Goal: Task Accomplishment & Management: Use online tool/utility

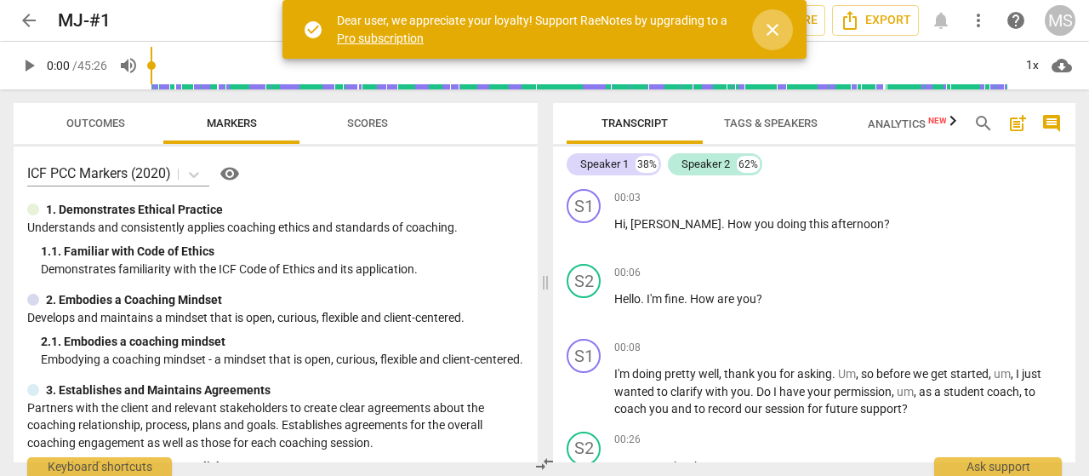
click at [768, 23] on span "close" at bounding box center [773, 30] width 20 height 20
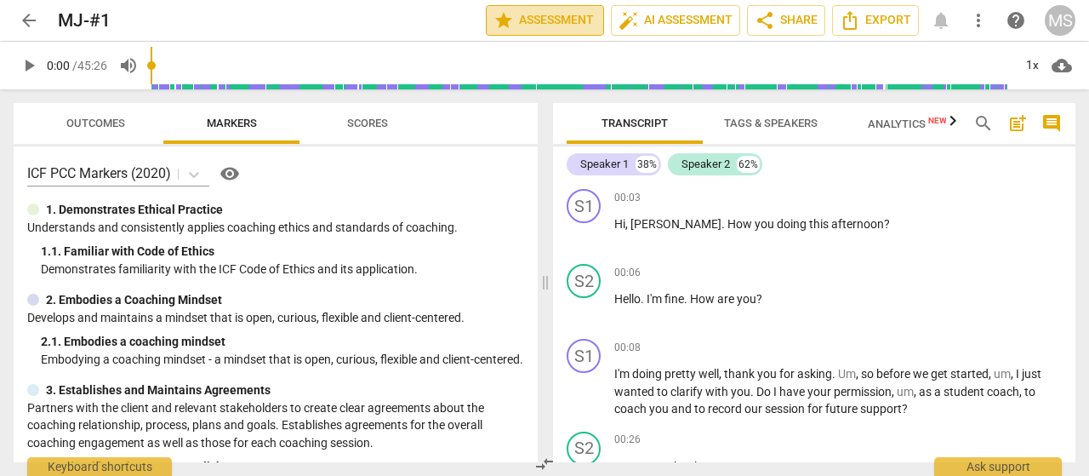
click at [526, 13] on span "star Assessment" at bounding box center [545, 20] width 103 height 20
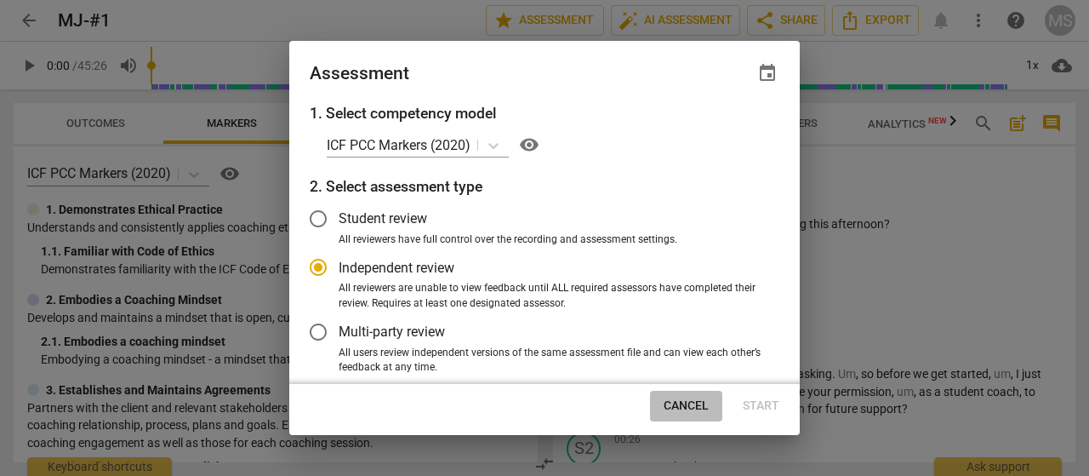
click at [687, 409] on span "Cancel" at bounding box center [686, 405] width 45 height 17
radio input "false"
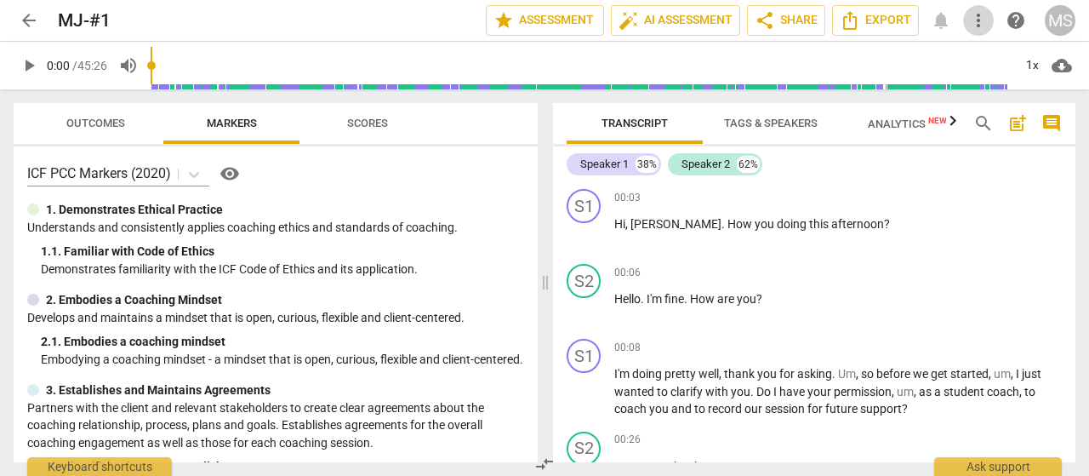
click at [974, 20] on span "more_vert" at bounding box center [979, 20] width 20 height 20
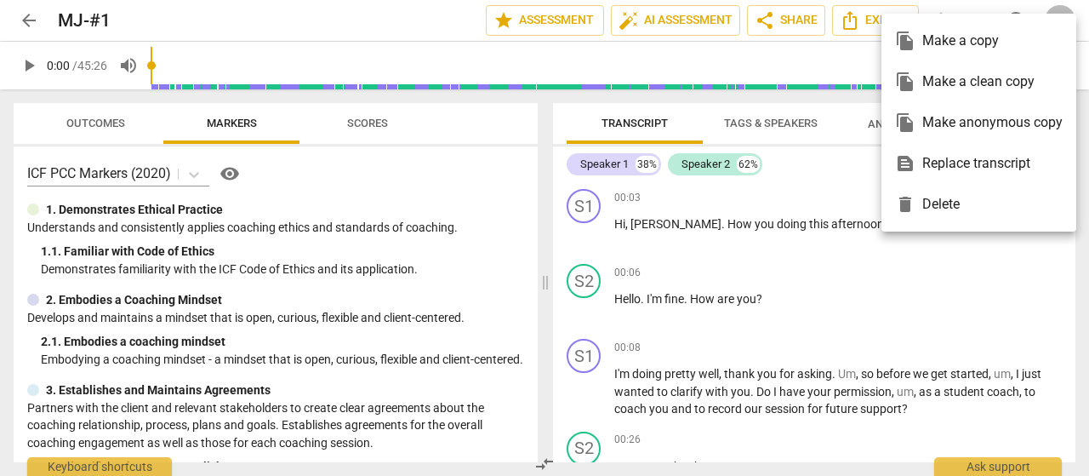
click at [1028, 293] on div at bounding box center [544, 238] width 1089 height 476
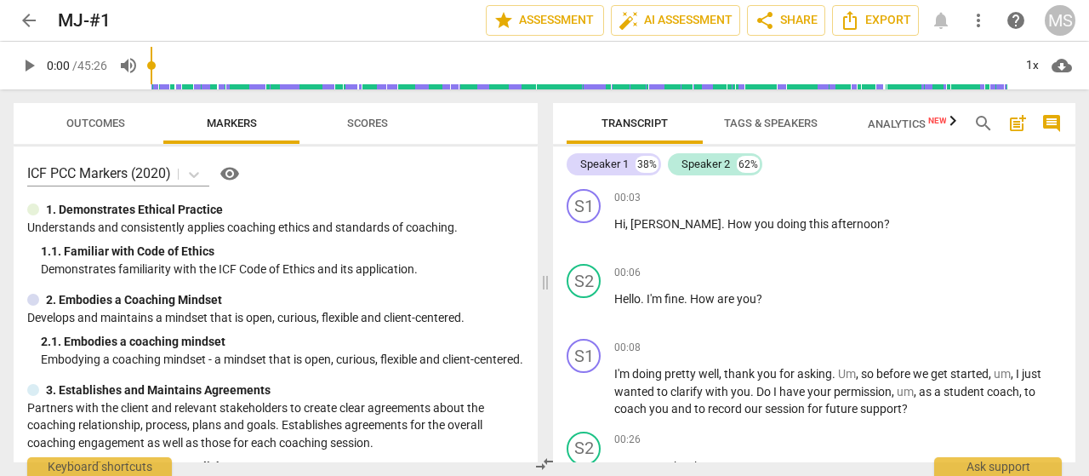
click at [1059, 15] on div "MS" at bounding box center [1060, 20] width 31 height 31
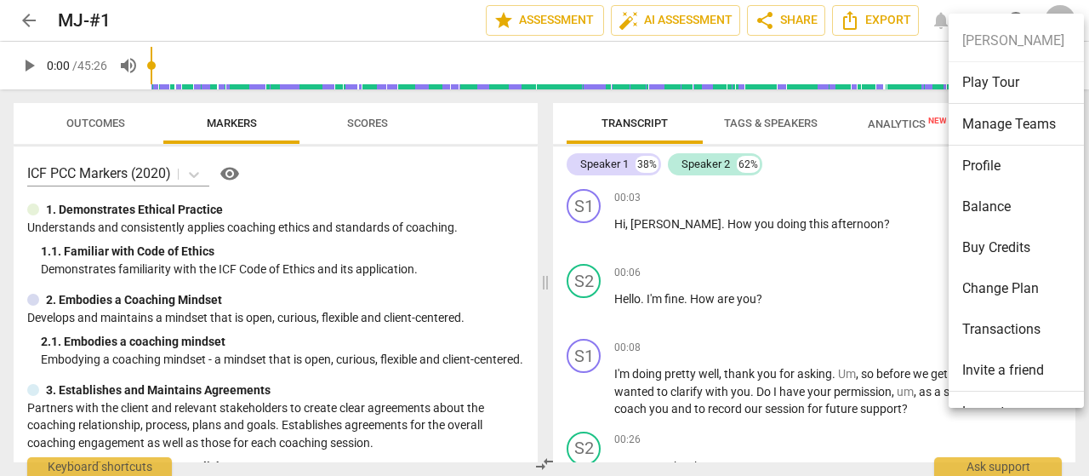
click at [911, 283] on div at bounding box center [544, 238] width 1089 height 476
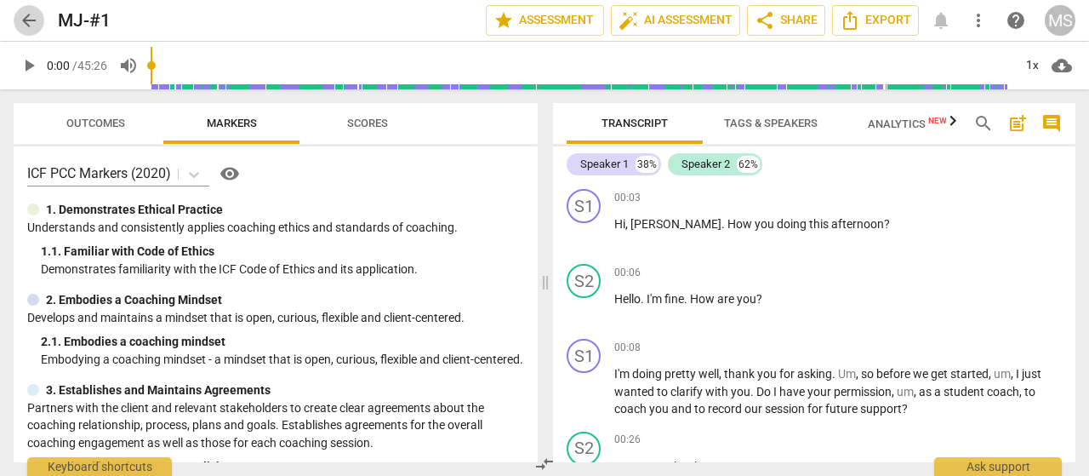
click at [31, 17] on span "arrow_back" at bounding box center [29, 20] width 20 height 20
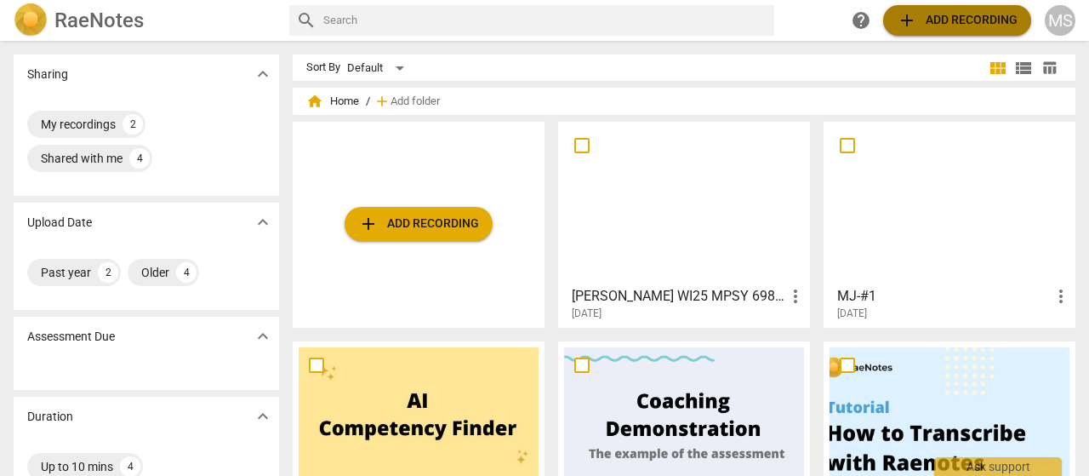
click at [929, 18] on span "add Add recording" at bounding box center [957, 20] width 121 height 20
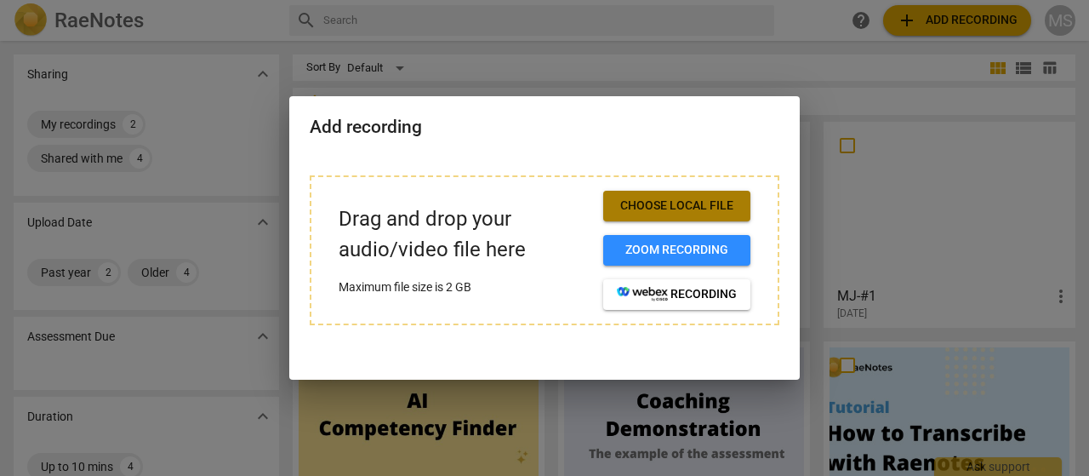
click at [689, 205] on span "Choose local file" at bounding box center [677, 205] width 120 height 17
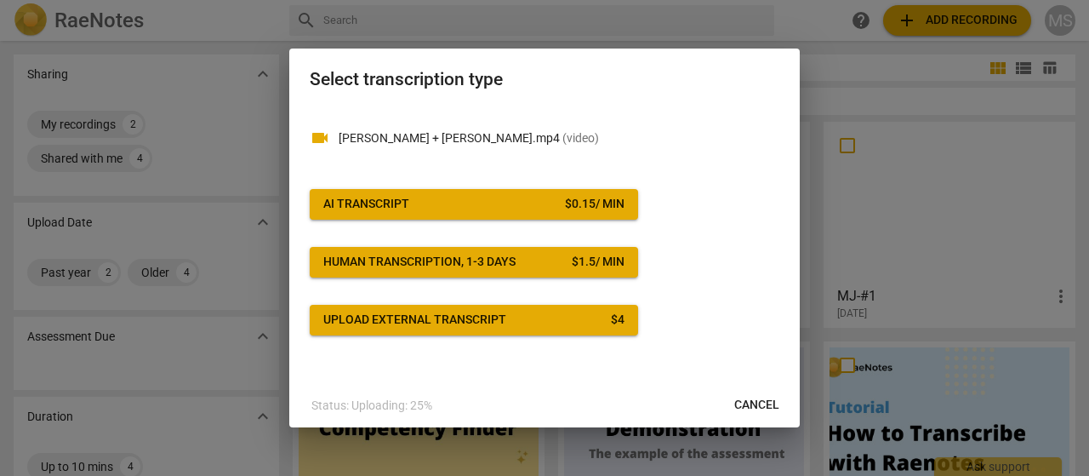
click at [758, 402] on span "Cancel" at bounding box center [756, 405] width 45 height 17
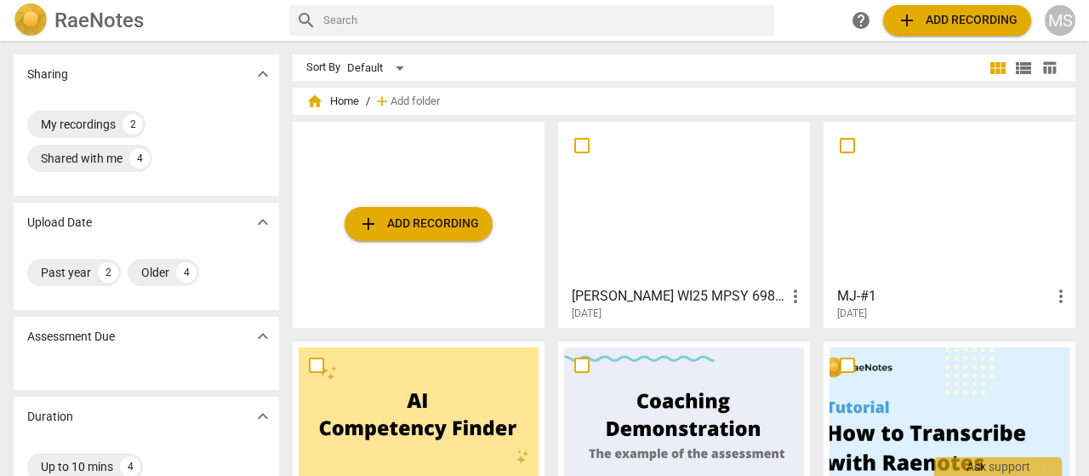
click at [940, 21] on span "add Add recording" at bounding box center [957, 20] width 121 height 20
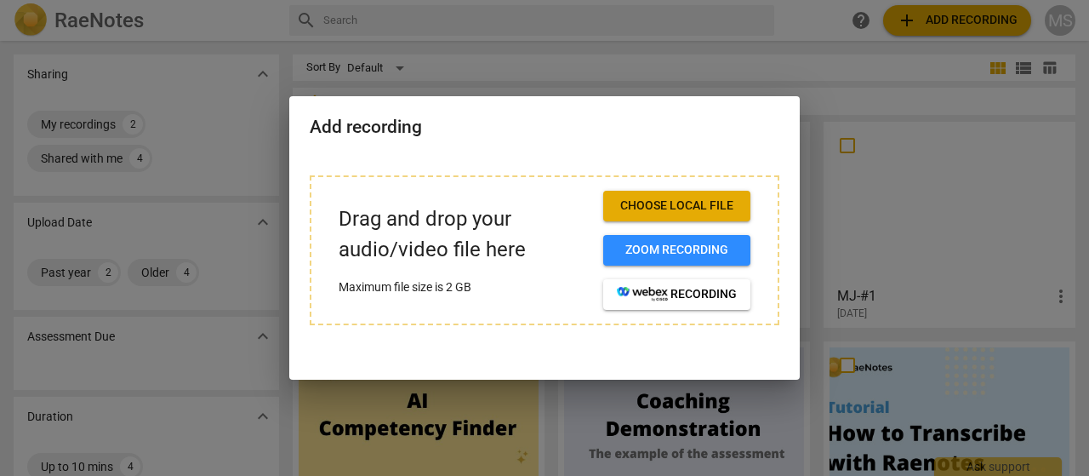
click at [679, 209] on span "Choose local file" at bounding box center [677, 205] width 120 height 17
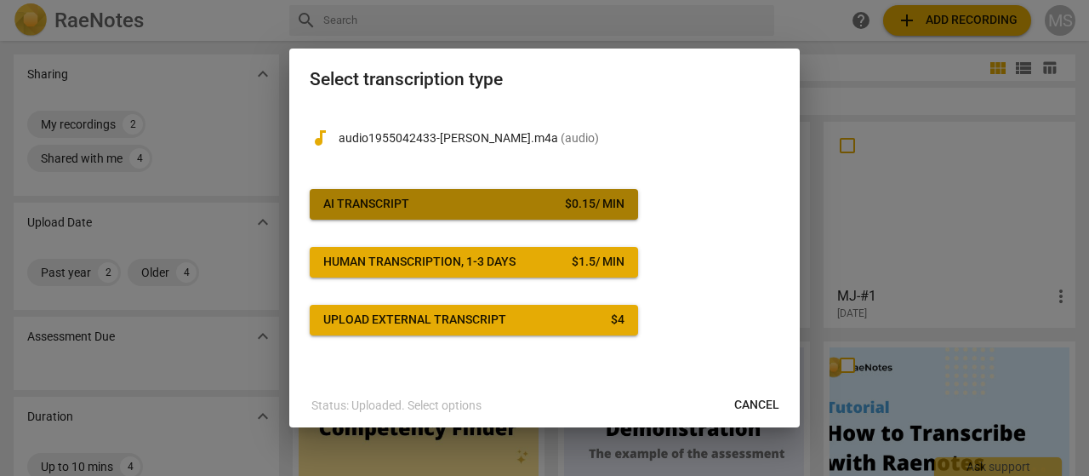
click at [565, 198] on div "$ 0.15 / min" at bounding box center [595, 204] width 60 height 17
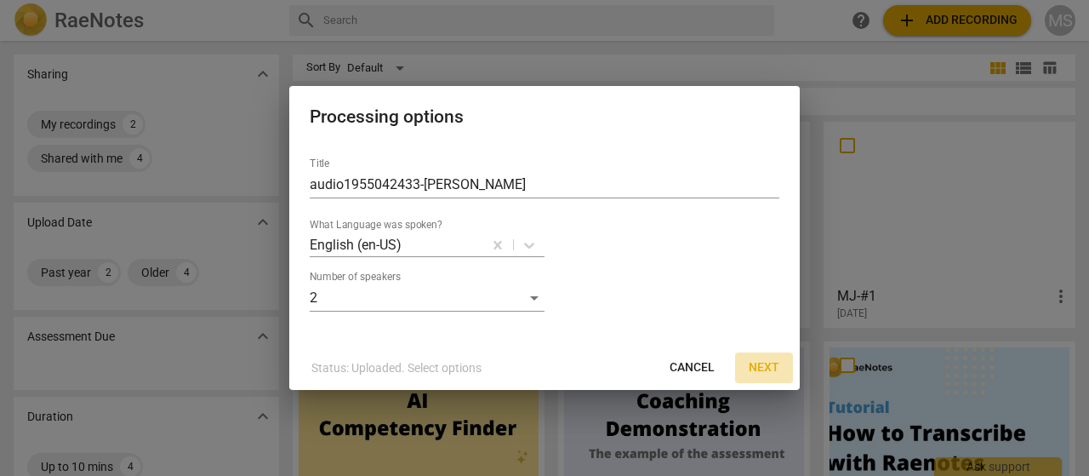
click at [768, 366] on span "Next" at bounding box center [764, 367] width 31 height 17
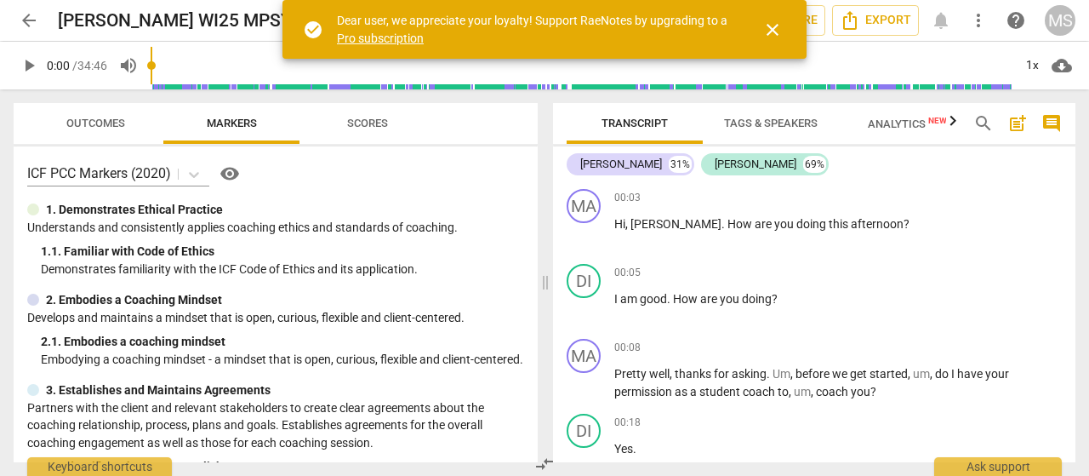
click at [931, 30] on div "arrow_back Marilyn Shaw WI25 MPSY 6985 Review edit star Assessment auto_fix_hig…" at bounding box center [545, 20] width 1062 height 31
click at [767, 29] on span "close" at bounding box center [773, 30] width 20 height 20
click at [771, 30] on span "close" at bounding box center [773, 30] width 20 height 20
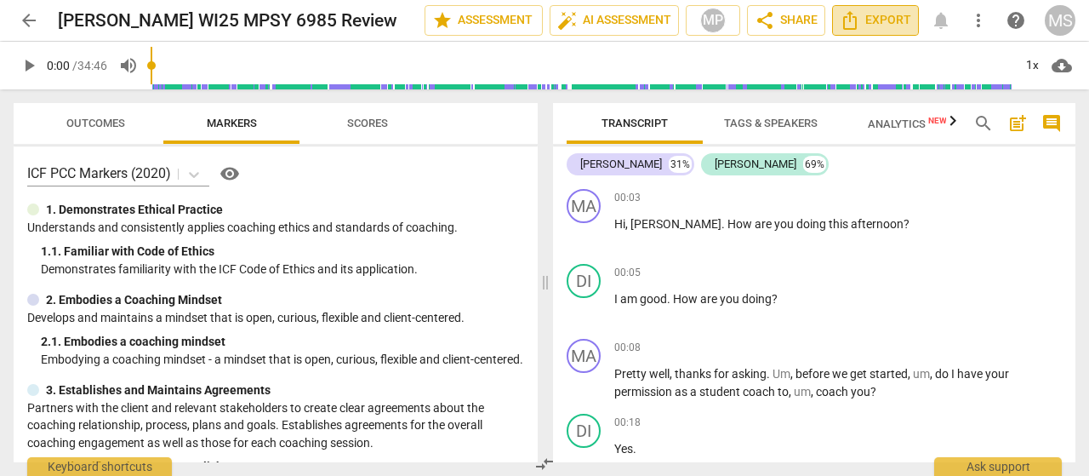
click at [860, 20] on icon "Export" at bounding box center [850, 20] width 20 height 20
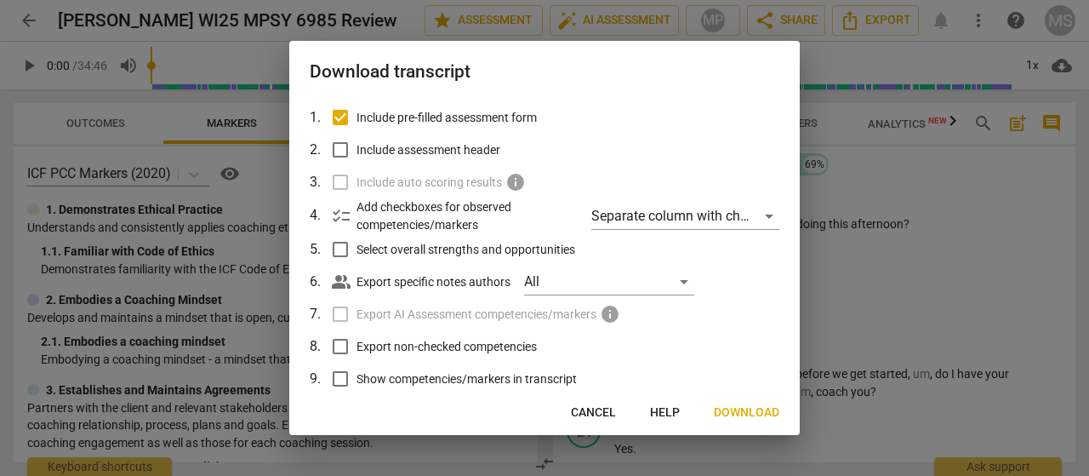
scroll to position [169, 0]
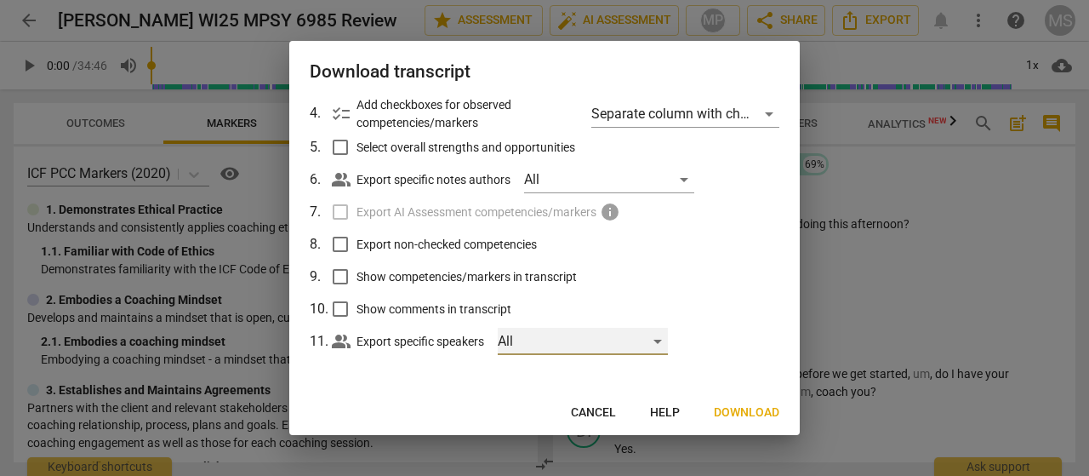
click at [660, 340] on div "All" at bounding box center [583, 341] width 170 height 27
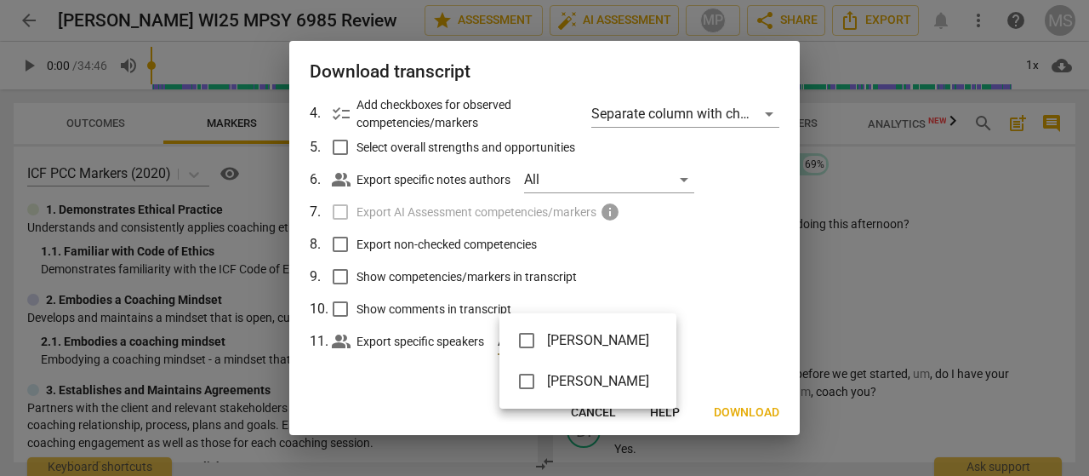
click at [742, 290] on div at bounding box center [544, 238] width 1089 height 476
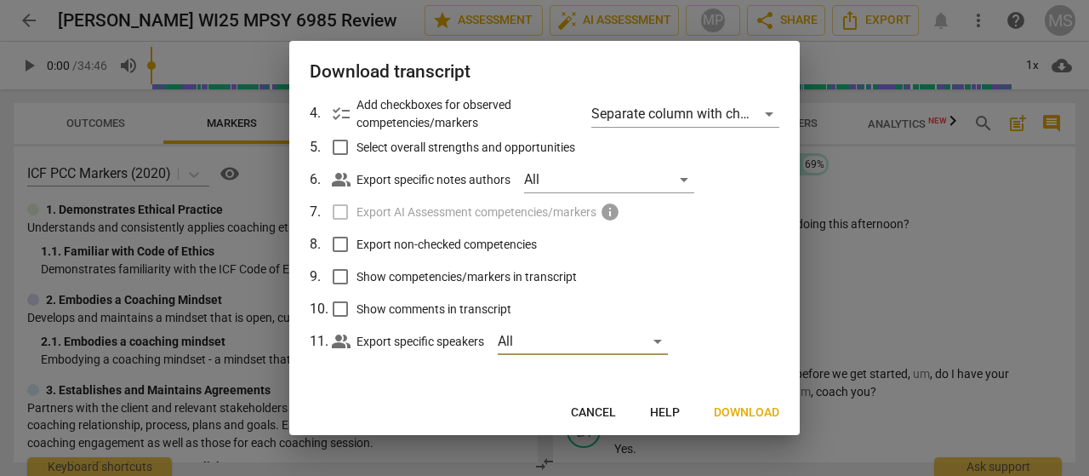
click at [949, 202] on div at bounding box center [544, 238] width 1089 height 476
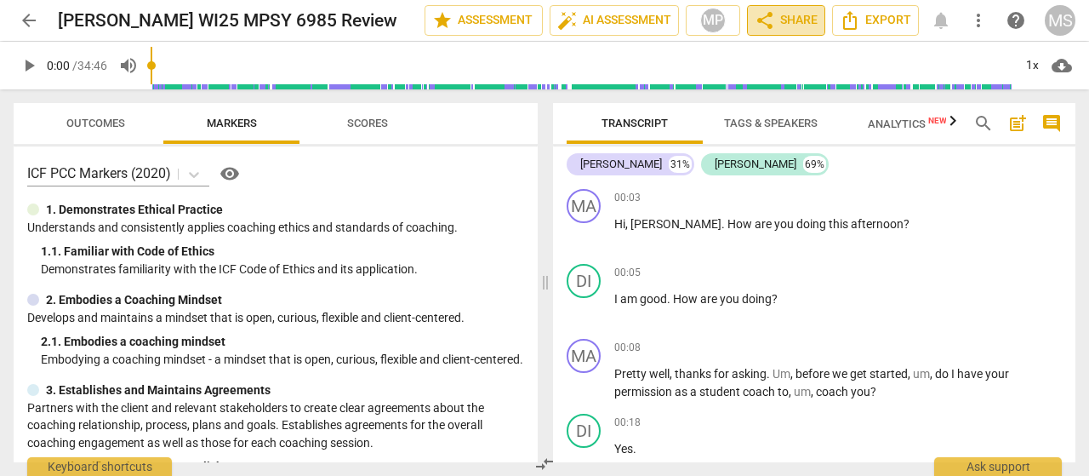
click at [777, 14] on span "share Share" at bounding box center [786, 20] width 63 height 20
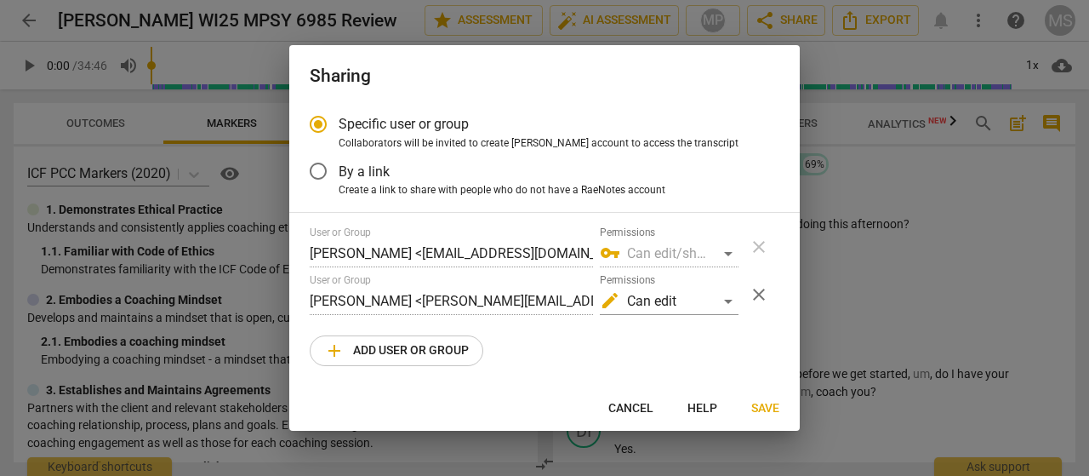
click at [620, 406] on span "Cancel" at bounding box center [631, 408] width 45 height 17
radio input "false"
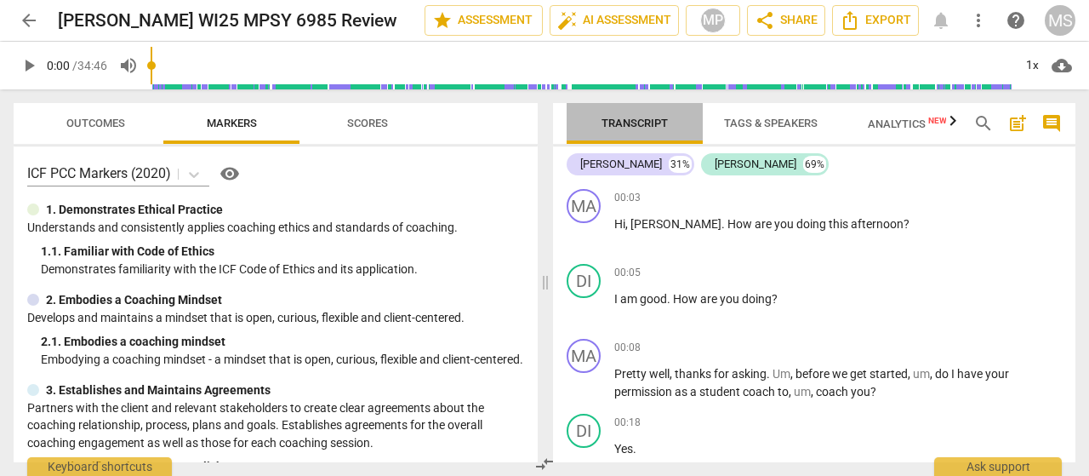
click at [653, 122] on span "Transcript" at bounding box center [635, 123] width 66 height 13
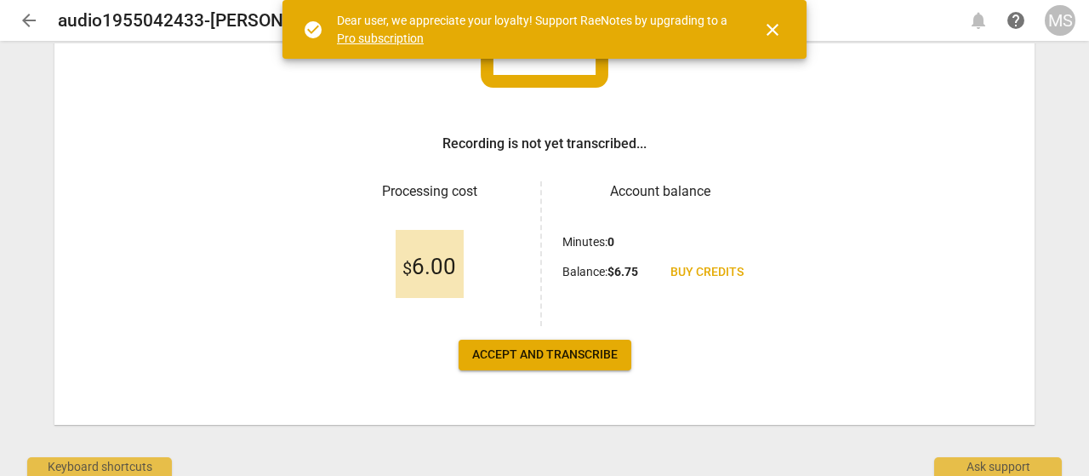
scroll to position [195, 0]
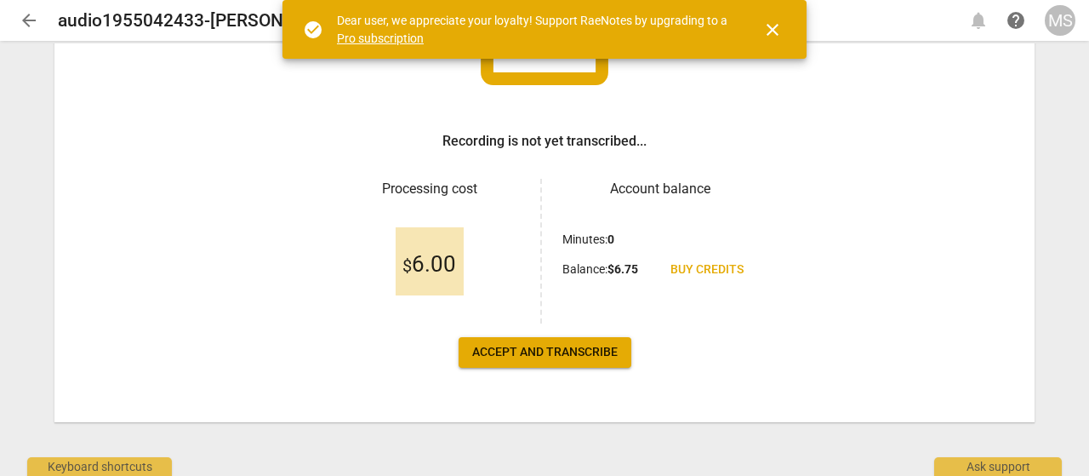
click at [557, 351] on span "Accept and transcribe" at bounding box center [545, 352] width 146 height 17
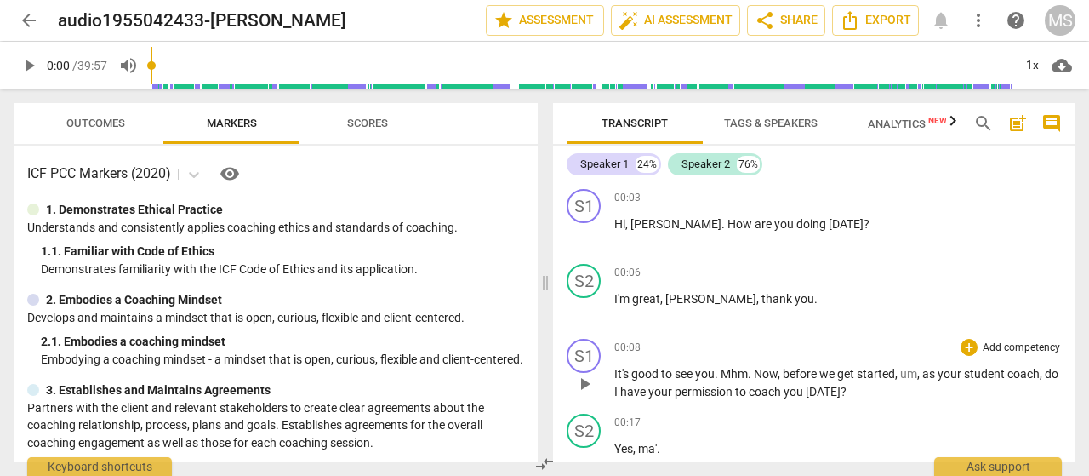
scroll to position [85, 0]
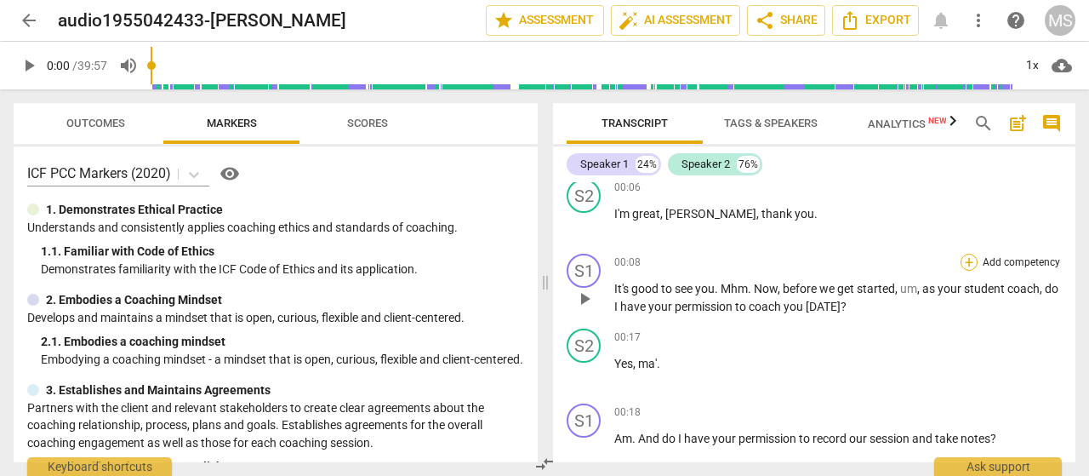
click at [965, 263] on div "+" at bounding box center [969, 262] width 17 height 17
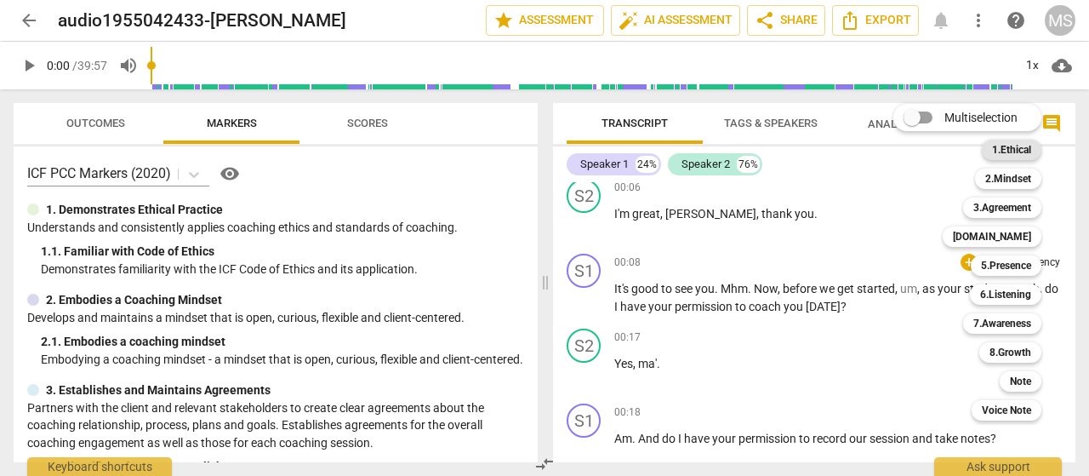
click at [1020, 152] on b "1.Ethical" at bounding box center [1011, 150] width 39 height 20
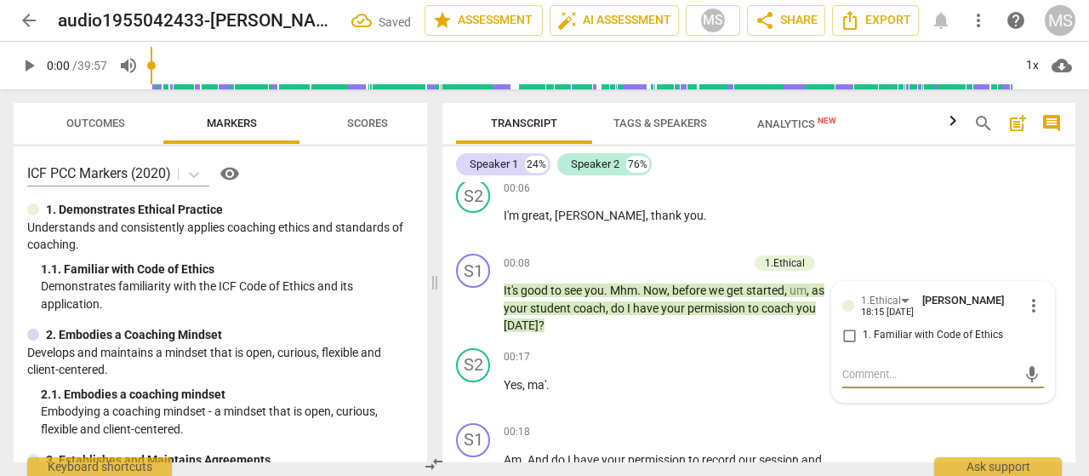
scroll to position [14, 0]
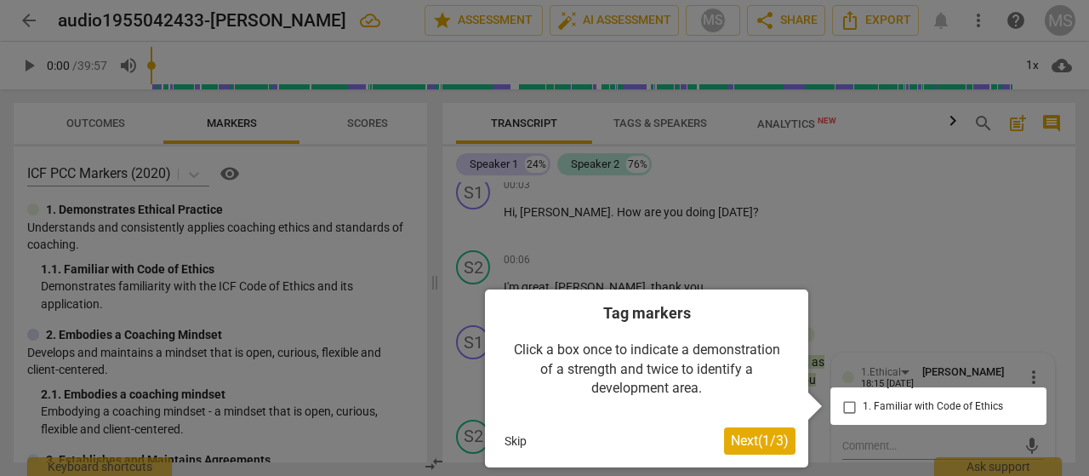
click at [956, 224] on div at bounding box center [544, 238] width 1089 height 476
click at [508, 442] on button "Skip" at bounding box center [516, 441] width 36 height 26
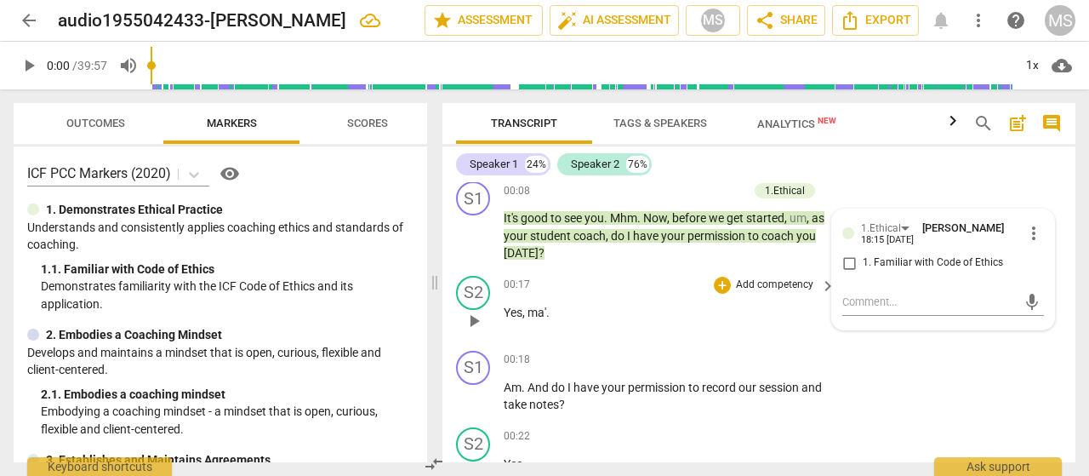
scroll to position [269, 0]
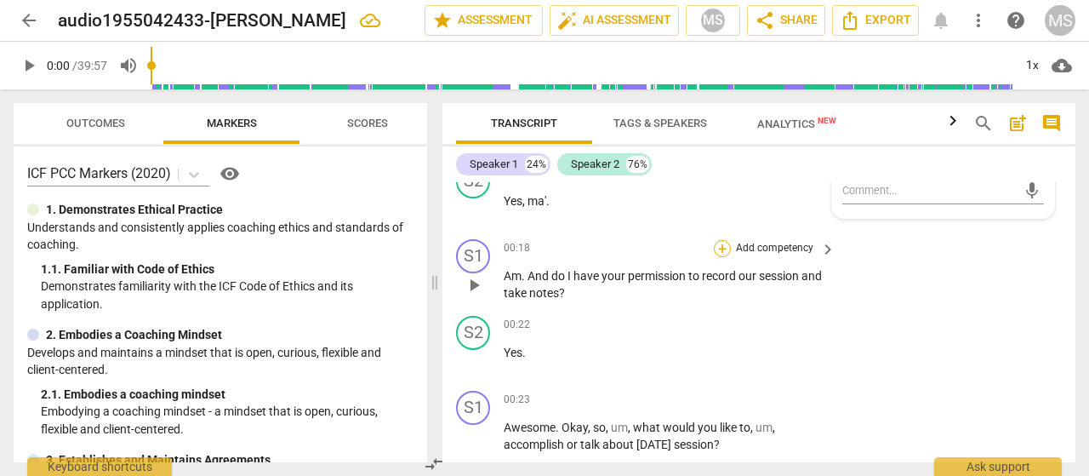
click at [722, 245] on div "+" at bounding box center [722, 248] width 17 height 17
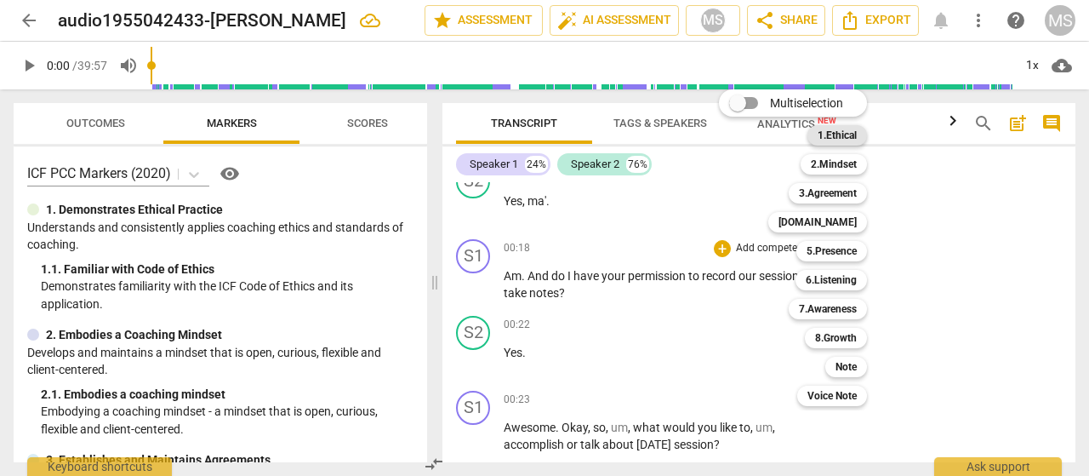
click at [830, 130] on b "1.Ethical" at bounding box center [837, 135] width 39 height 20
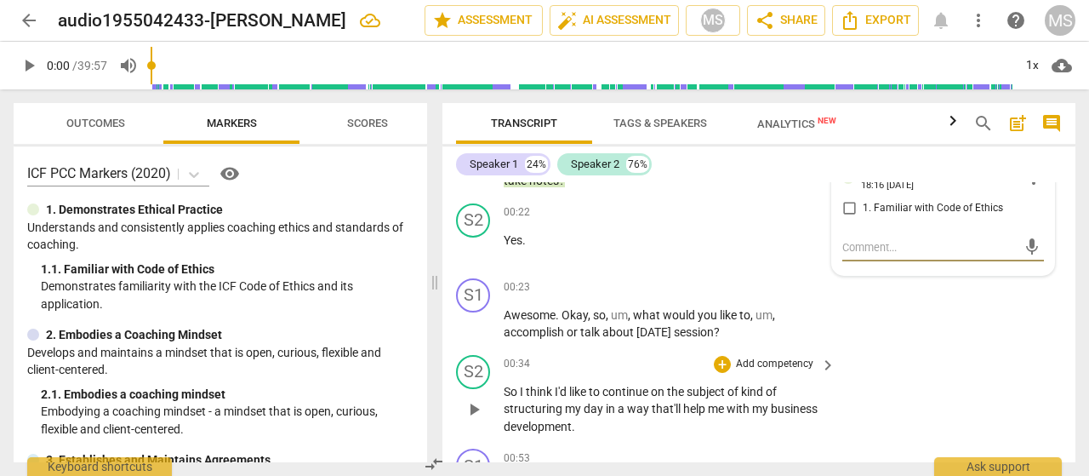
scroll to position [354, 0]
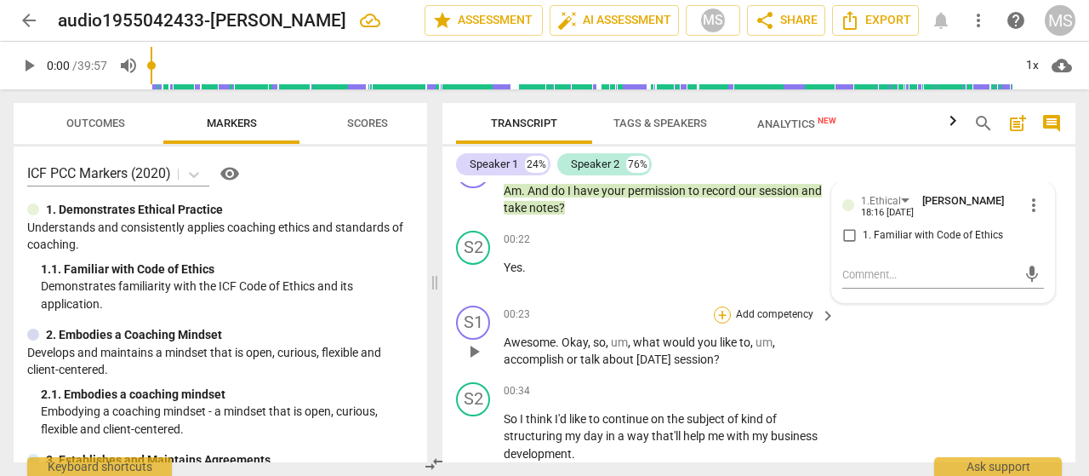
click at [724, 311] on div "+" at bounding box center [722, 314] width 17 height 17
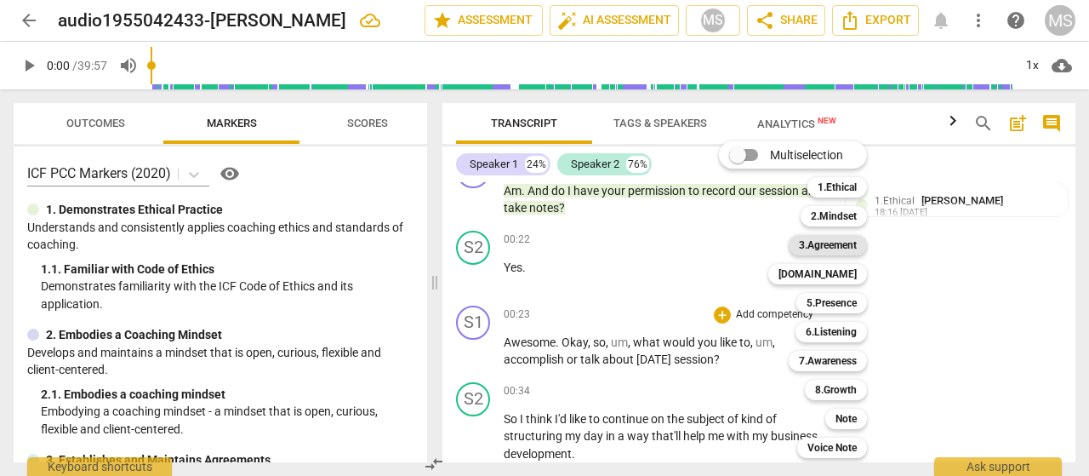
click at [837, 242] on b "3.Agreement" at bounding box center [828, 245] width 58 height 20
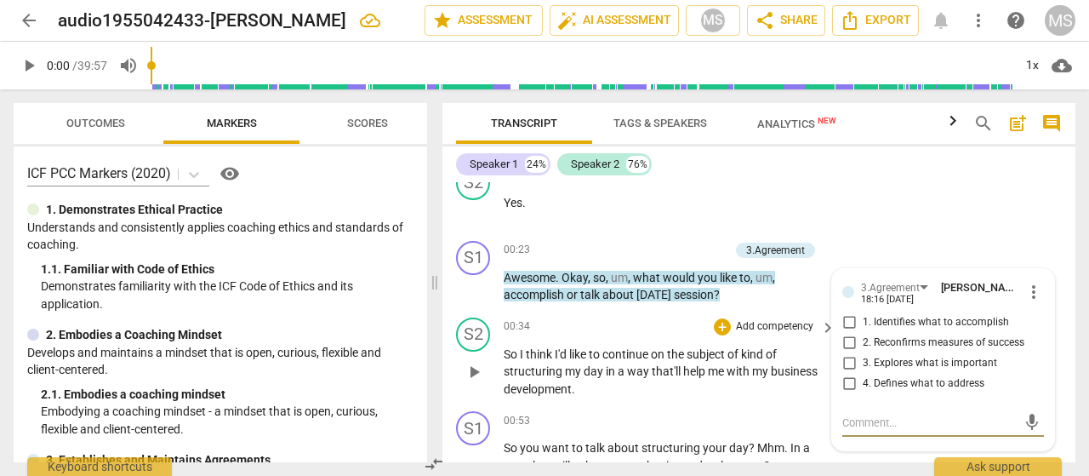
scroll to position [433, 0]
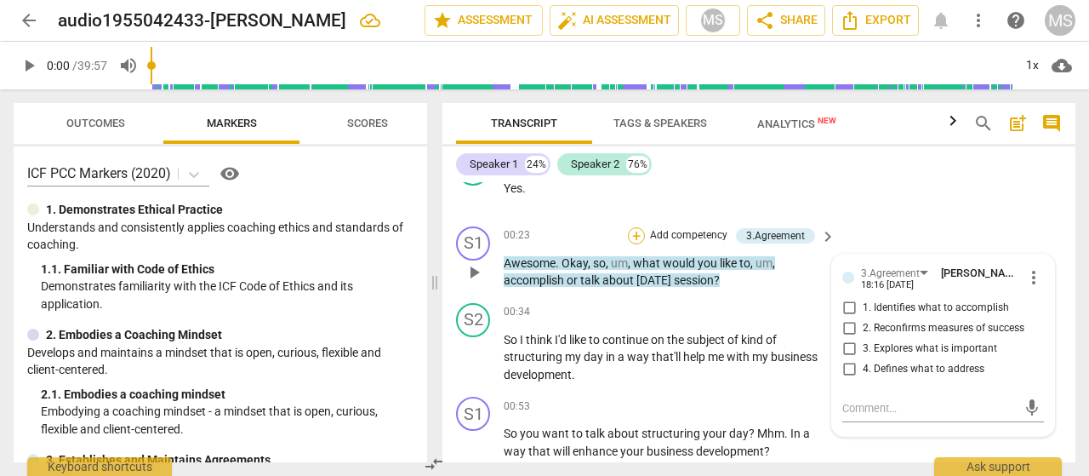
click at [637, 231] on div "+" at bounding box center [636, 235] width 17 height 17
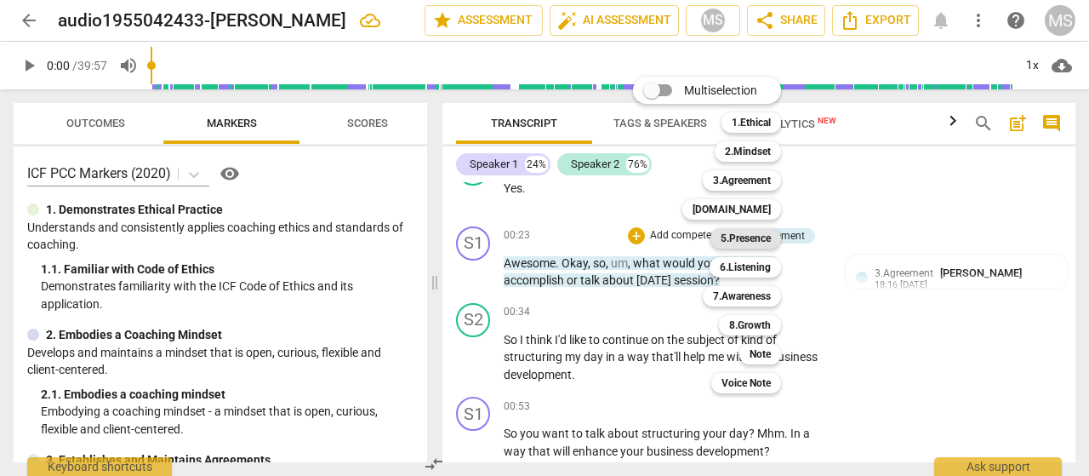
click at [739, 237] on b "5.Presence" at bounding box center [746, 238] width 50 height 20
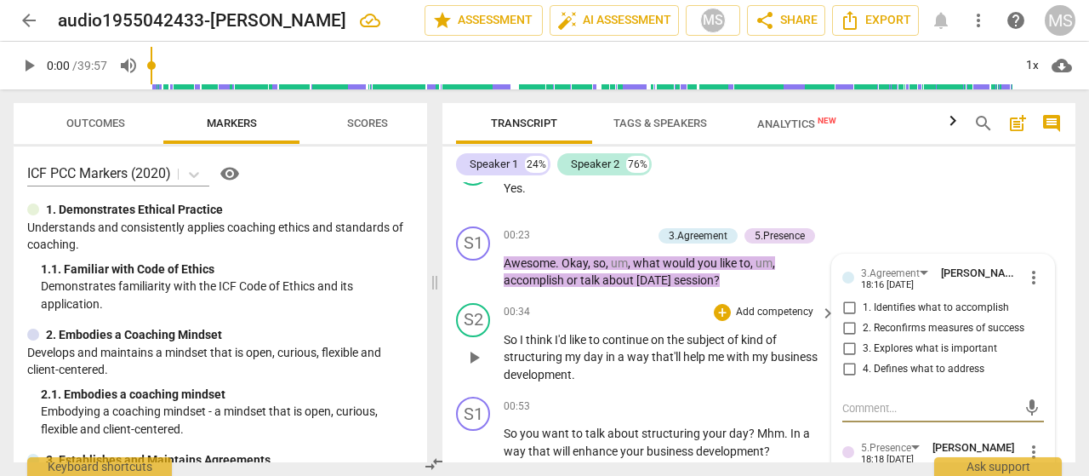
scroll to position [518, 0]
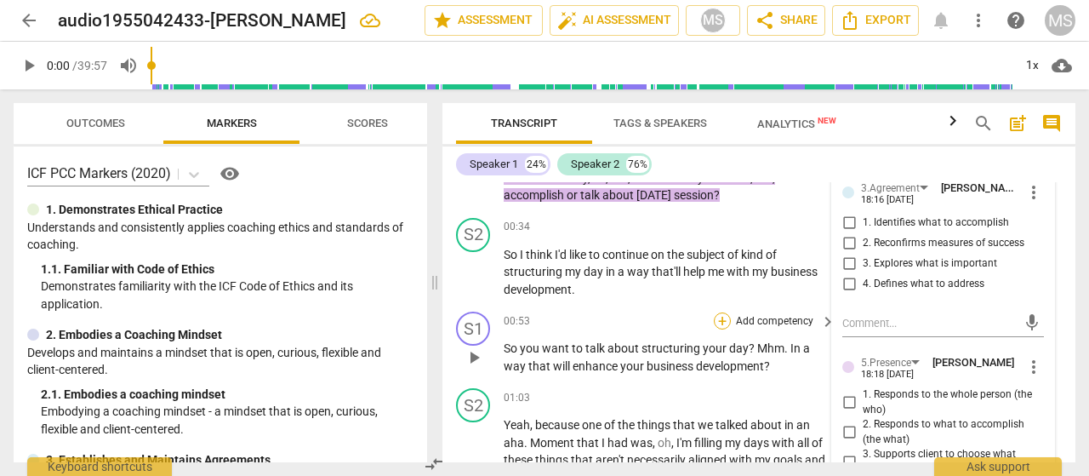
click at [721, 317] on div "+" at bounding box center [722, 320] width 17 height 17
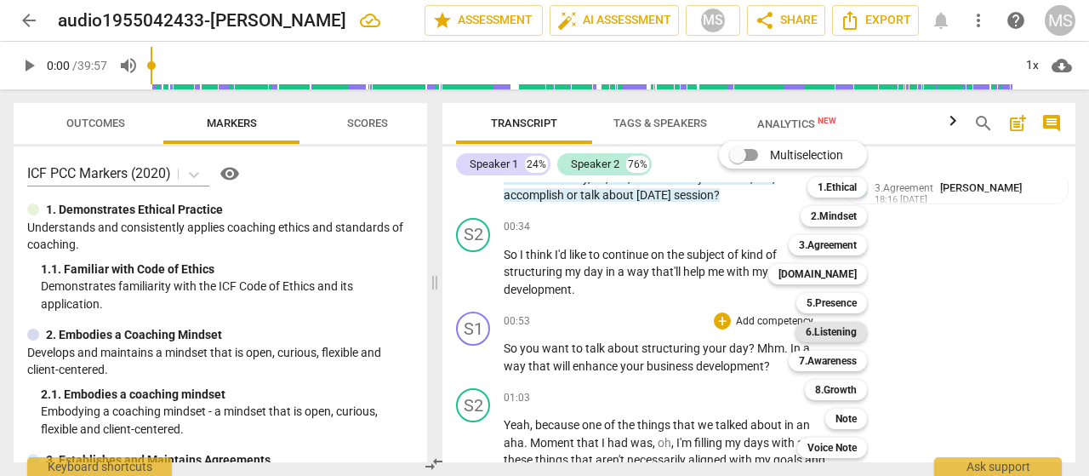
click at [827, 331] on b "6.Listening" at bounding box center [831, 332] width 51 height 20
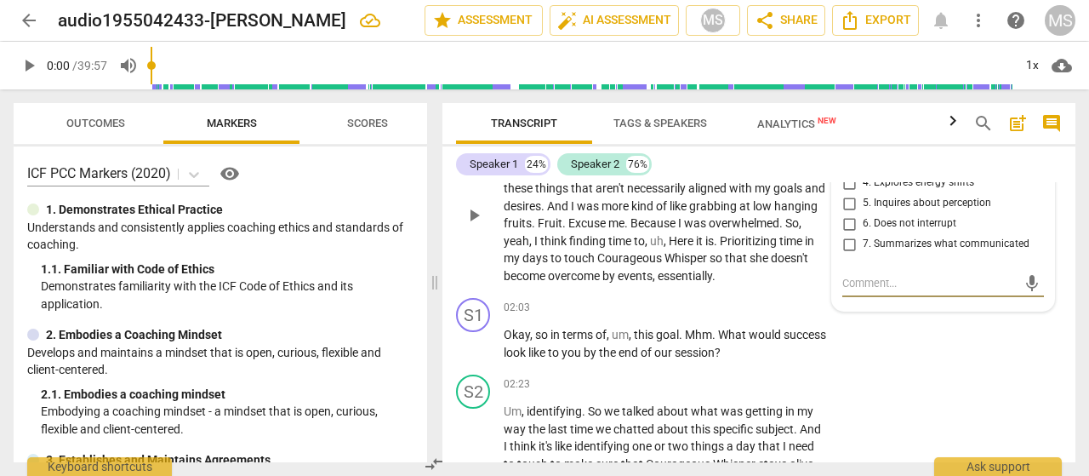
scroll to position [751, 0]
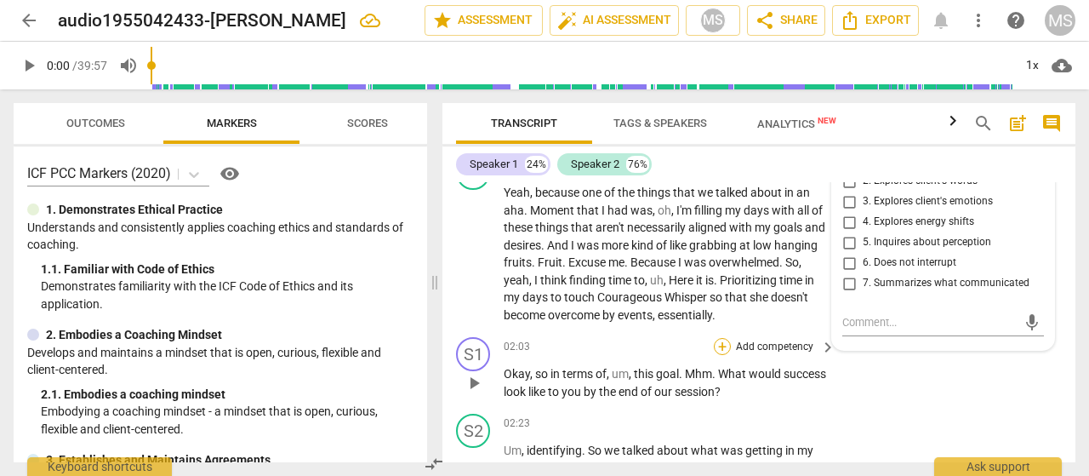
click at [724, 345] on div "+" at bounding box center [722, 346] width 17 height 17
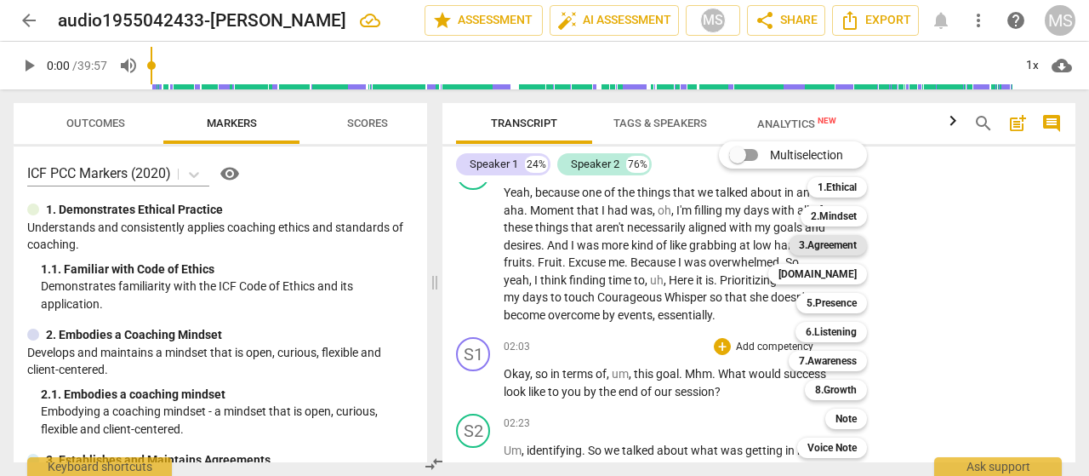
click at [849, 243] on b "3.Agreement" at bounding box center [828, 245] width 58 height 20
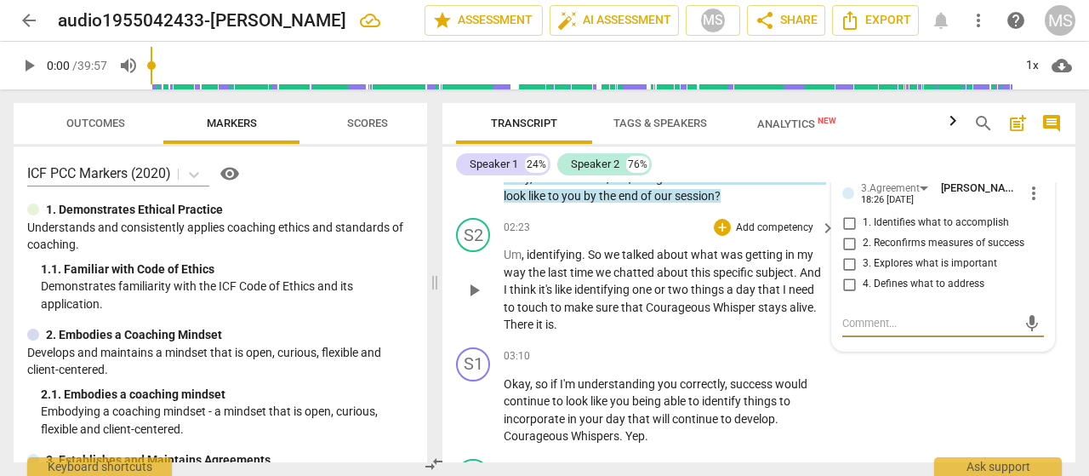
scroll to position [861, 0]
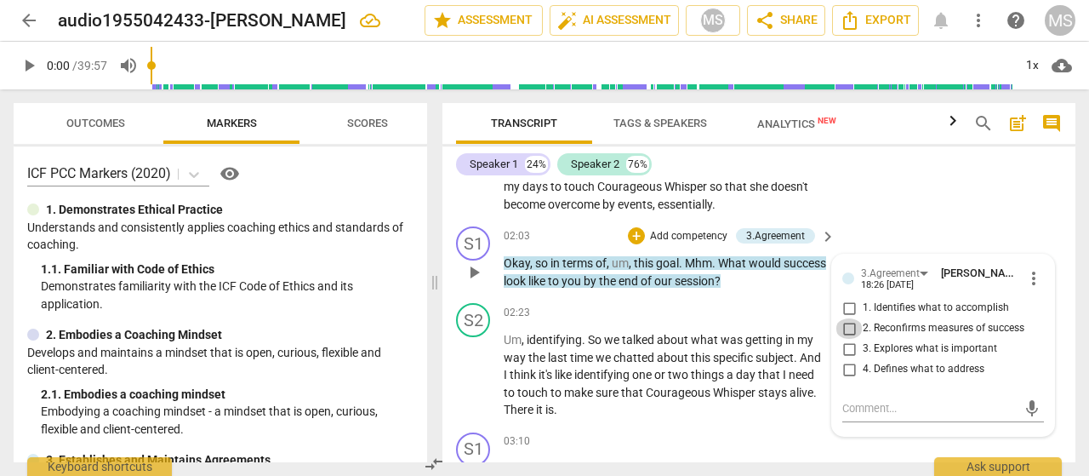
click at [849, 328] on input "2. Reconfirms measures of success" at bounding box center [849, 328] width 27 height 20
checkbox input "true"
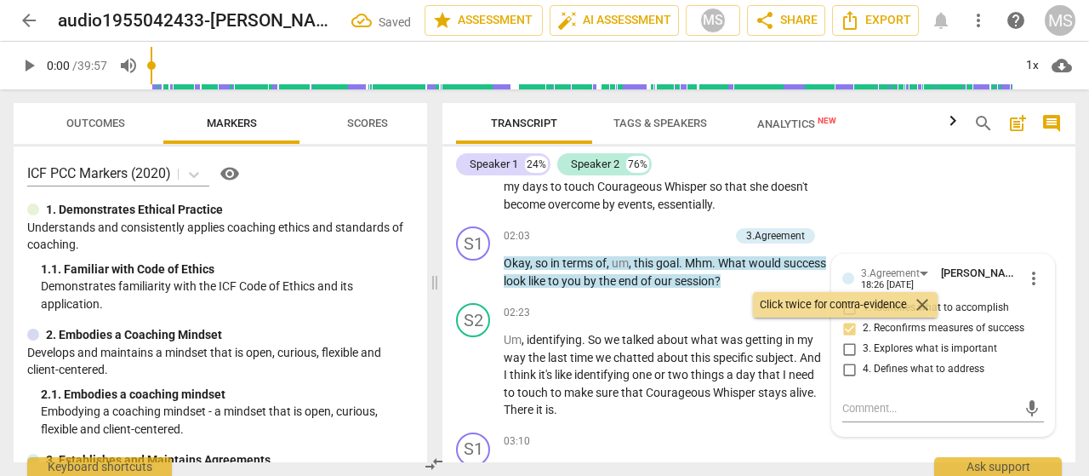
click at [922, 186] on div "S2 play_arrow pause 01:03 + Add competency keyboard_arrow_right Yeah , because …" at bounding box center [759, 128] width 633 height 181
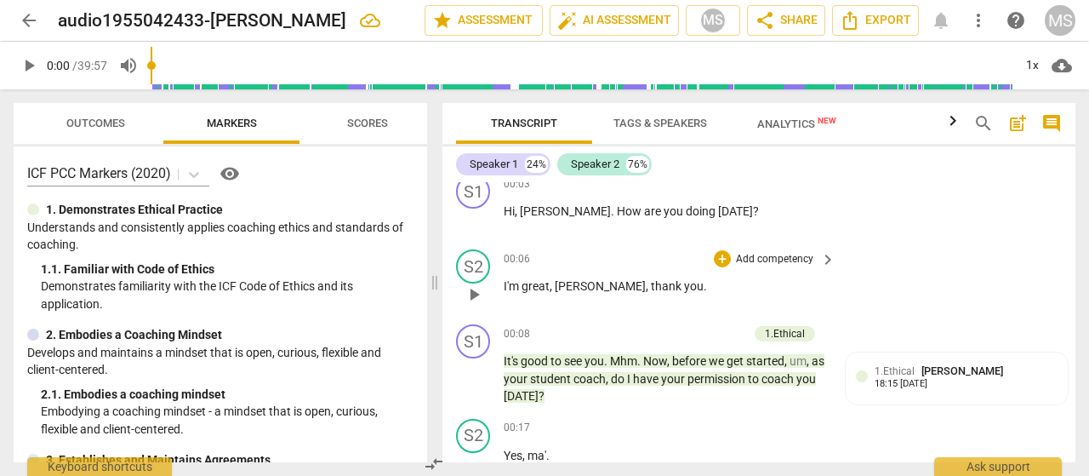
scroll to position [0, 0]
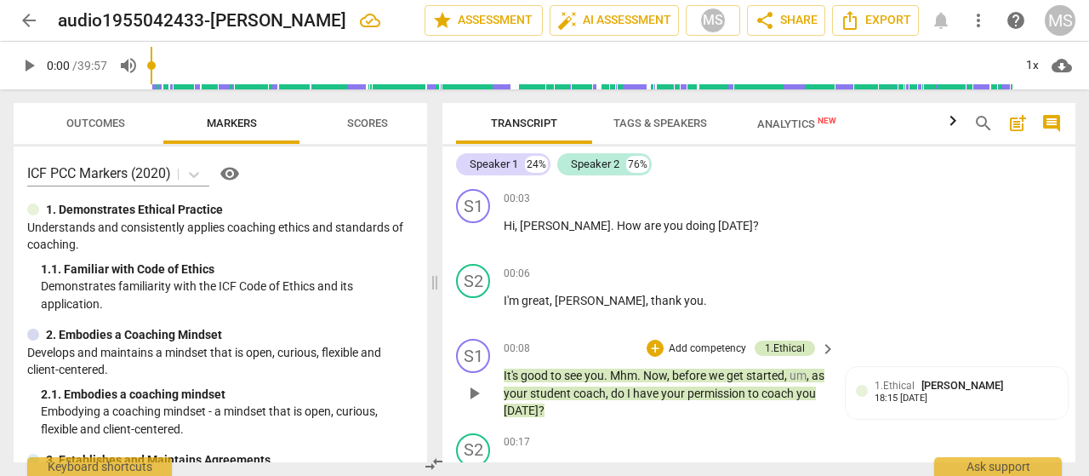
click at [791, 346] on div "1.Ethical" at bounding box center [785, 347] width 40 height 15
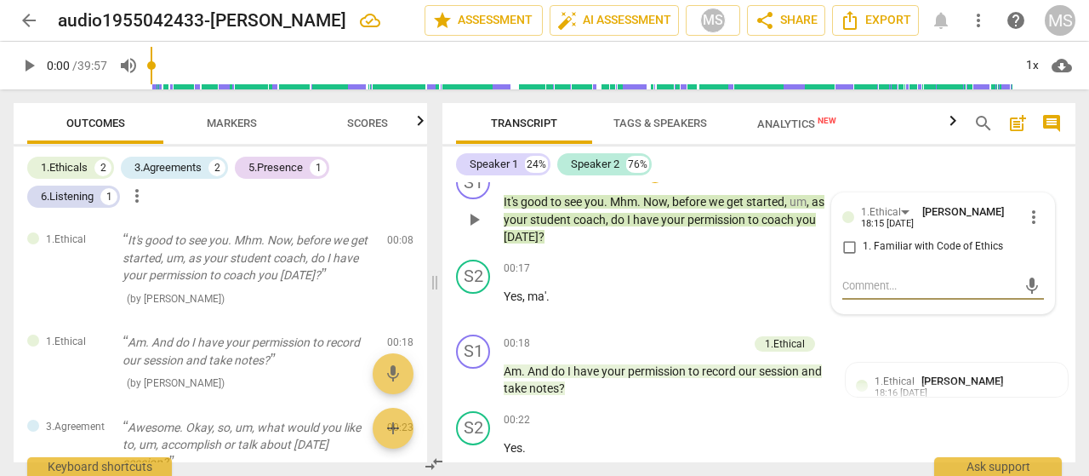
scroll to position [89, 0]
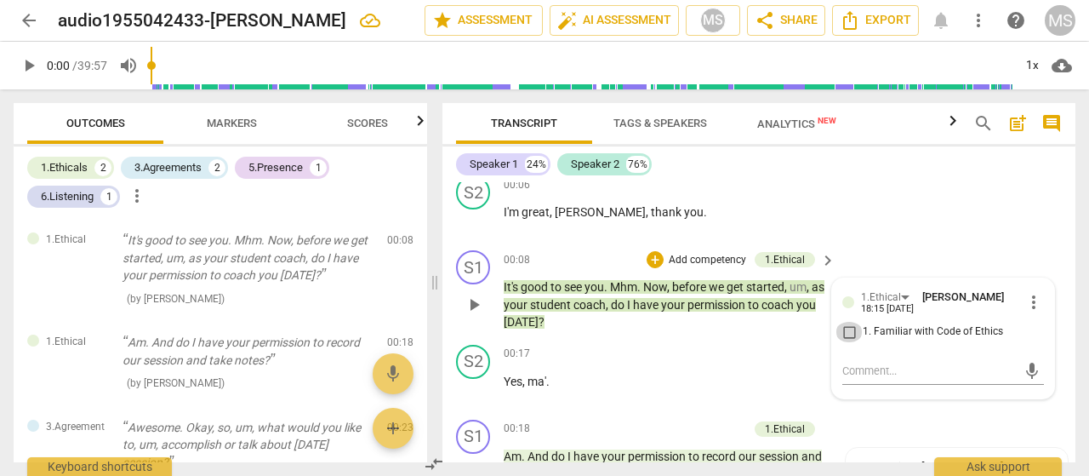
click at [846, 329] on input "1. Familiar with Code of Ethics" at bounding box center [849, 332] width 27 height 20
checkbox input "true"
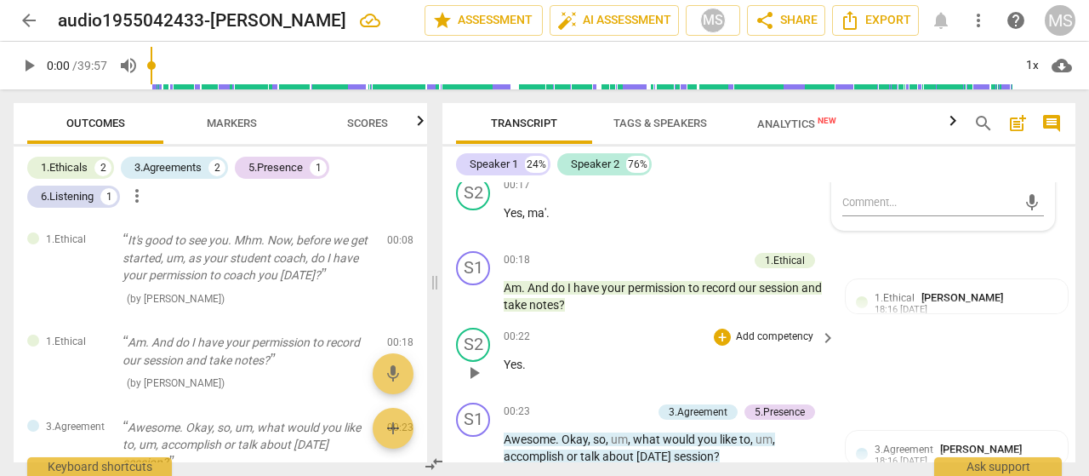
scroll to position [259, 0]
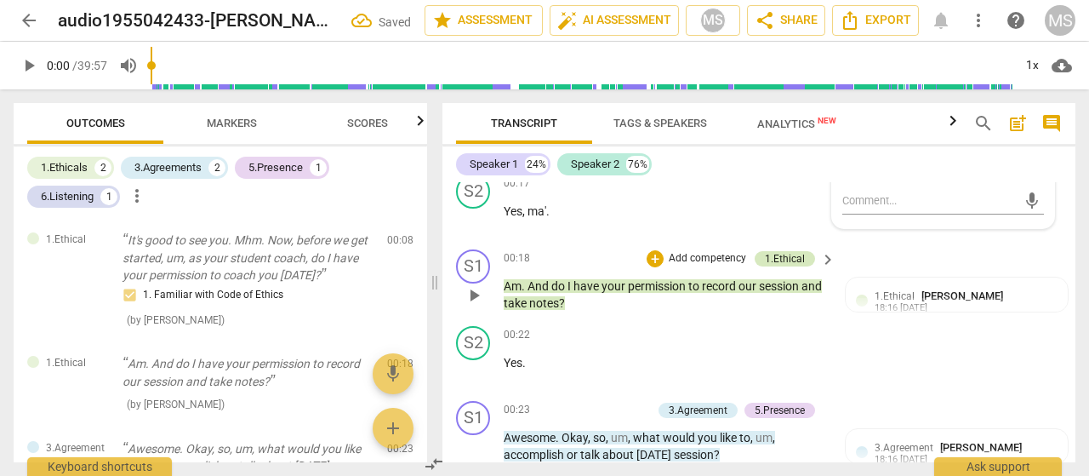
click at [778, 256] on div "1.Ethical" at bounding box center [785, 258] width 40 height 15
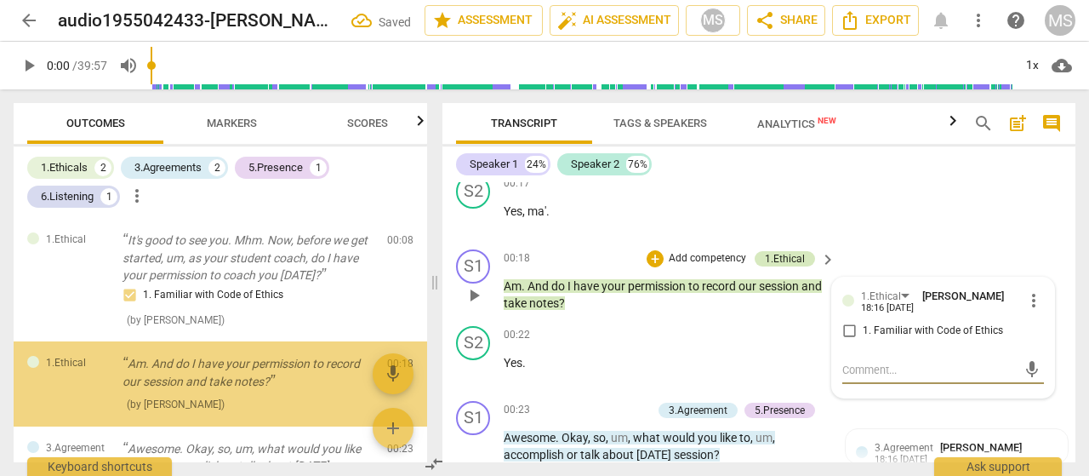
scroll to position [43, 0]
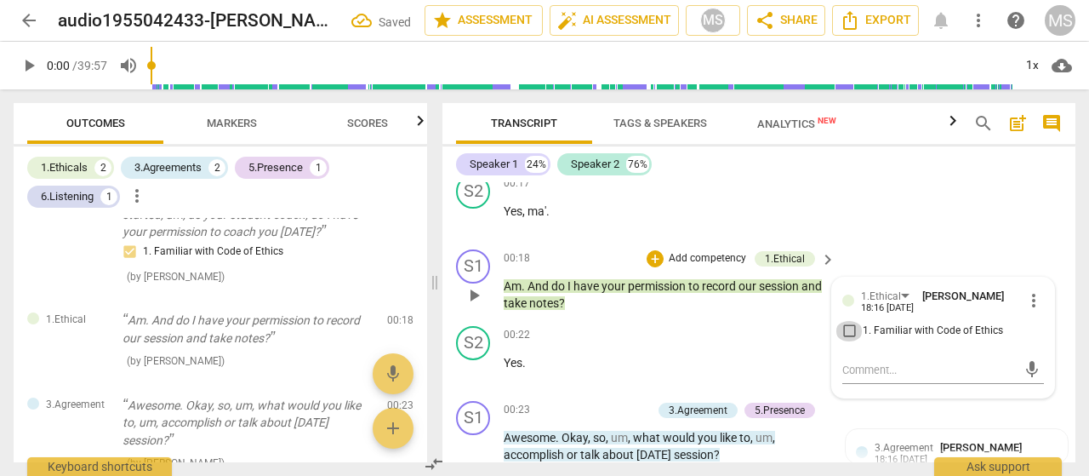
click at [846, 329] on input "1. Familiar with Code of Ethics" at bounding box center [849, 331] width 27 height 20
checkbox input "true"
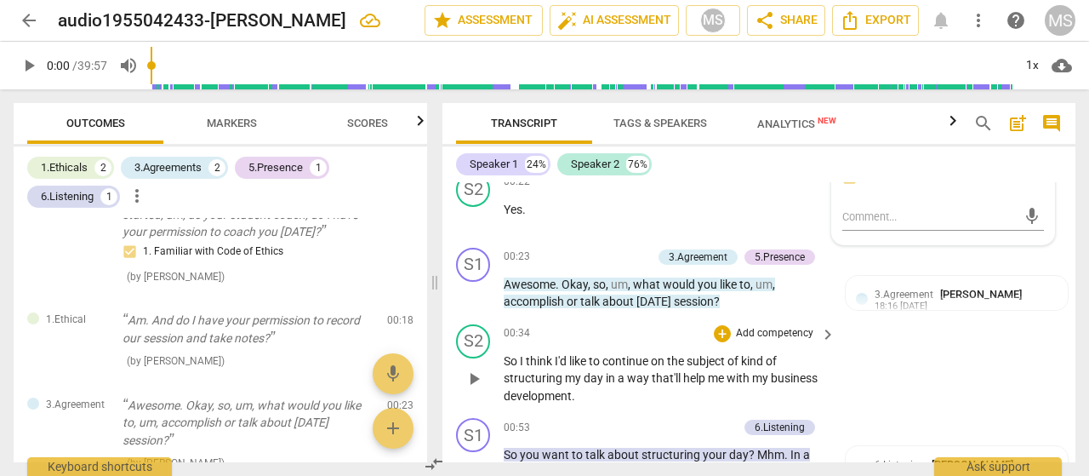
scroll to position [429, 0]
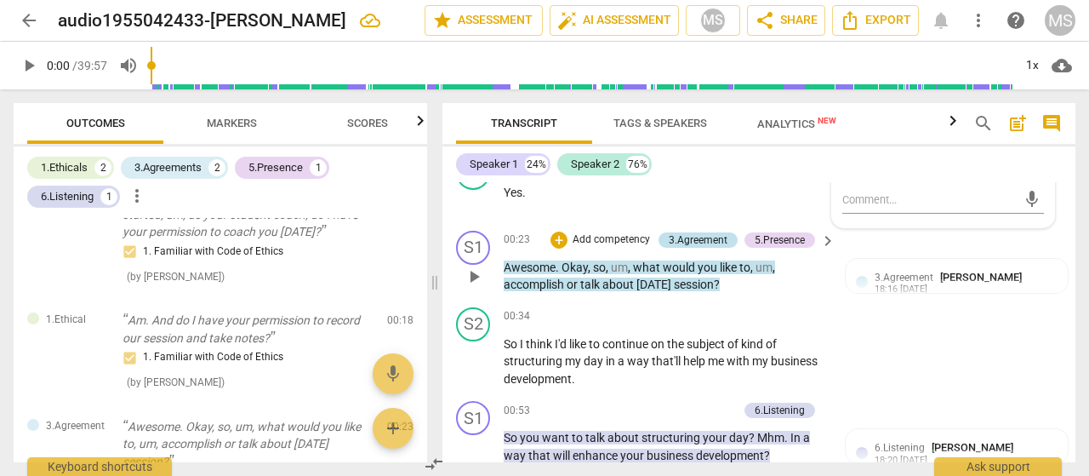
click at [710, 239] on div "3.Agreement" at bounding box center [698, 239] width 59 height 15
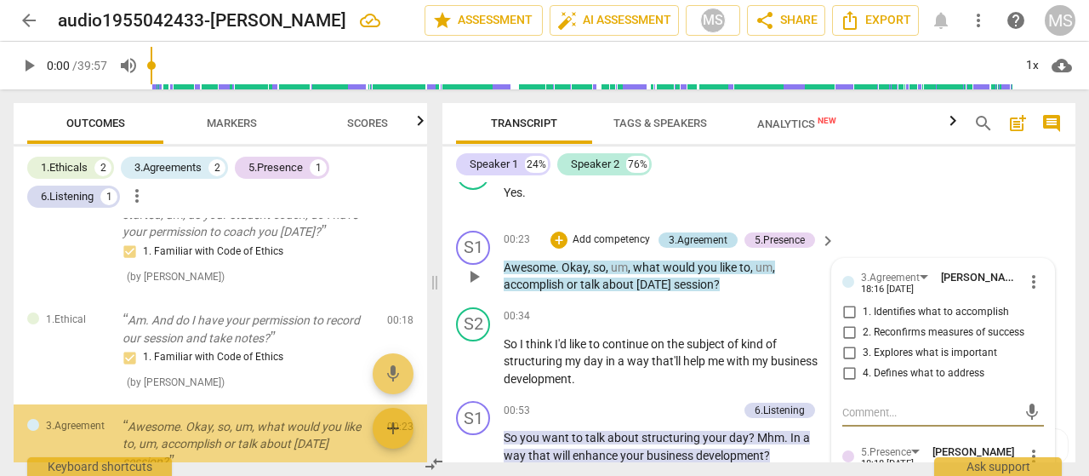
scroll to position [158, 0]
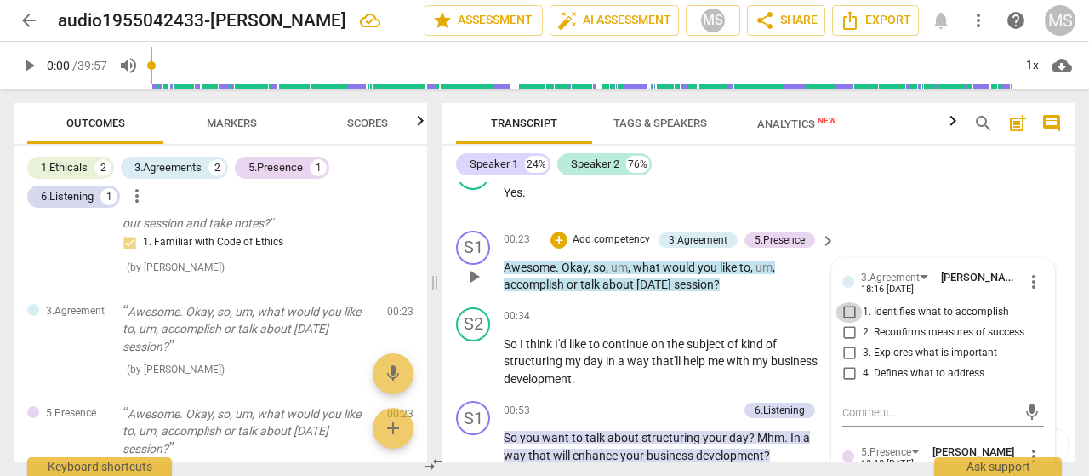
click at [848, 311] on input "1. Identifies what to accomplish" at bounding box center [849, 312] width 27 height 20
checkbox input "true"
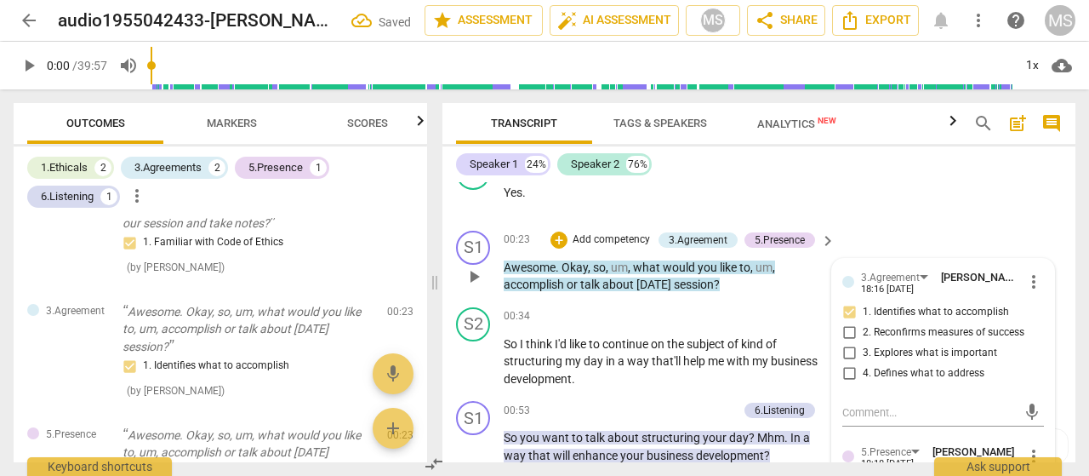
click at [797, 282] on p "Awesome . Okay , so , um , what would you like to , um , accomplish or talk abo…" at bounding box center [665, 276] width 323 height 35
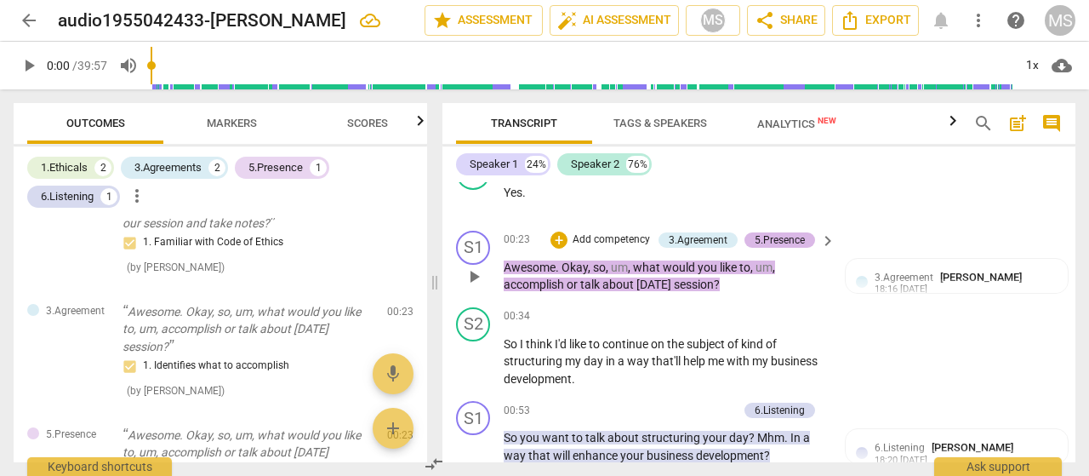
click at [781, 239] on div "5.Presence" at bounding box center [780, 239] width 50 height 15
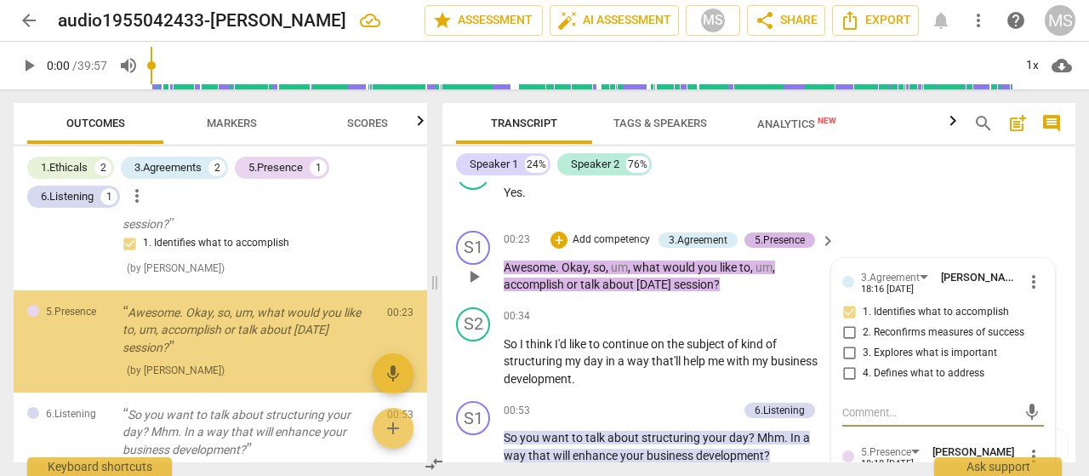
scroll to position [281, 0]
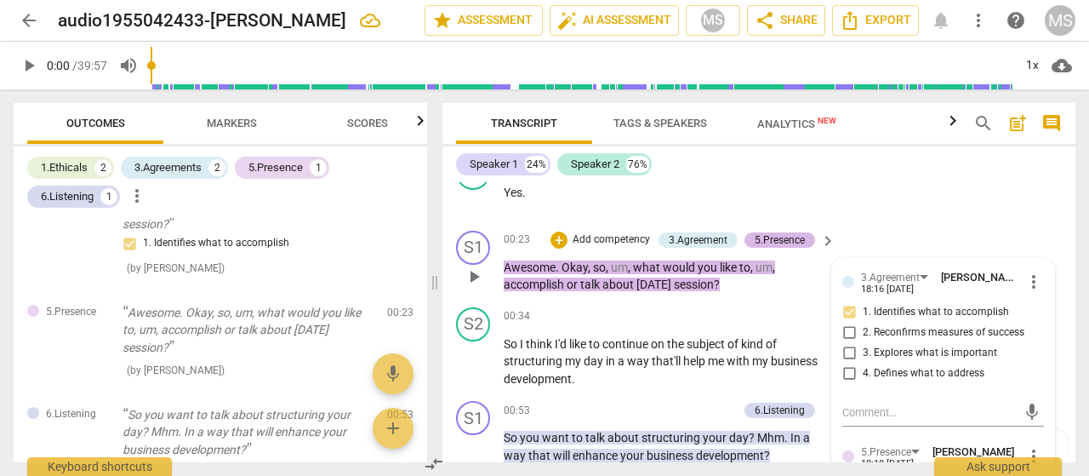
click at [774, 235] on div "5.Presence" at bounding box center [780, 239] width 50 height 15
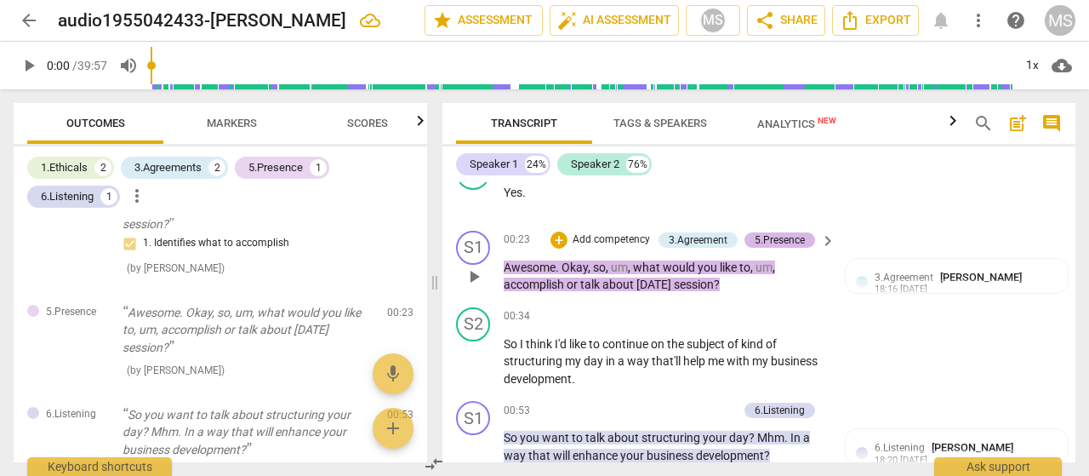
click at [780, 237] on div "5.Presence" at bounding box center [780, 239] width 50 height 15
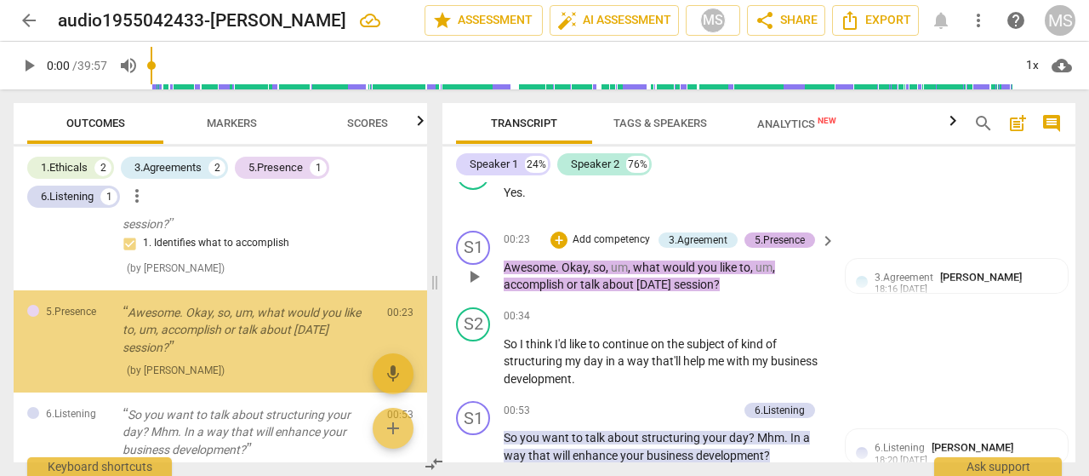
click at [780, 237] on div "5.Presence" at bounding box center [780, 239] width 50 height 15
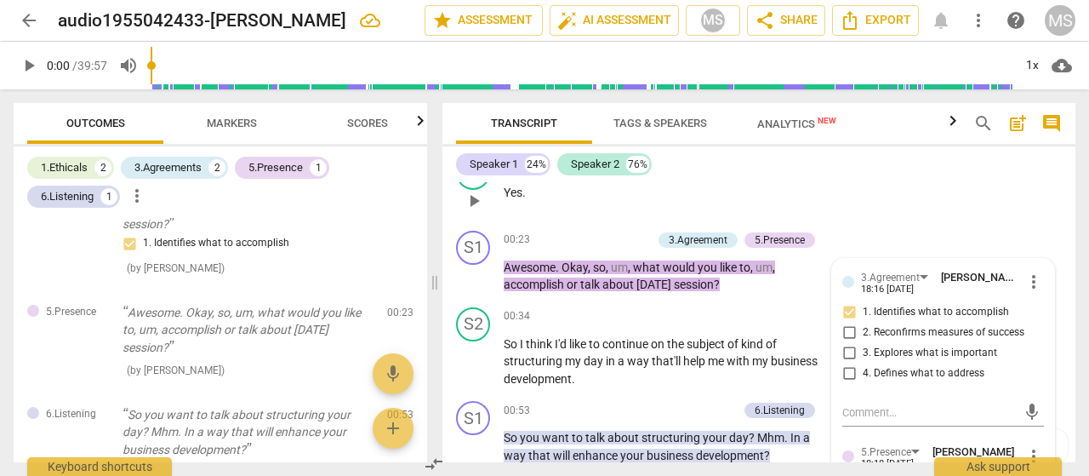
click at [883, 219] on div "S2 play_arrow pause 00:22 + Add competency keyboard_arrow_right Yes ." at bounding box center [759, 186] width 633 height 75
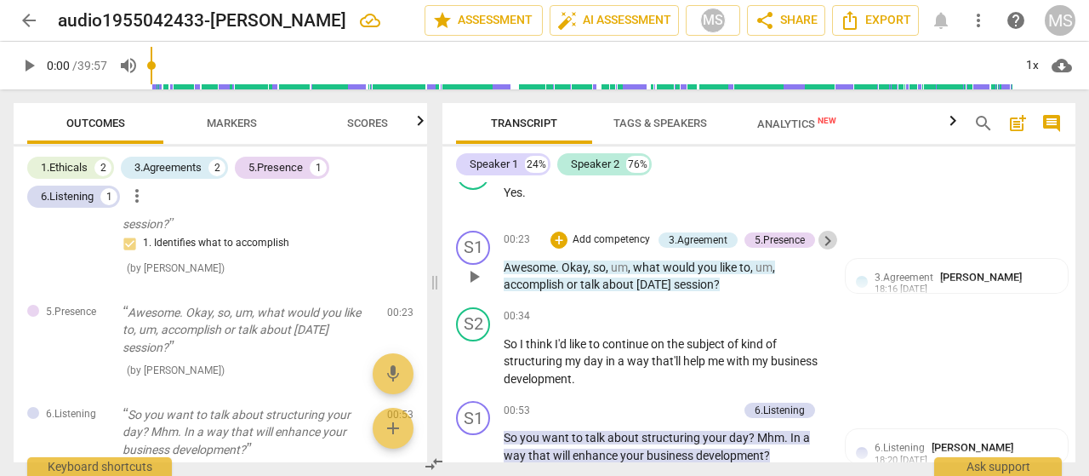
click at [823, 239] on span "keyboard_arrow_right" at bounding box center [828, 241] width 20 height 20
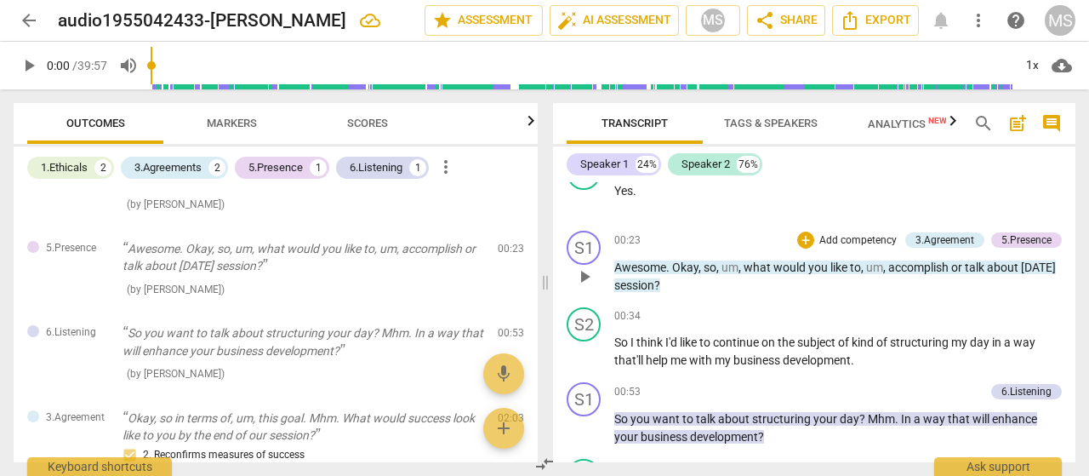
scroll to position [264, 0]
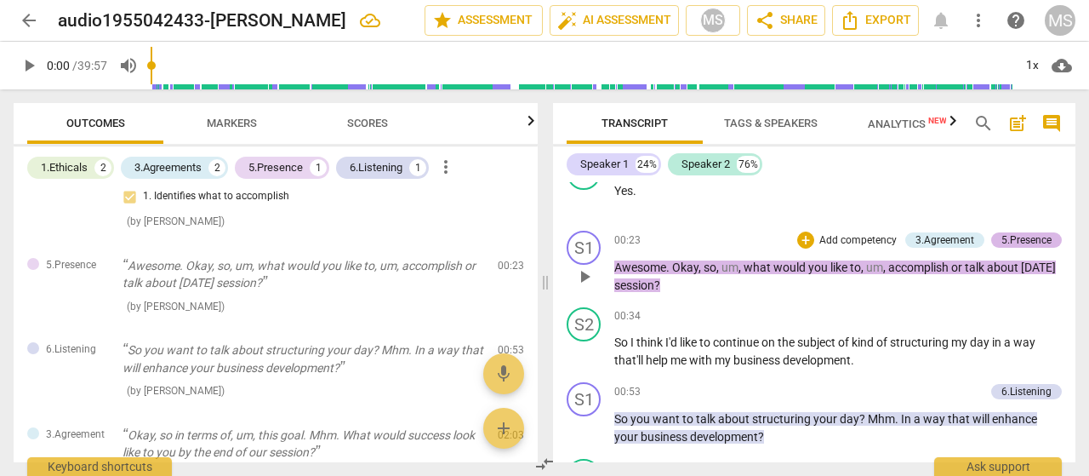
click at [1024, 232] on div "5.Presence" at bounding box center [1027, 239] width 50 height 15
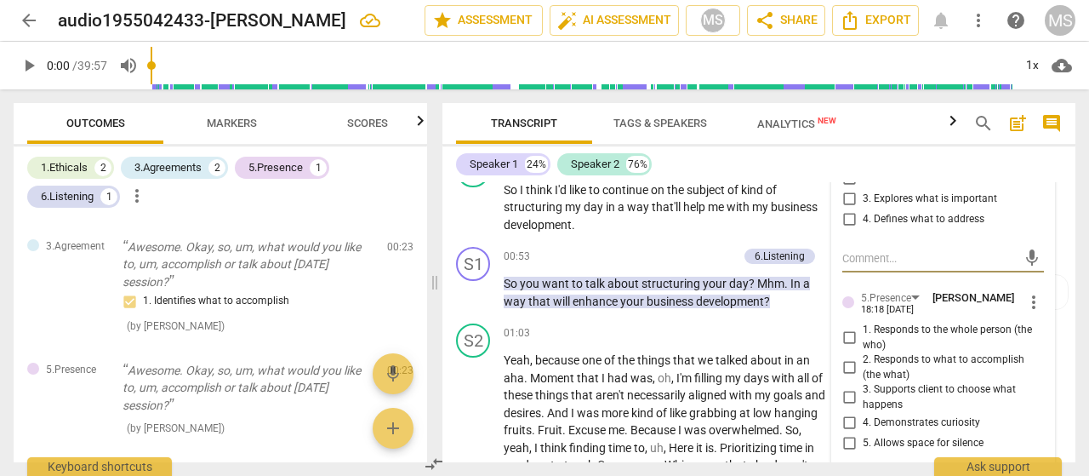
scroll to position [599, 0]
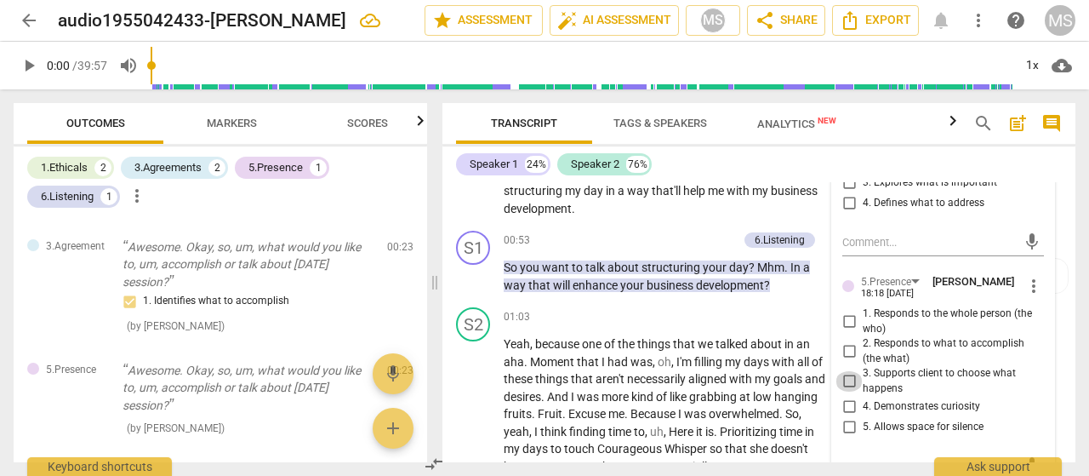
click at [843, 379] on input "3. Supports client to choose what happens" at bounding box center [849, 381] width 27 height 20
checkbox input "true"
click at [675, 211] on p "So I think I'd like to continue on the subject of kind of structuring my day in…" at bounding box center [665, 191] width 323 height 53
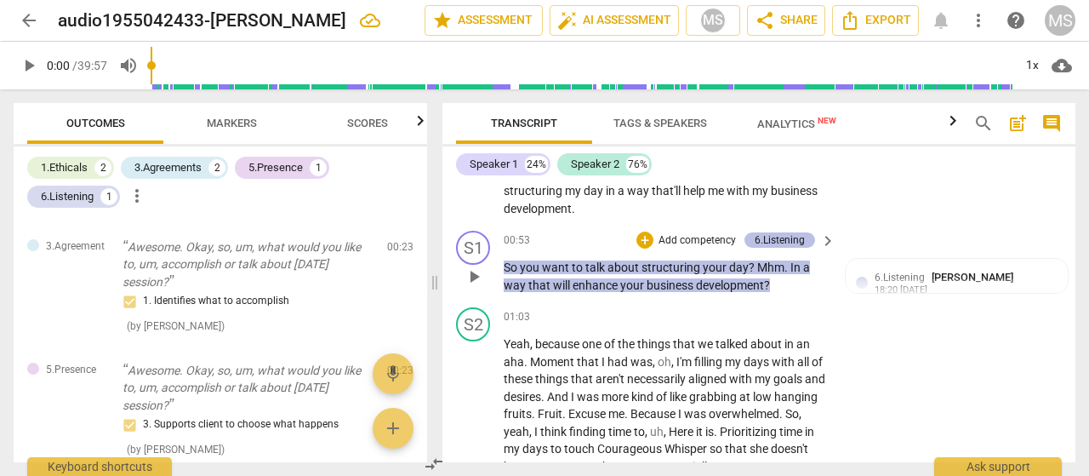
click at [797, 240] on div "6.Listening" at bounding box center [780, 239] width 50 height 15
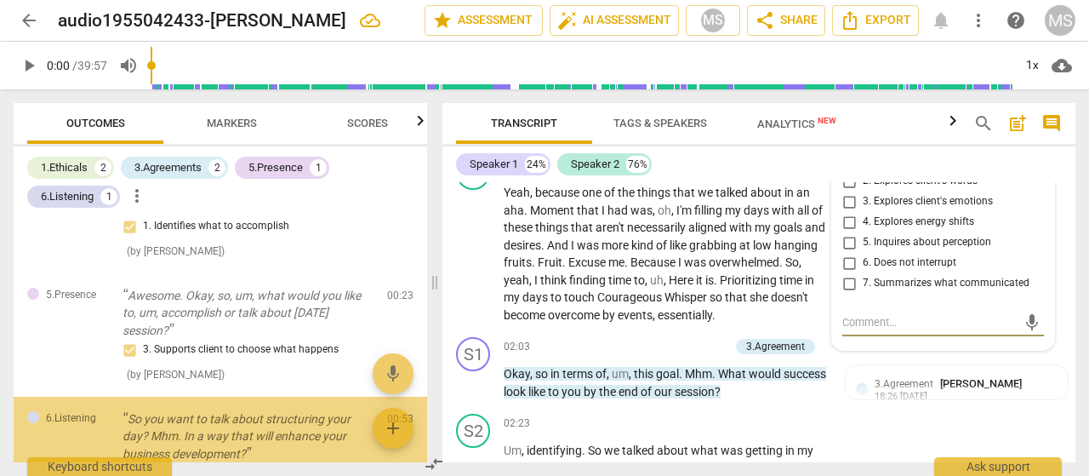
scroll to position [405, 0]
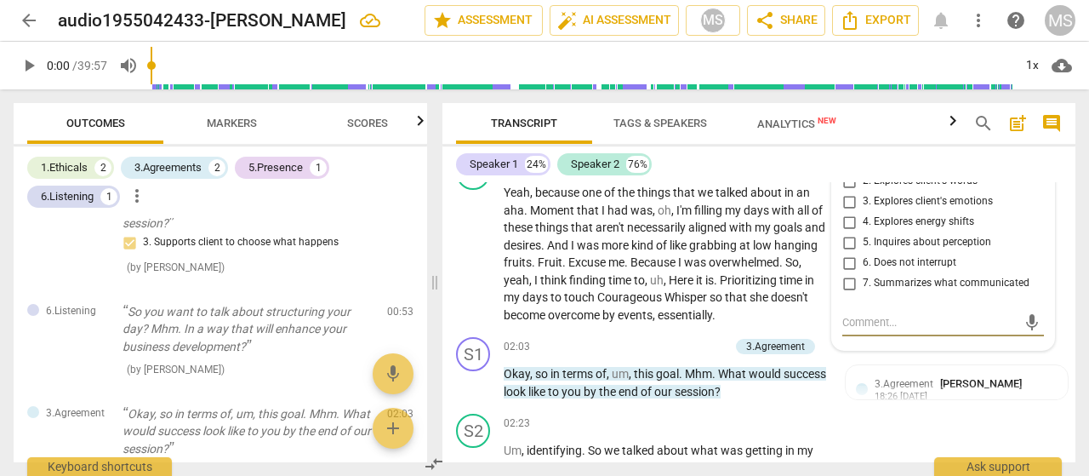
click at [843, 282] on input "7. Summarizes what communicated" at bounding box center [849, 283] width 27 height 20
checkbox input "true"
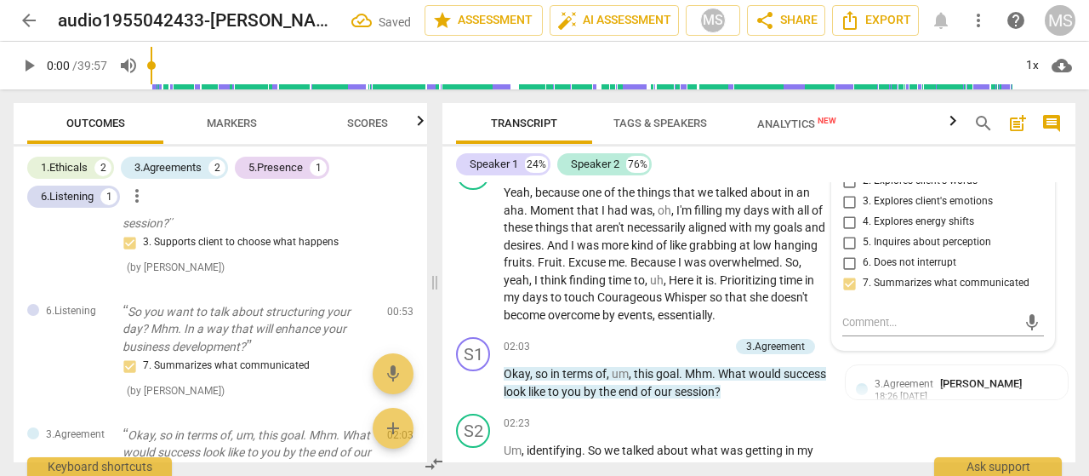
click at [749, 166] on div "Speaker 1 24% Speaker 2 76%" at bounding box center [759, 164] width 606 height 29
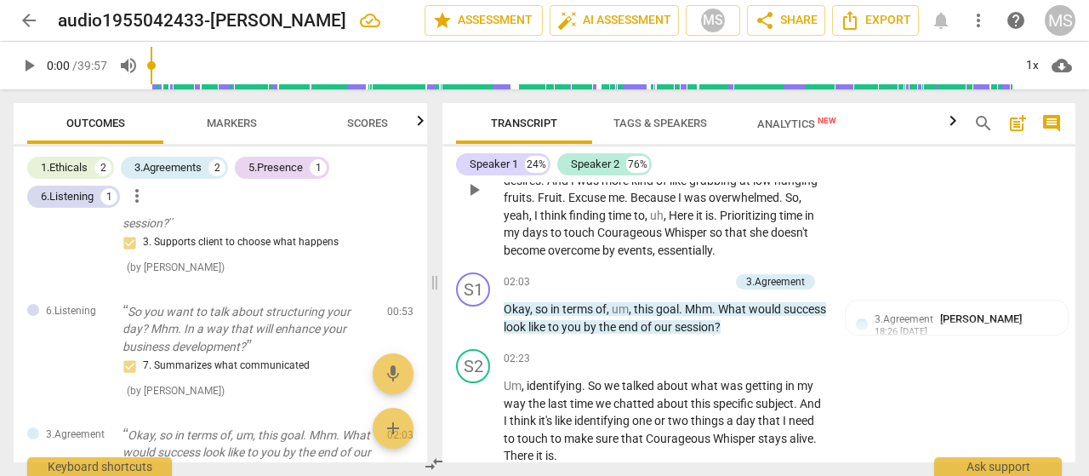
scroll to position [836, 0]
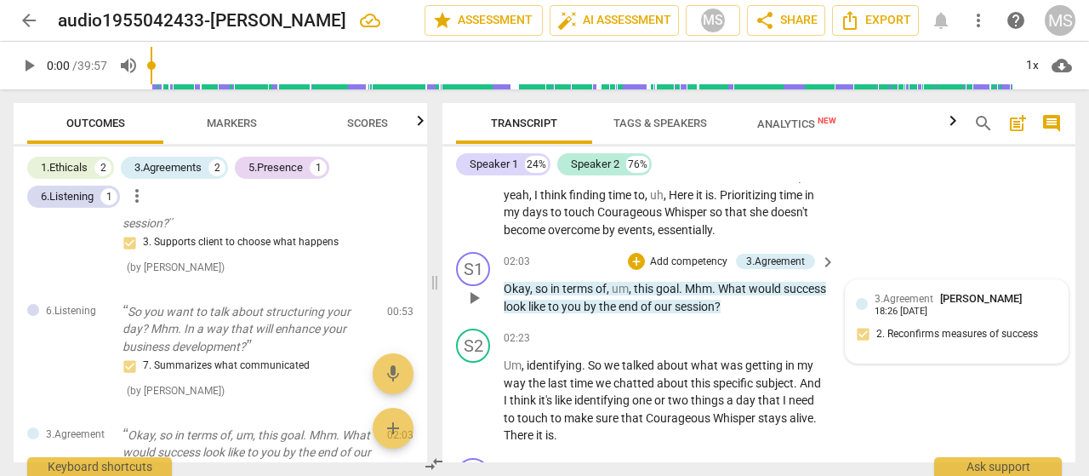
click at [906, 302] on span "3.Agreement" at bounding box center [904, 299] width 59 height 12
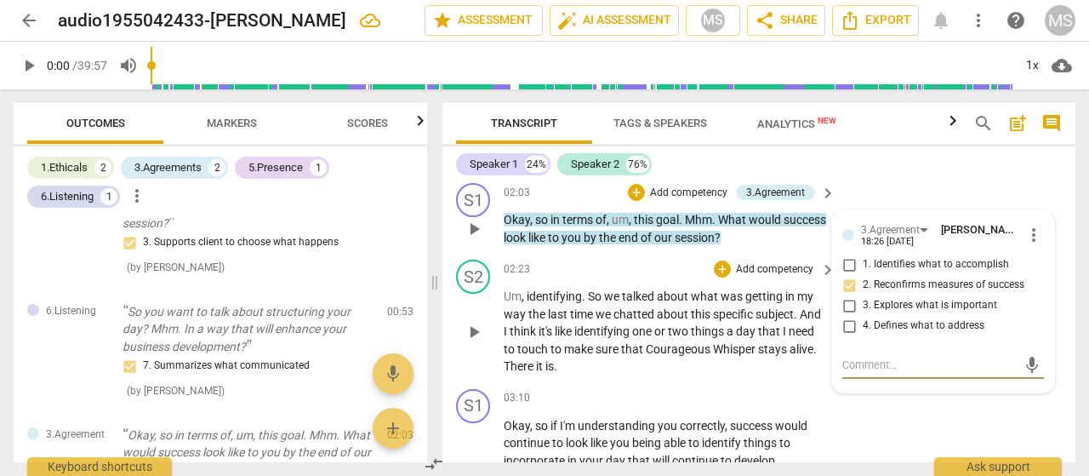
scroll to position [921, 0]
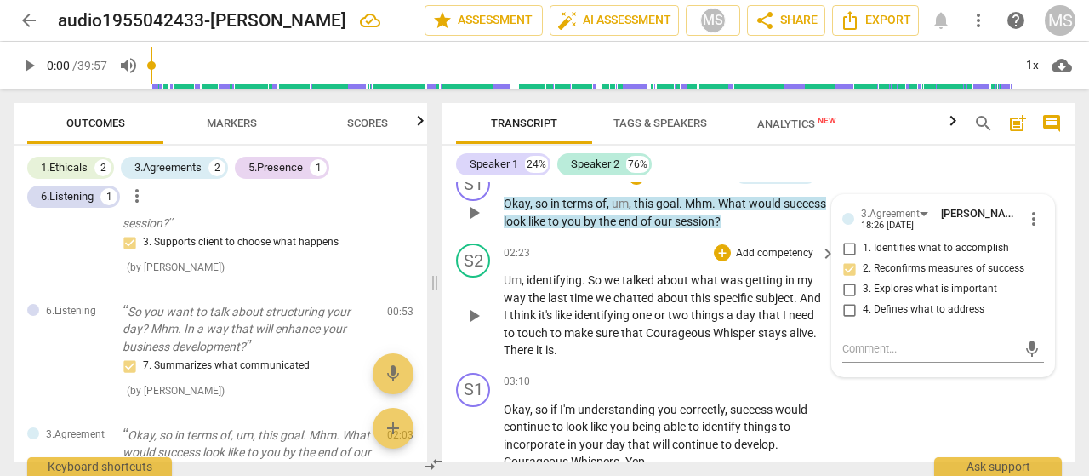
click at [680, 249] on div "02:23 + Add competency keyboard_arrow_right" at bounding box center [671, 252] width 334 height 19
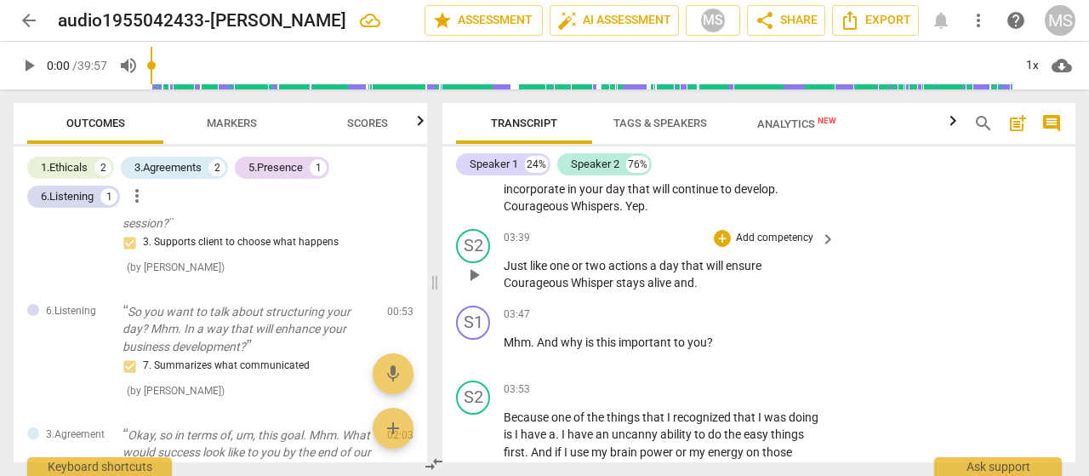
scroll to position [1091, 0]
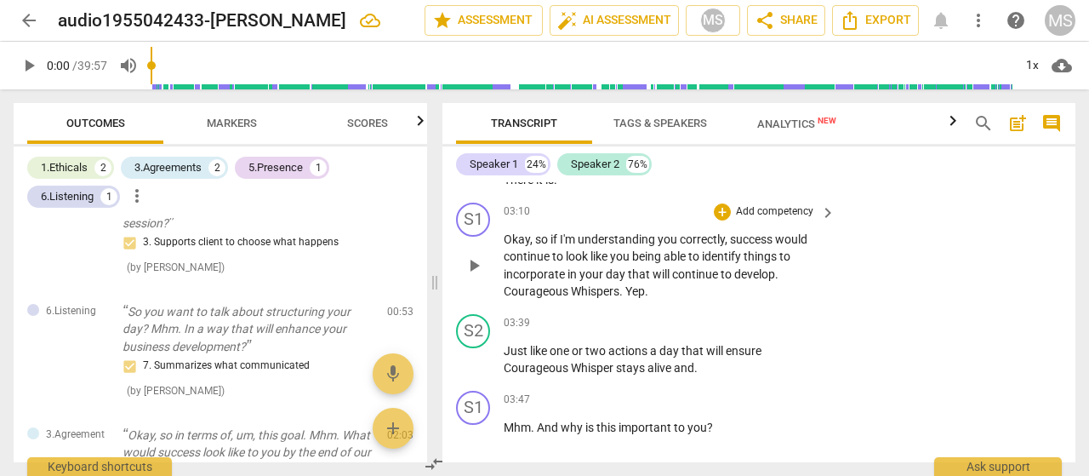
click at [626, 294] on span "Yep" at bounding box center [636, 291] width 20 height 14
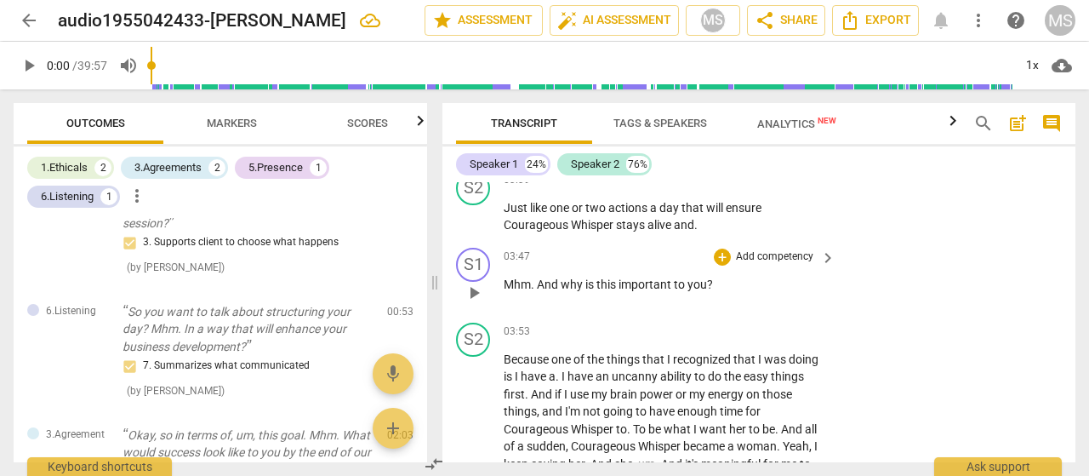
scroll to position [1261, 0]
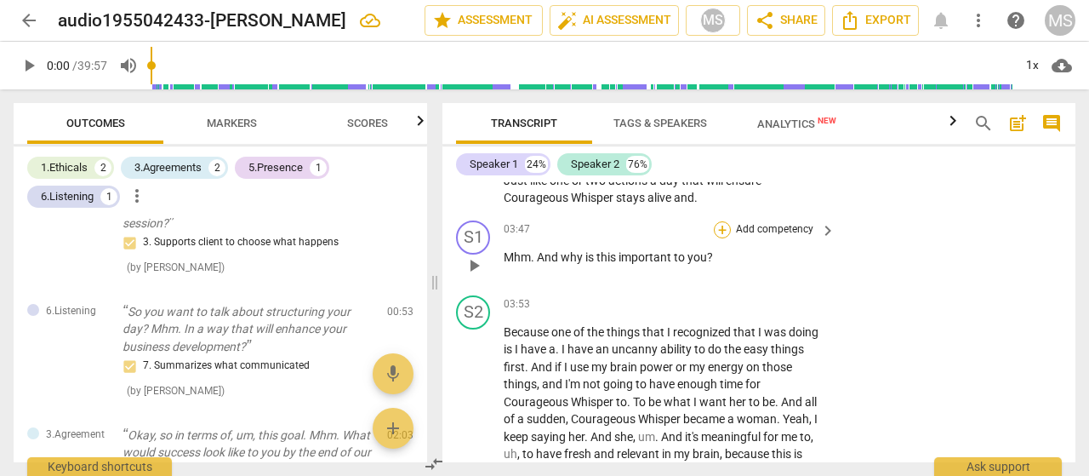
click at [722, 229] on div "+" at bounding box center [722, 229] width 17 height 17
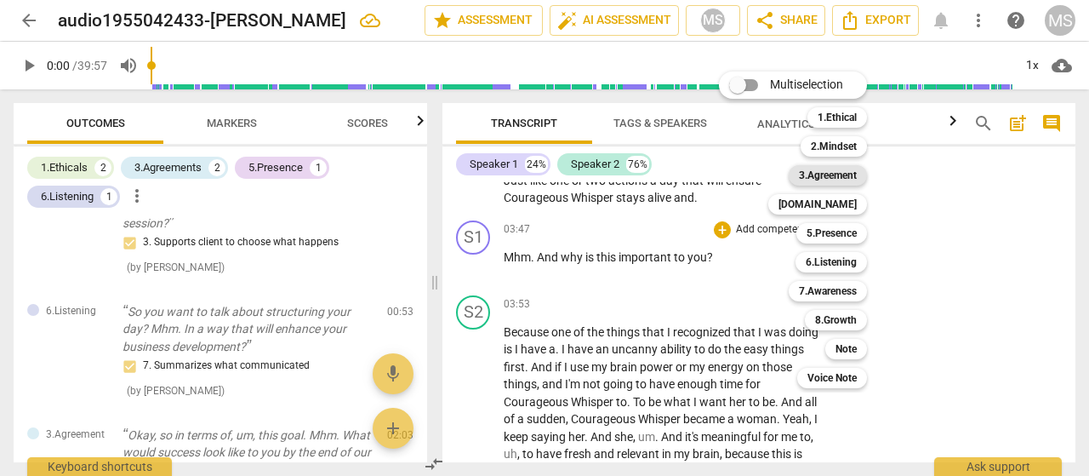
click at [826, 174] on b "3.Agreement" at bounding box center [828, 175] width 58 height 20
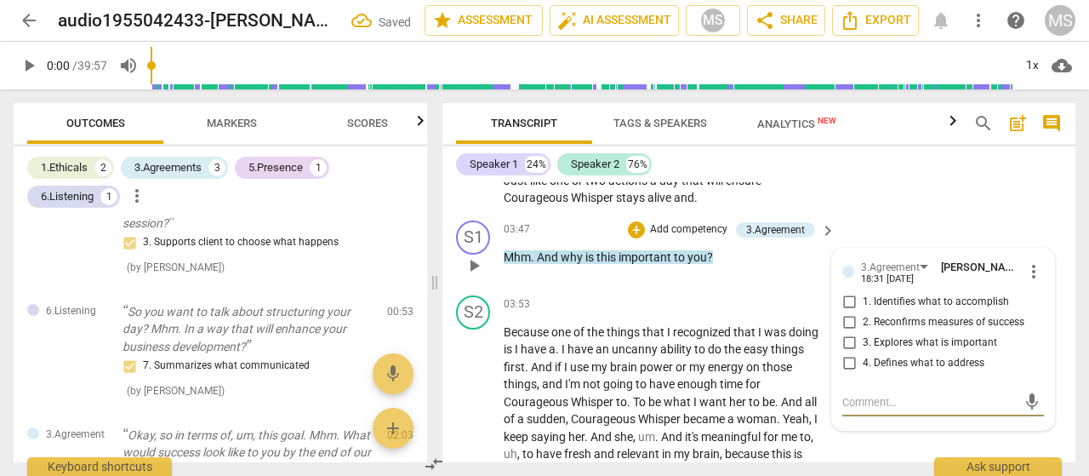
scroll to position [631, 0]
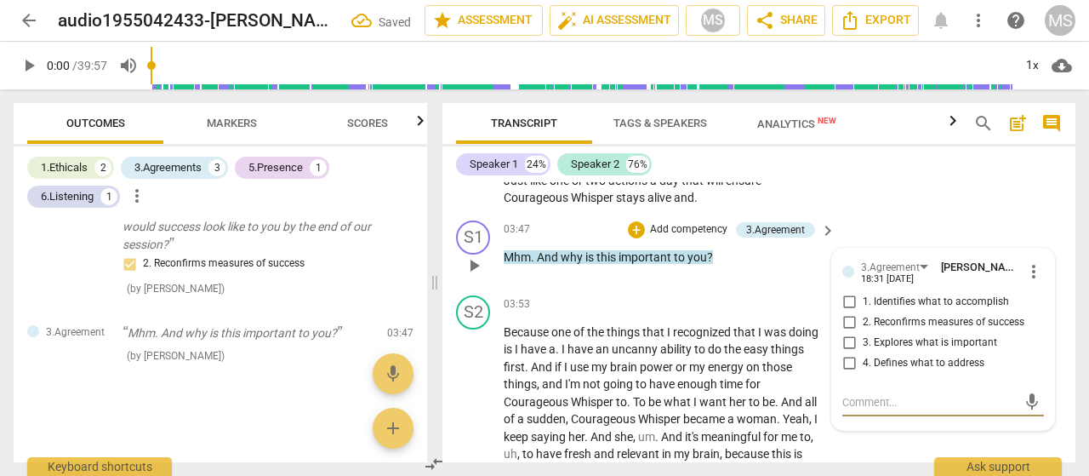
click at [850, 338] on input "3. Explores what is important" at bounding box center [849, 343] width 27 height 20
checkbox input "true"
click at [769, 283] on div "S1 play_arrow pause 03:47 + Add competency 3.Agreement keyboard_arrow_right Mhm…" at bounding box center [759, 251] width 633 height 75
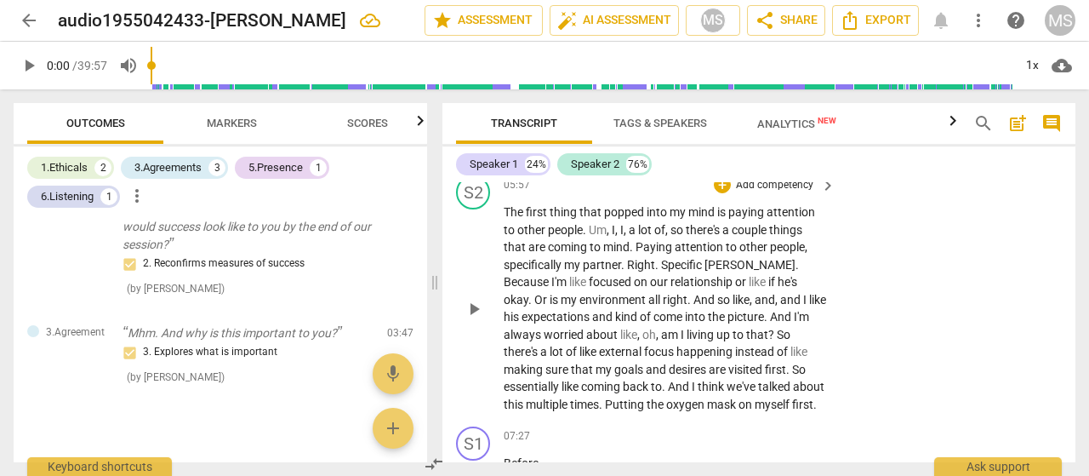
scroll to position [1772, 0]
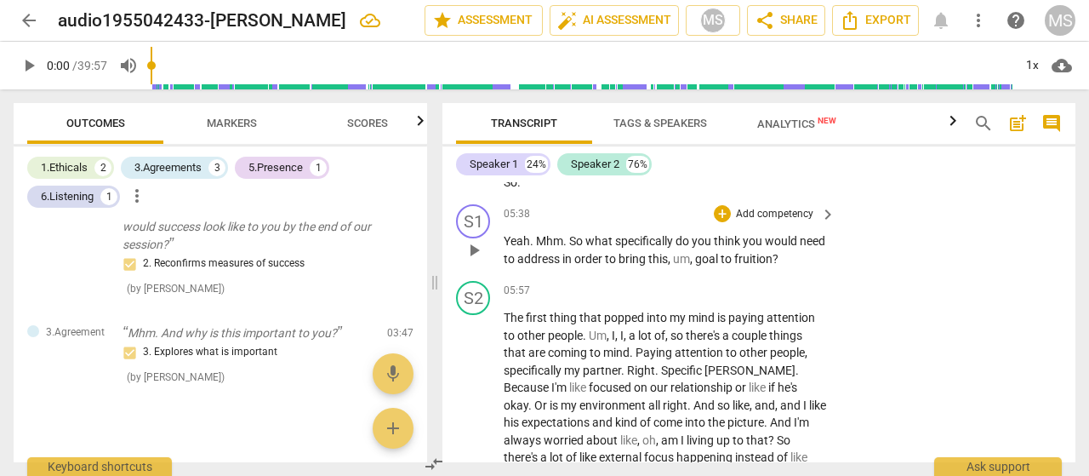
click at [729, 215] on div "+ Add competency" at bounding box center [764, 213] width 101 height 17
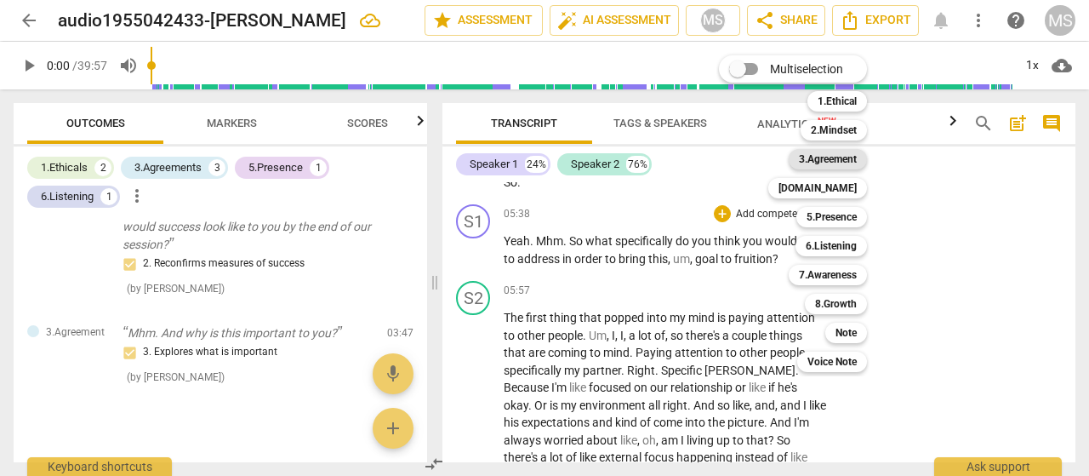
click at [822, 157] on b "3.Agreement" at bounding box center [828, 159] width 58 height 20
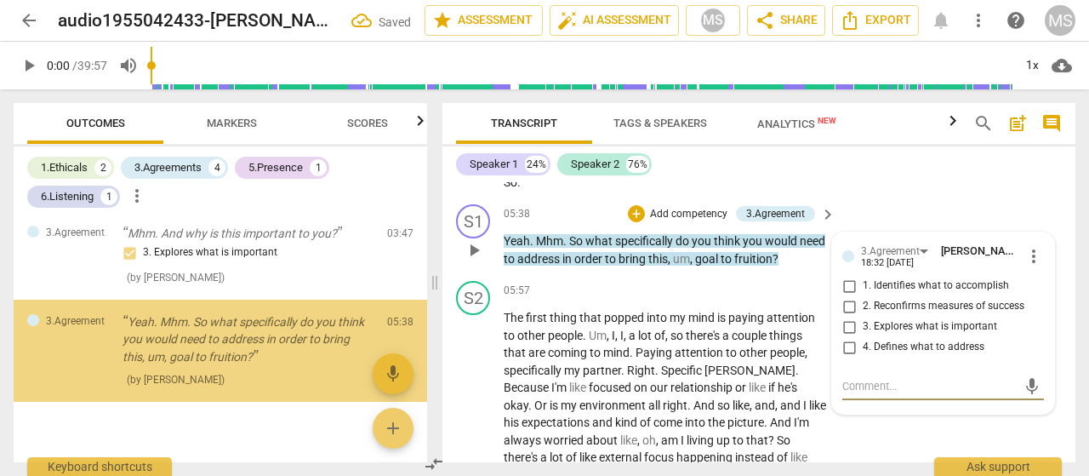
scroll to position [740, 0]
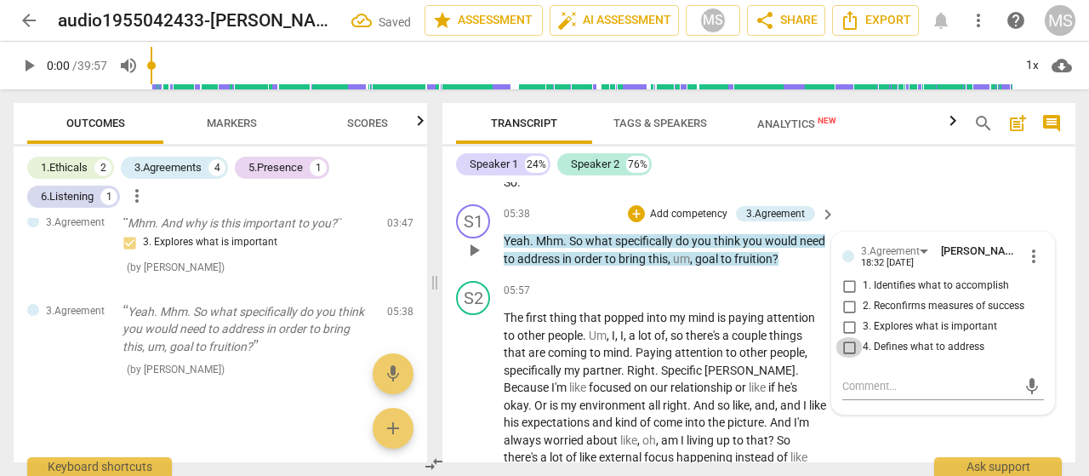
click at [848, 347] on input "4. Defines what to address" at bounding box center [849, 347] width 27 height 20
checkbox input "true"
click at [854, 430] on div "S2 play_arrow pause 05:57 + Add competency keyboard_arrow_right The first thing…" at bounding box center [759, 399] width 633 height 251
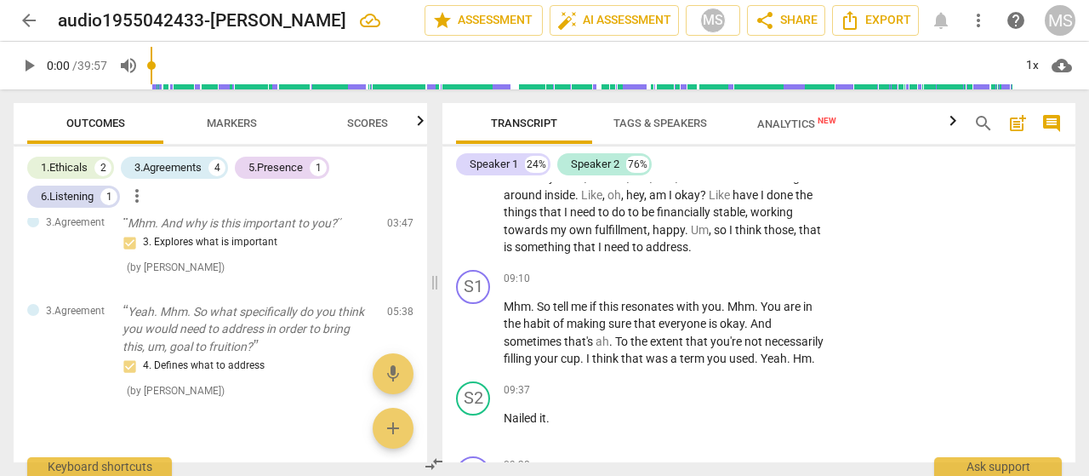
scroll to position [2368, 0]
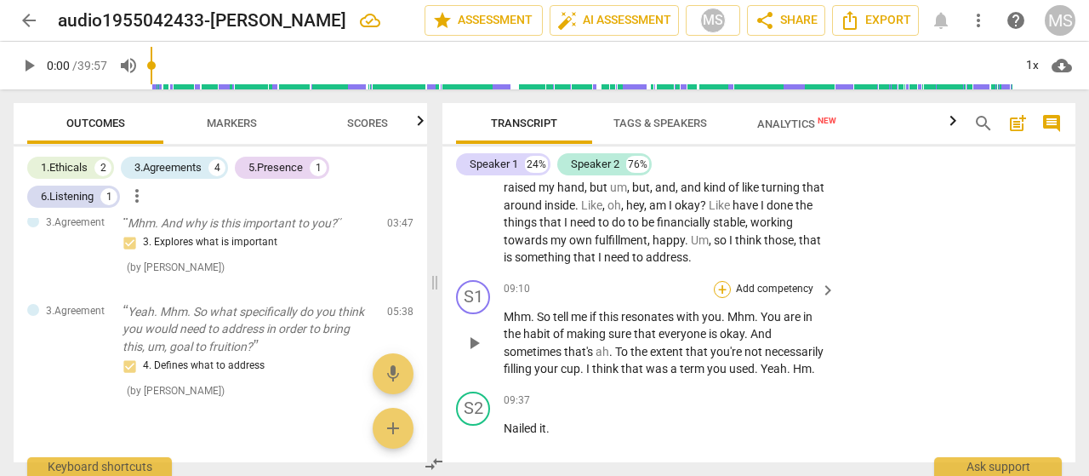
click at [719, 298] on div "+" at bounding box center [722, 289] width 17 height 17
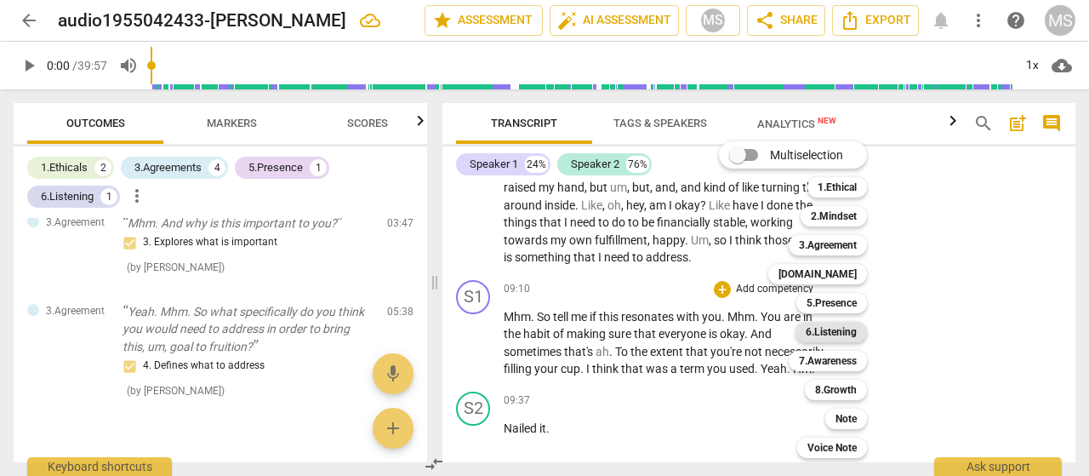
click at [835, 326] on b "6.Listening" at bounding box center [831, 332] width 51 height 20
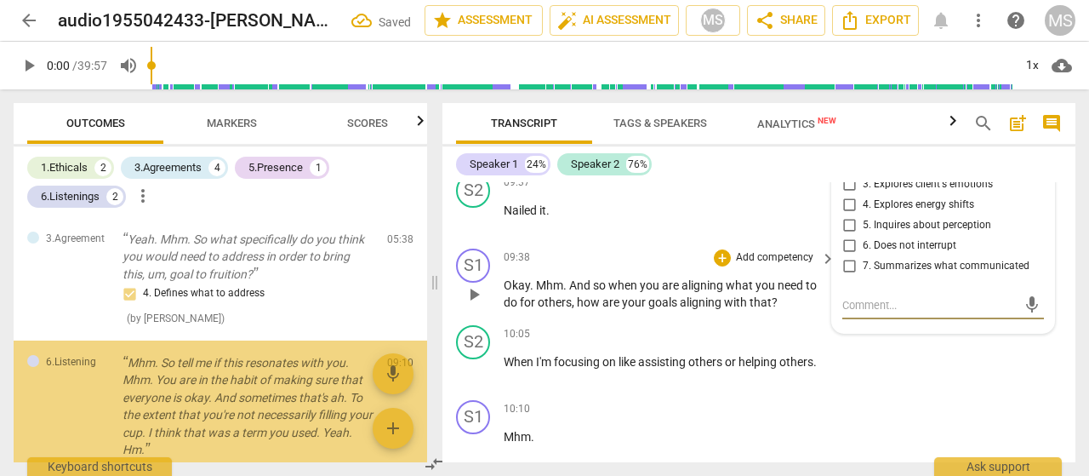
scroll to position [889, 0]
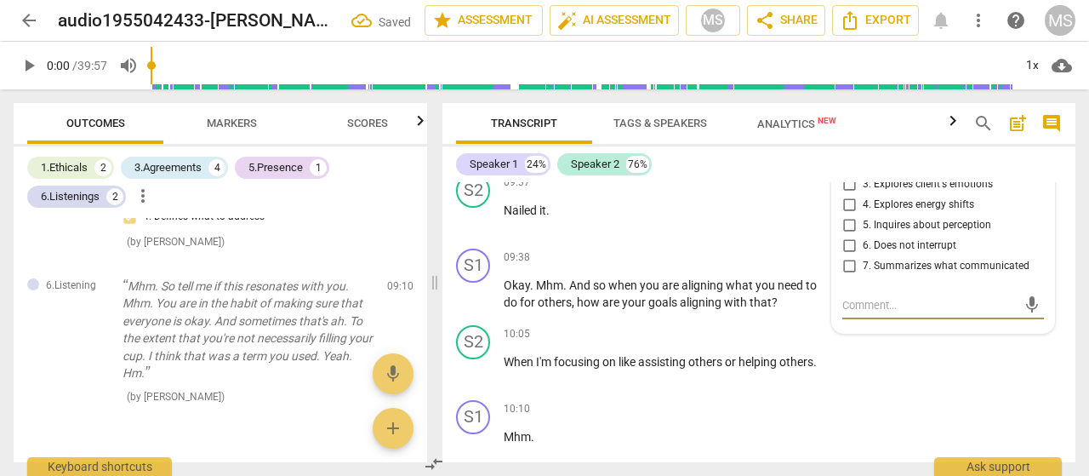
click at [848, 277] on input "7. Summarizes what communicated" at bounding box center [849, 266] width 27 height 20
checkbox input "true"
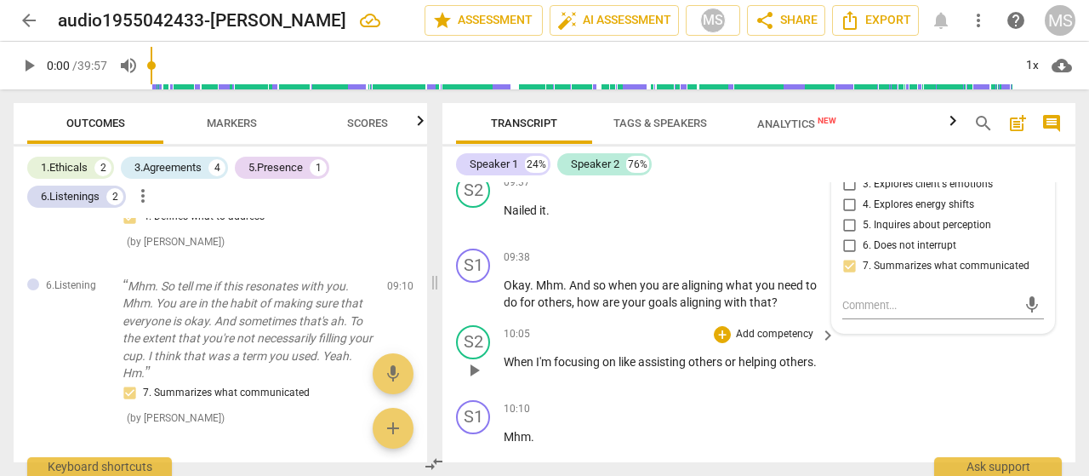
click at [894, 374] on div "S2 play_arrow pause 10:05 + Add competency keyboard_arrow_right When I'm focusi…" at bounding box center [759, 355] width 633 height 75
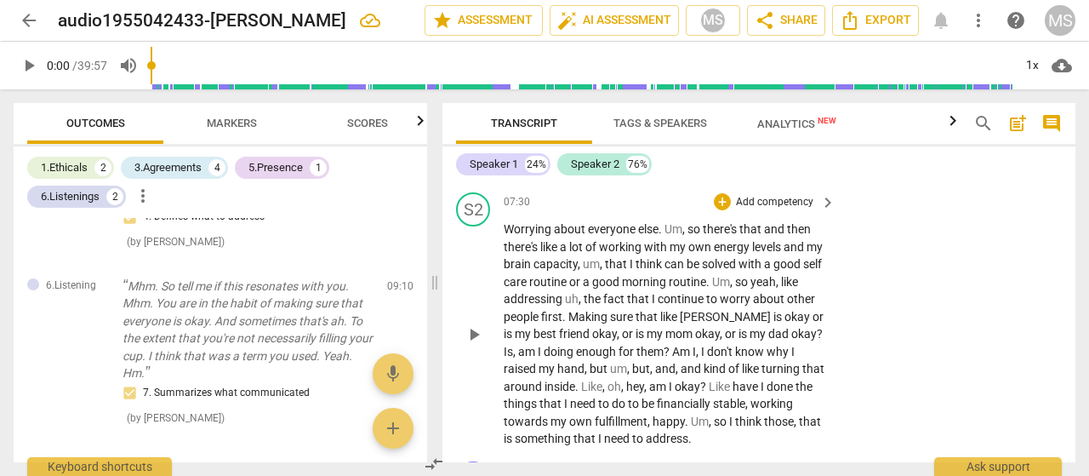
scroll to position [2160, 0]
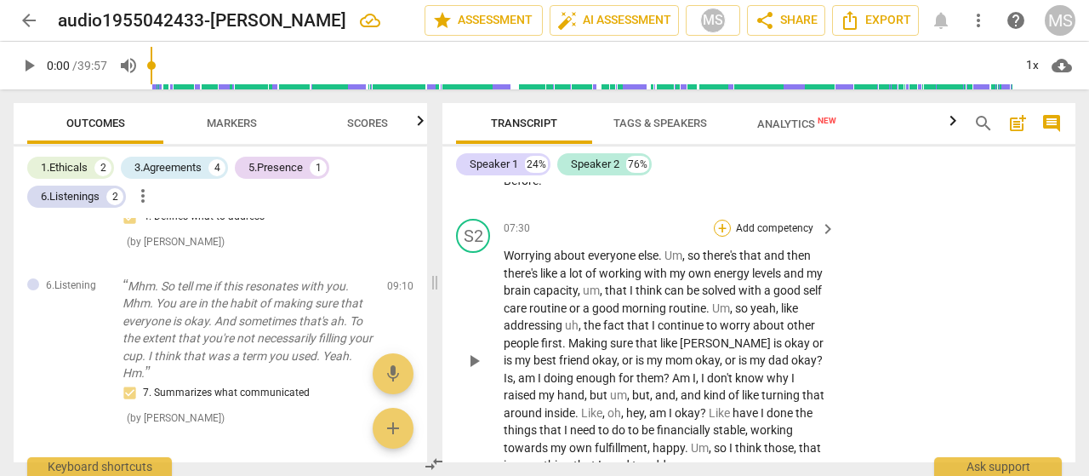
click at [723, 237] on div "+" at bounding box center [722, 228] width 17 height 17
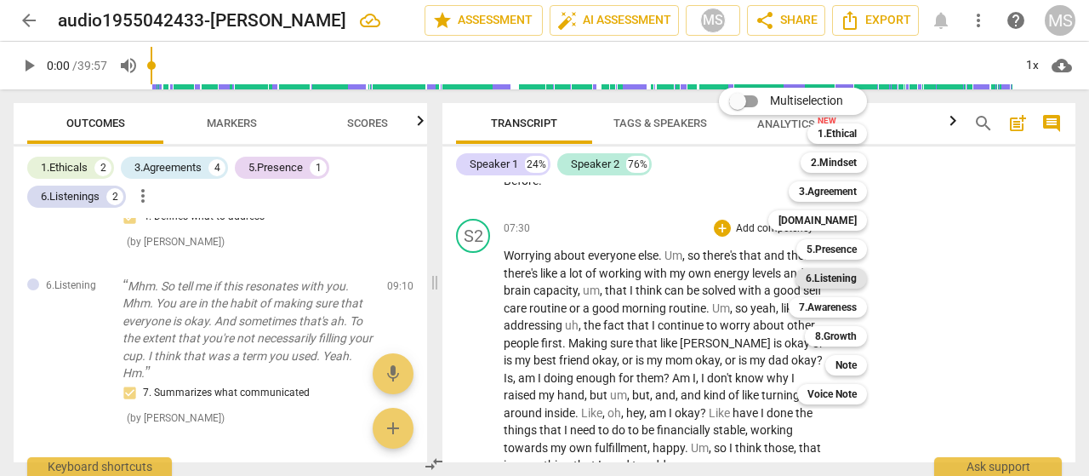
click at [834, 275] on b "6.Listening" at bounding box center [831, 278] width 51 height 20
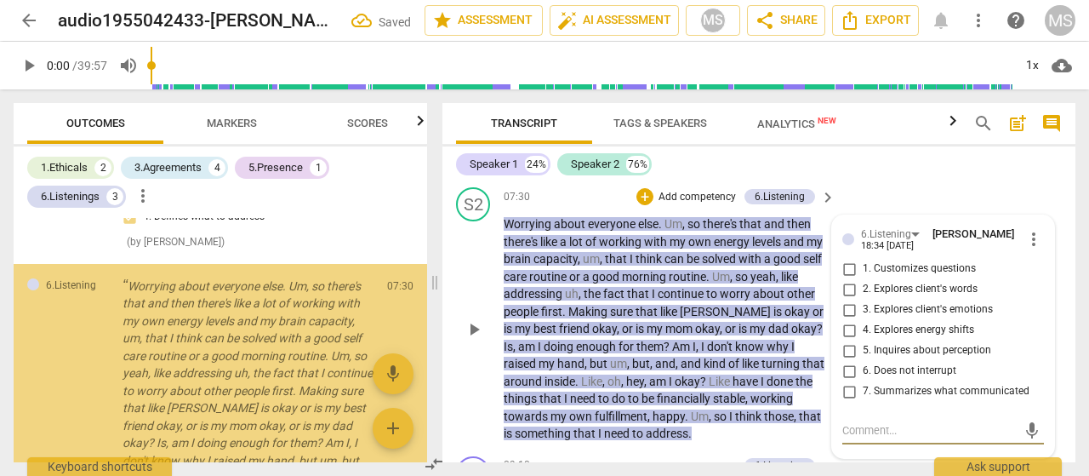
scroll to position [986, 0]
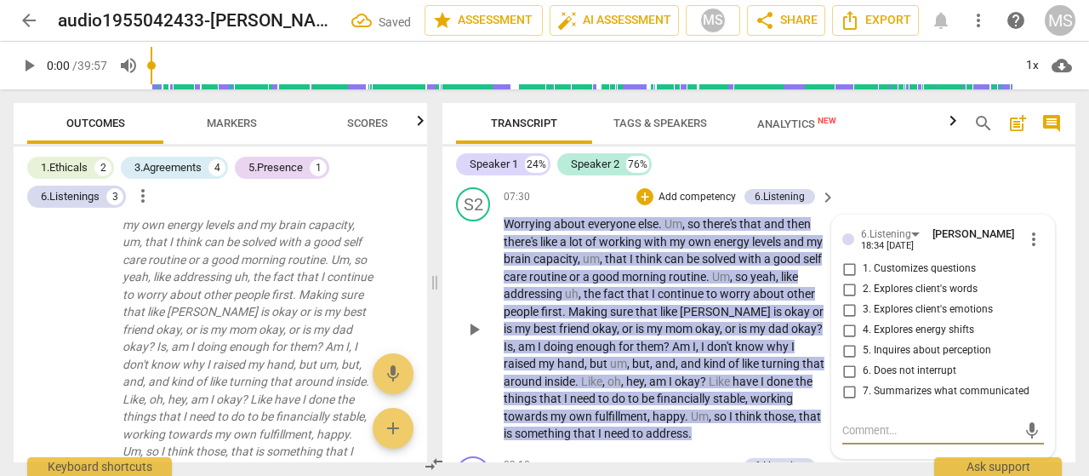
click at [848, 381] on input "6. Does not interrupt" at bounding box center [849, 371] width 27 height 20
checkbox input "true"
click at [906, 180] on div "S1 play_arrow pause 07:27 + Add competency keyboard_arrow_right Before ." at bounding box center [759, 143] width 633 height 75
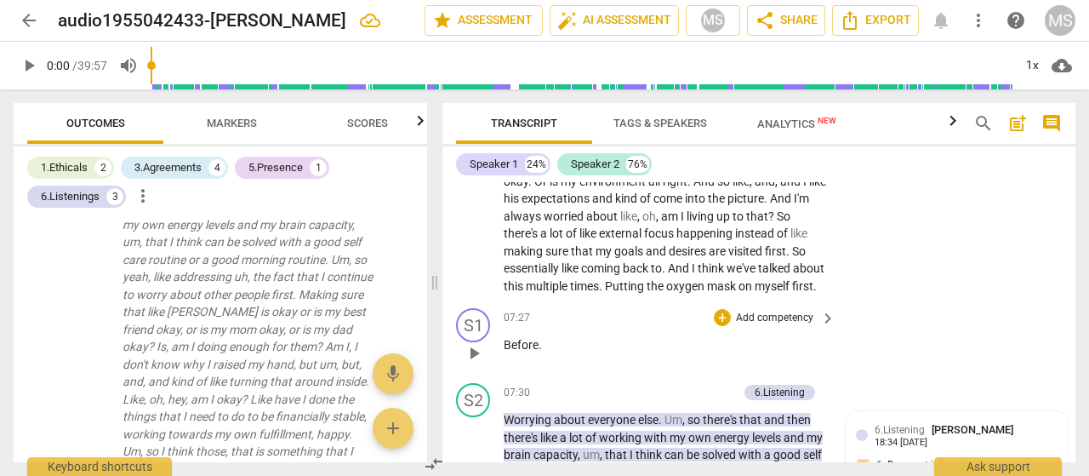
scroll to position [2106, 0]
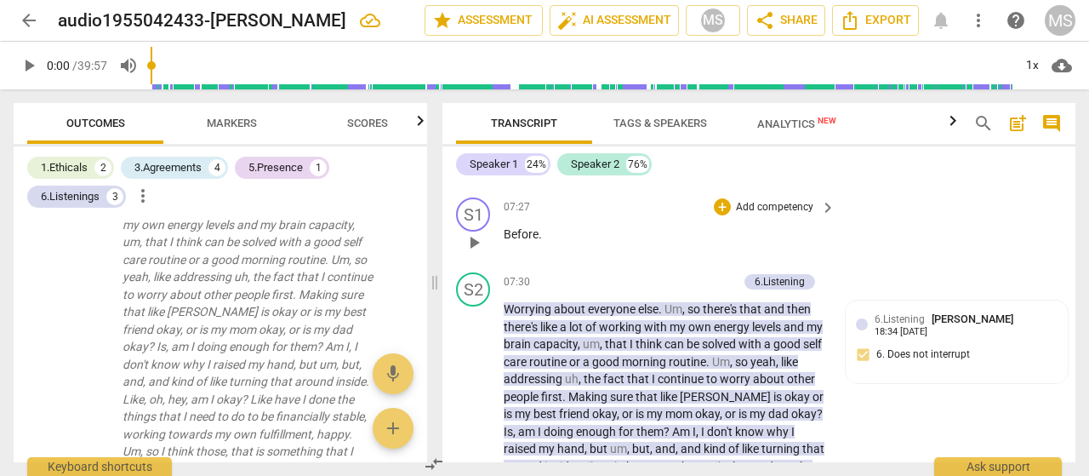
click at [662, 259] on div "07:27 + Add competency keyboard_arrow_right Before ." at bounding box center [671, 227] width 334 height 61
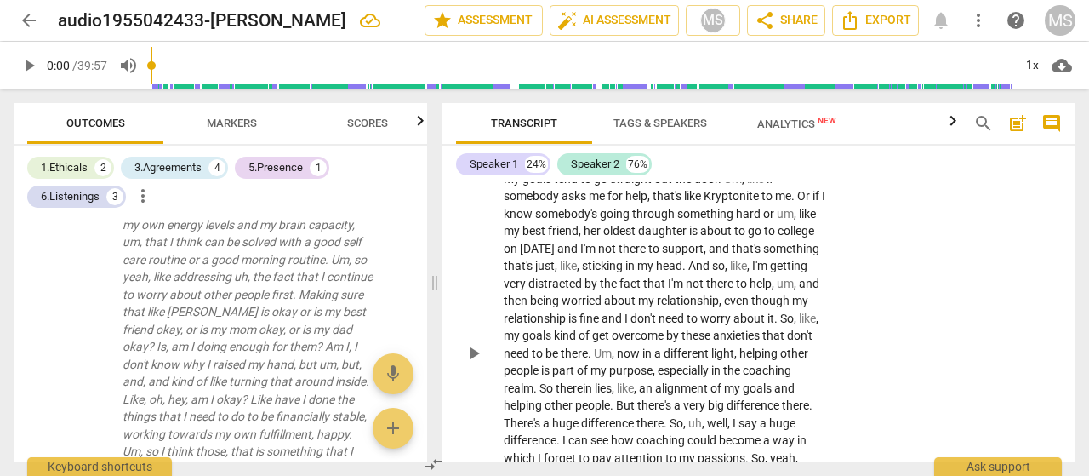
scroll to position [2957, 0]
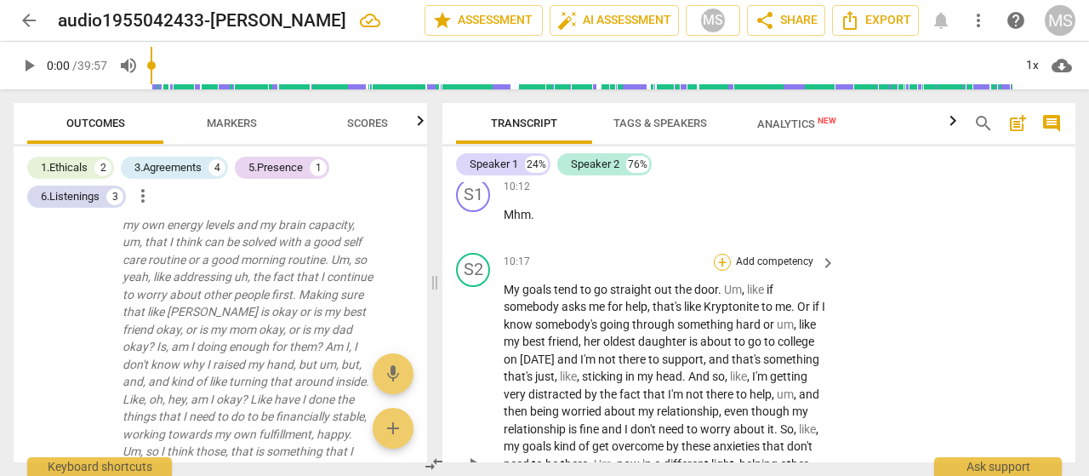
click at [722, 271] on div "+" at bounding box center [722, 262] width 17 height 17
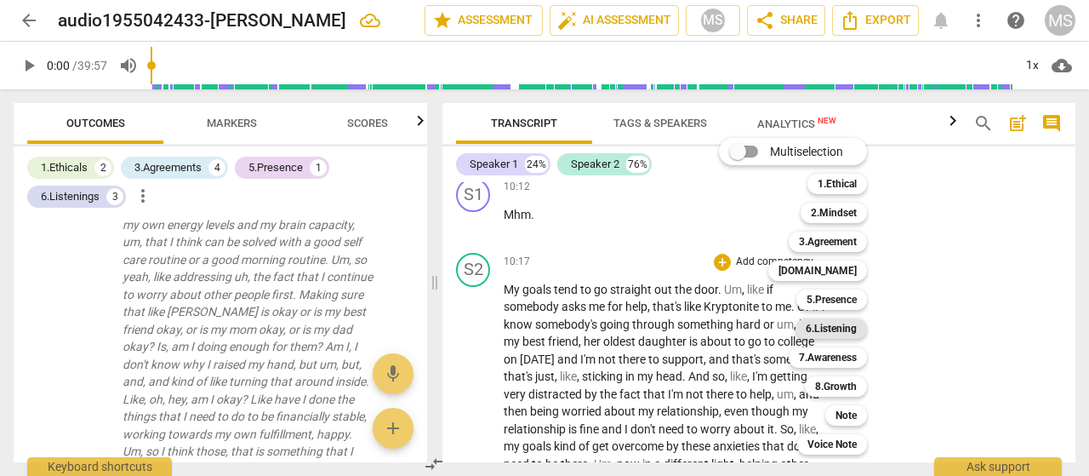
click at [814, 329] on b "6.Listening" at bounding box center [831, 328] width 51 height 20
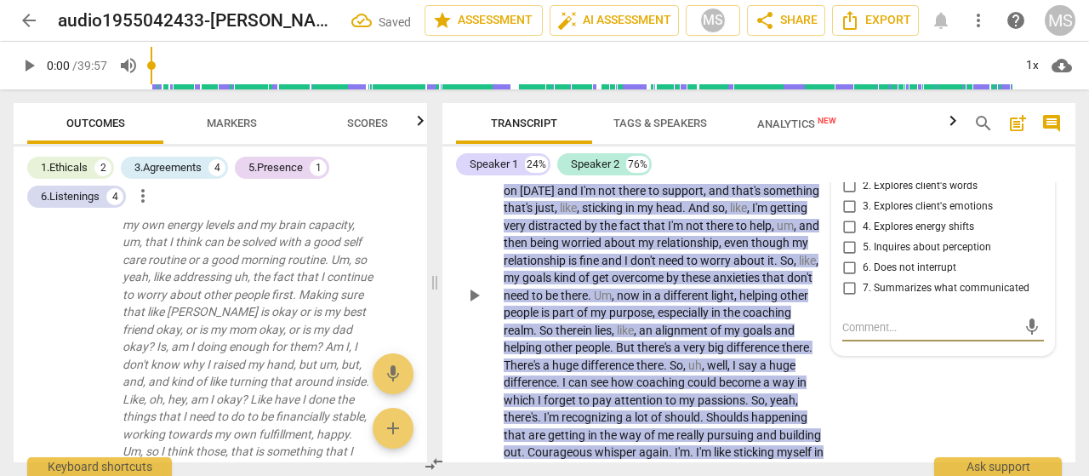
scroll to position [1625, 0]
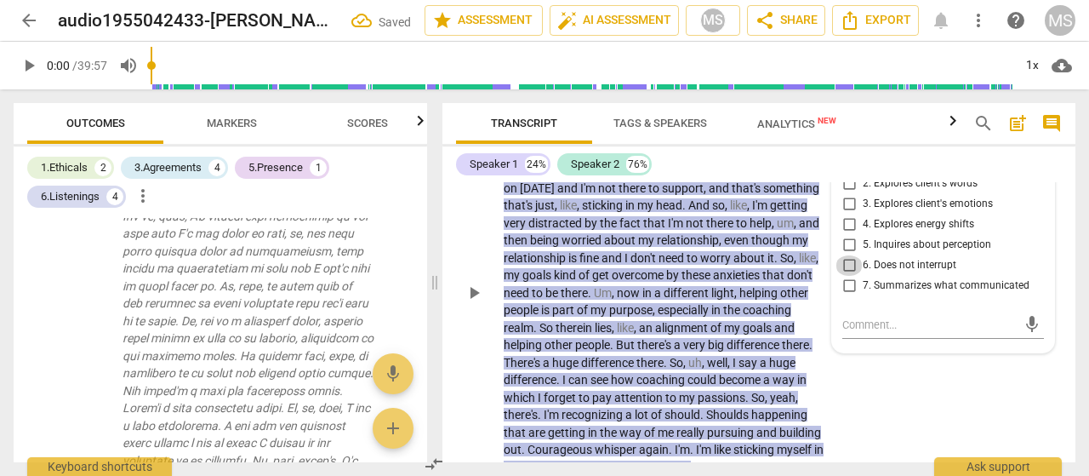
click at [849, 276] on input "6. Does not interrupt" at bounding box center [849, 265] width 27 height 20
checkbox input "true"
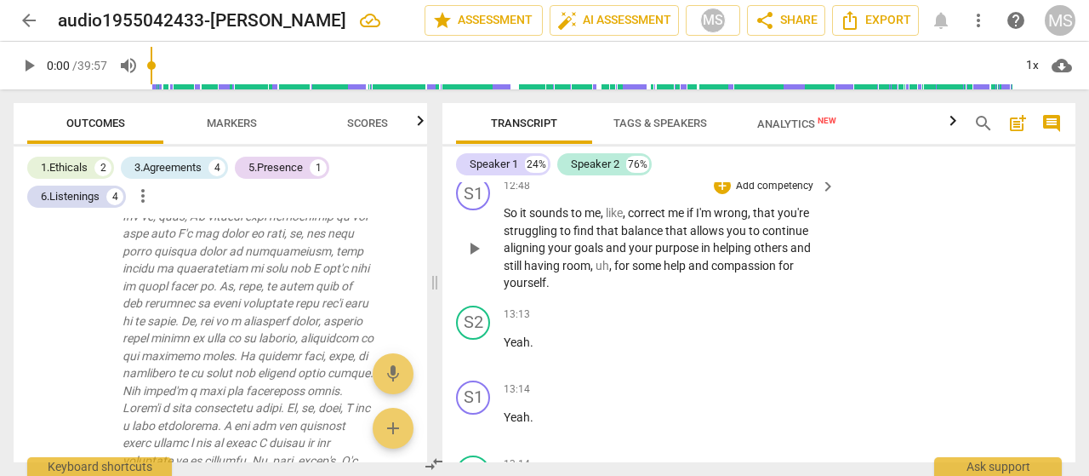
scroll to position [3469, 0]
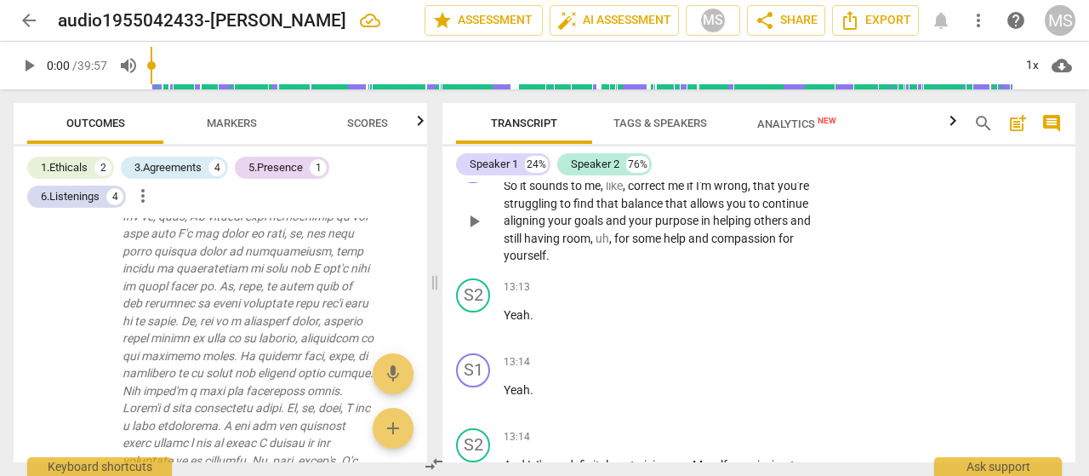
click at [725, 167] on div "+" at bounding box center [722, 158] width 17 height 17
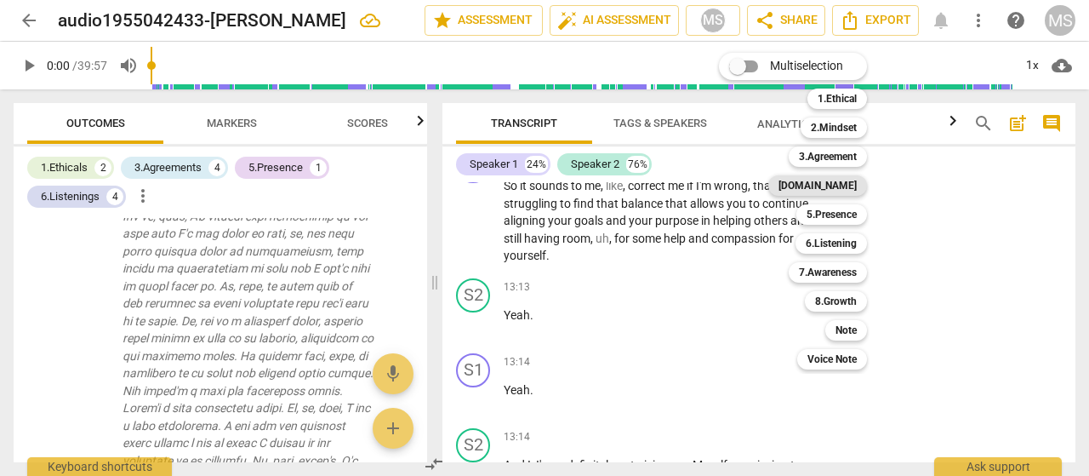
click at [844, 185] on b "[DOMAIN_NAME]" at bounding box center [818, 185] width 78 height 20
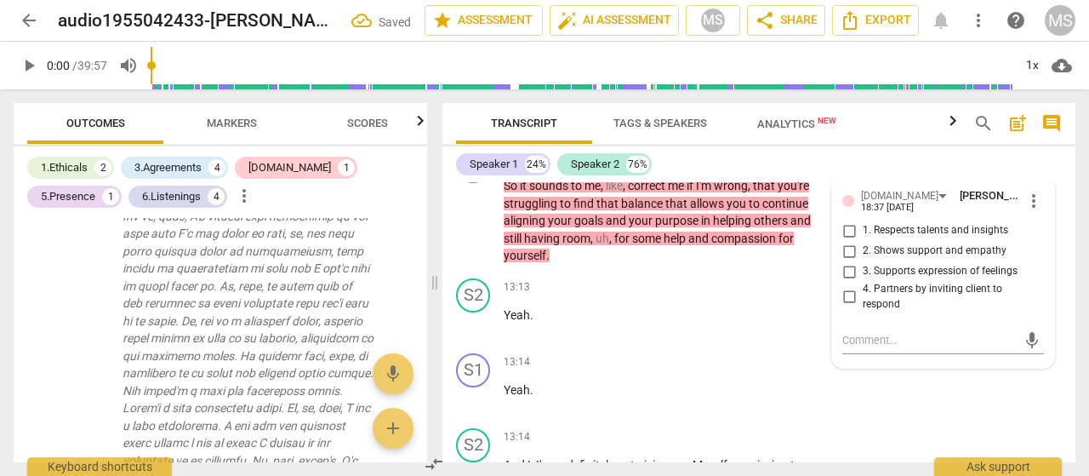
scroll to position [1992, 0]
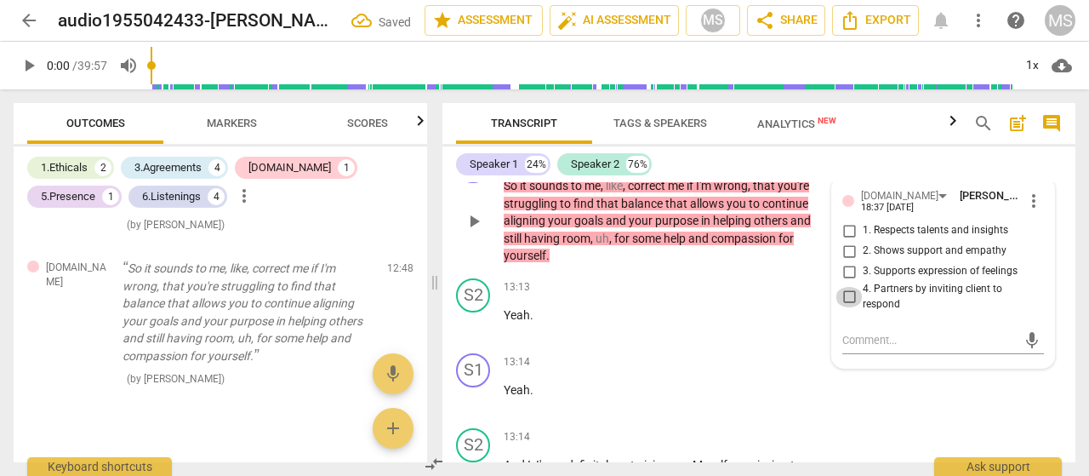
click at [846, 307] on input "4. Partners by inviting client to respond" at bounding box center [849, 297] width 27 height 20
checkbox input "true"
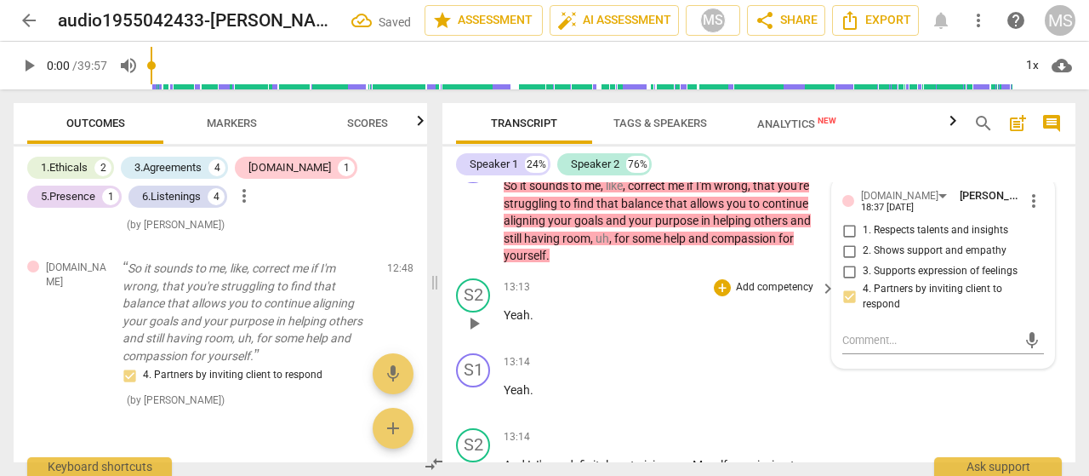
click at [757, 324] on p "Yeah ." at bounding box center [665, 315] width 323 height 18
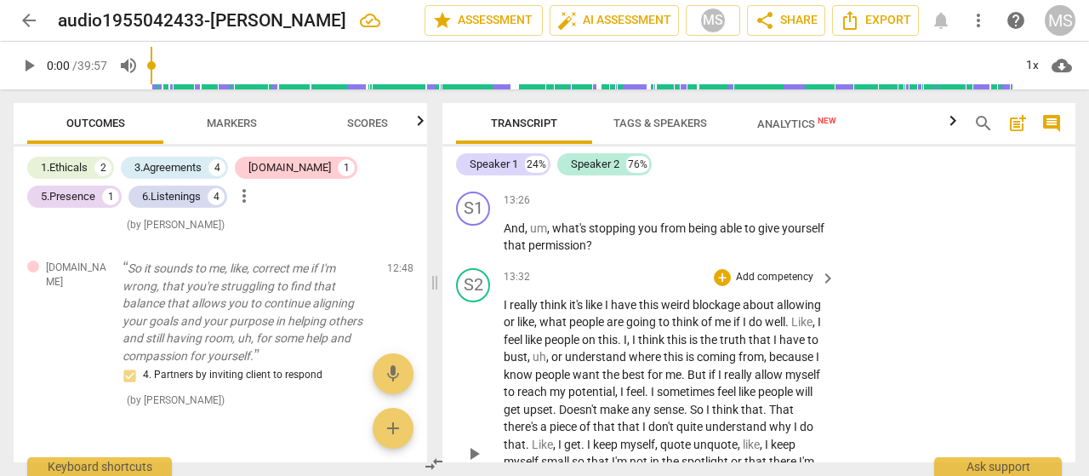
scroll to position [3809, 0]
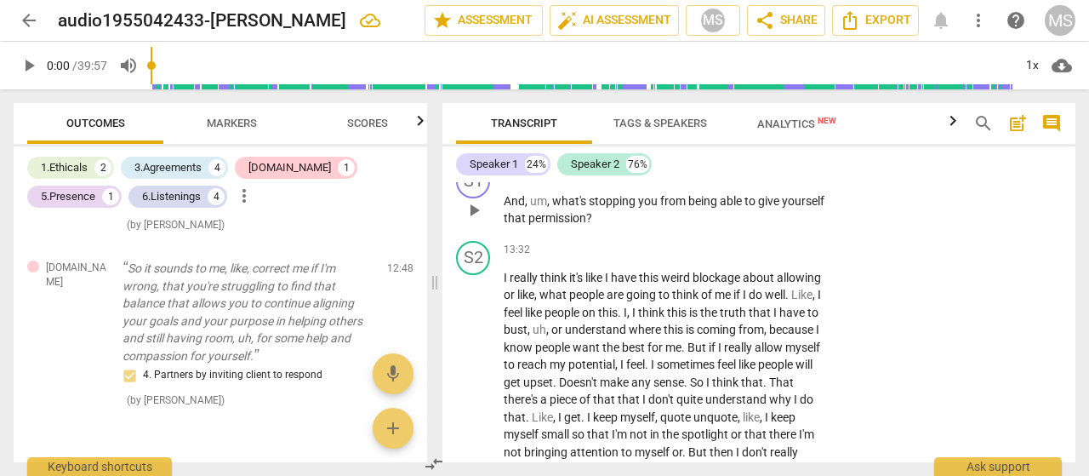
click at [729, 182] on div "+ Add competency" at bounding box center [764, 173] width 101 height 17
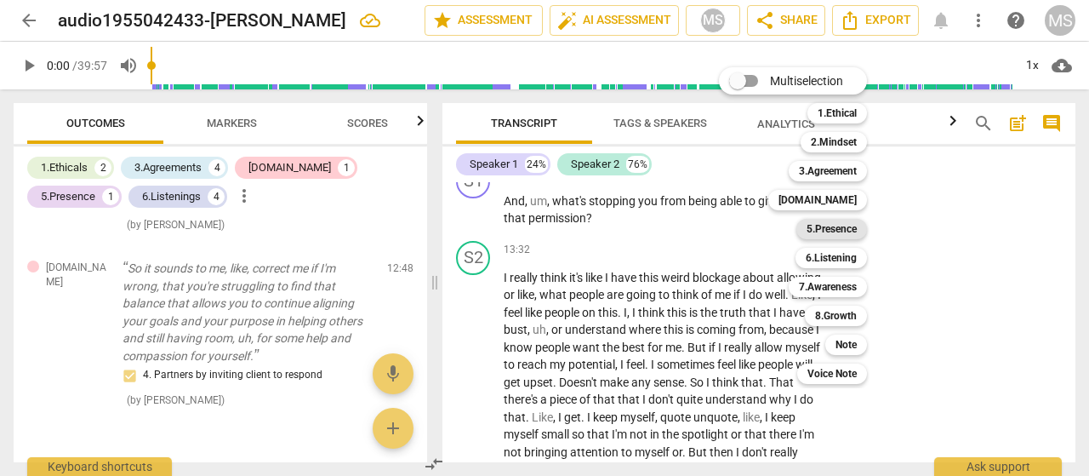
click at [837, 233] on b "5.Presence" at bounding box center [832, 229] width 50 height 20
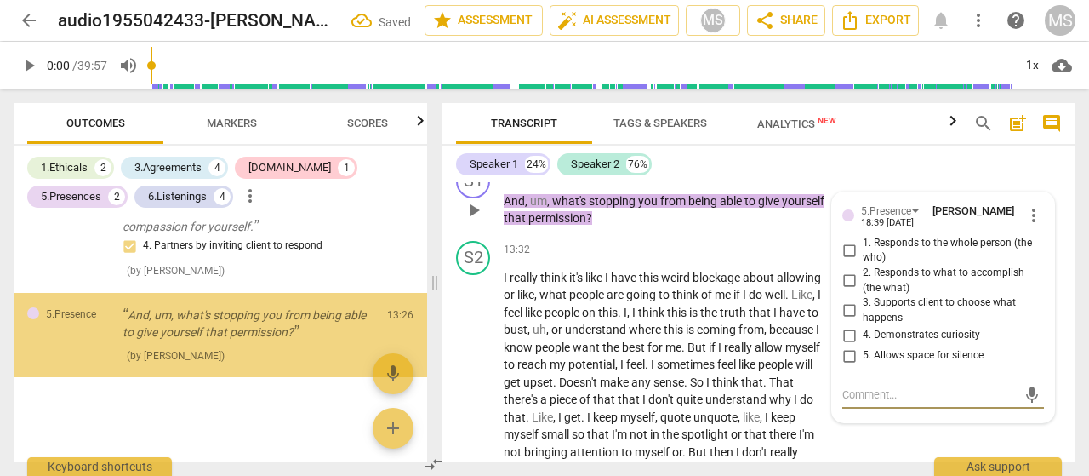
scroll to position [2134, 0]
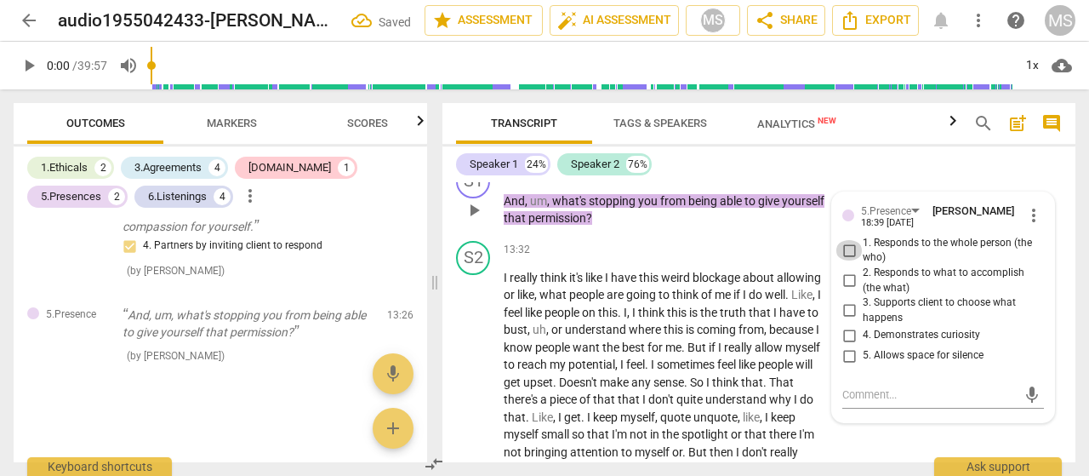
click at [846, 260] on input "1. Responds to the whole person (the who)" at bounding box center [849, 250] width 27 height 20
checkbox input "true"
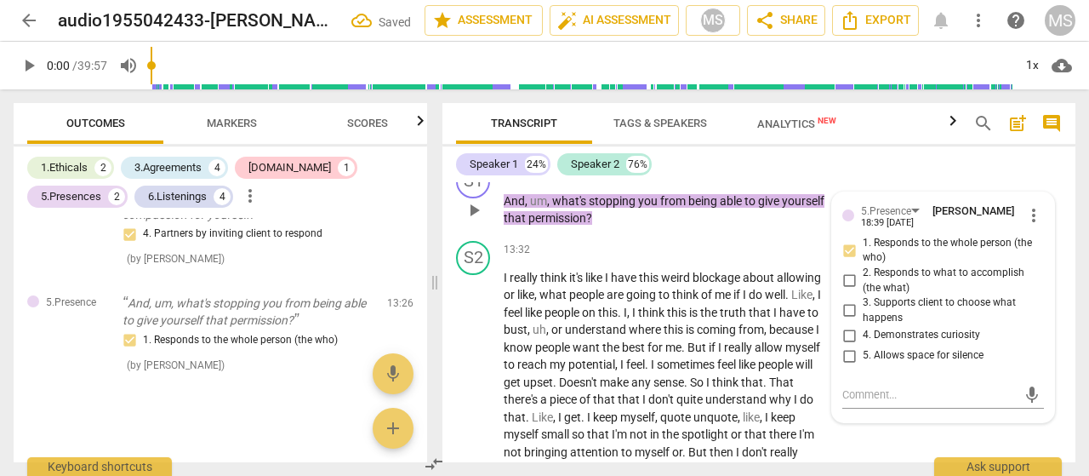
click at [643, 182] on div "+" at bounding box center [645, 173] width 17 height 17
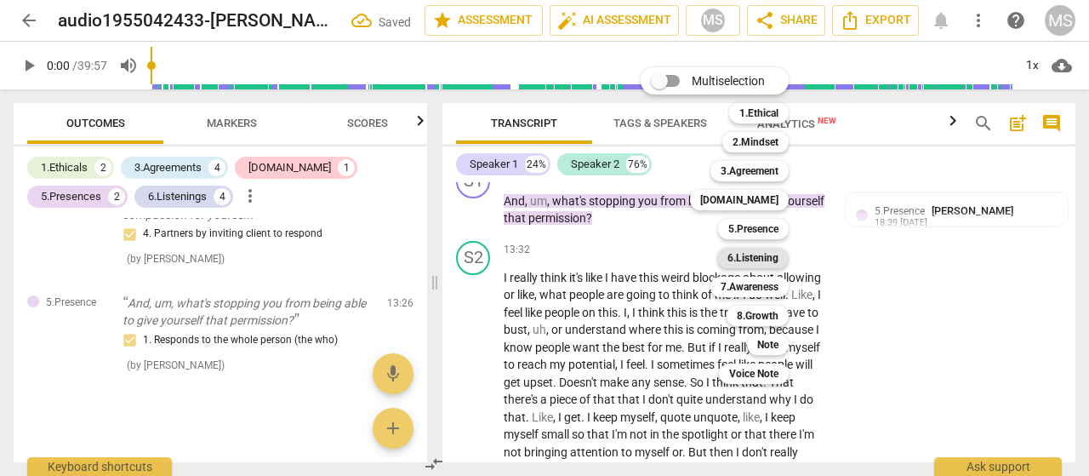
click at [752, 261] on b "6.Listening" at bounding box center [753, 258] width 51 height 20
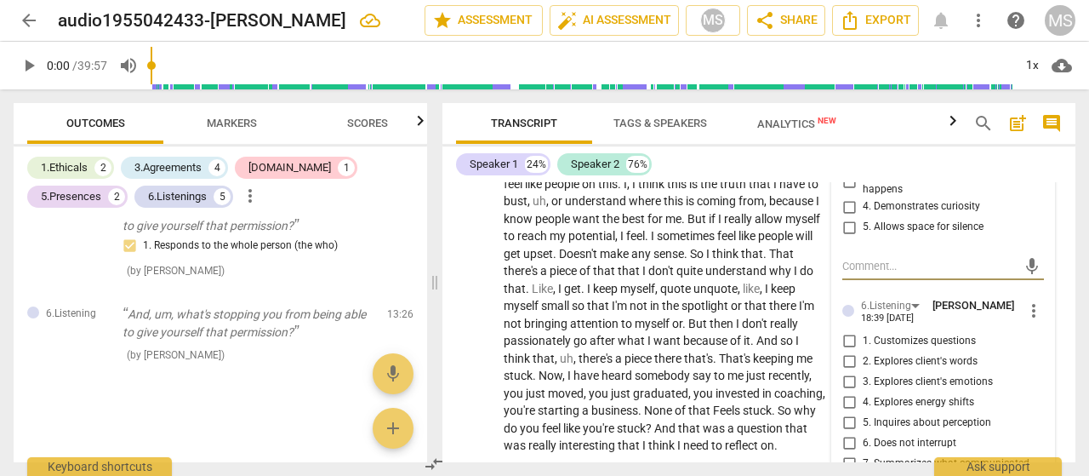
scroll to position [3980, 0]
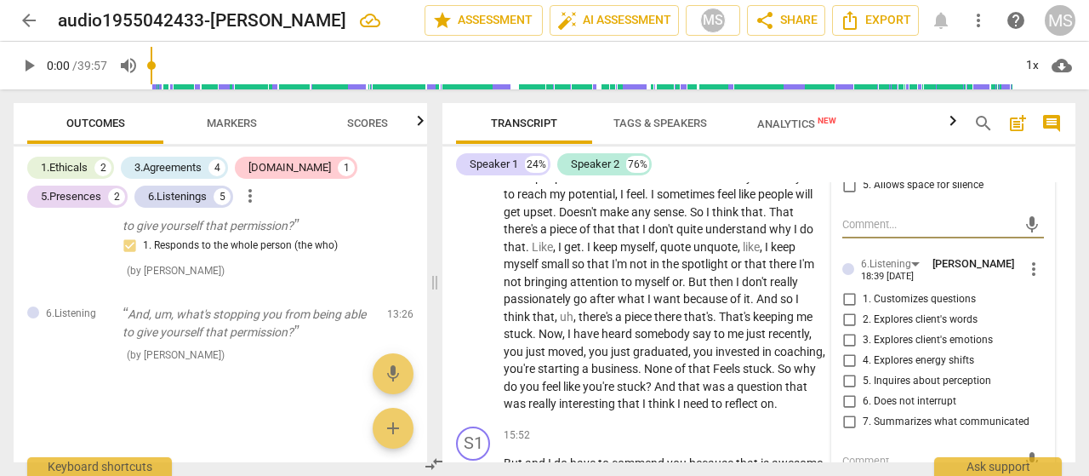
click at [847, 330] on input "2. Explores client's words" at bounding box center [849, 320] width 27 height 20
checkbox input "true"
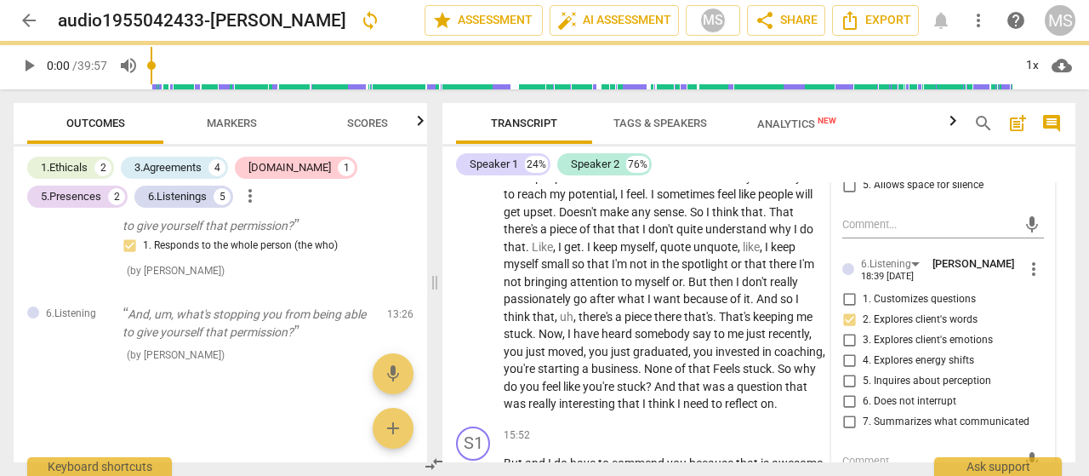
scroll to position [4065, 0]
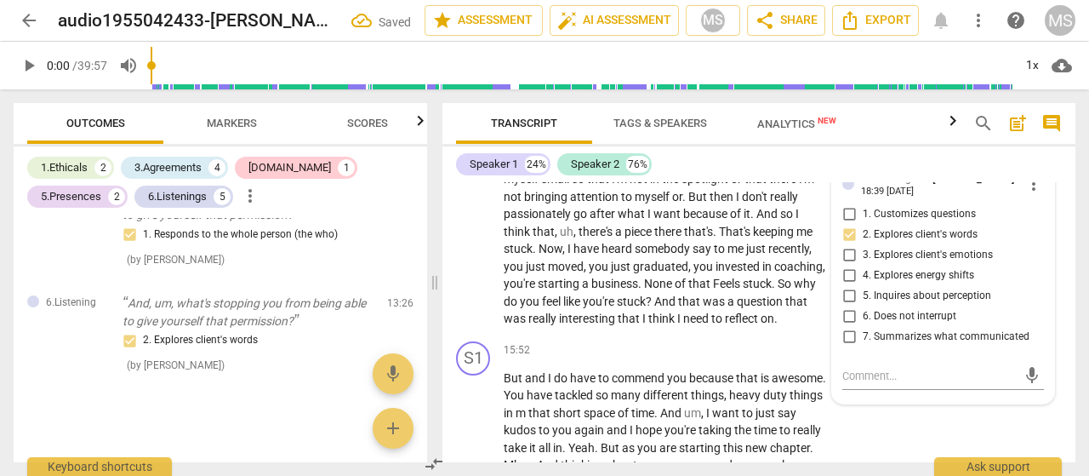
click at [769, 328] on p "I really think it's like I have this weird blockage about allowing or like , wh…" at bounding box center [665, 171] width 323 height 314
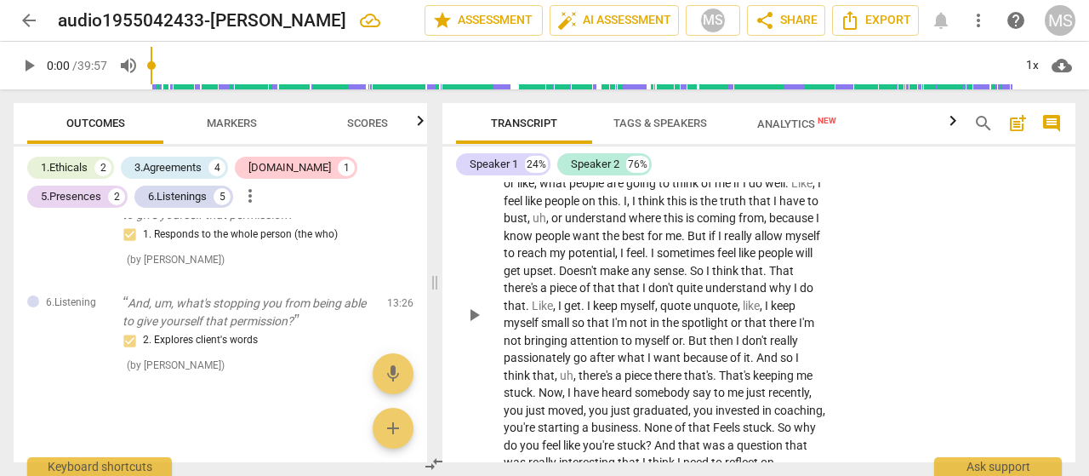
scroll to position [3895, 0]
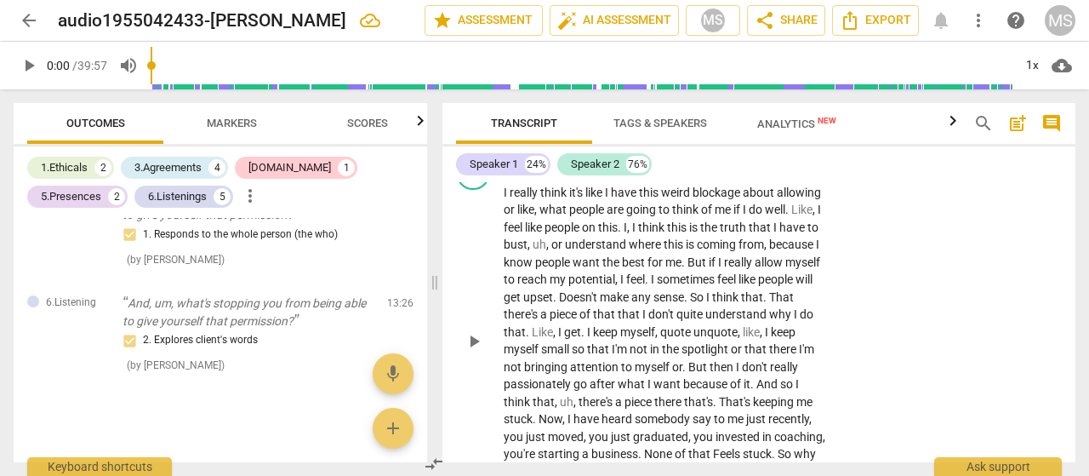
click at [720, 174] on div "+" at bounding box center [722, 165] width 17 height 17
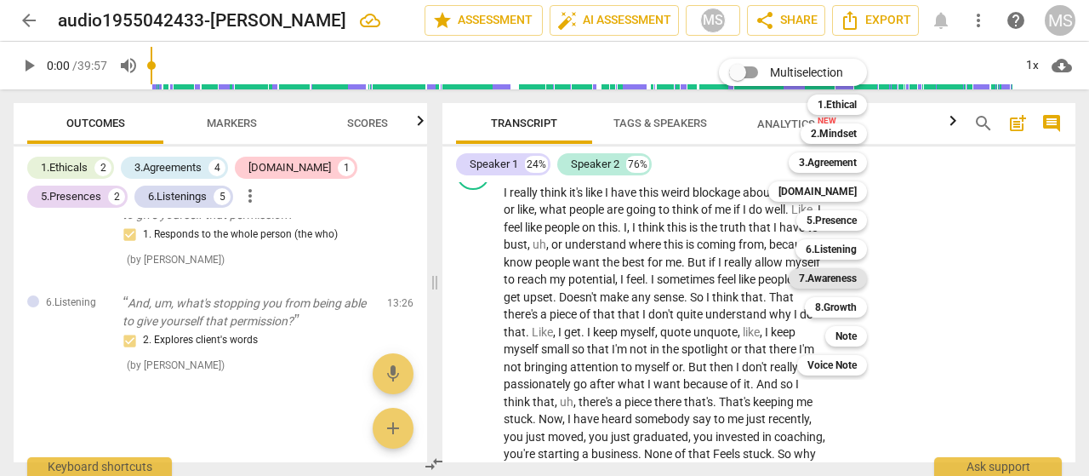
click at [815, 277] on b "7.Awareness" at bounding box center [828, 278] width 58 height 20
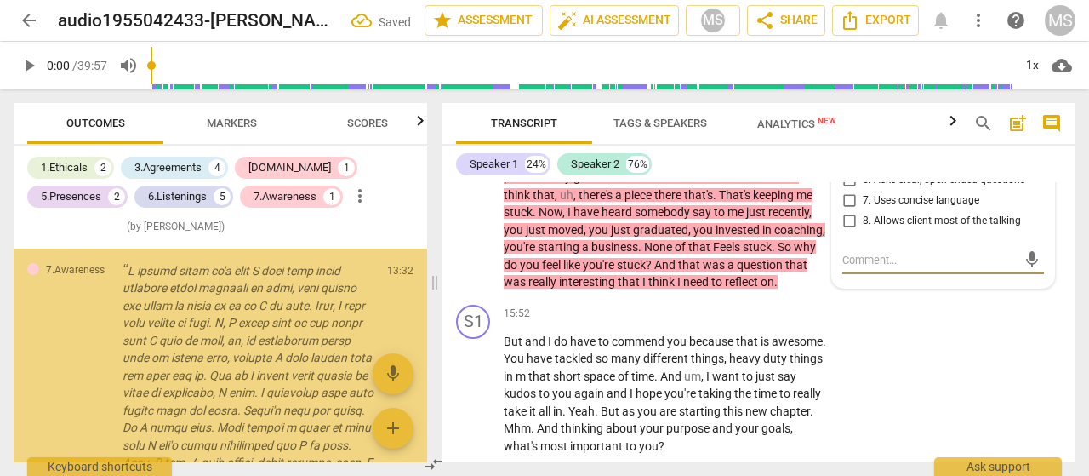
scroll to position [2537, 0]
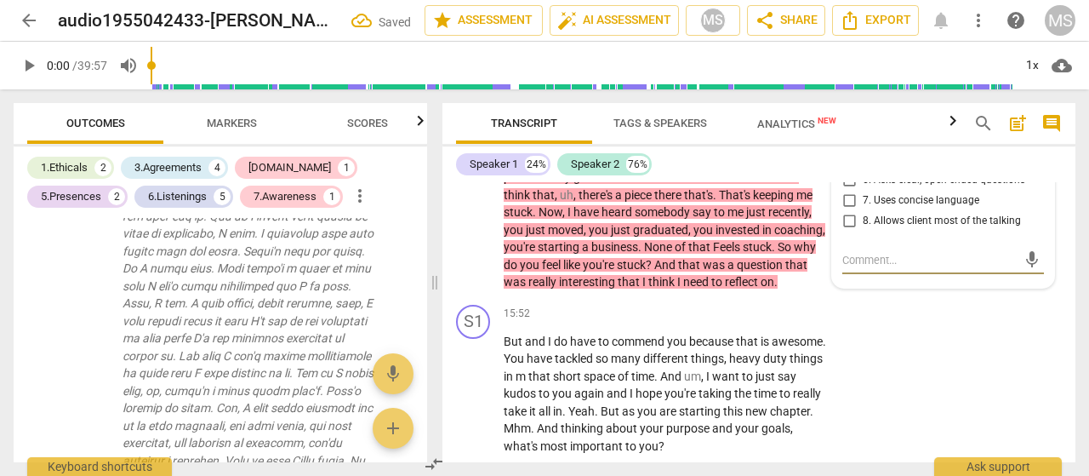
click at [847, 231] on input "8. Allows client most of the talking" at bounding box center [849, 221] width 27 height 20
checkbox input "true"
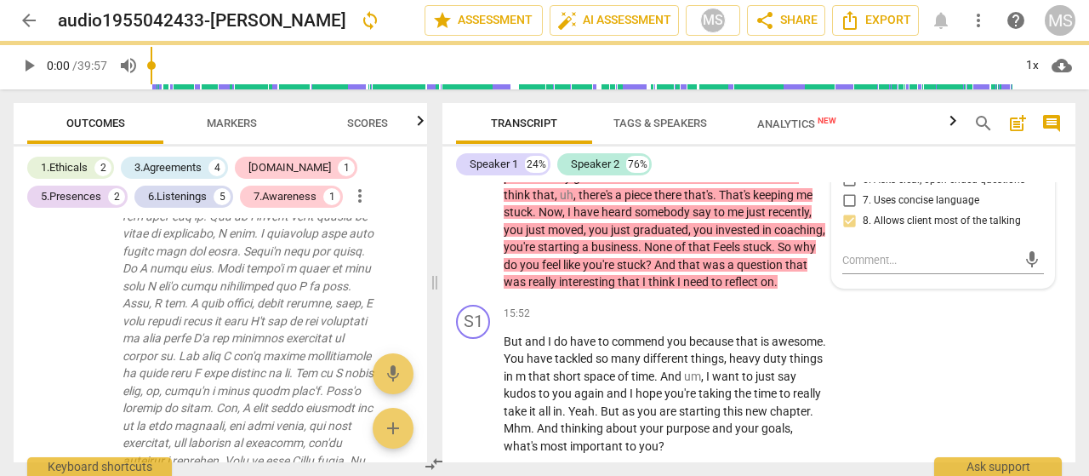
click at [757, 298] on div "S2 play_arrow pause 13:32 + Add competency 7.Awareness keyboard_arrow_right I r…" at bounding box center [759, 120] width 633 height 356
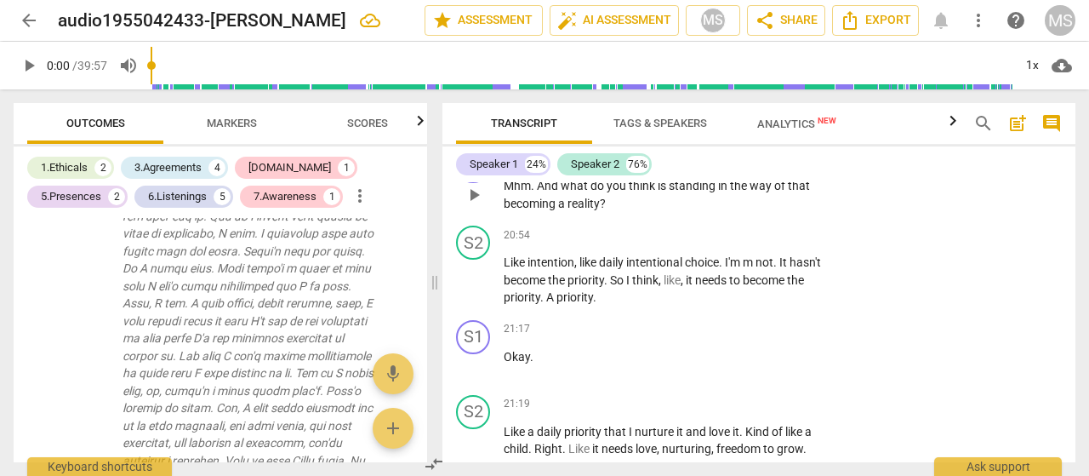
scroll to position [5548, 0]
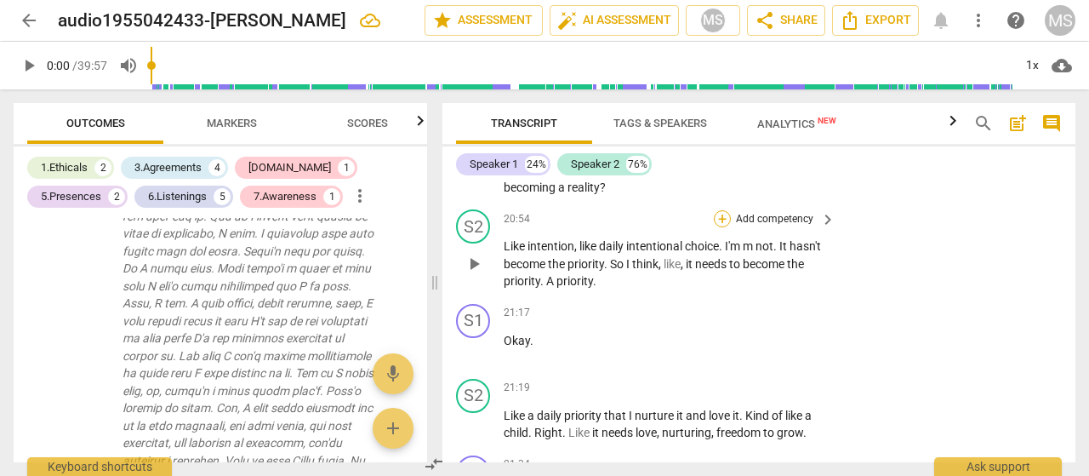
click at [719, 227] on div "+" at bounding box center [722, 218] width 17 height 17
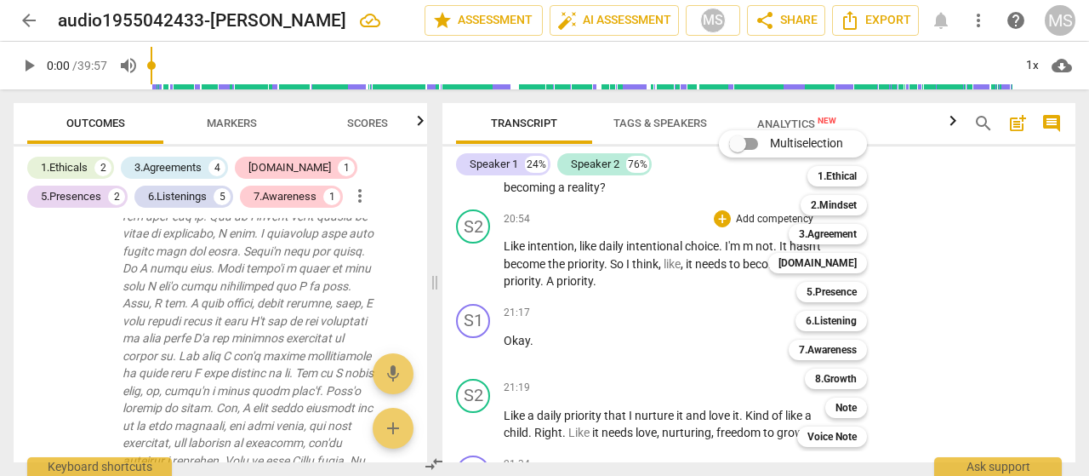
click at [720, 234] on div "Multiselection m 1.Ethical 1 2.Mindset 2 3.Agreement 3 4.Trust 4 5.Presence 5 6…" at bounding box center [805, 288] width 187 height 325
click at [727, 413] on div "Multiselection m 1.Ethical 1 2.Mindset 2 3.Agreement 3 4.Trust 4 5.Presence 5 6…" at bounding box center [805, 288] width 187 height 325
click at [574, 232] on div at bounding box center [544, 238] width 1089 height 476
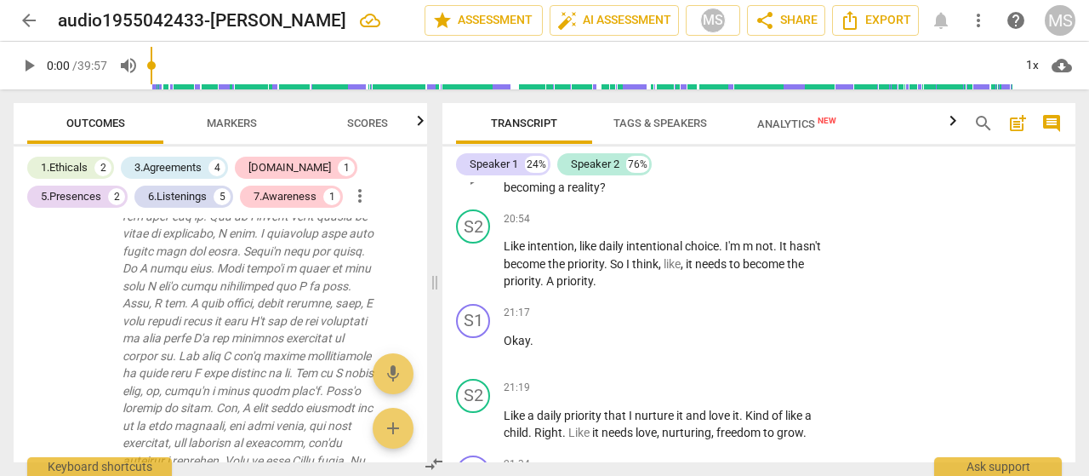
click at [723, 151] on div "+" at bounding box center [722, 142] width 17 height 17
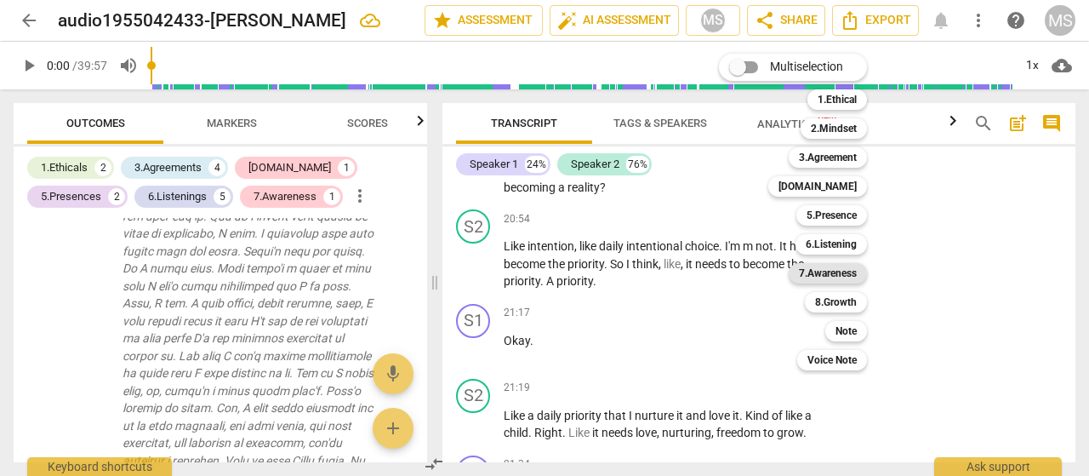
click at [803, 271] on b "7.Awareness" at bounding box center [828, 273] width 58 height 20
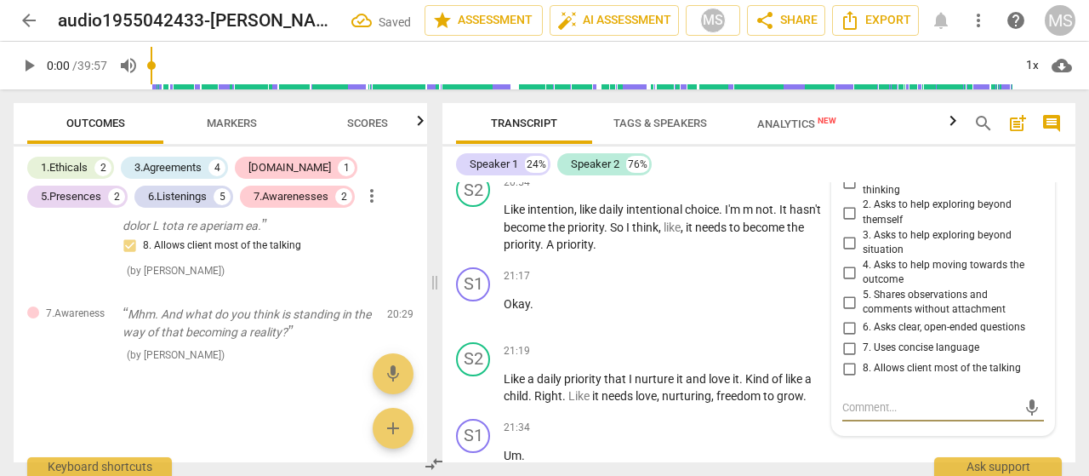
scroll to position [5569, 0]
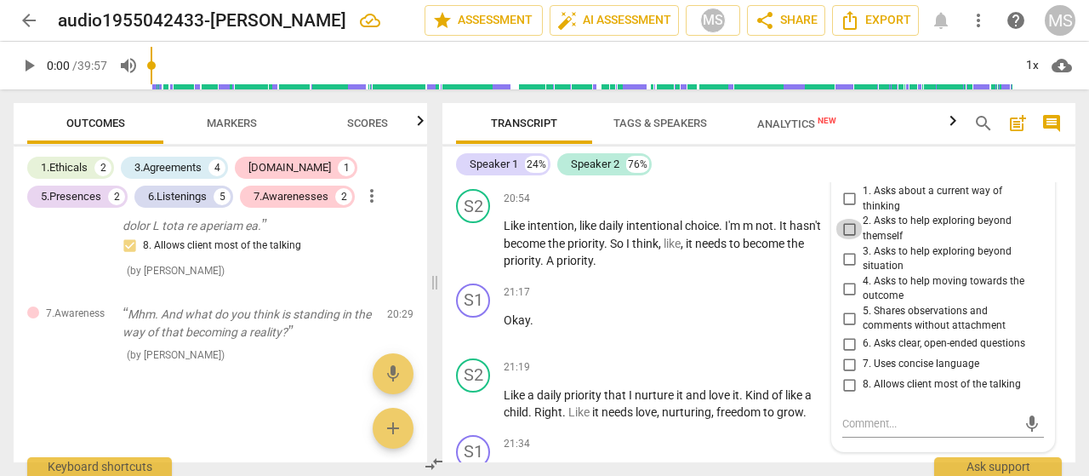
click at [849, 239] on input "2. Asks to help exploring beyond themself" at bounding box center [849, 229] width 27 height 20
checkbox input "true"
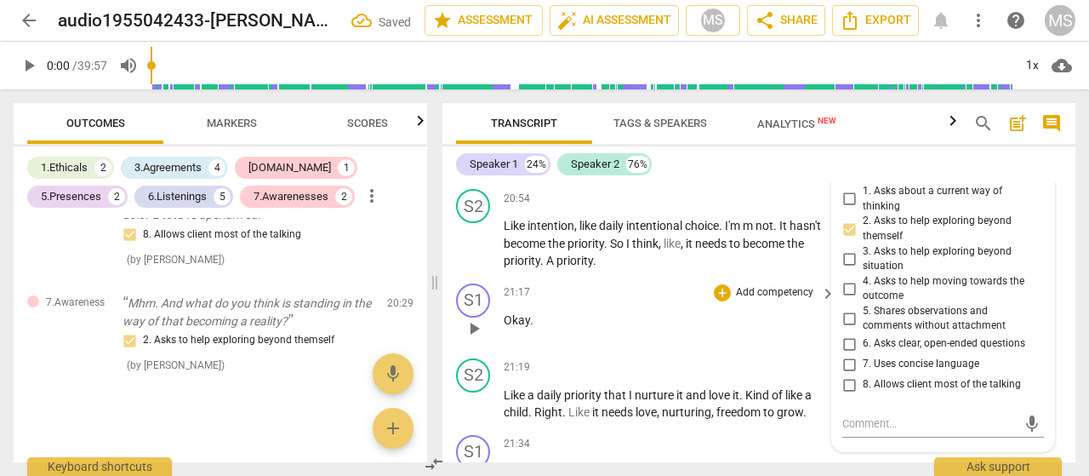
click at [778, 329] on p "Okay ." at bounding box center [665, 320] width 323 height 18
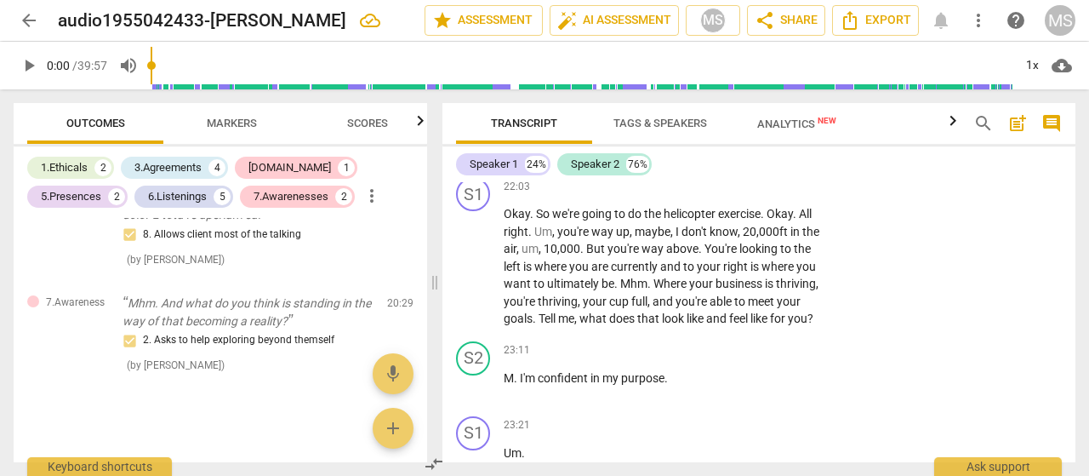
scroll to position [6164, 0]
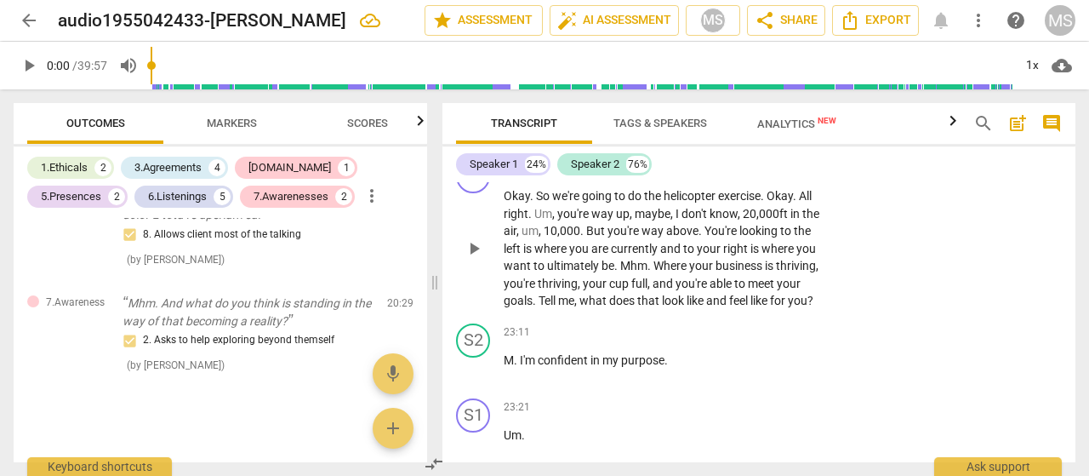
click at [724, 177] on div "+" at bounding box center [722, 168] width 17 height 17
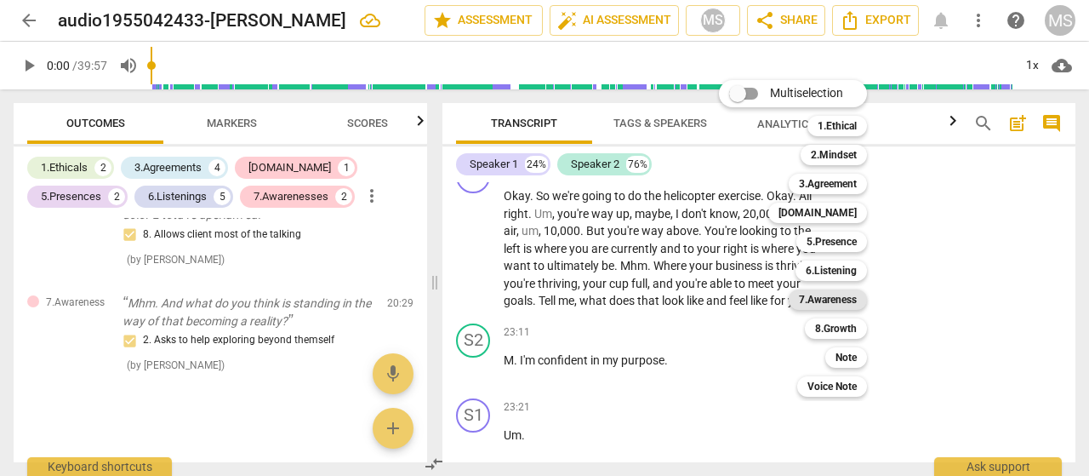
click at [827, 299] on b "7.Awareness" at bounding box center [828, 299] width 58 height 20
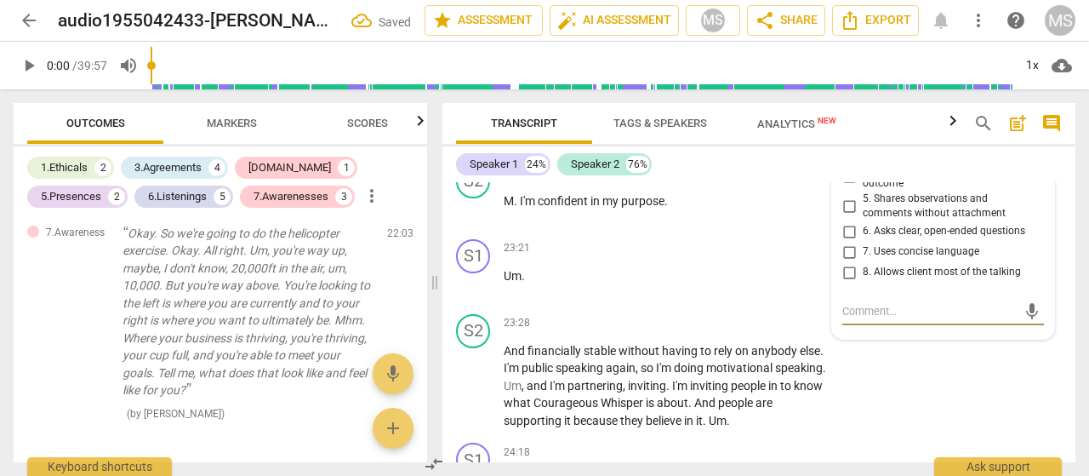
scroll to position [6296, 0]
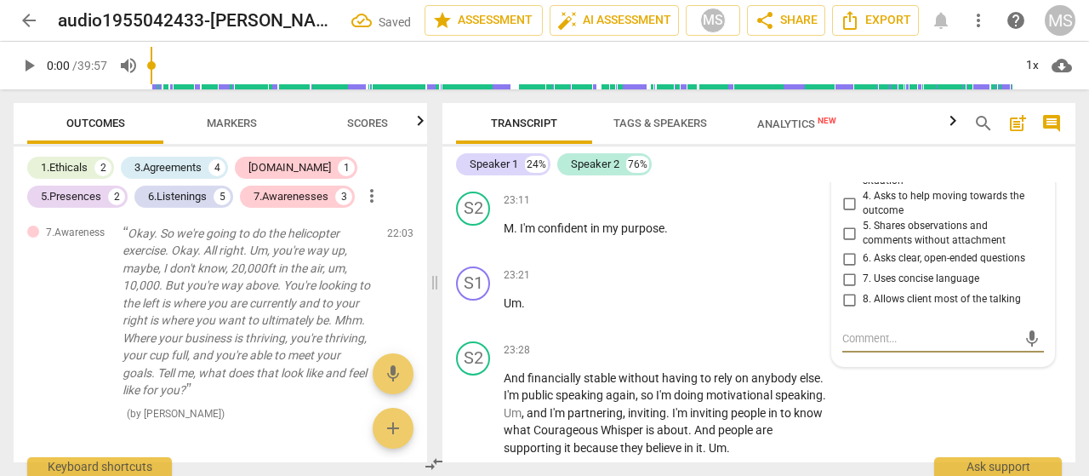
click at [848, 214] on input "4. Asks to help moving towards the outcome" at bounding box center [849, 203] width 27 height 20
checkbox input "true"
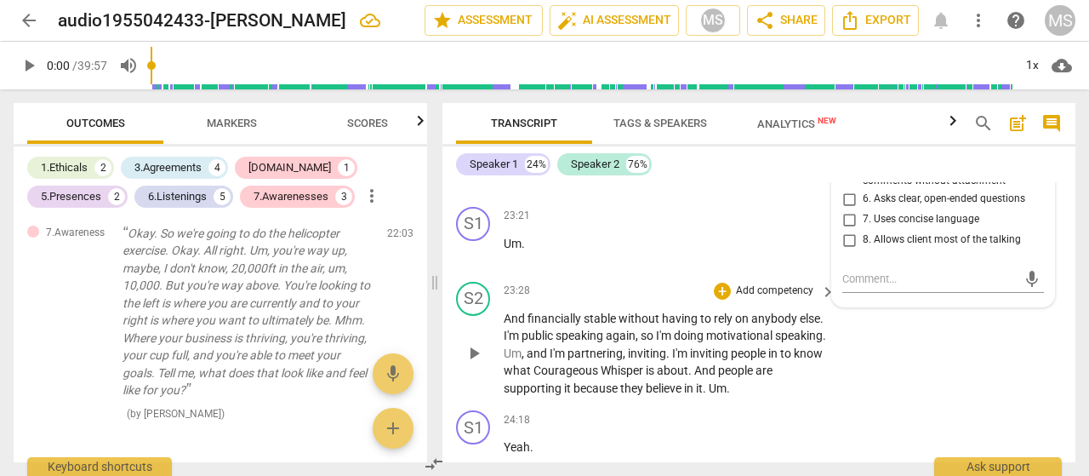
scroll to position [6466, 0]
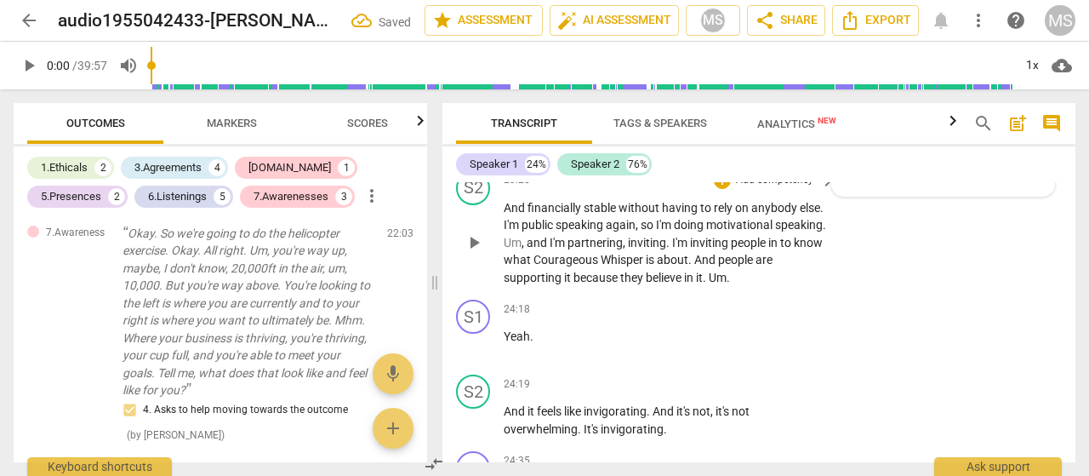
click at [902, 294] on div "S2 play_arrow pause 23:28 + Add competency keyboard_arrow_right And financially…" at bounding box center [759, 228] width 633 height 129
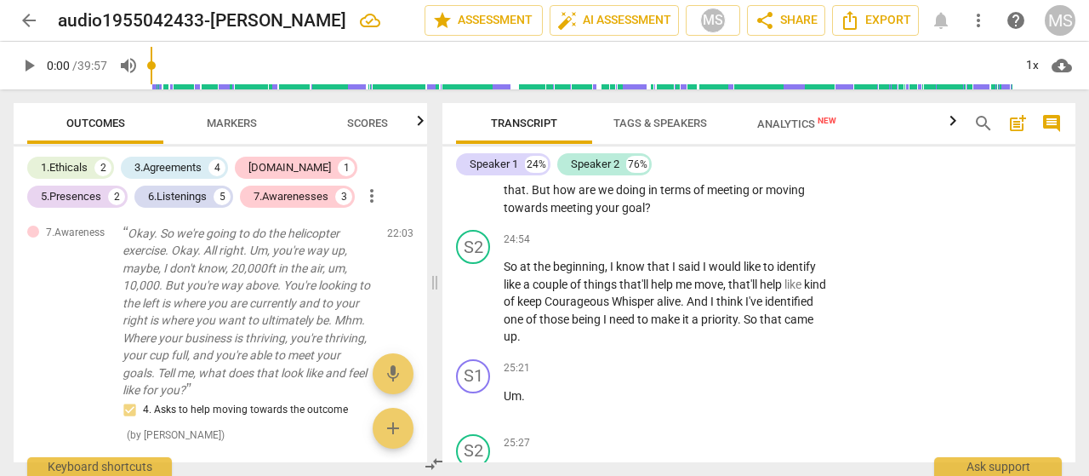
scroll to position [6807, 0]
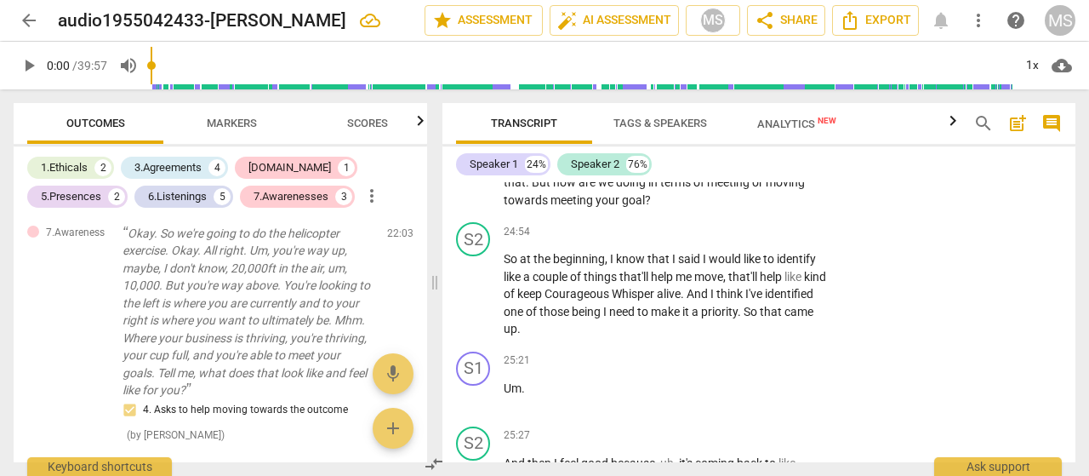
click at [727, 129] on div "+" at bounding box center [722, 119] width 17 height 17
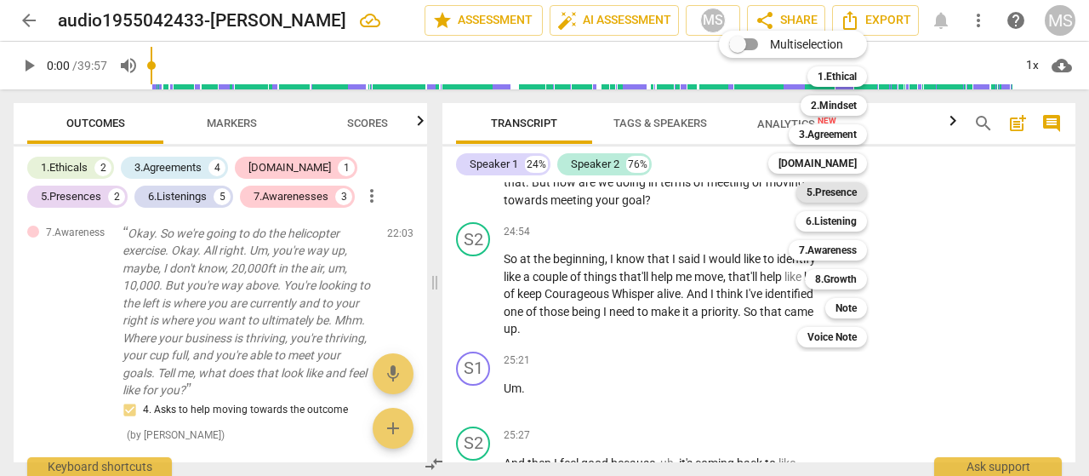
click at [826, 191] on b "5.Presence" at bounding box center [832, 192] width 50 height 20
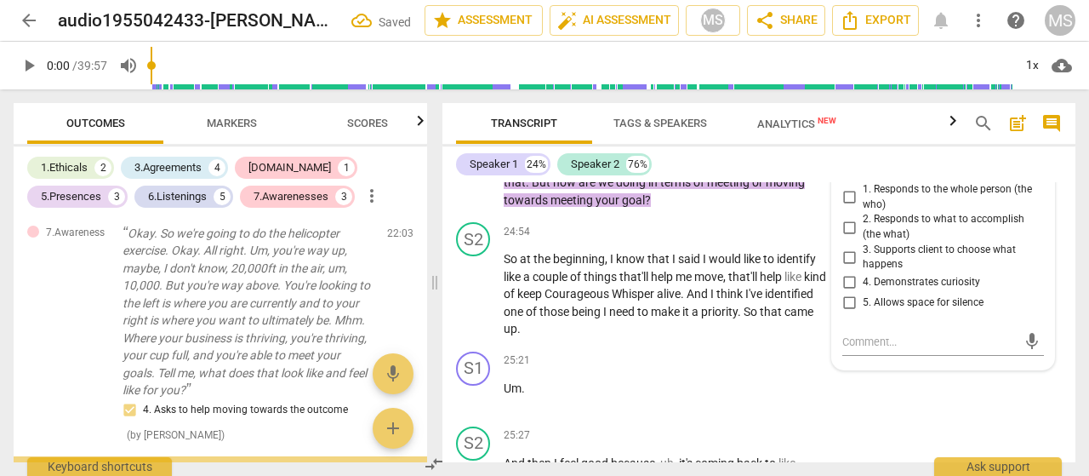
scroll to position [3213, 0]
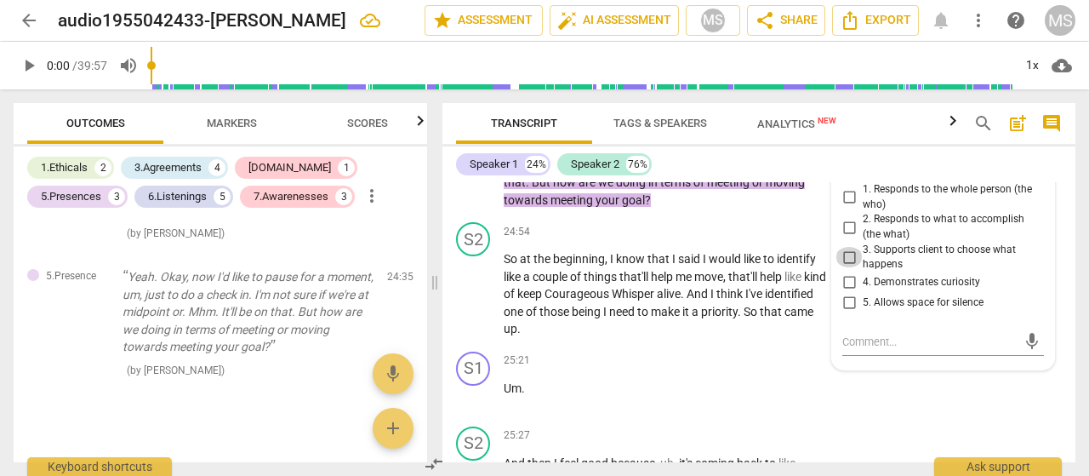
click at [848, 267] on input "3. Supports client to choose what happens" at bounding box center [849, 257] width 27 height 20
checkbox input "true"
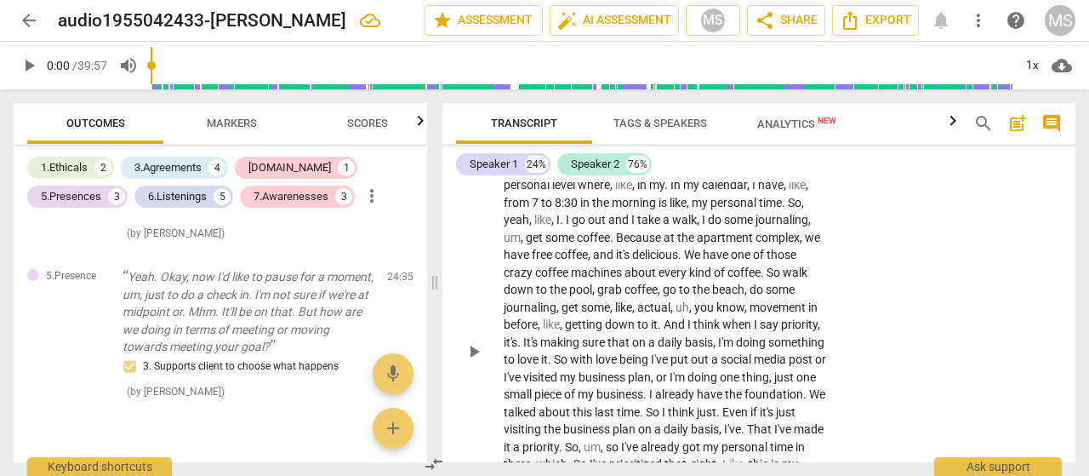
scroll to position [7403, 0]
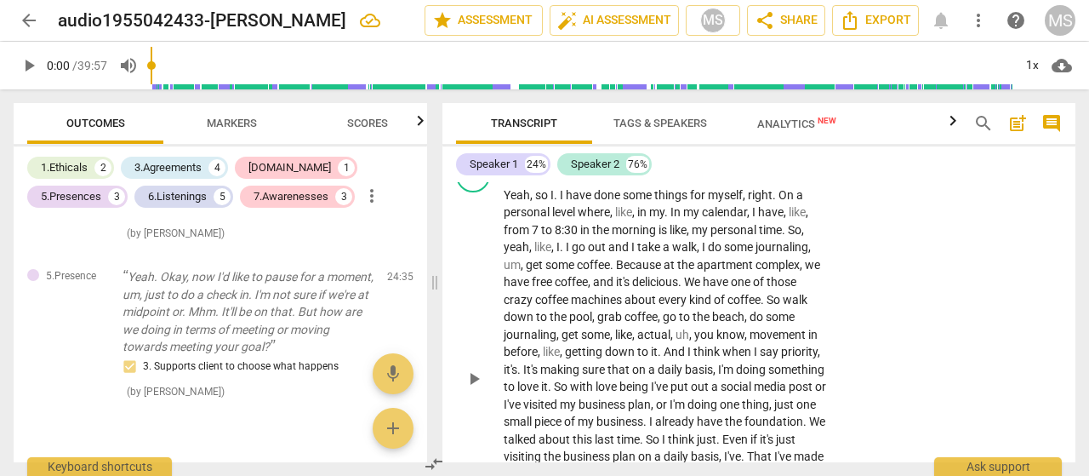
click at [715, 176] on div "+" at bounding box center [722, 167] width 17 height 17
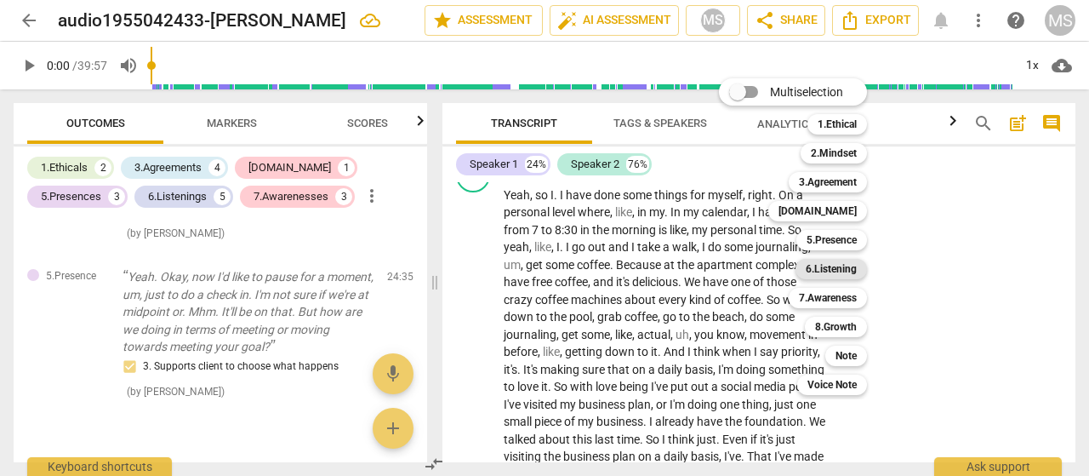
click at [839, 266] on b "6.Listening" at bounding box center [831, 269] width 51 height 20
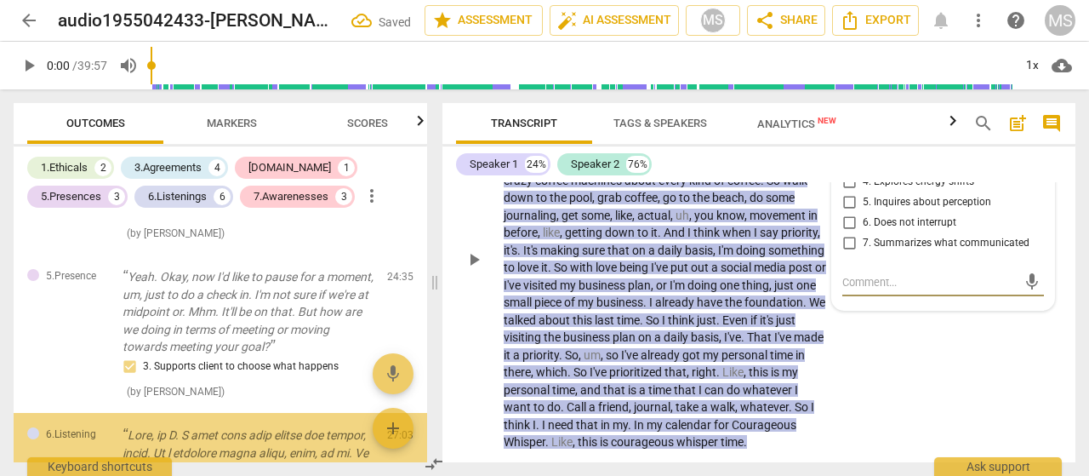
scroll to position [3580, 0]
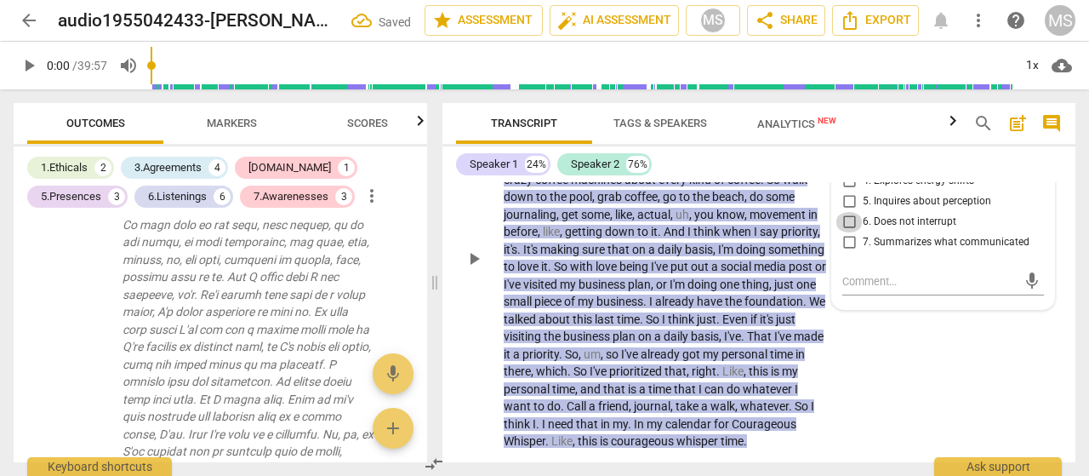
click at [849, 232] on input "6. Does not interrupt" at bounding box center [849, 222] width 27 height 20
checkbox input "true"
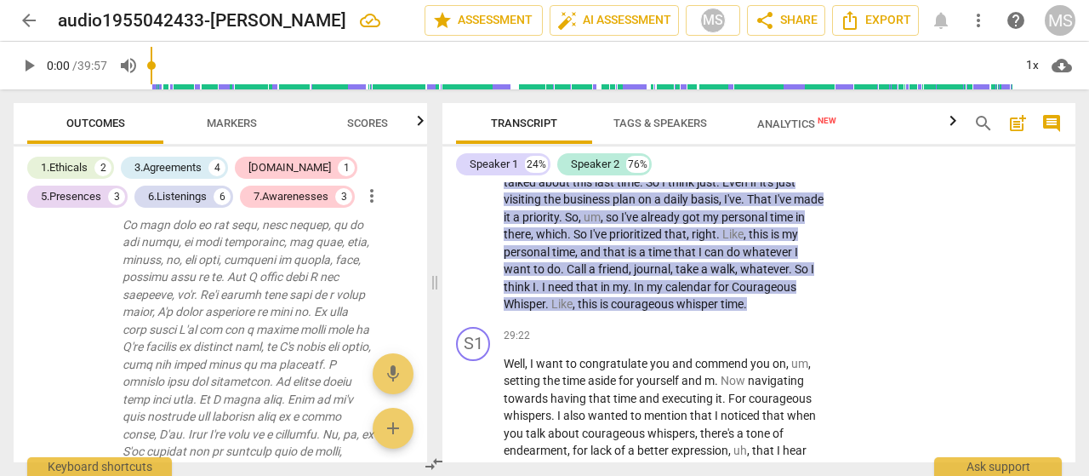
scroll to position [7693, 0]
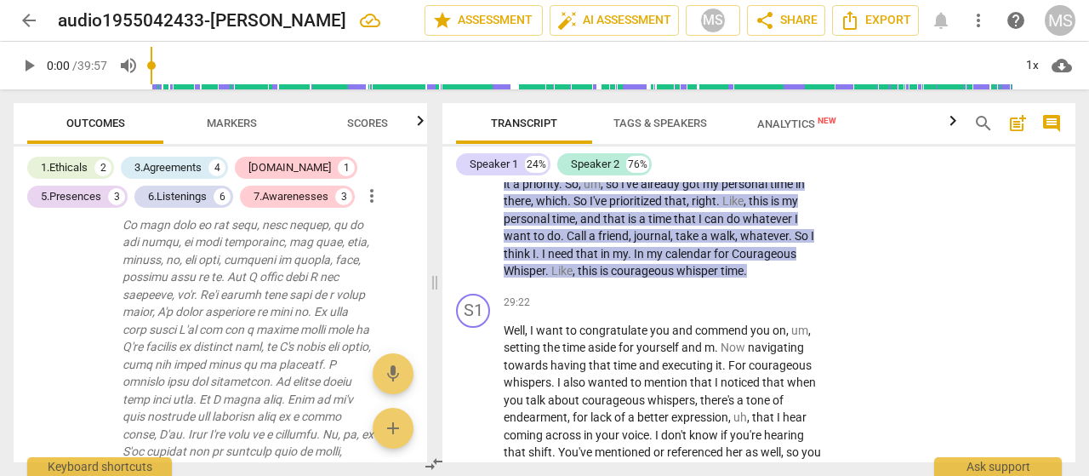
click at [906, 287] on div "S2 play_arrow pause 27:03 + Add competency 6.Listening keyboard_arrow_right Yea…" at bounding box center [759, 74] width 633 height 426
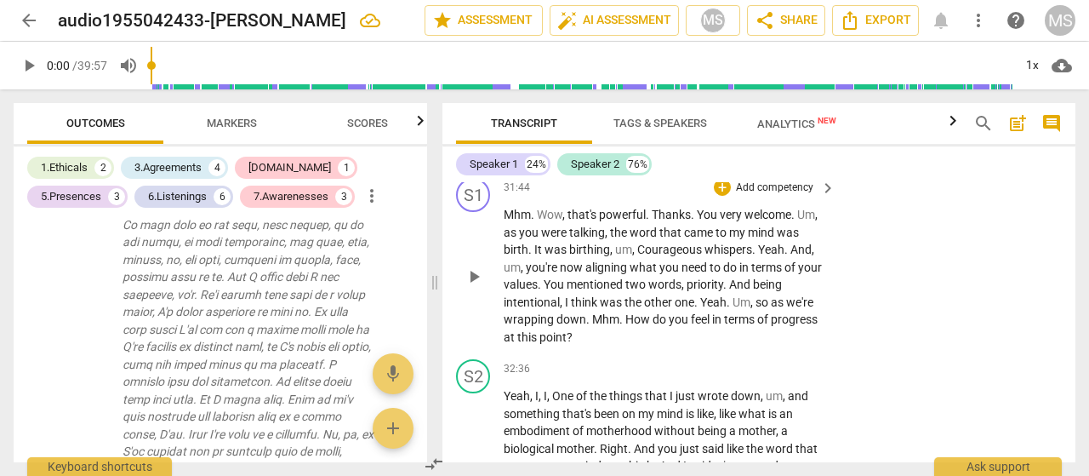
scroll to position [8289, 0]
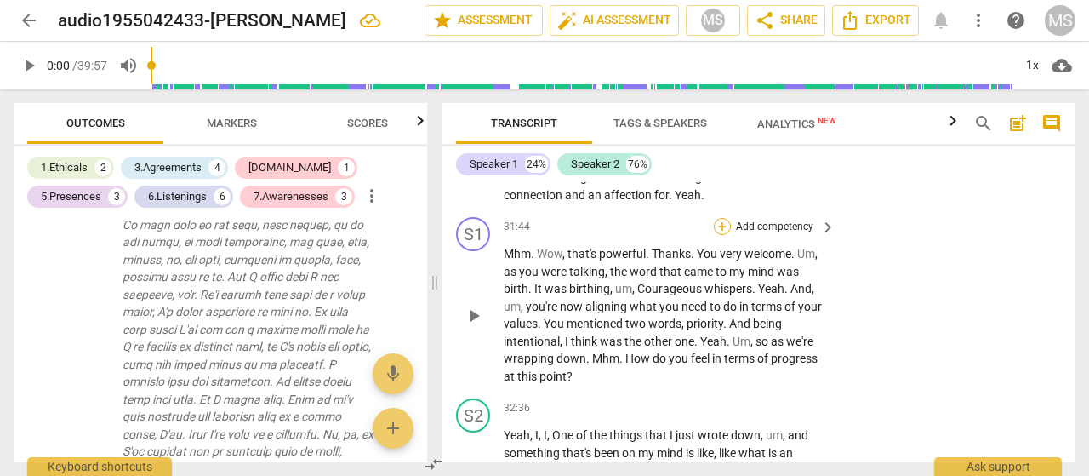
click at [720, 235] on div "+" at bounding box center [722, 226] width 17 height 17
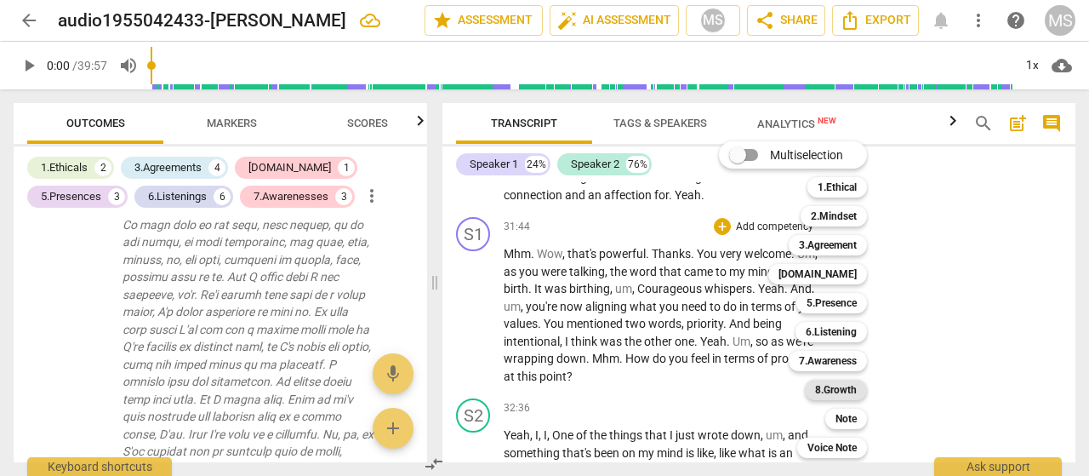
click at [831, 391] on b "8.Growth" at bounding box center [836, 390] width 42 height 20
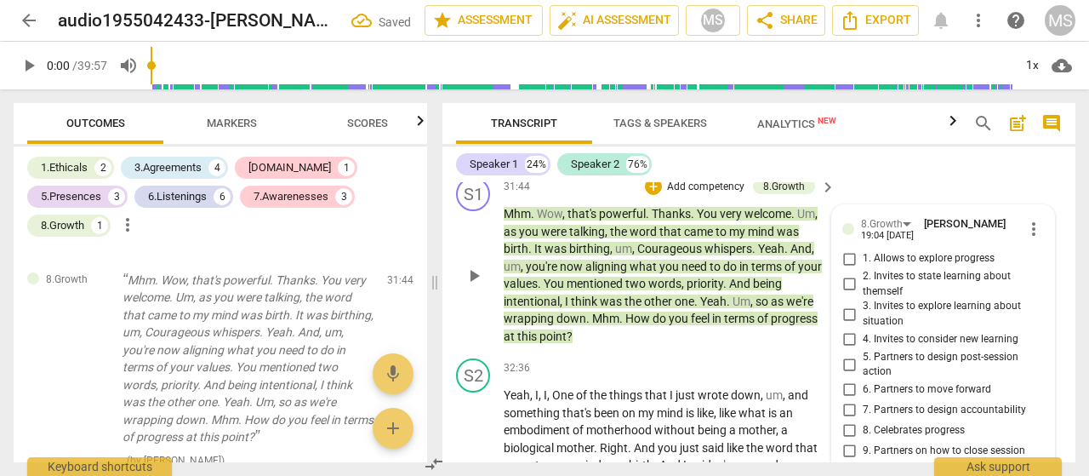
scroll to position [8327, 0]
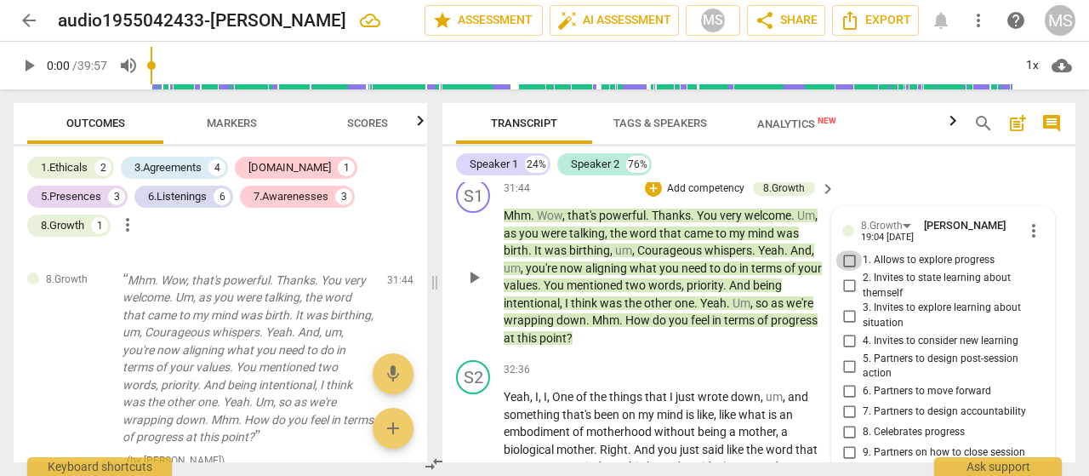
click at [846, 271] on input "1. Allows to explore progress" at bounding box center [849, 260] width 27 height 20
checkbox input "true"
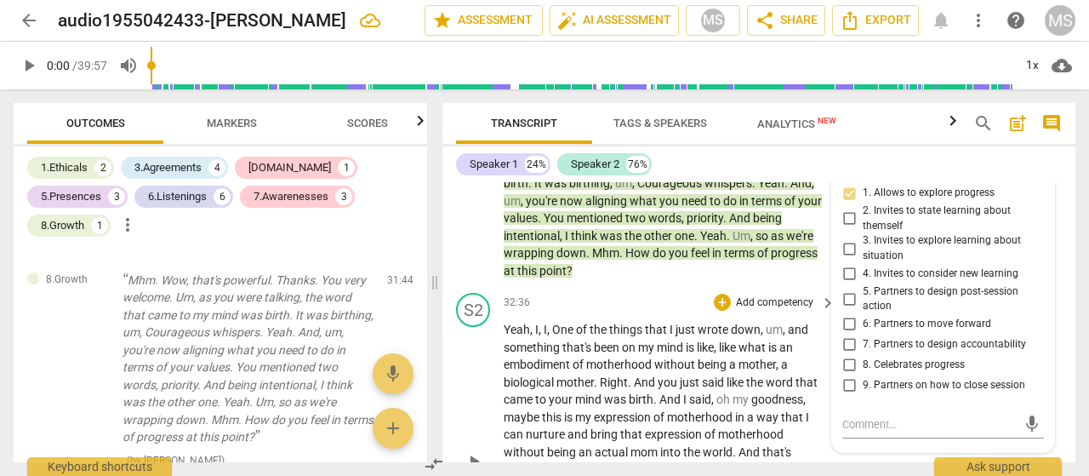
scroll to position [8497, 0]
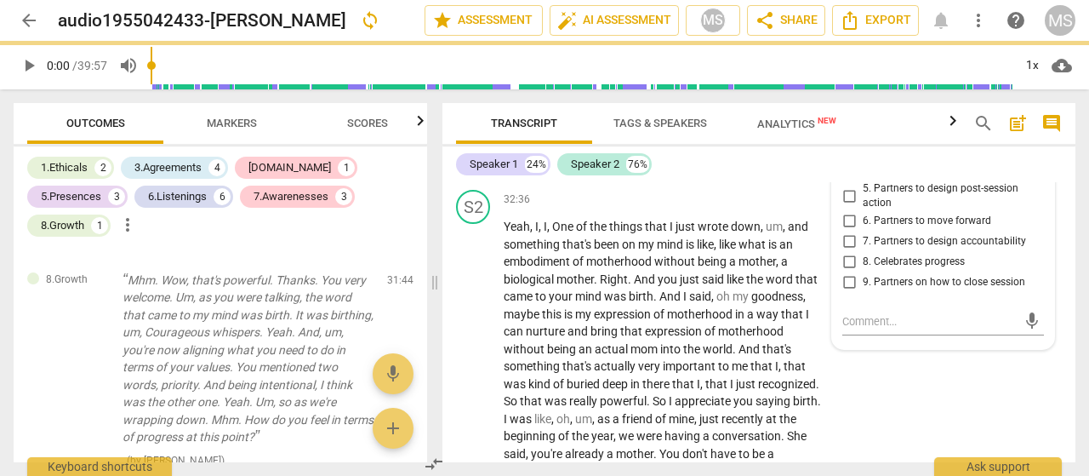
click at [654, 176] on p "Mhm . Wow , that's powerful . Thanks . You very welcome . Um , as you were talk…" at bounding box center [665, 107] width 323 height 140
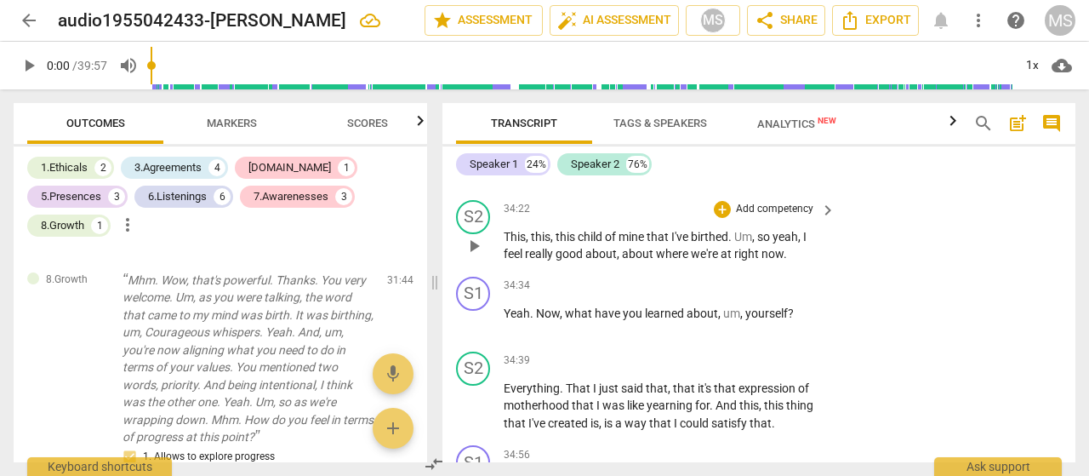
scroll to position [9263, 0]
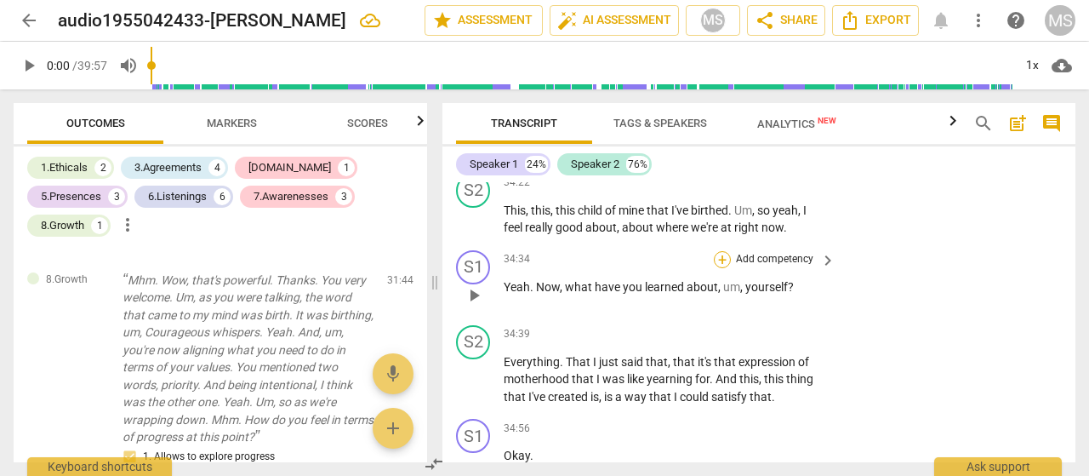
click at [721, 268] on div "+" at bounding box center [722, 259] width 17 height 17
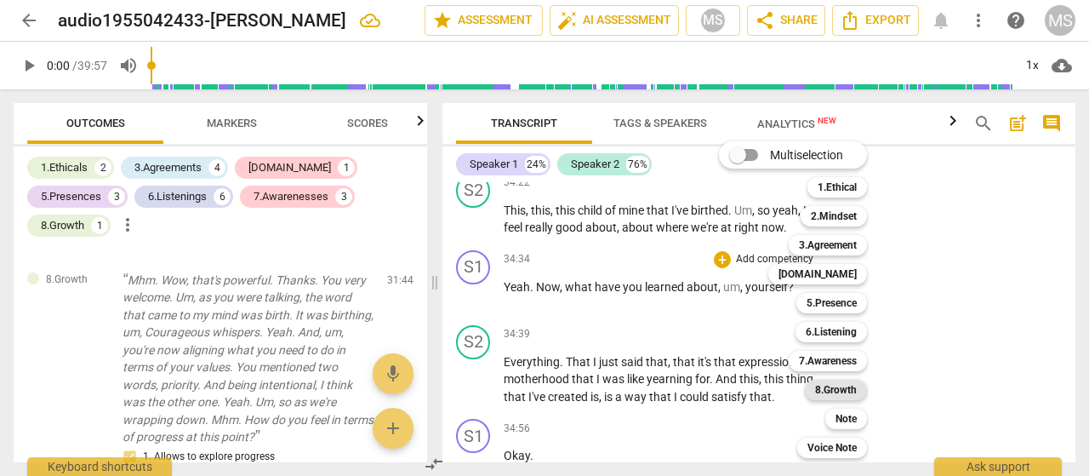
click at [821, 386] on b "8.Growth" at bounding box center [836, 390] width 42 height 20
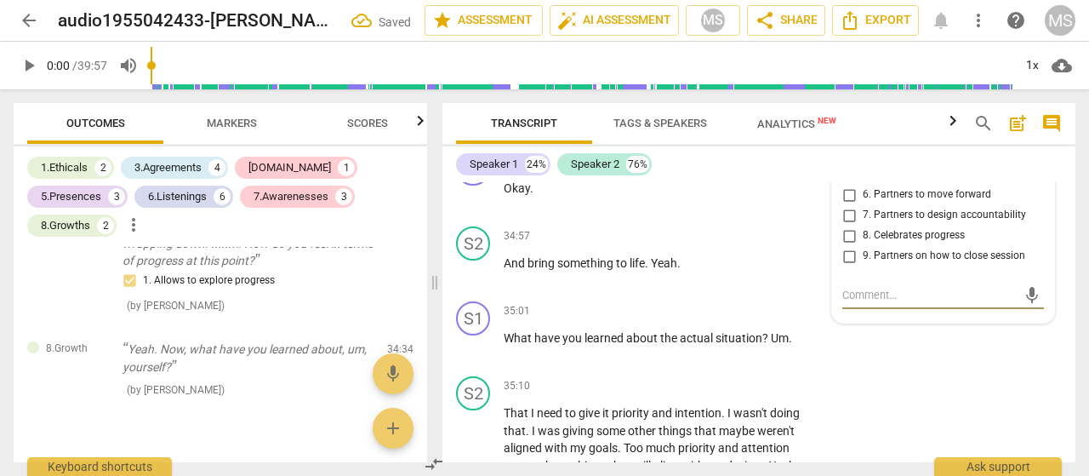
scroll to position [9505, 0]
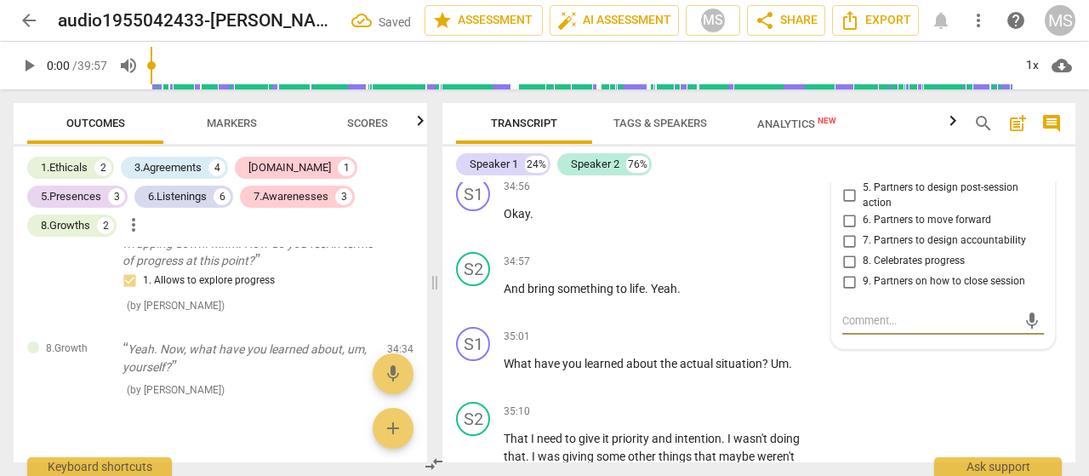
click at [843, 125] on input "2. Invites to state learning about themself" at bounding box center [849, 115] width 27 height 20
checkbox input "true"
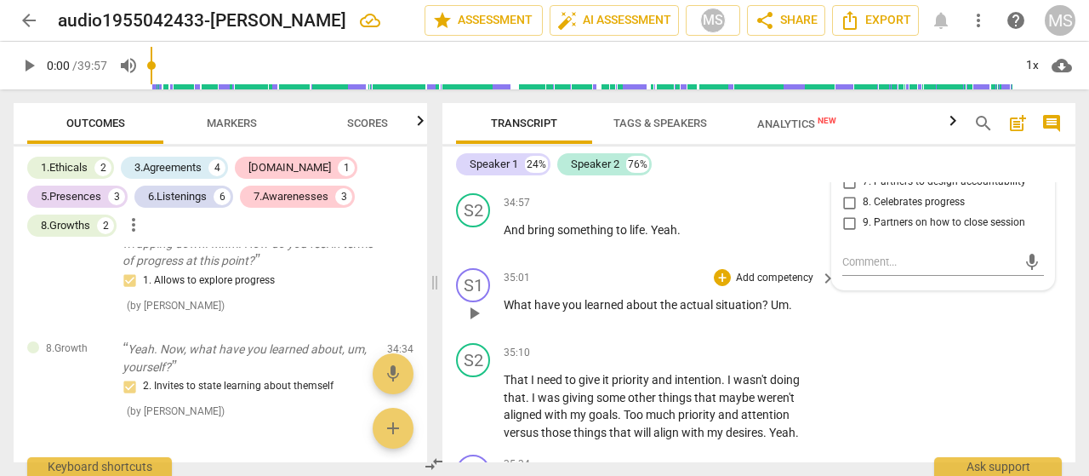
scroll to position [9590, 0]
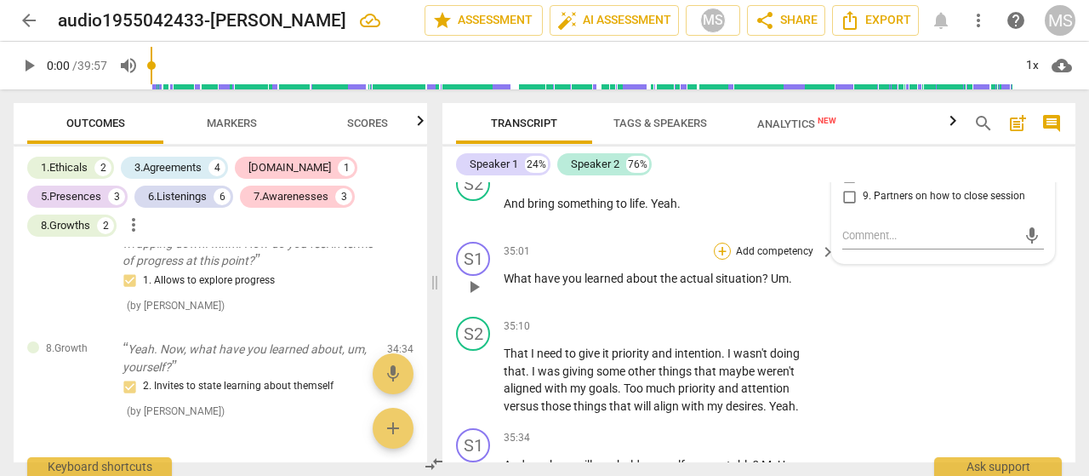
click at [725, 260] on div "+" at bounding box center [722, 251] width 17 height 17
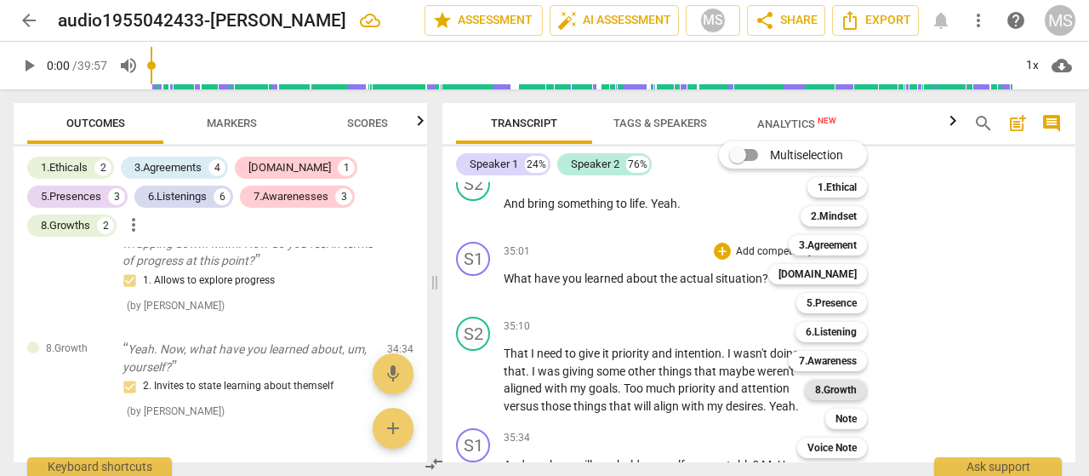
click at [820, 387] on b "8.Growth" at bounding box center [836, 390] width 42 height 20
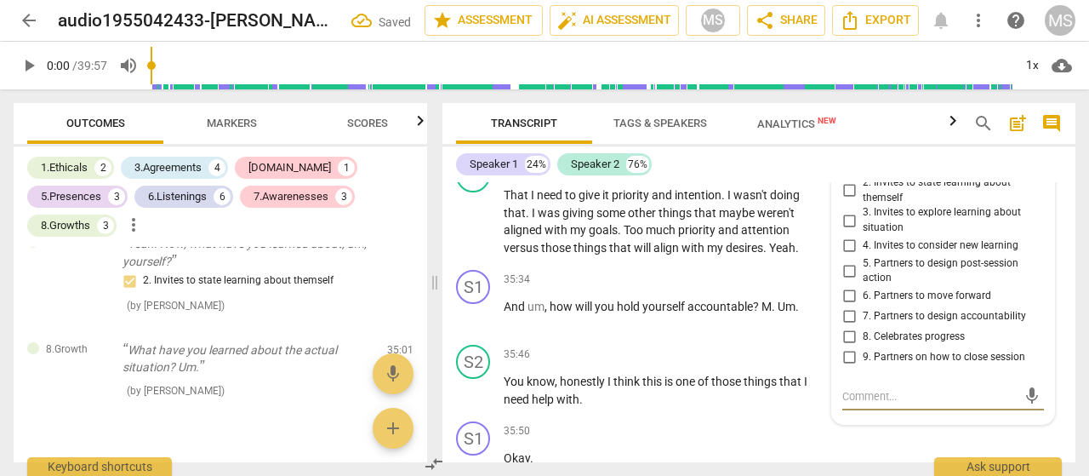
scroll to position [9738, 0]
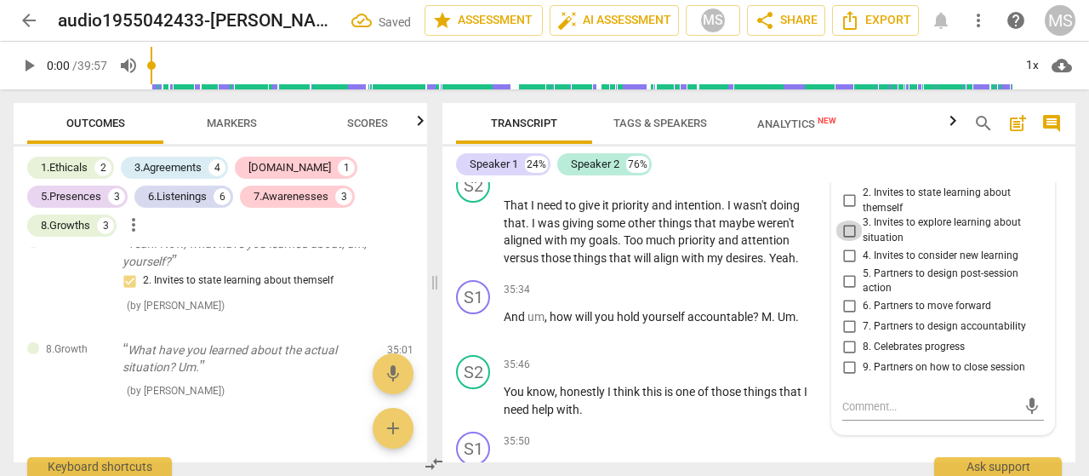
click at [845, 241] on input "3. Invites to explore learning about situation" at bounding box center [849, 230] width 27 height 20
checkbox input "true"
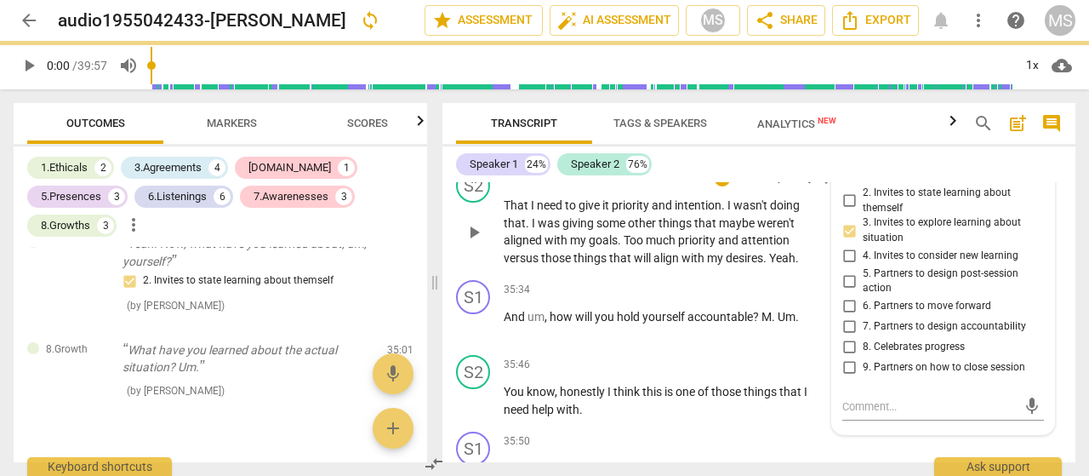
click at [646, 249] on div "S2 play_arrow pause 35:10 + Add competency keyboard_arrow_right That I need to …" at bounding box center [759, 217] width 633 height 111
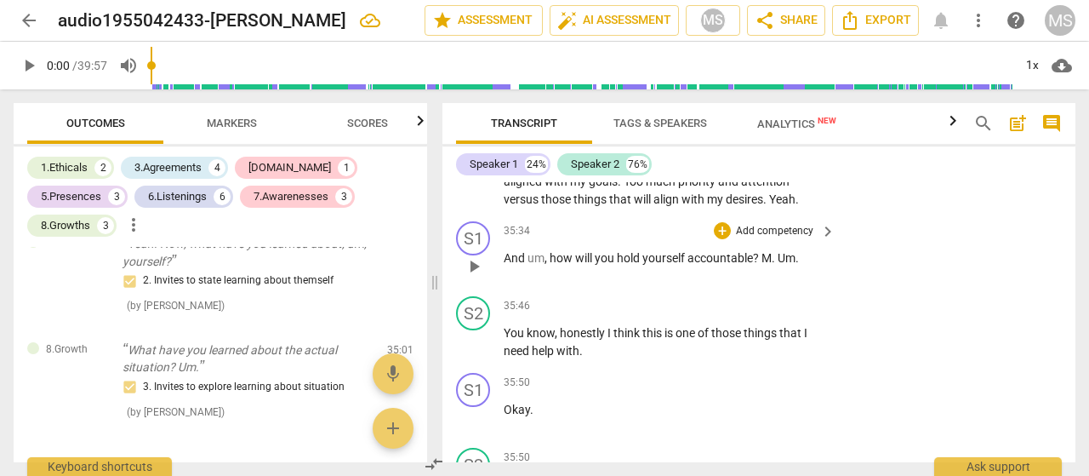
scroll to position [9823, 0]
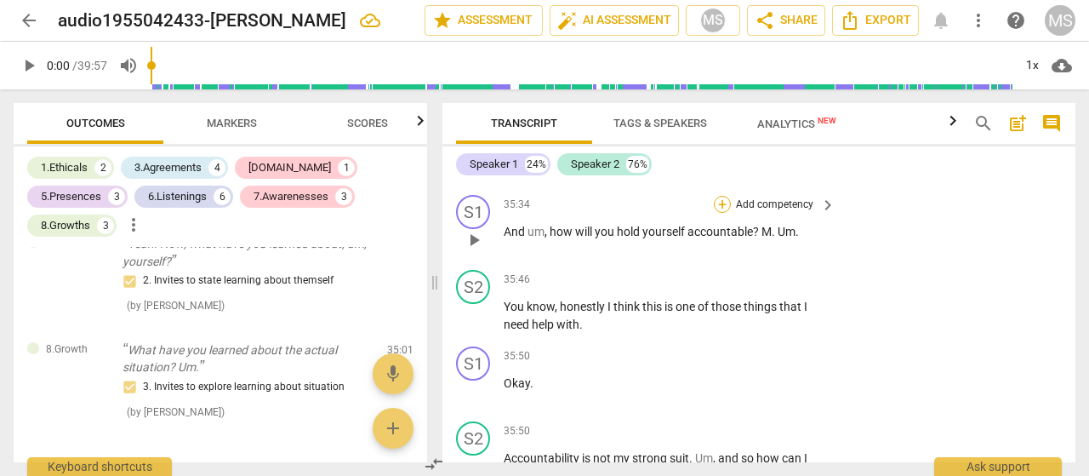
click at [722, 213] on div "+" at bounding box center [722, 204] width 17 height 17
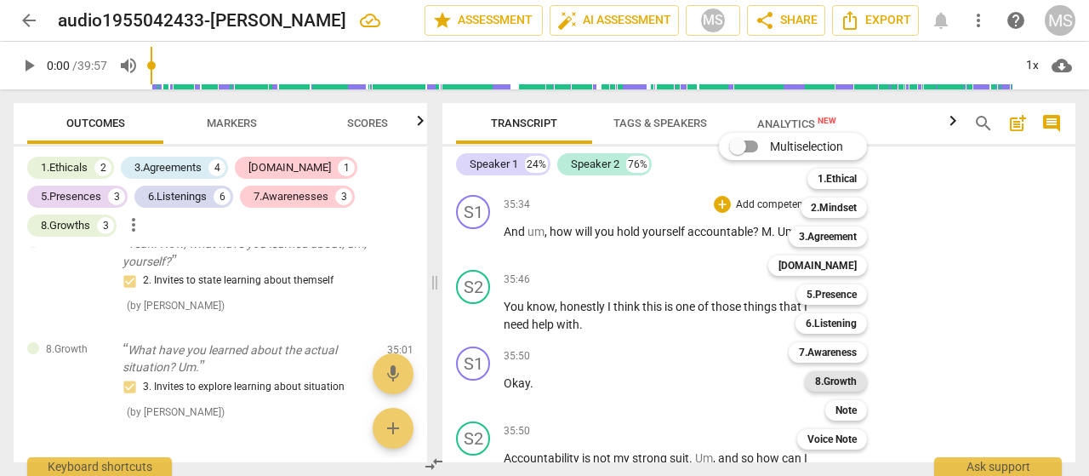
click at [819, 379] on b "8.Growth" at bounding box center [836, 381] width 42 height 20
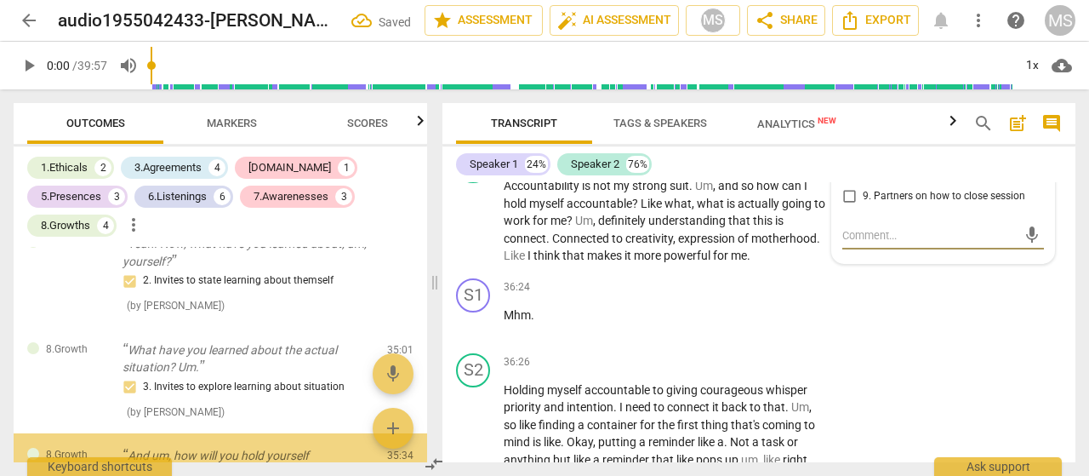
scroll to position [4380, 0]
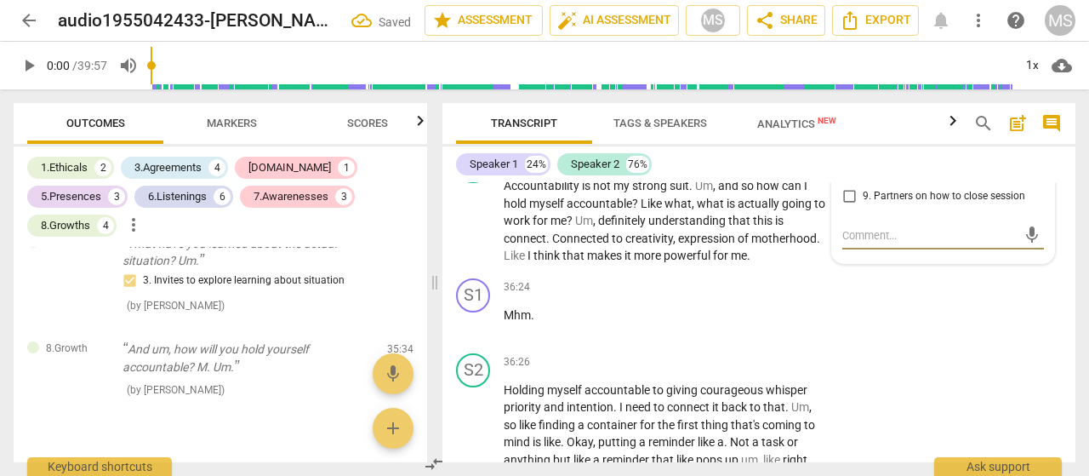
click at [845, 166] on input "7. Partners to design accountability" at bounding box center [849, 156] width 27 height 20
checkbox input "true"
click at [910, 346] on div "S1 play_arrow pause 36:24 + Add competency keyboard_arrow_right Mhm ." at bounding box center [759, 308] width 633 height 75
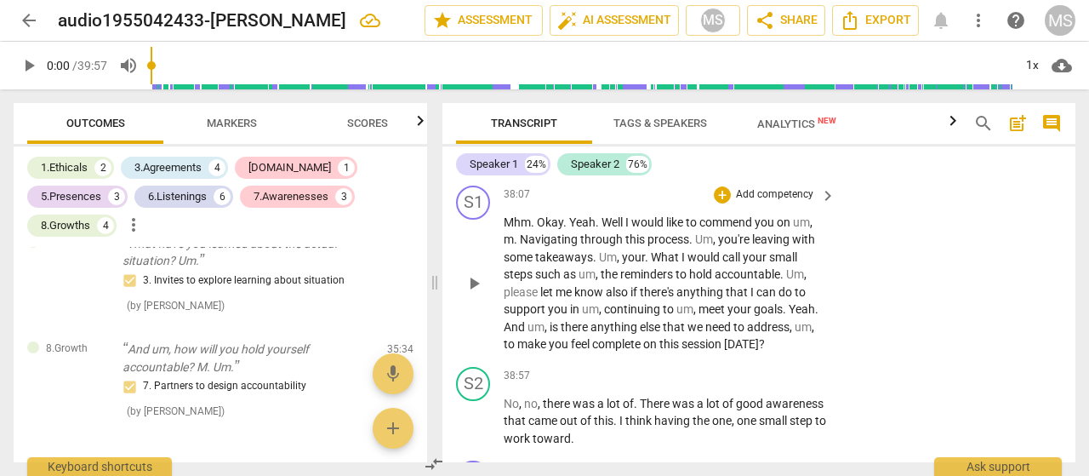
scroll to position [10809, 0]
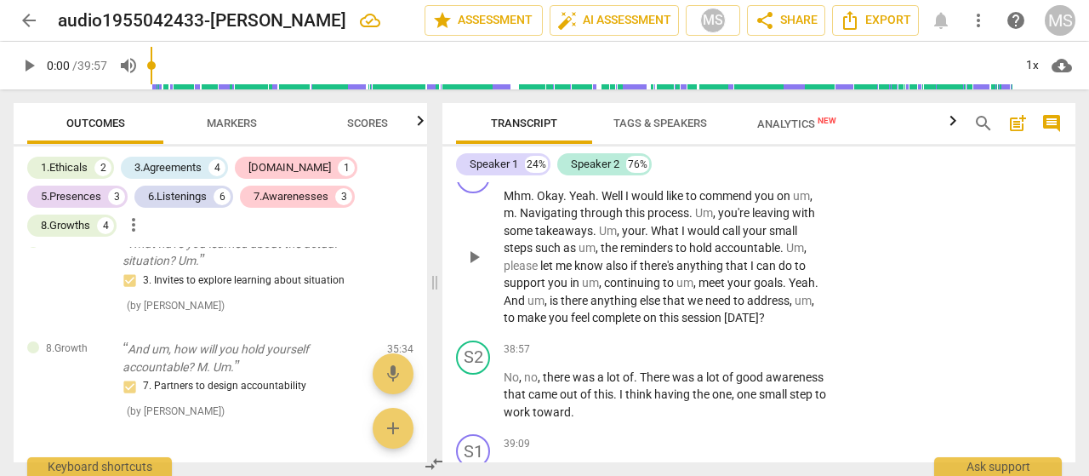
click at [723, 177] on div "+" at bounding box center [722, 168] width 17 height 17
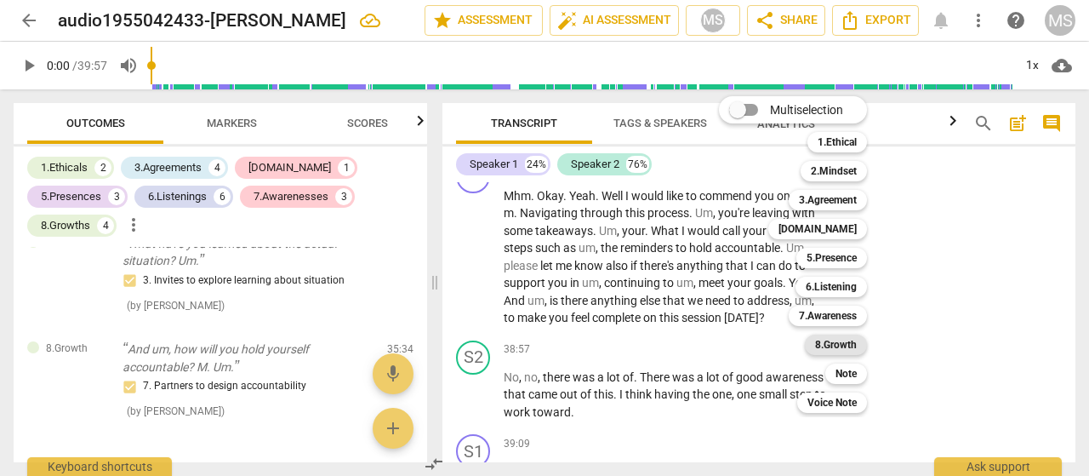
click at [816, 346] on b "8.Growth" at bounding box center [836, 344] width 42 height 20
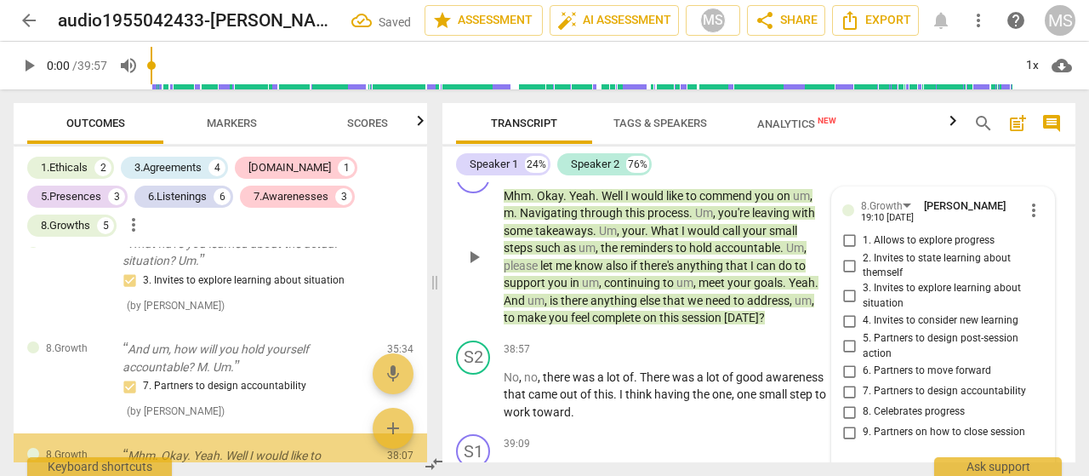
scroll to position [4563, 0]
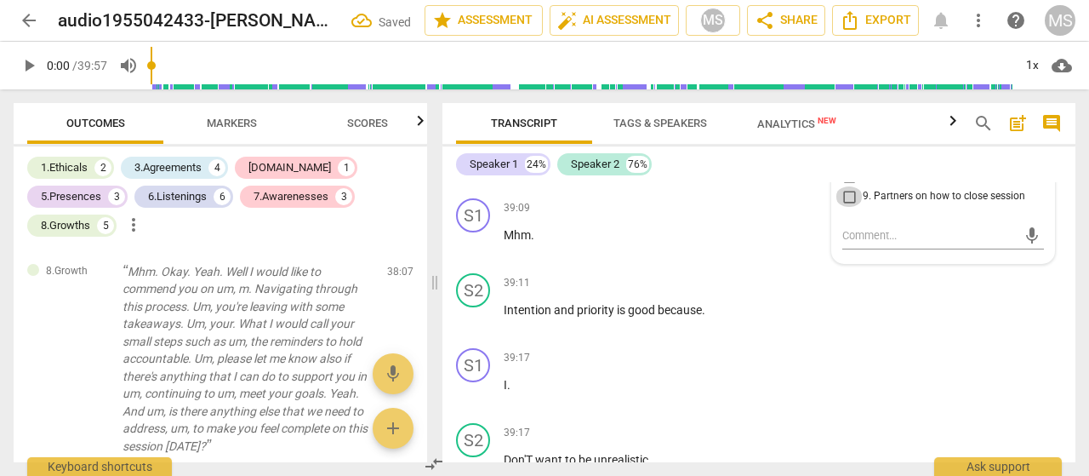
click at [849, 207] on input "9. Partners on how to close session" at bounding box center [849, 196] width 27 height 20
checkbox input "true"
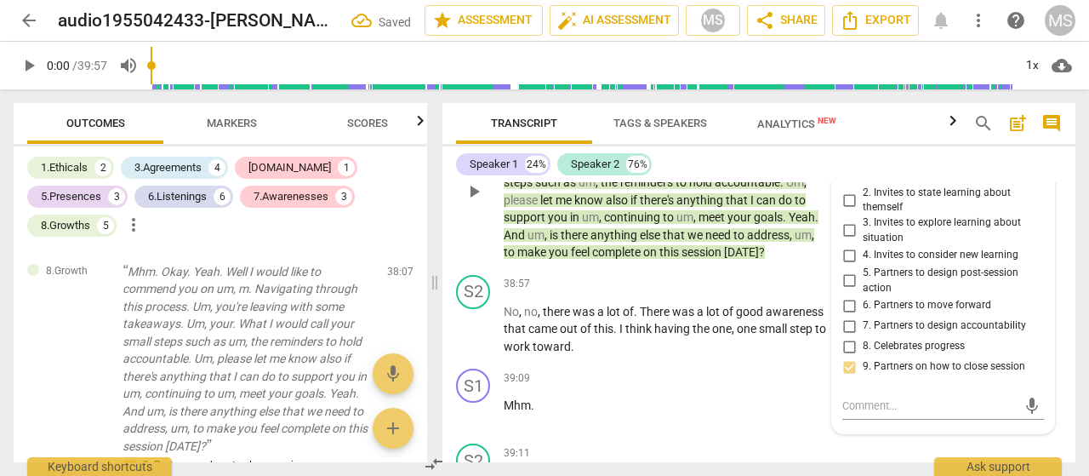
scroll to position [10959, 0]
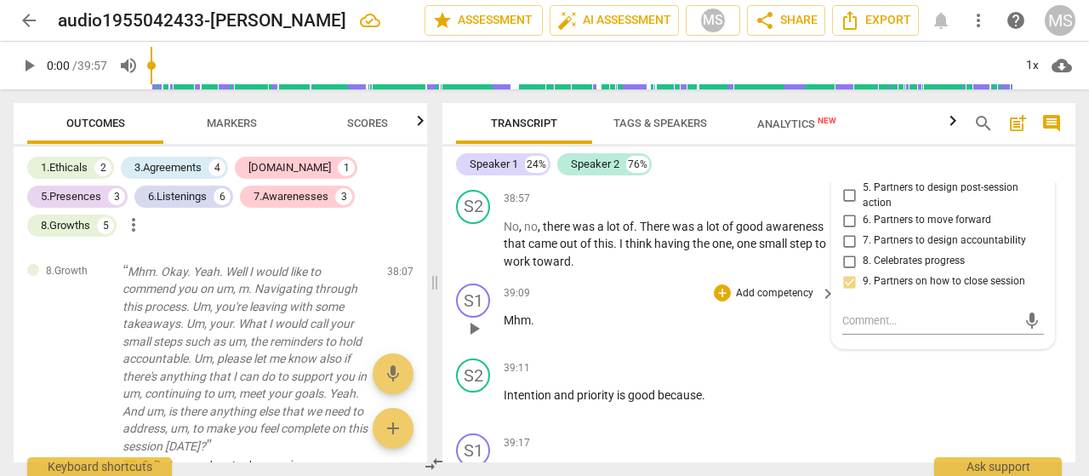
click at [788, 345] on div "39:09 + Add competency keyboard_arrow_right Mhm ." at bounding box center [671, 313] width 334 height 61
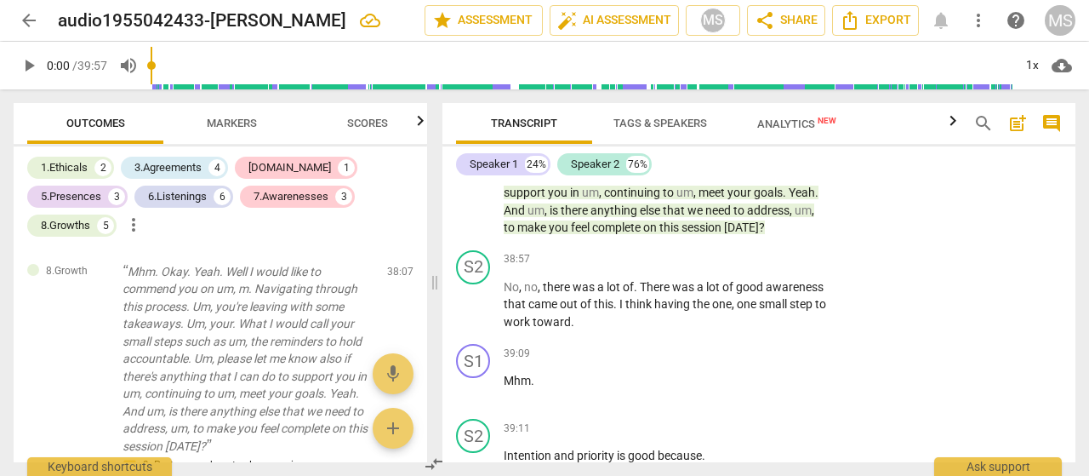
scroll to position [10789, 0]
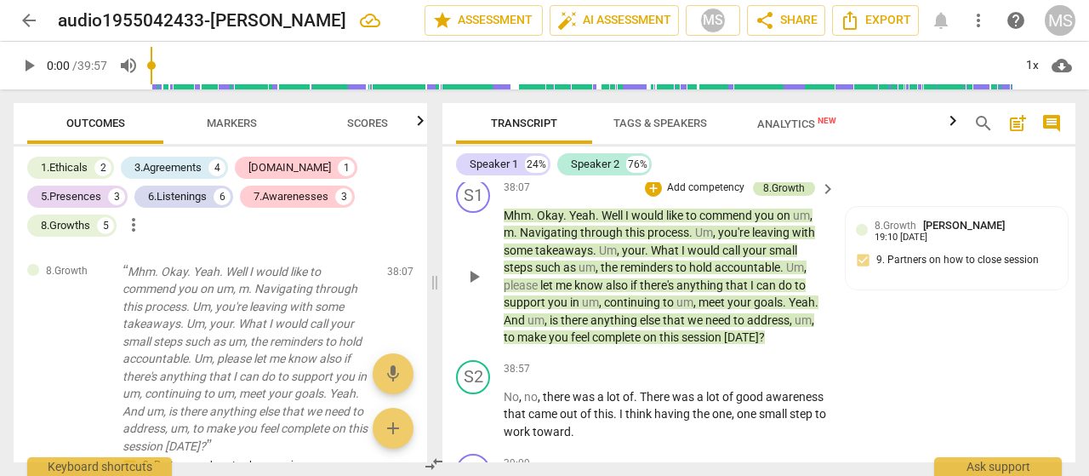
click at [797, 196] on div "8.Growth" at bounding box center [784, 187] width 42 height 15
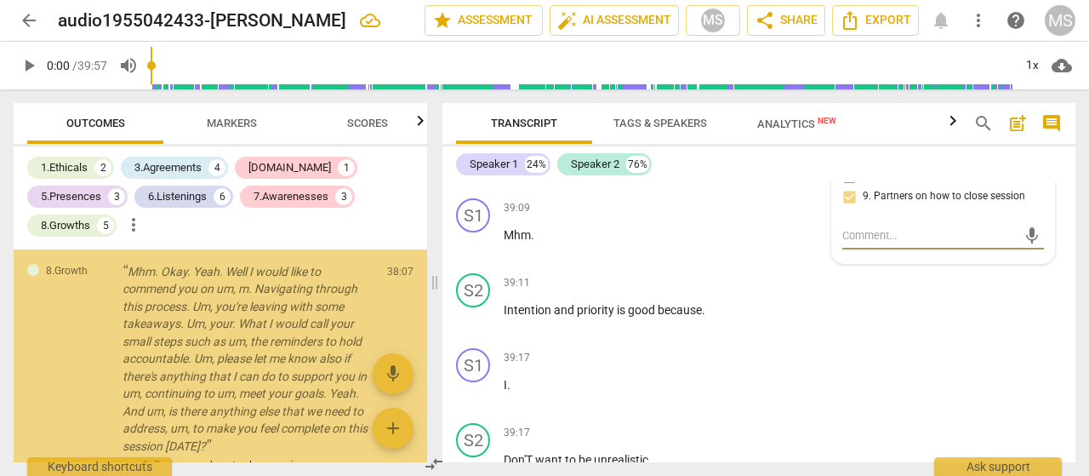
scroll to position [4575, 0]
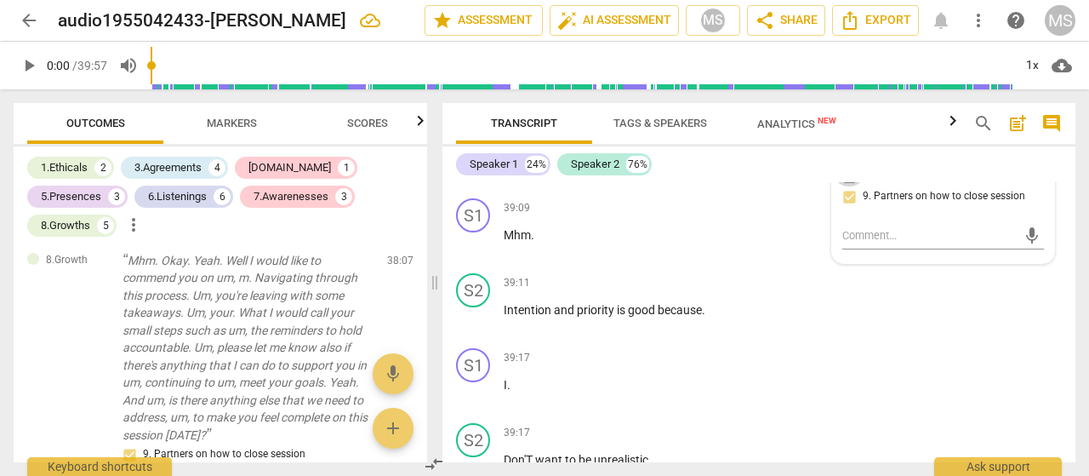
click at [846, 186] on input "8. Celebrates progress" at bounding box center [849, 176] width 27 height 20
checkbox input "true"
click at [790, 260] on div "39:09 + Add competency keyboard_arrow_right Mhm ." at bounding box center [671, 228] width 334 height 61
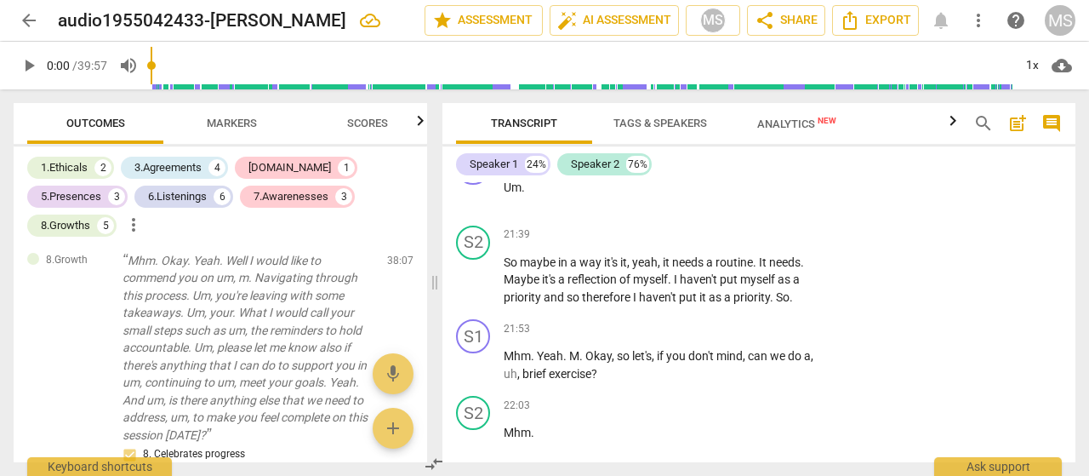
scroll to position [5427, 0]
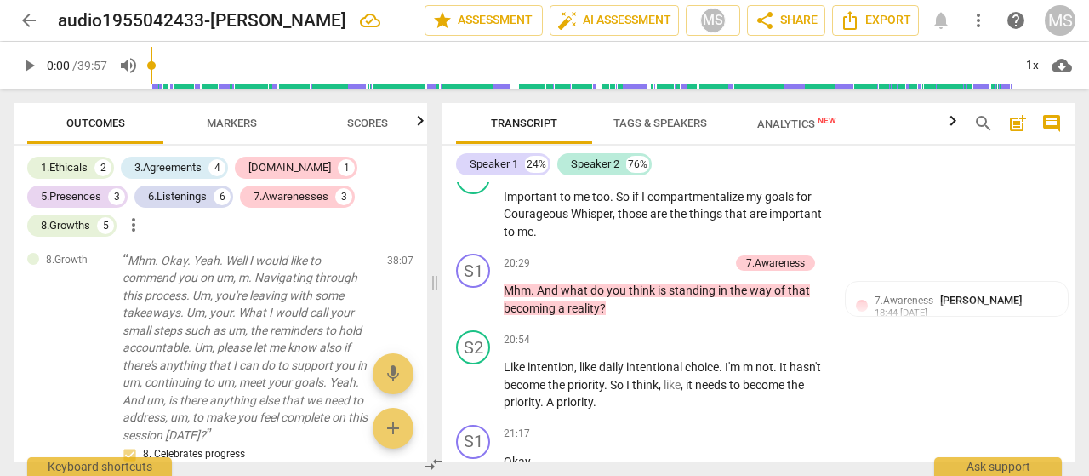
drag, startPoint x: 1068, startPoint y: 308, endPoint x: 1076, endPoint y: 154, distance: 154.2
click at [1077, 151] on div "Transcript Tags & Speakers Analytics New search post_add comment Speaker 1 24% …" at bounding box center [763, 282] width 654 height 386
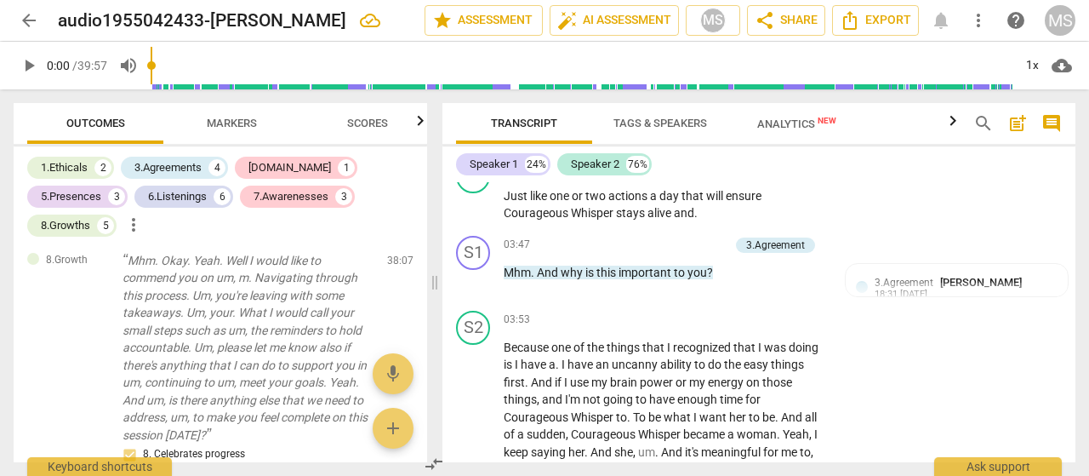
scroll to position [0, 0]
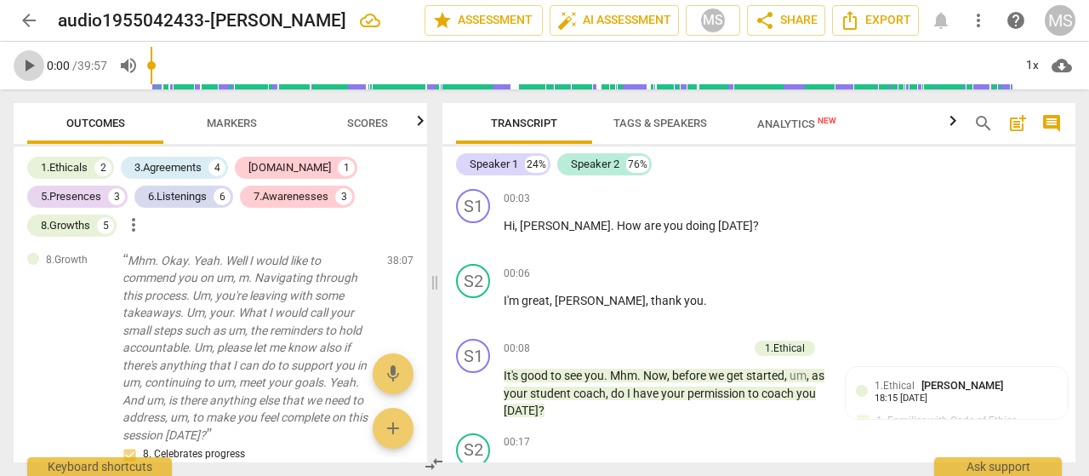
click at [23, 64] on span "play_arrow" at bounding box center [29, 65] width 20 height 20
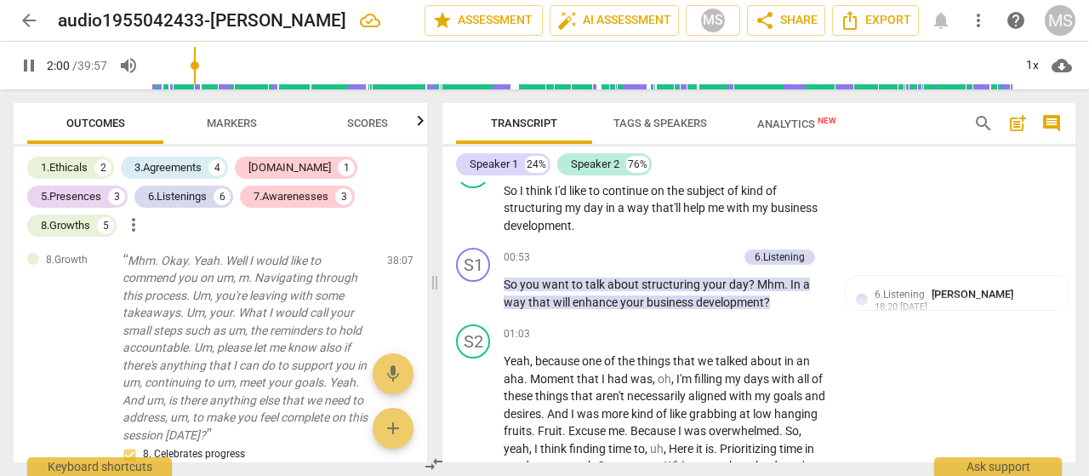
scroll to position [875, 0]
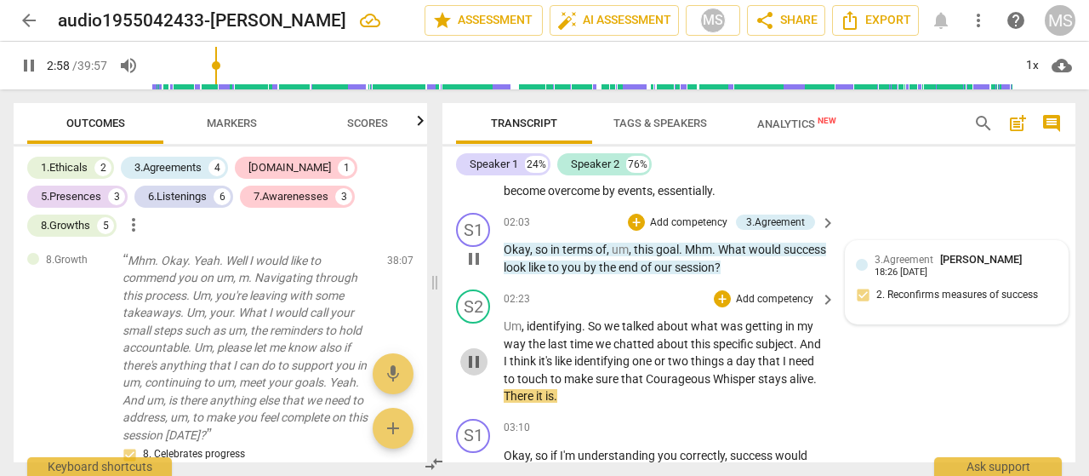
click at [470, 362] on span "pause" at bounding box center [474, 361] width 20 height 20
drag, startPoint x: 470, startPoint y: 358, endPoint x: 618, endPoint y: 404, distance: 155.1
click at [618, 404] on div "S2 play_arrow pause 02:23 + Add competency keyboard_arrow_right Um , identifyin…" at bounding box center [759, 347] width 633 height 129
click at [477, 358] on span "play_arrow" at bounding box center [474, 361] width 20 height 20
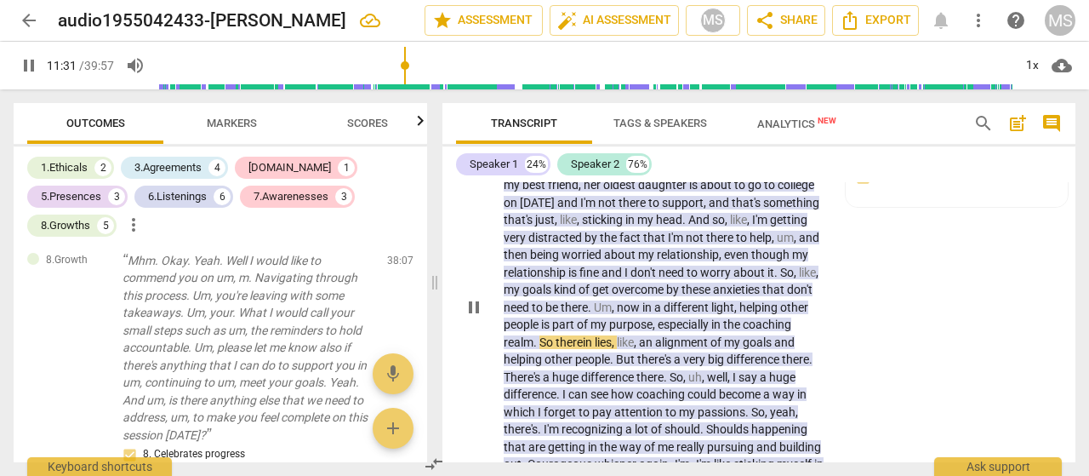
scroll to position [3122, 0]
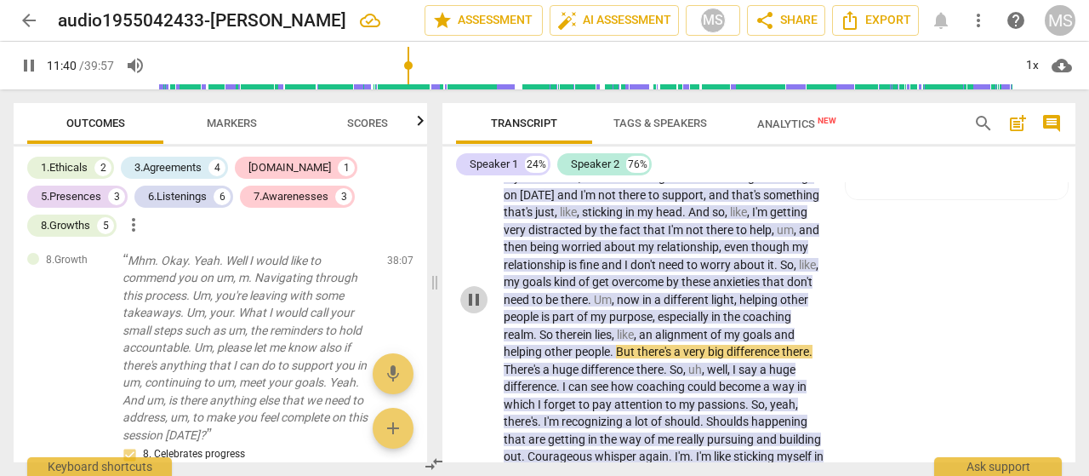
click at [470, 310] on span "pause" at bounding box center [474, 299] width 20 height 20
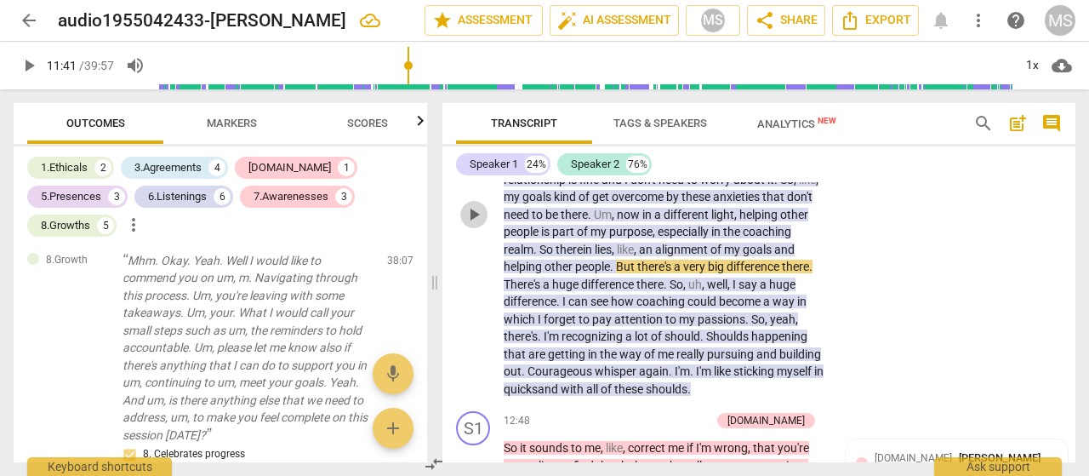
click at [471, 225] on span "play_arrow" at bounding box center [474, 214] width 20 height 20
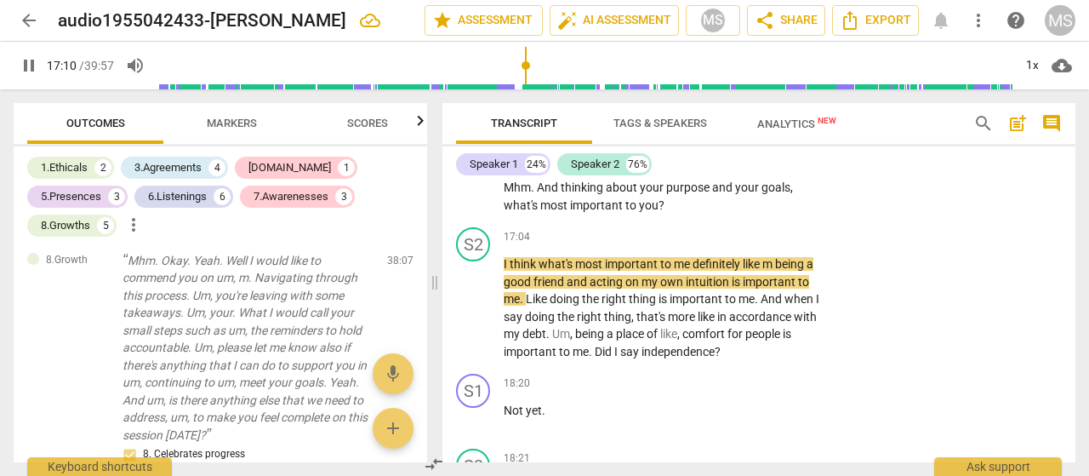
scroll to position [4316, 0]
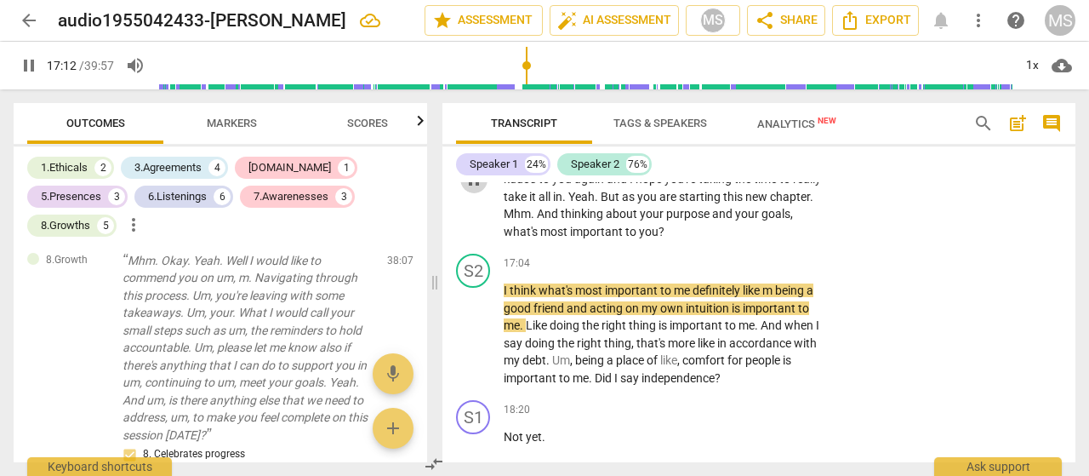
click at [465, 190] on span "pause" at bounding box center [474, 179] width 20 height 20
type input "1033"
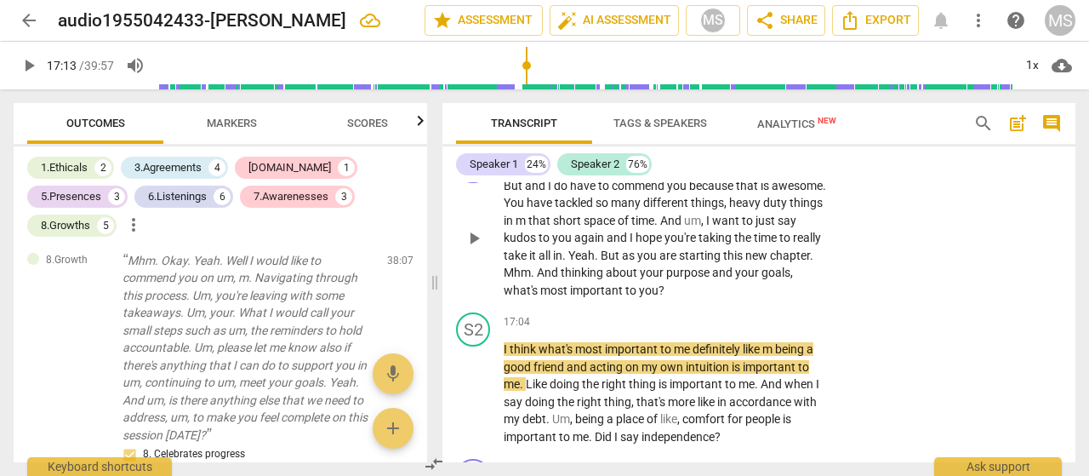
scroll to position [4231, 0]
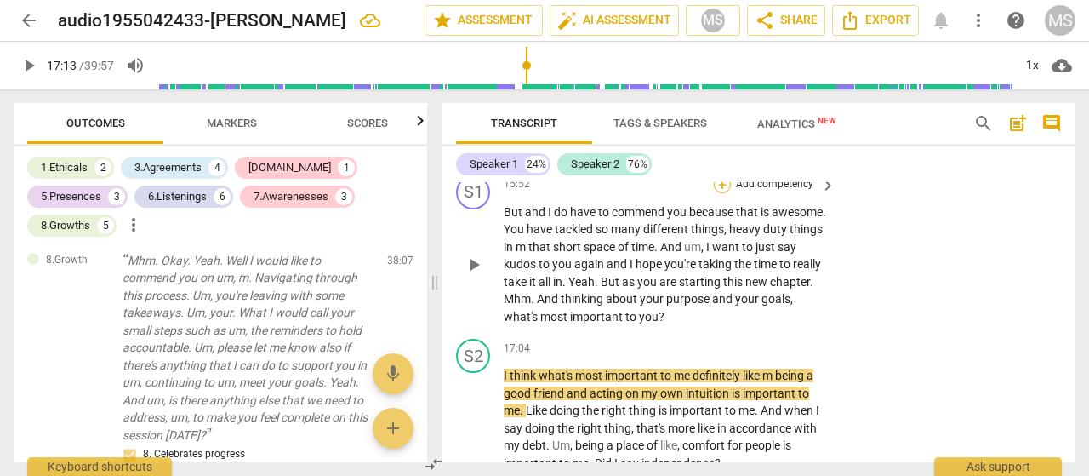
click at [723, 193] on div "+" at bounding box center [722, 184] width 17 height 17
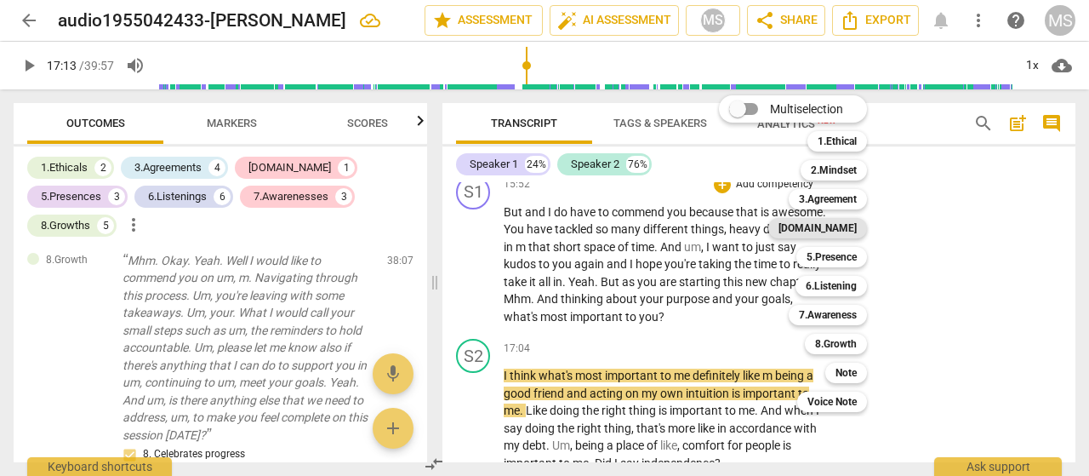
click at [834, 225] on b "[DOMAIN_NAME]" at bounding box center [818, 228] width 78 height 20
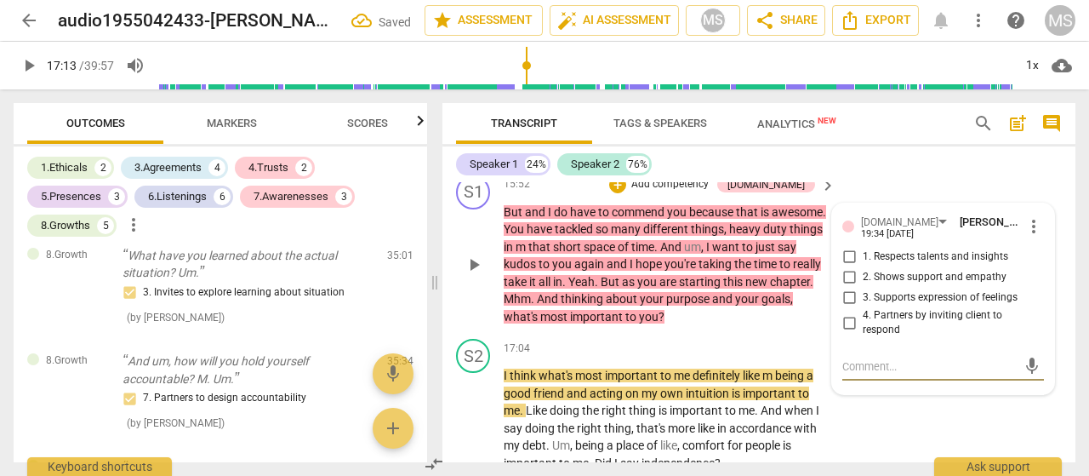
scroll to position [2911, 0]
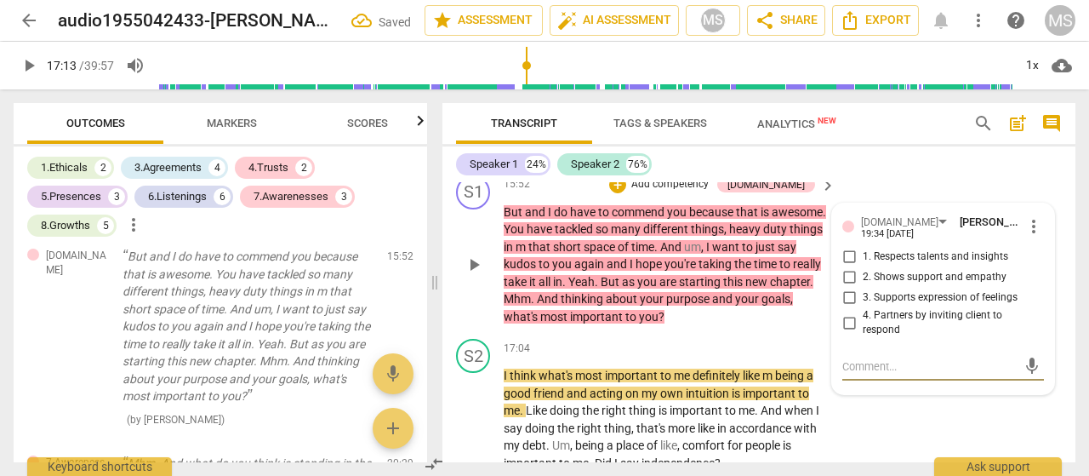
click at [848, 288] on input "2. Shows support and empathy" at bounding box center [849, 277] width 27 height 20
checkbox input "true"
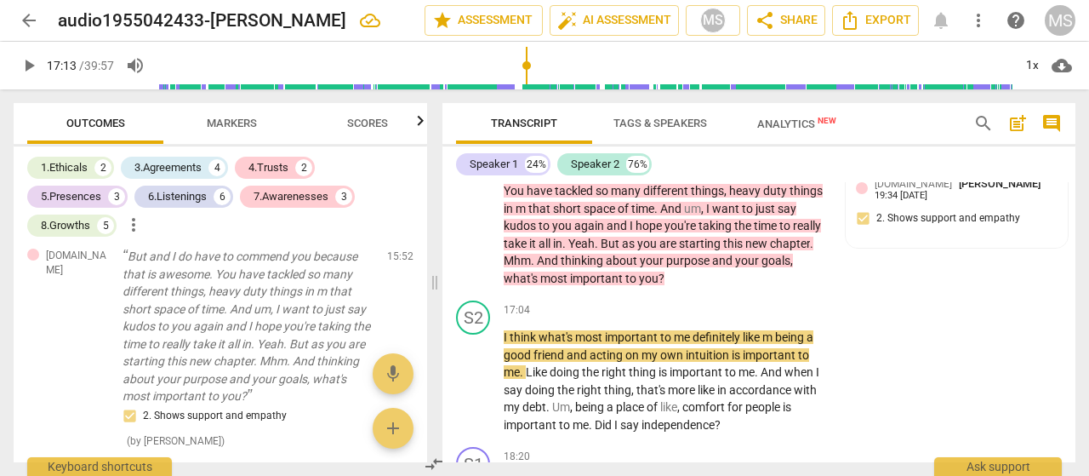
scroll to position [4231, 0]
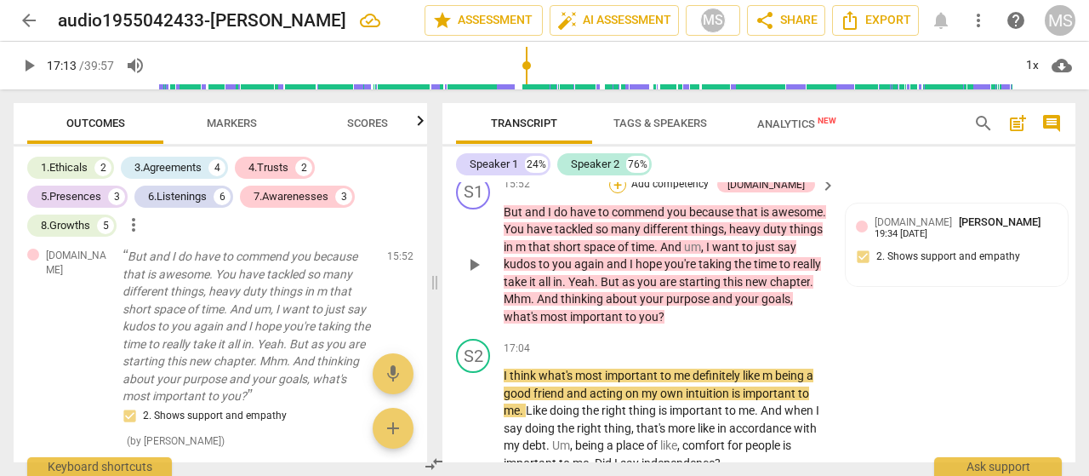
click at [626, 193] on div "+" at bounding box center [617, 184] width 17 height 17
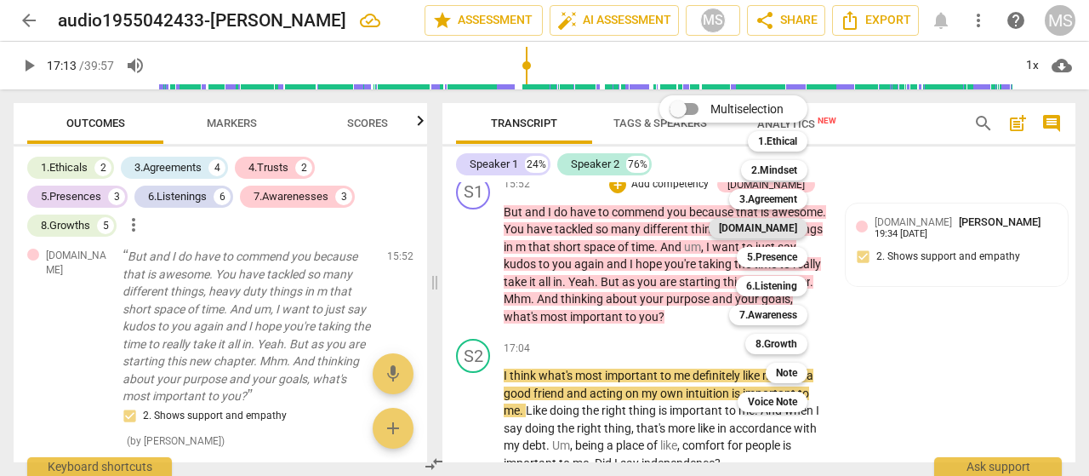
click at [786, 231] on b "[DOMAIN_NAME]" at bounding box center [758, 228] width 78 height 20
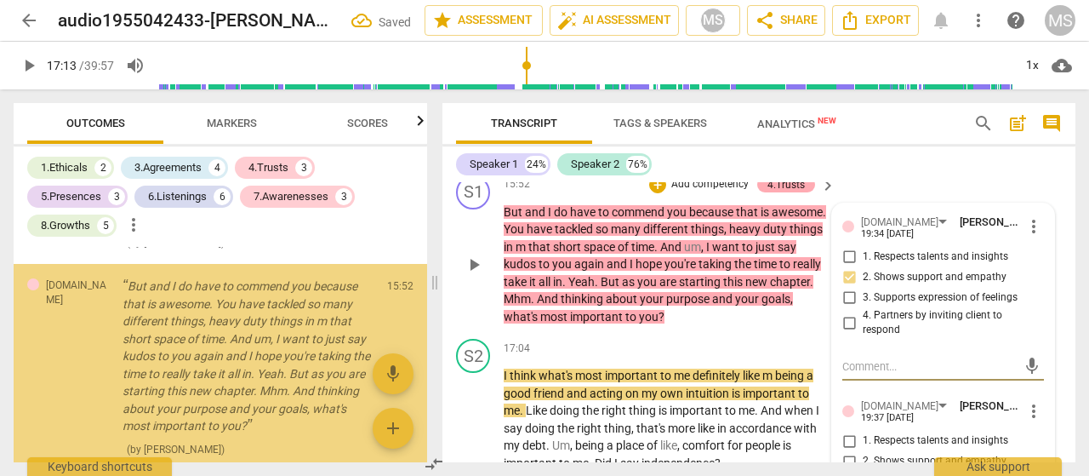
scroll to position [3139, 0]
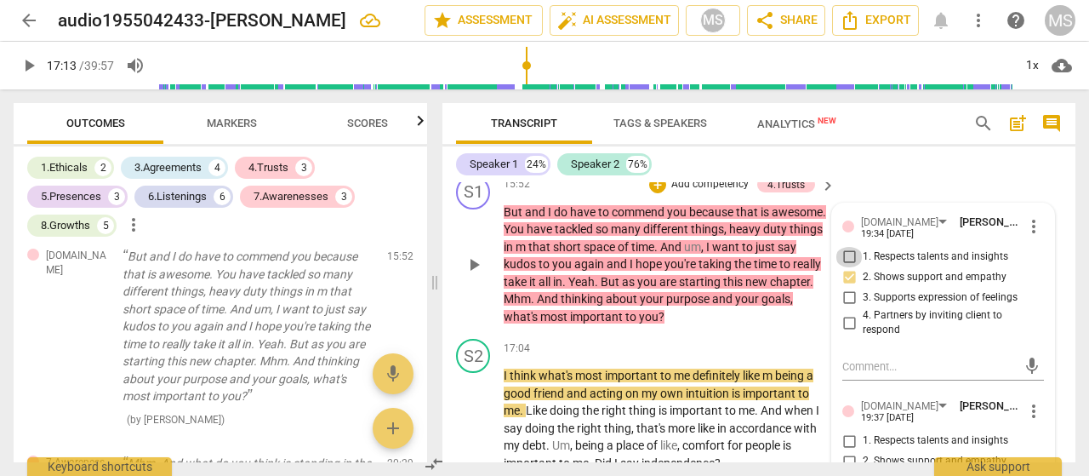
click at [846, 267] on input "1. Respects talents and insights" at bounding box center [849, 257] width 27 height 20
checkbox input "true"
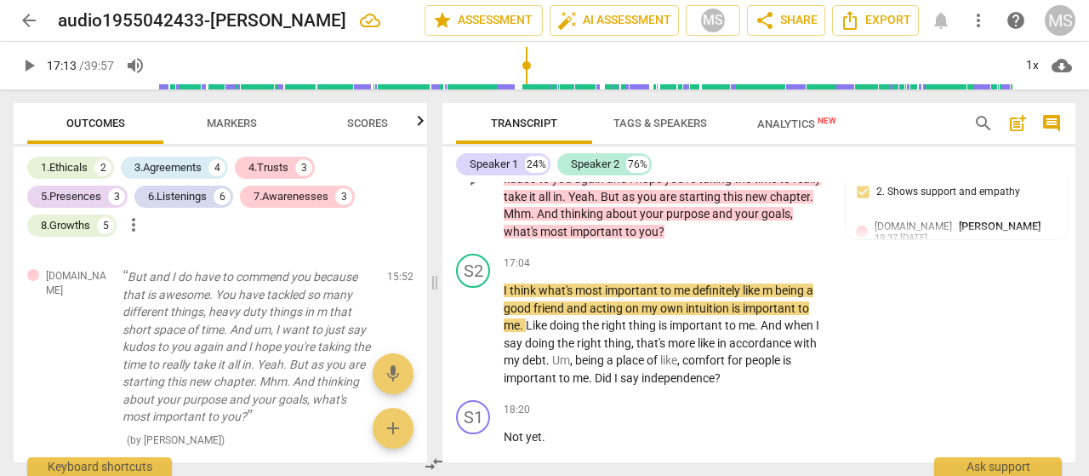
scroll to position [4231, 0]
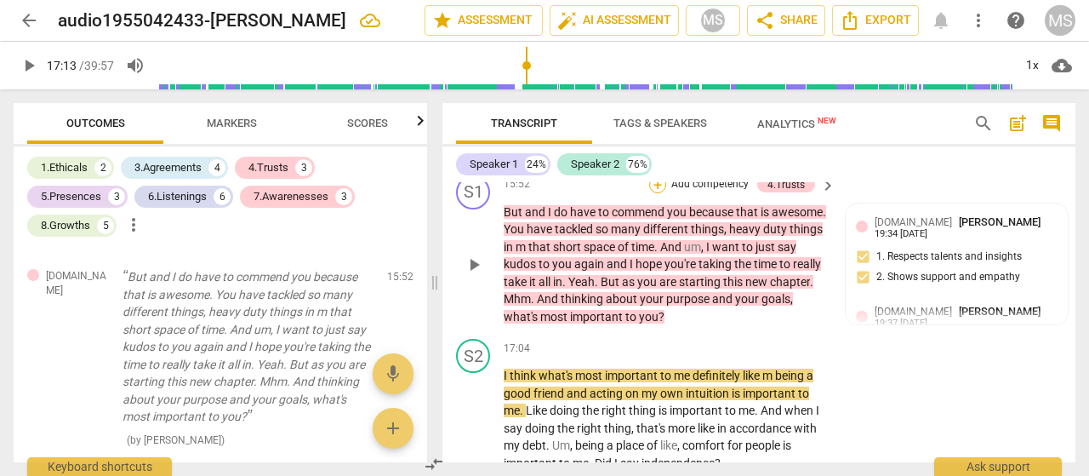
click at [650, 193] on div "+" at bounding box center [657, 184] width 17 height 17
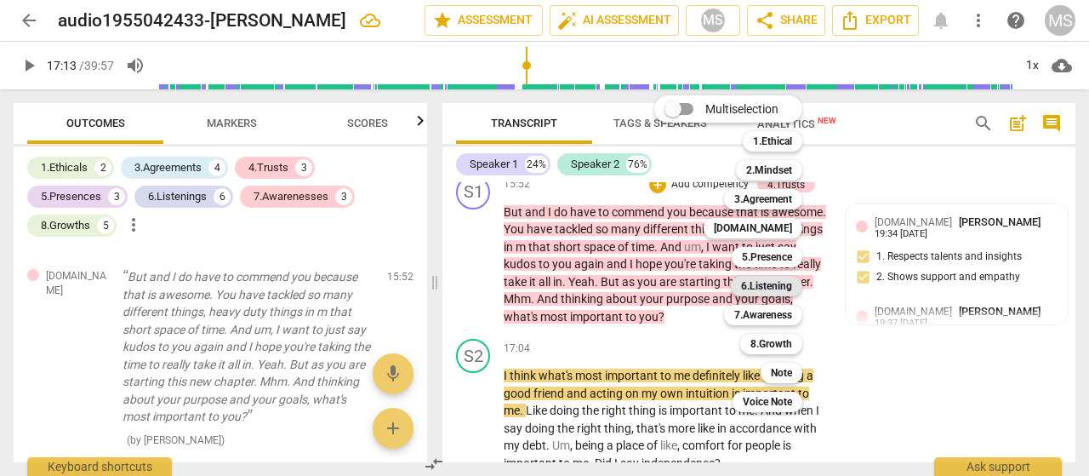
click at [776, 292] on b "6.Listening" at bounding box center [766, 286] width 51 height 20
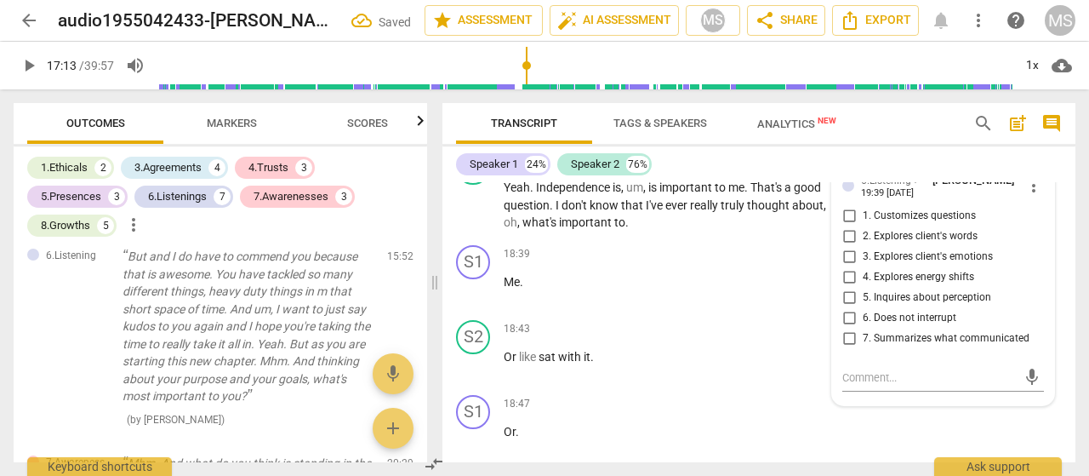
scroll to position [4656, 0]
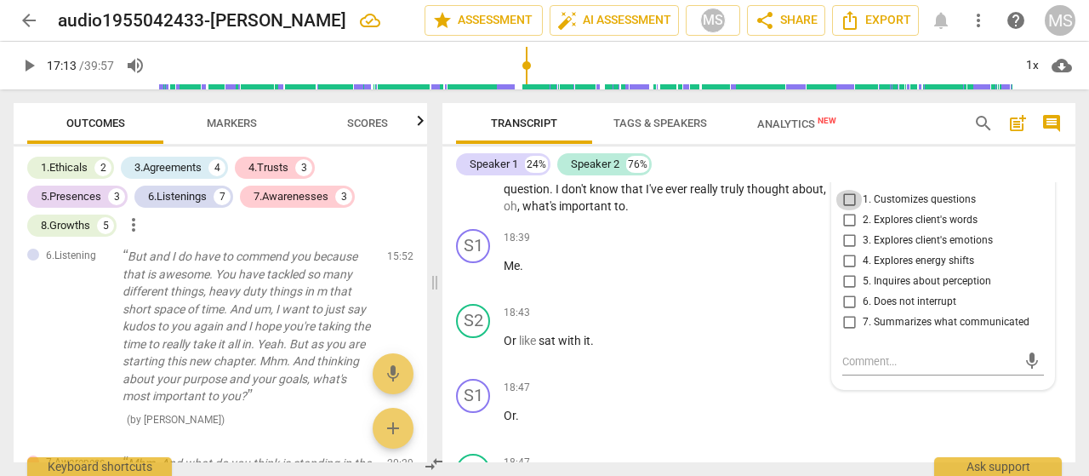
click at [845, 210] on input "1. Customizes questions" at bounding box center [849, 200] width 27 height 20
checkbox input "true"
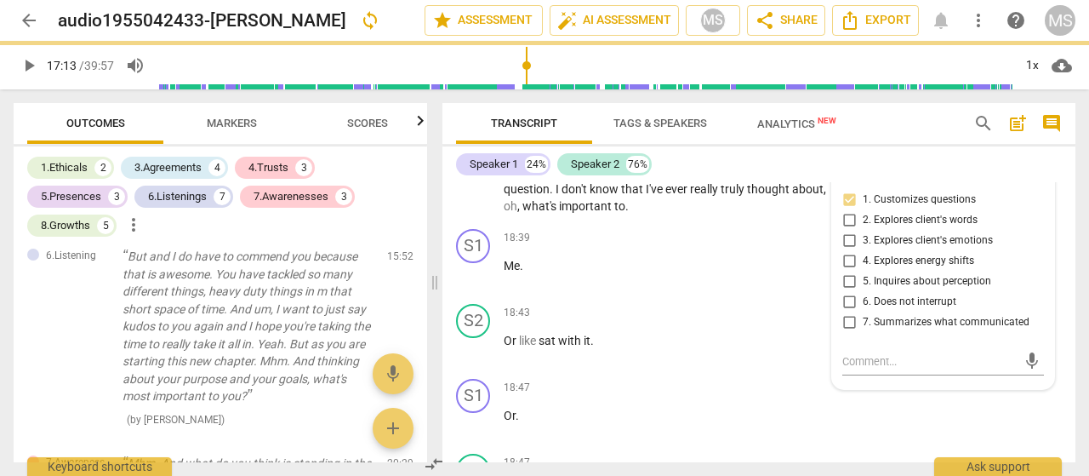
click at [803, 162] on div "Speaker 1 24% Speaker 2 76%" at bounding box center [759, 164] width 606 height 29
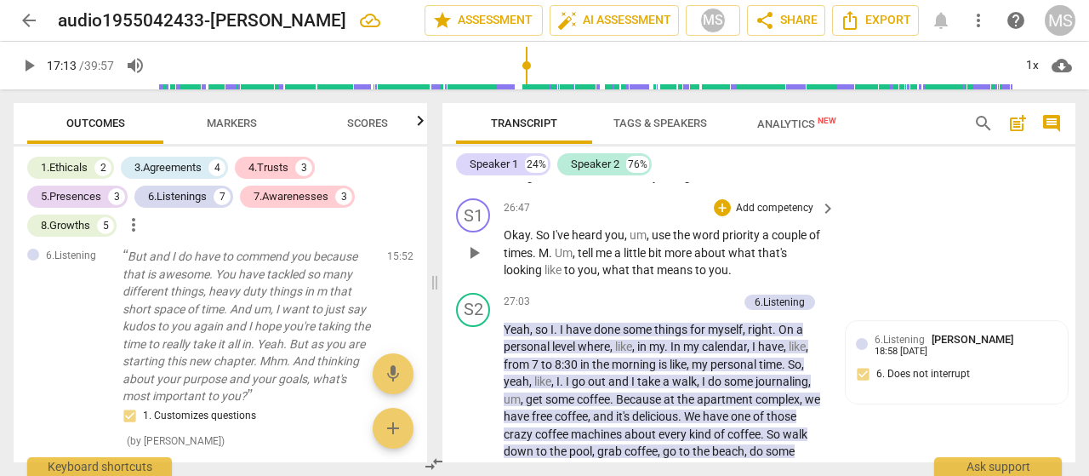
scroll to position [7295, 0]
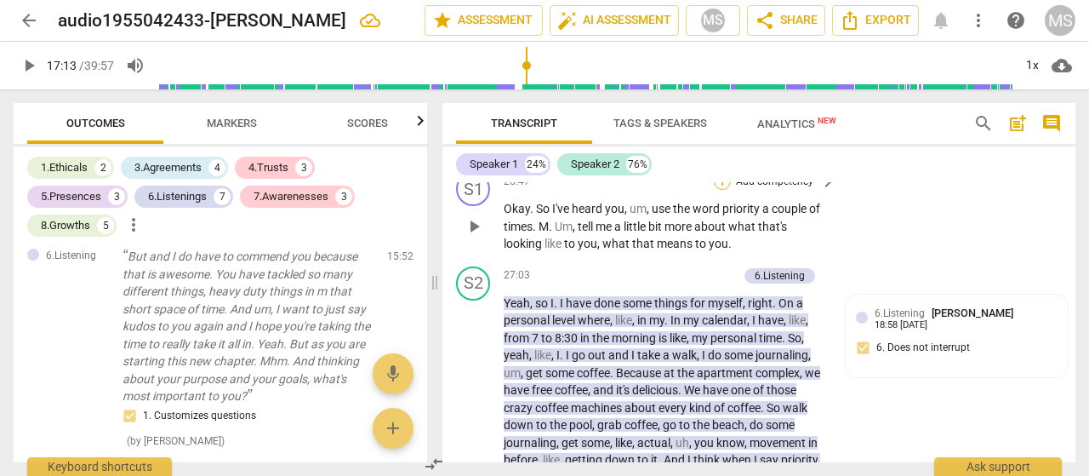
click at [725, 190] on div "+" at bounding box center [722, 181] width 17 height 17
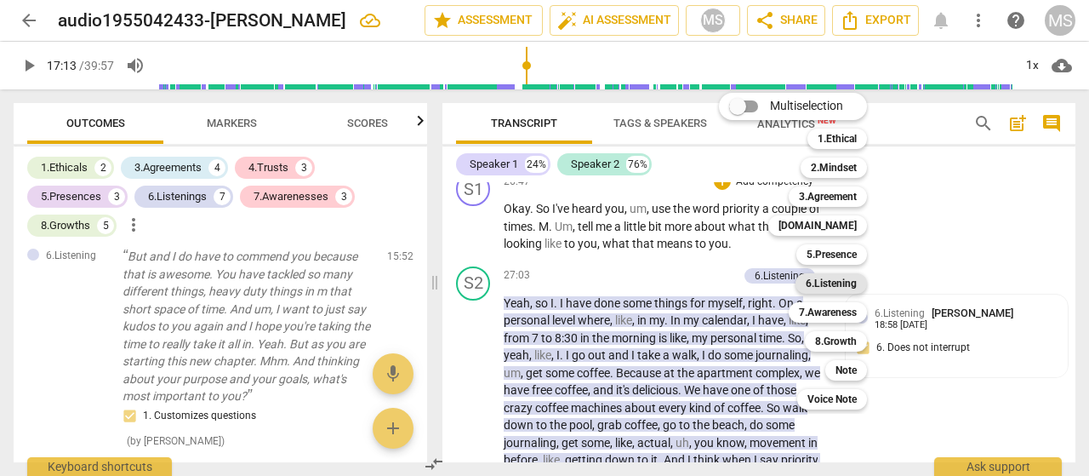
click at [816, 285] on b "6.Listening" at bounding box center [831, 283] width 51 height 20
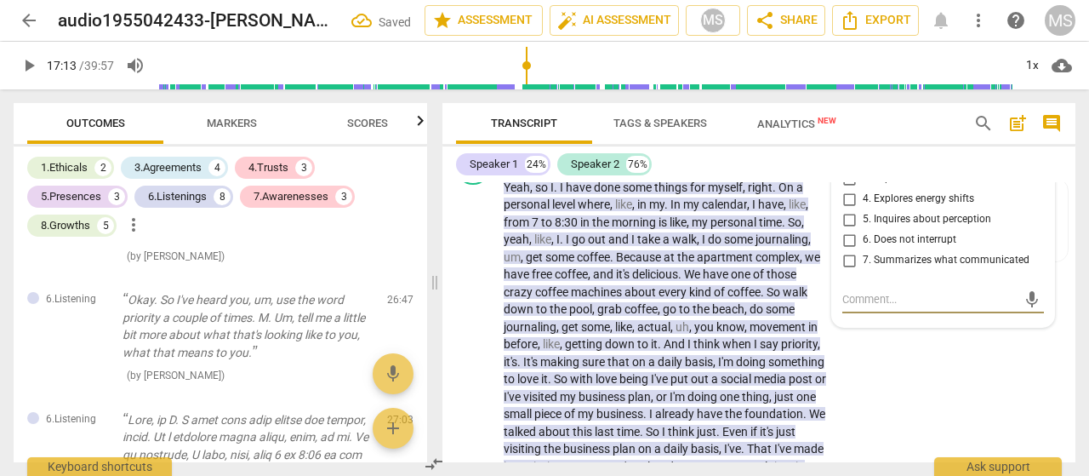
scroll to position [7372, 0]
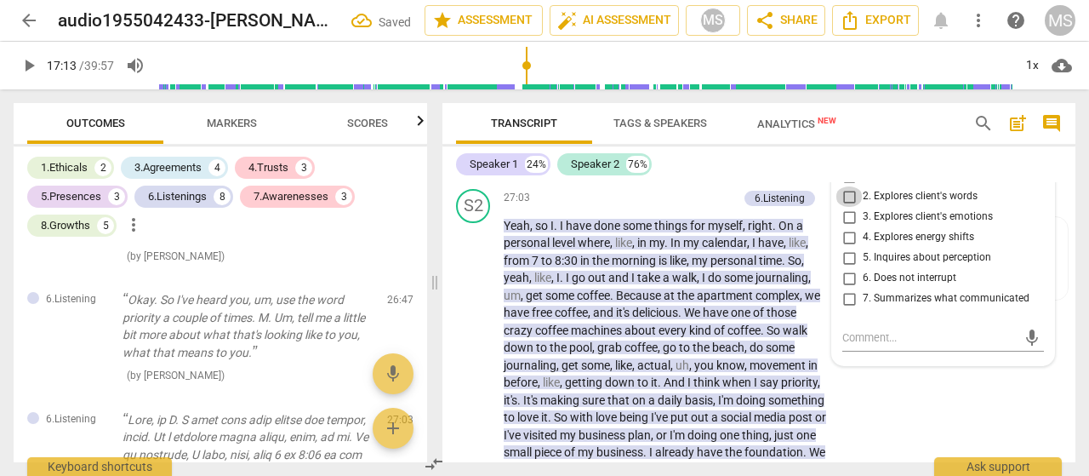
click at [849, 207] on input "2. Explores client's words" at bounding box center [849, 196] width 27 height 20
checkbox input "true"
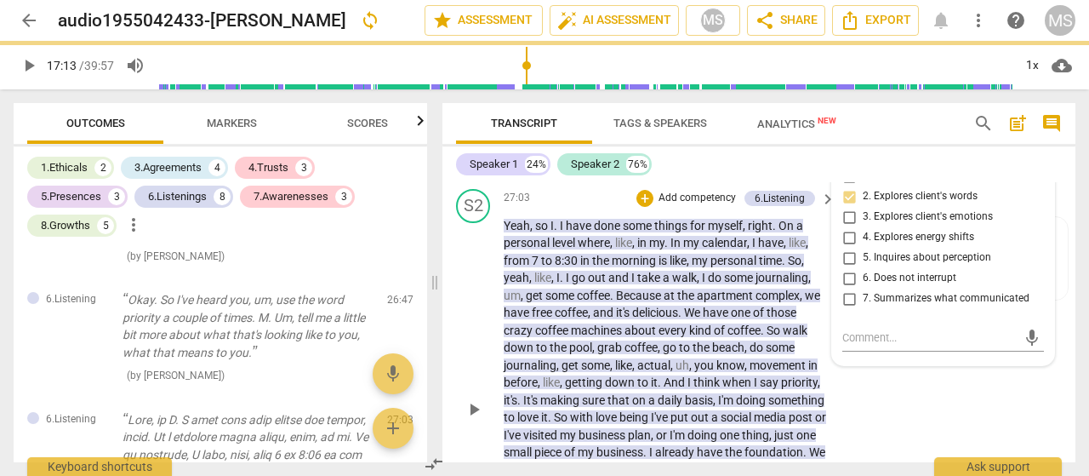
click at [875, 443] on div "S2 play_arrow pause 27:03 + Add competency 6.Listening keyboard_arrow_right Yea…" at bounding box center [759, 395] width 633 height 426
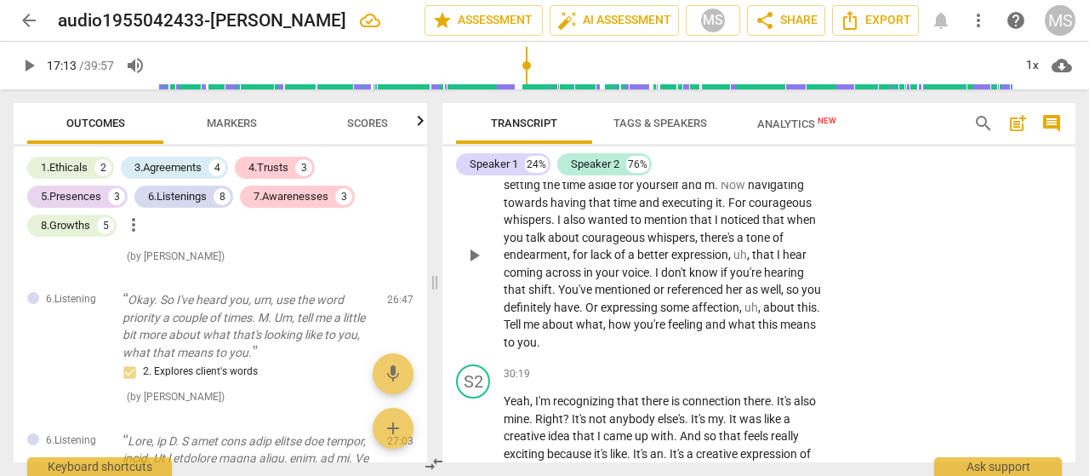
scroll to position [7883, 0]
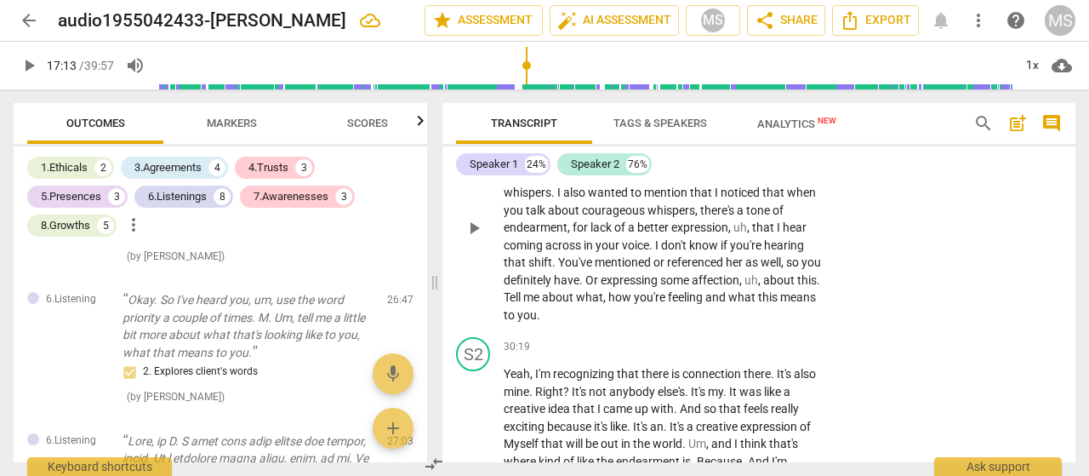
click at [714, 122] on div "+" at bounding box center [722, 113] width 17 height 17
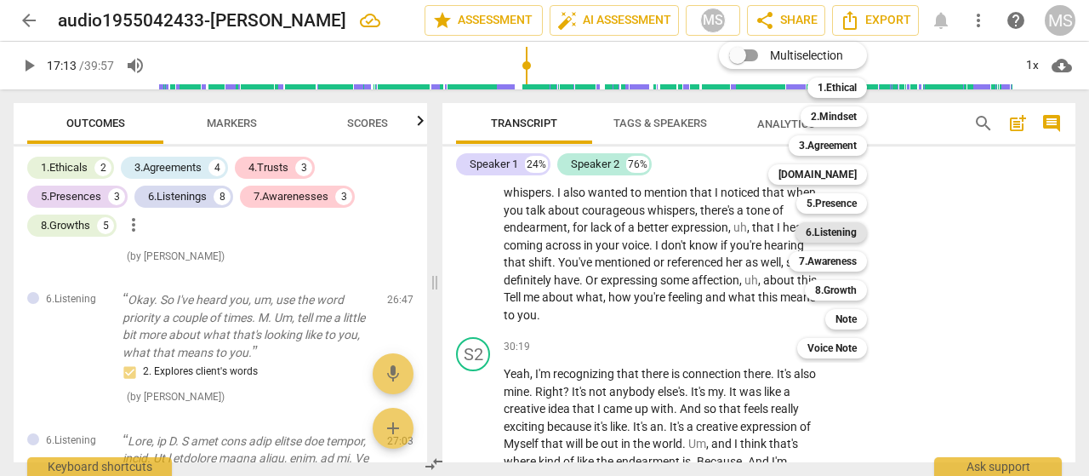
click at [831, 237] on b "6.Listening" at bounding box center [831, 232] width 51 height 20
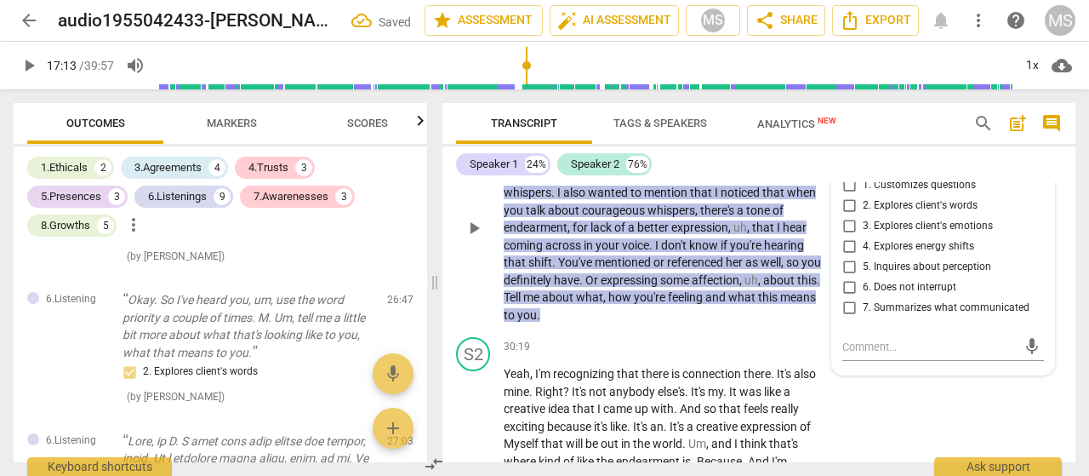
scroll to position [4866, 0]
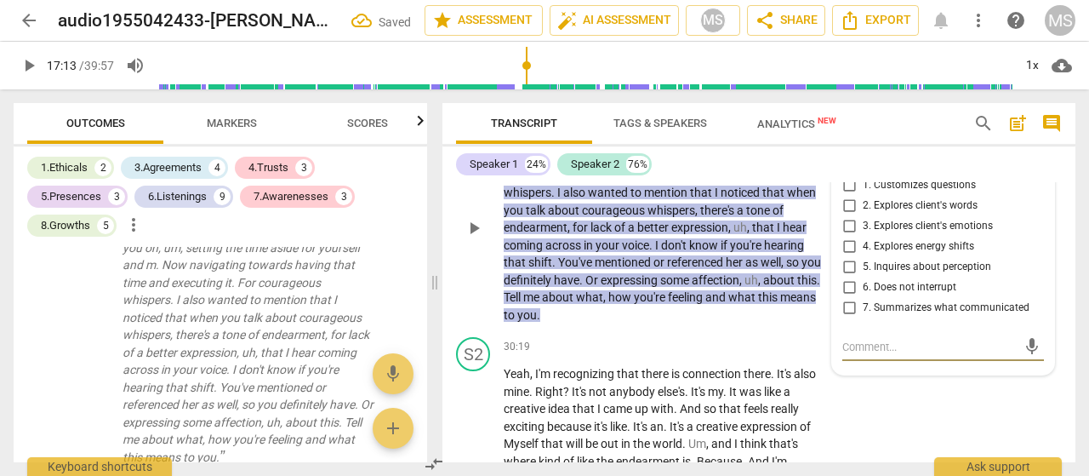
click at [847, 257] on input "4. Explores energy shifts" at bounding box center [849, 247] width 27 height 20
checkbox input "true"
click at [845, 237] on input "3. Explores client's emotions" at bounding box center [849, 226] width 27 height 20
checkbox input "true"
click at [707, 324] on p "Well , I want to congratulate you and commend you on , um , setting the time as…" at bounding box center [665, 228] width 323 height 192
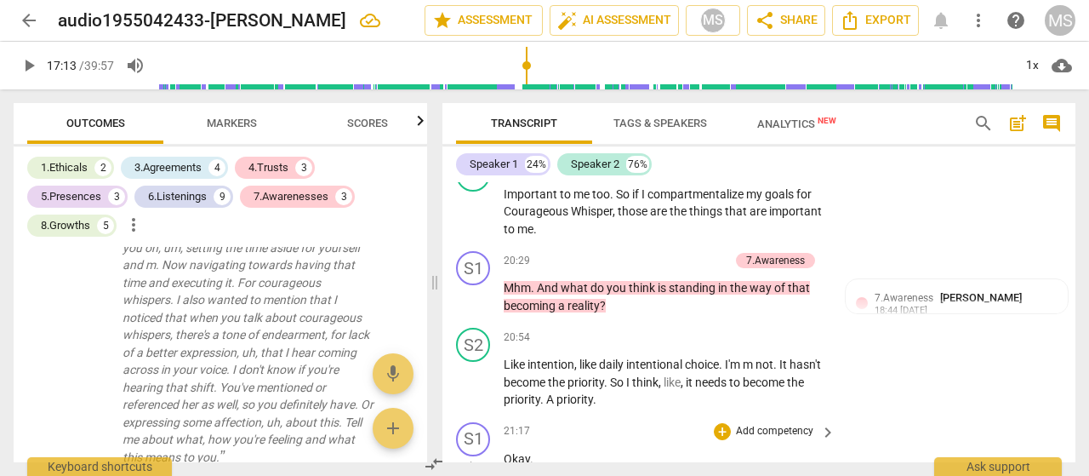
scroll to position [5415, 0]
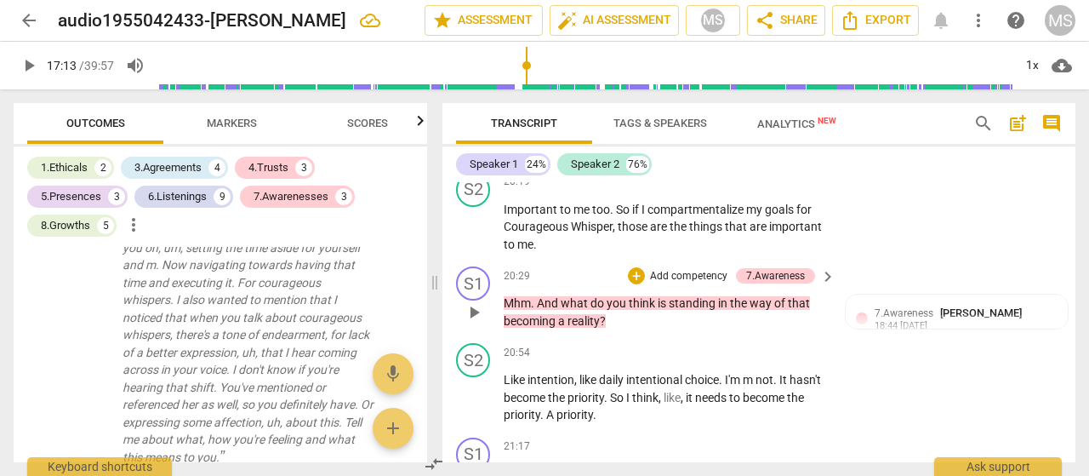
click at [693, 284] on p "Add competency" at bounding box center [689, 276] width 81 height 15
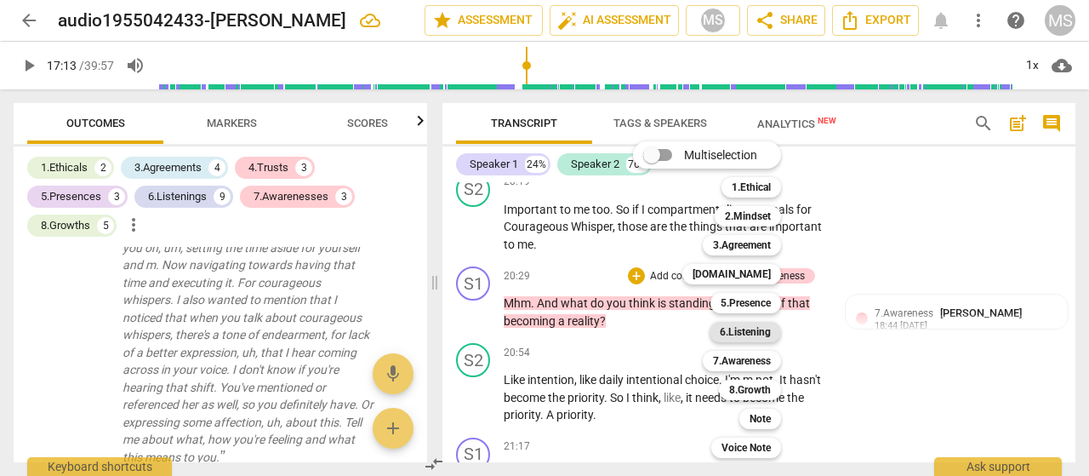
click at [743, 329] on b "6.Listening" at bounding box center [745, 332] width 51 height 20
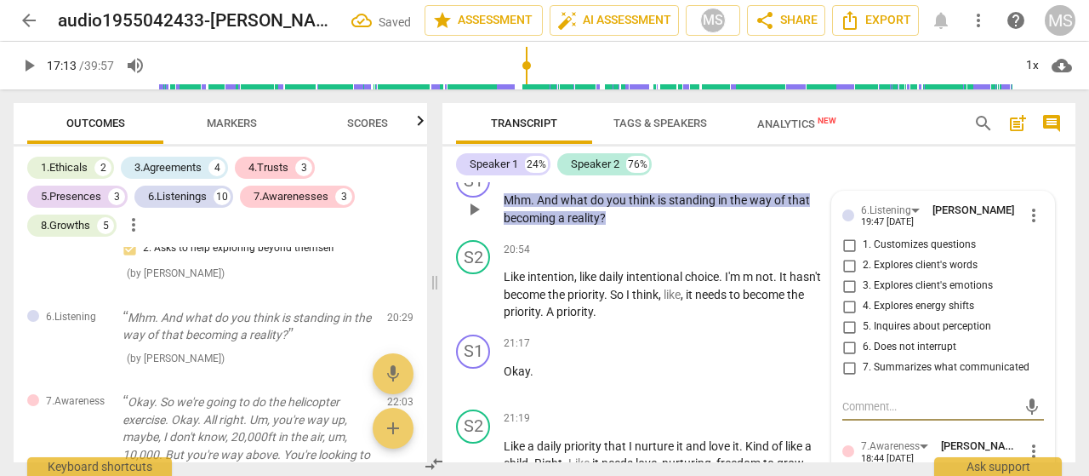
scroll to position [5501, 0]
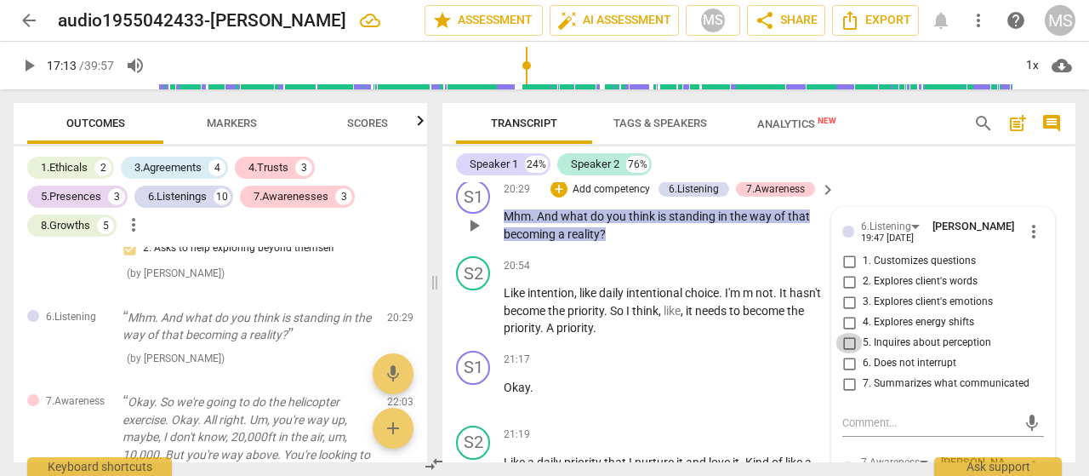
click at [844, 353] on input "5. Inquires about perception" at bounding box center [849, 343] width 27 height 20
checkbox input "true"
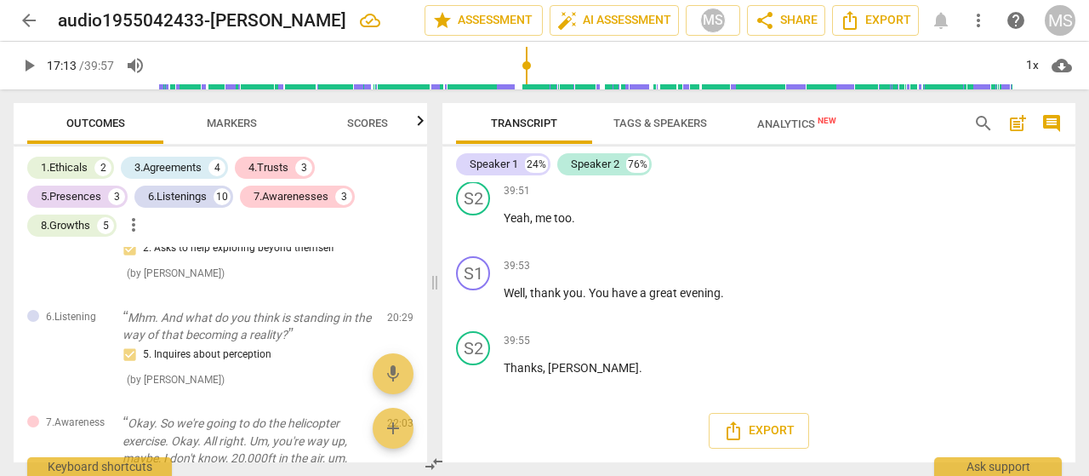
scroll to position [11745, 0]
click at [793, 20] on span "share Share" at bounding box center [786, 20] width 63 height 20
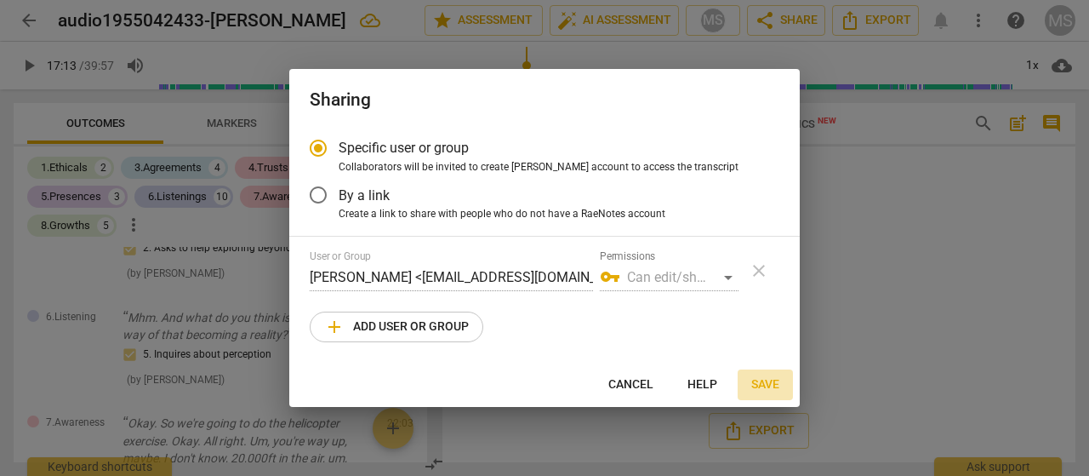
click at [767, 386] on span "Save" at bounding box center [765, 384] width 28 height 17
radio input "false"
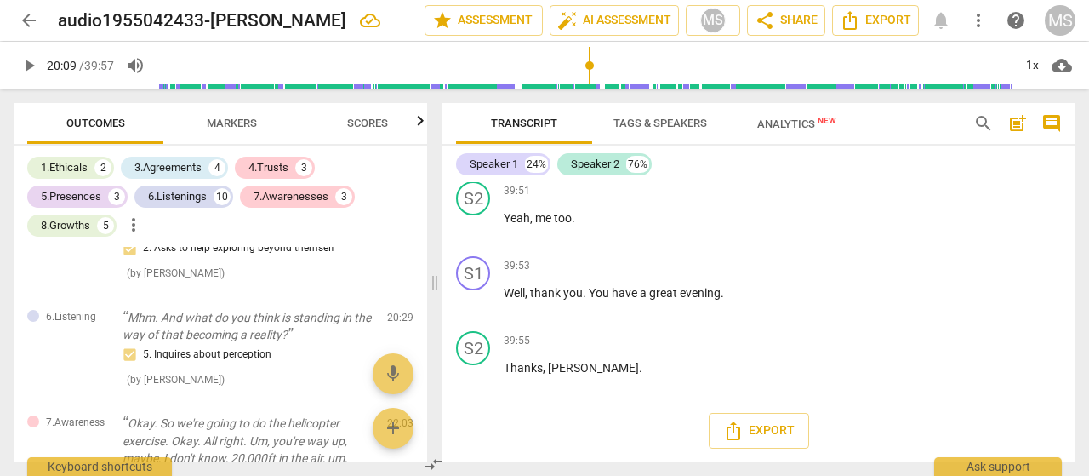
drag, startPoint x: 527, startPoint y: 64, endPoint x: 606, endPoint y: 73, distance: 79.7
click at [606, 73] on input "range" at bounding box center [584, 65] width 855 height 54
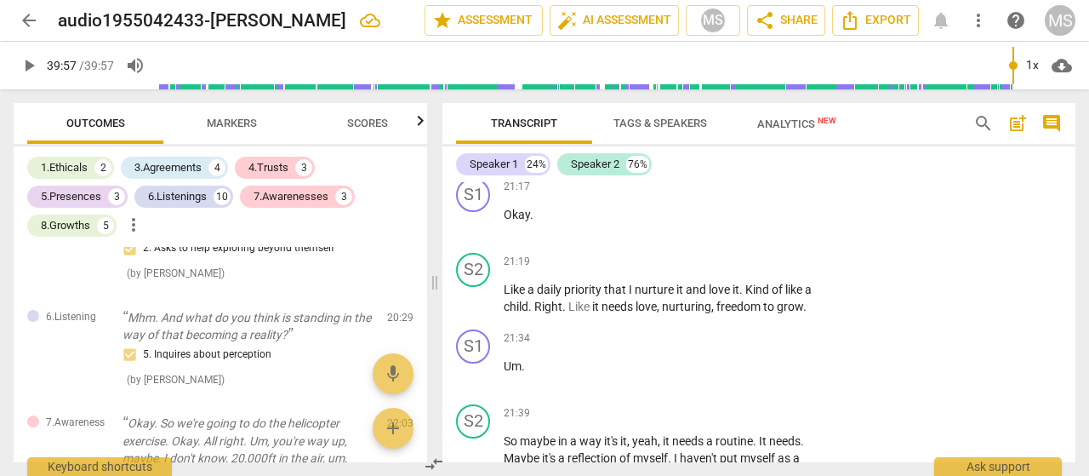
drag, startPoint x: 608, startPoint y: 64, endPoint x: 1014, endPoint y: 94, distance: 408.0
type input "2397"
click at [1013, 93] on input "range" at bounding box center [584, 65] width 855 height 54
click at [776, 16] on span "share Share" at bounding box center [786, 20] width 63 height 20
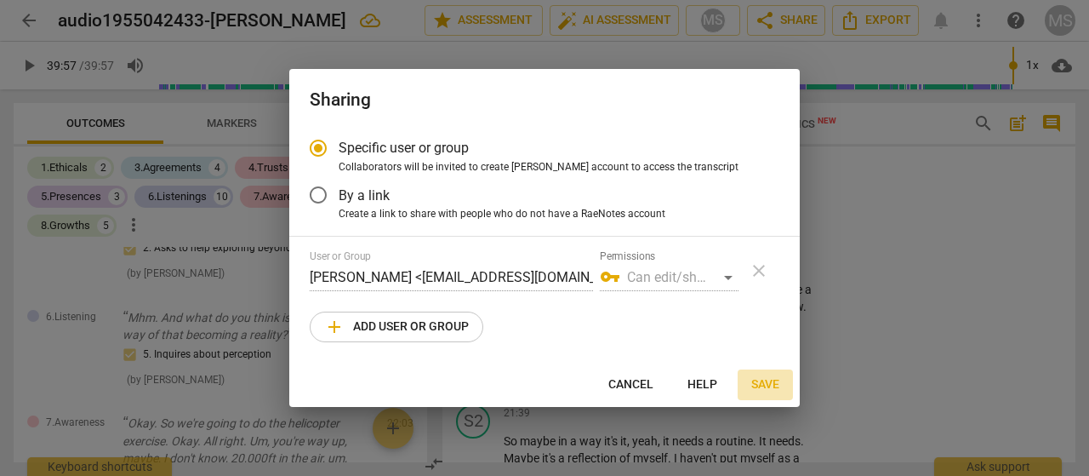
click at [777, 385] on span "Save" at bounding box center [765, 384] width 28 height 17
radio input "false"
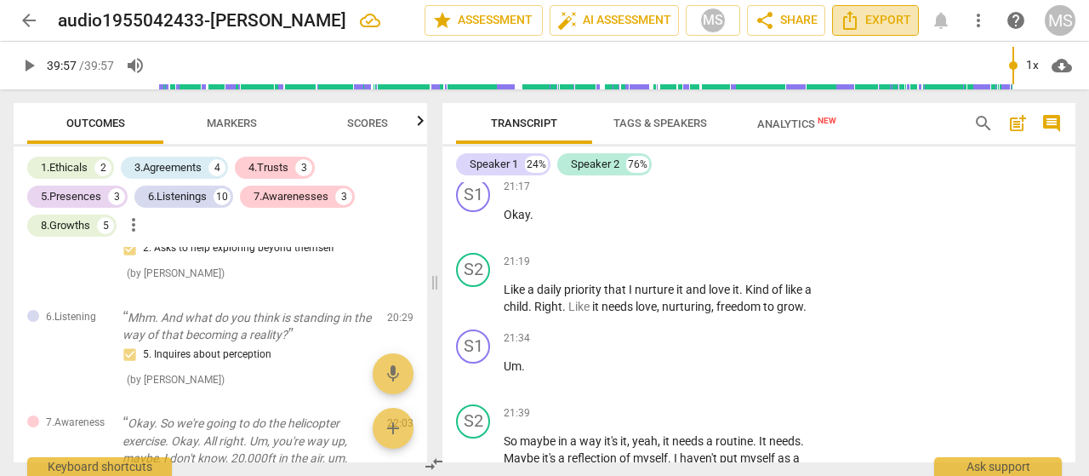
click at [871, 20] on span "Export" at bounding box center [875, 20] width 71 height 20
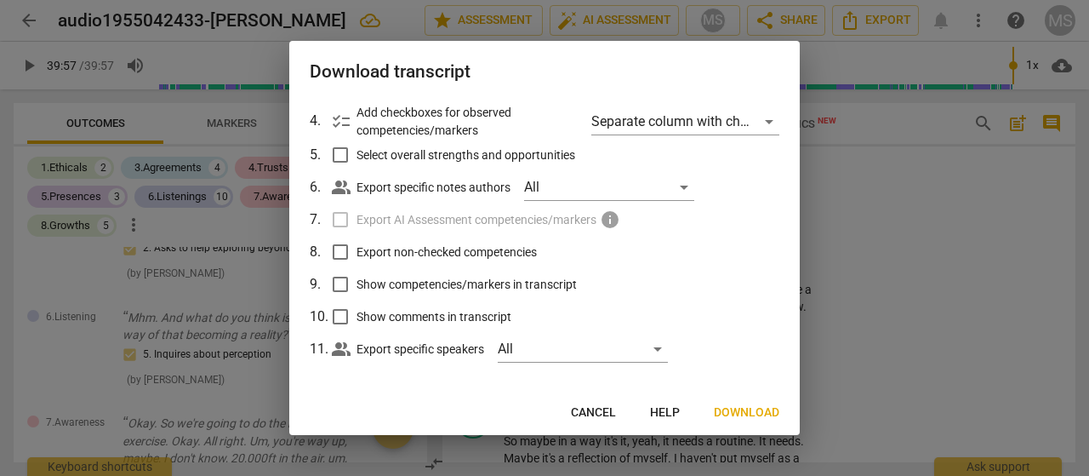
scroll to position [169, 0]
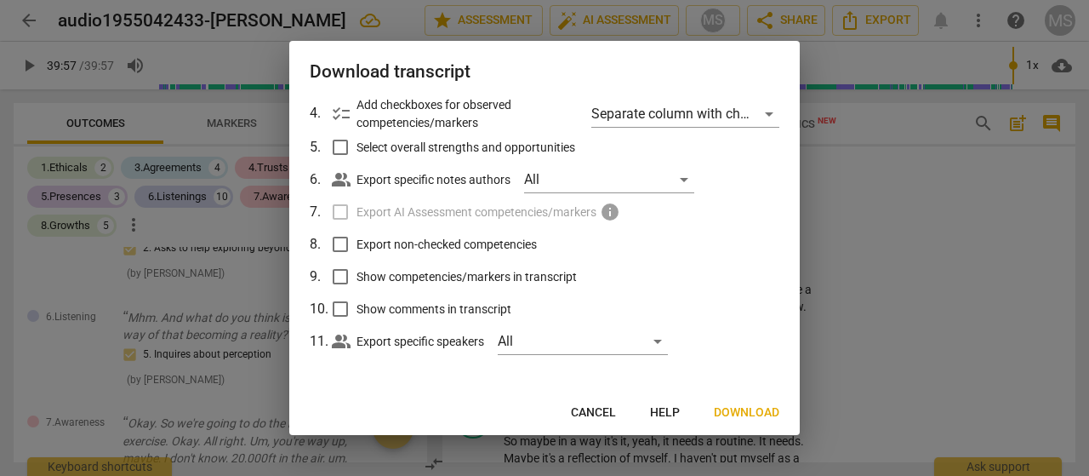
click at [926, 265] on div at bounding box center [544, 238] width 1089 height 476
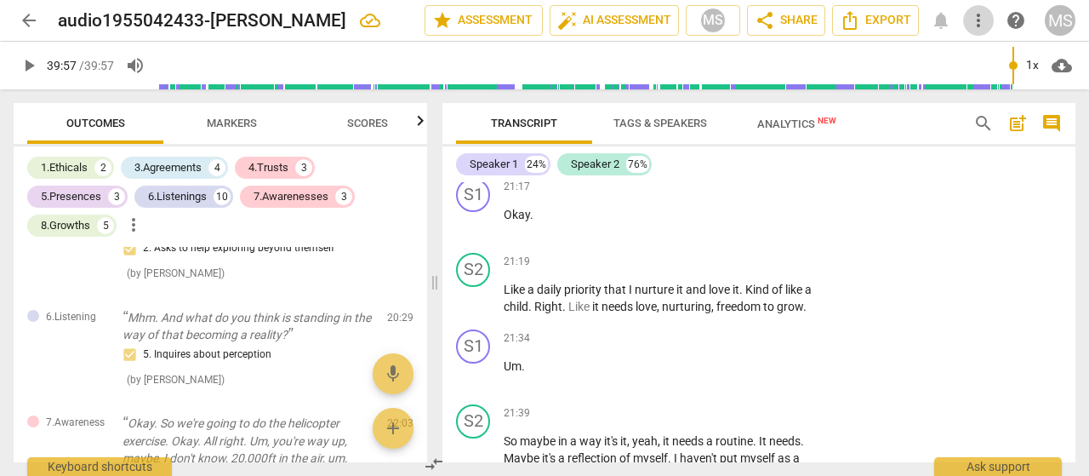
click at [975, 21] on span "more_vert" at bounding box center [979, 20] width 20 height 20
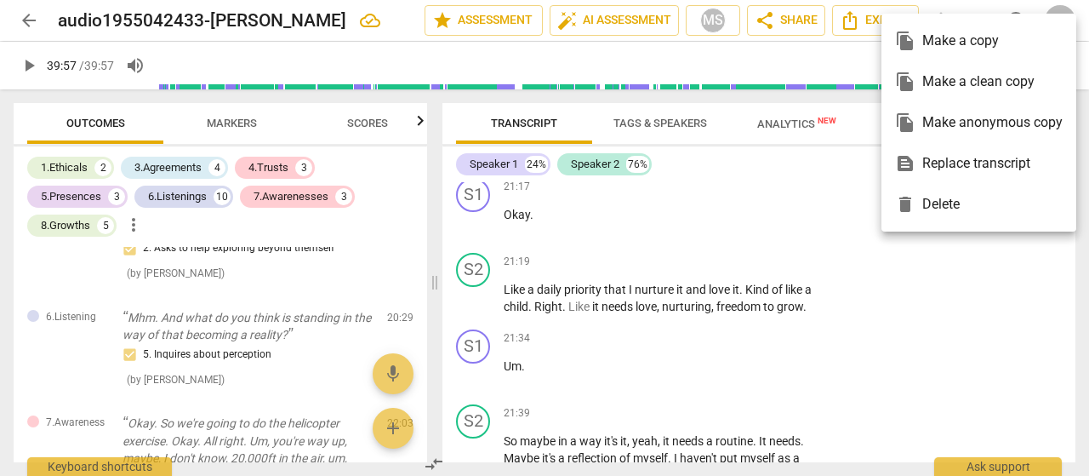
click at [1004, 341] on div at bounding box center [544, 238] width 1089 height 476
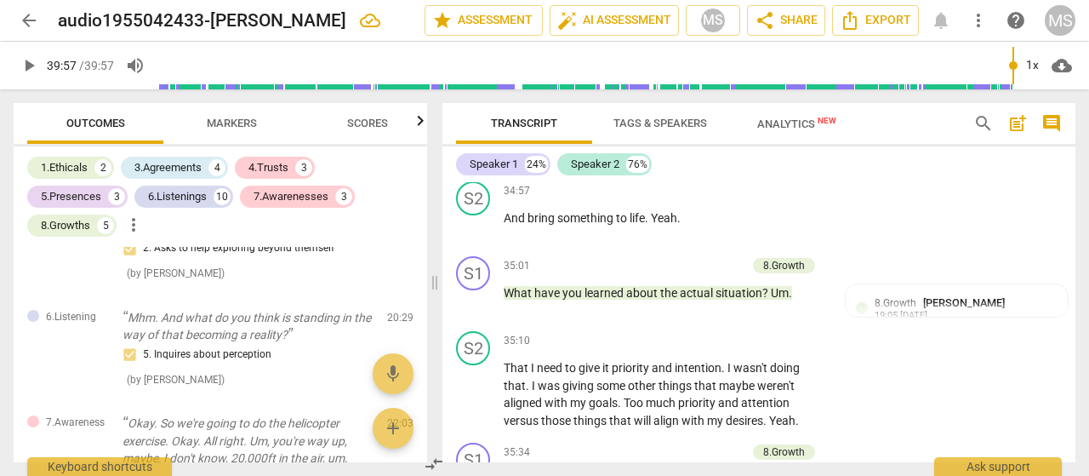
scroll to position [11745, 0]
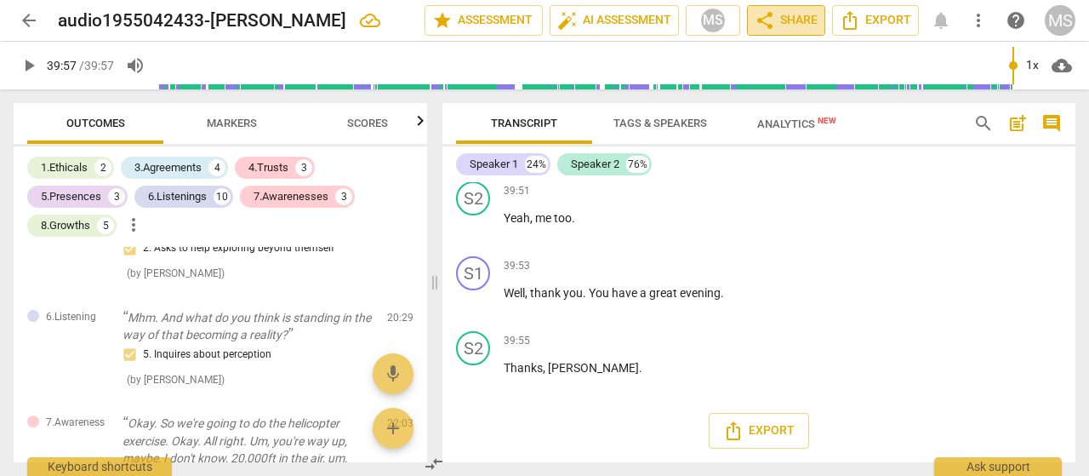
click at [796, 15] on span "share Share" at bounding box center [786, 20] width 63 height 20
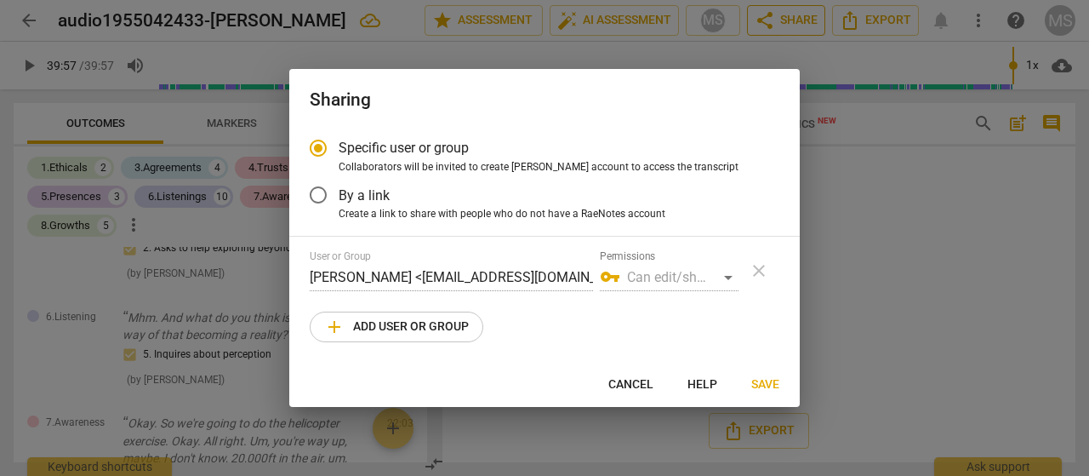
radio input "false"
click at [727, 276] on div "vpn_key Can edit/share" at bounding box center [669, 277] width 139 height 27
click at [318, 200] on input "By a link" at bounding box center [318, 194] width 41 height 41
radio input "false"
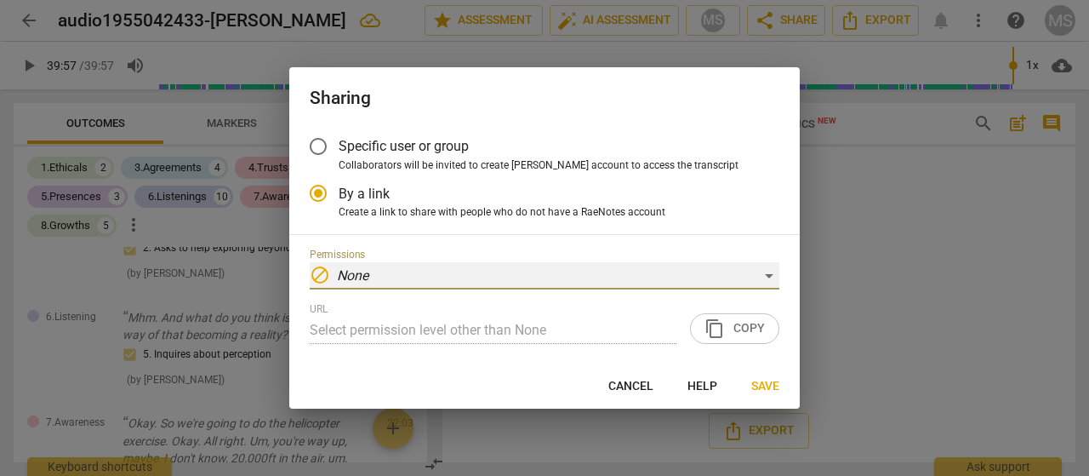
click at [771, 277] on div "block None" at bounding box center [545, 275] width 470 height 27
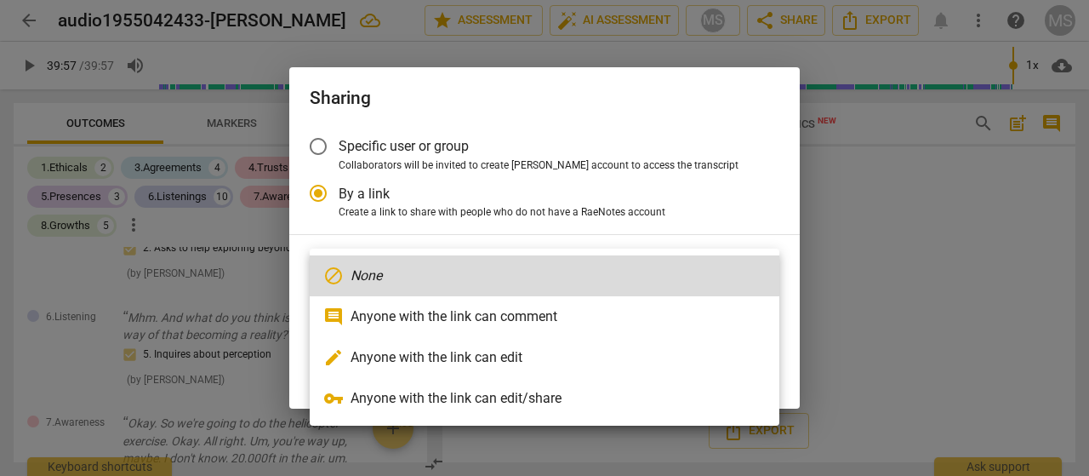
click at [734, 118] on div at bounding box center [544, 238] width 1089 height 476
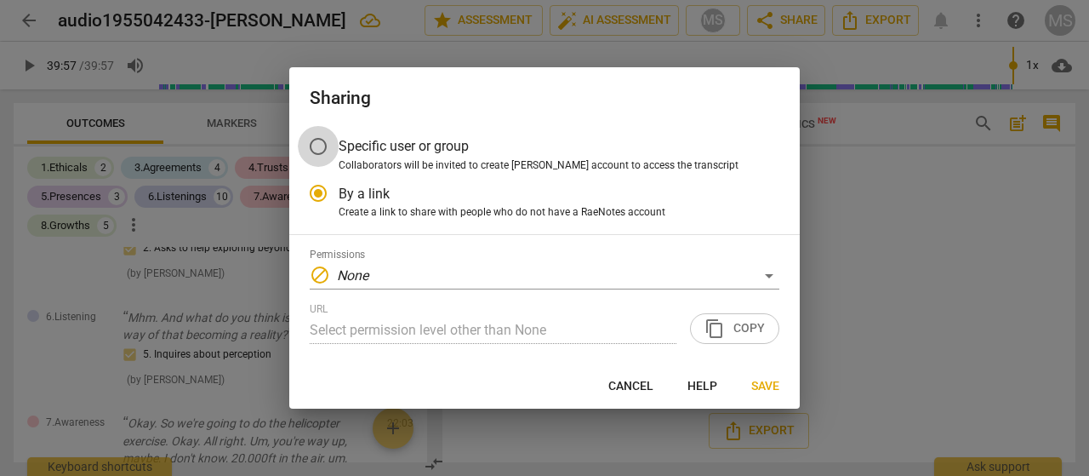
click at [325, 144] on input "Specific user or group" at bounding box center [318, 146] width 41 height 41
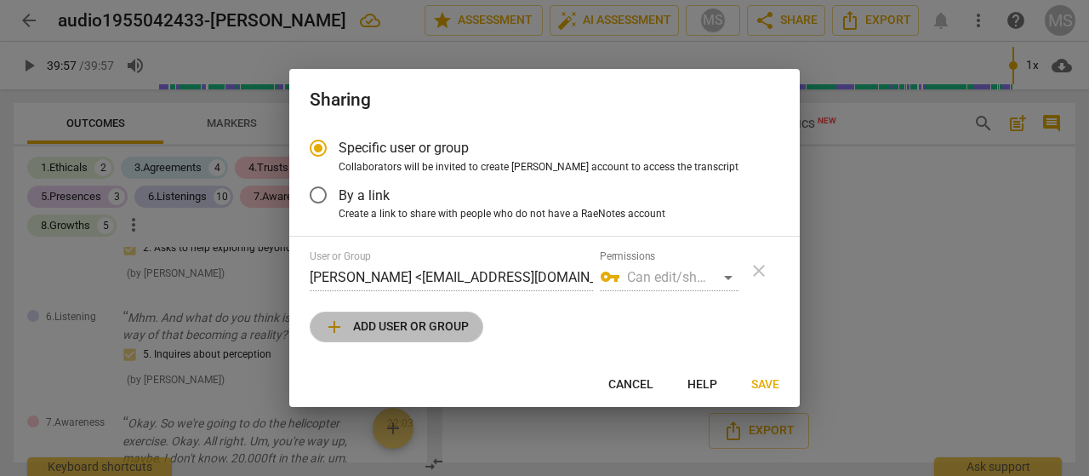
click at [403, 328] on span "add Add user or group" at bounding box center [396, 327] width 145 height 20
radio input "false"
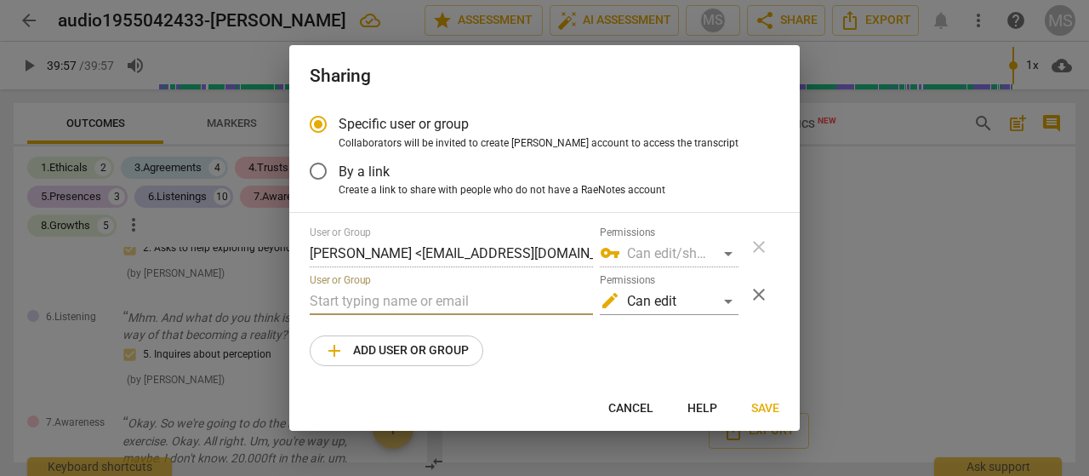
click at [339, 299] on input "text" at bounding box center [451, 301] width 283 height 27
type input "mickey.parsons@life.edu"
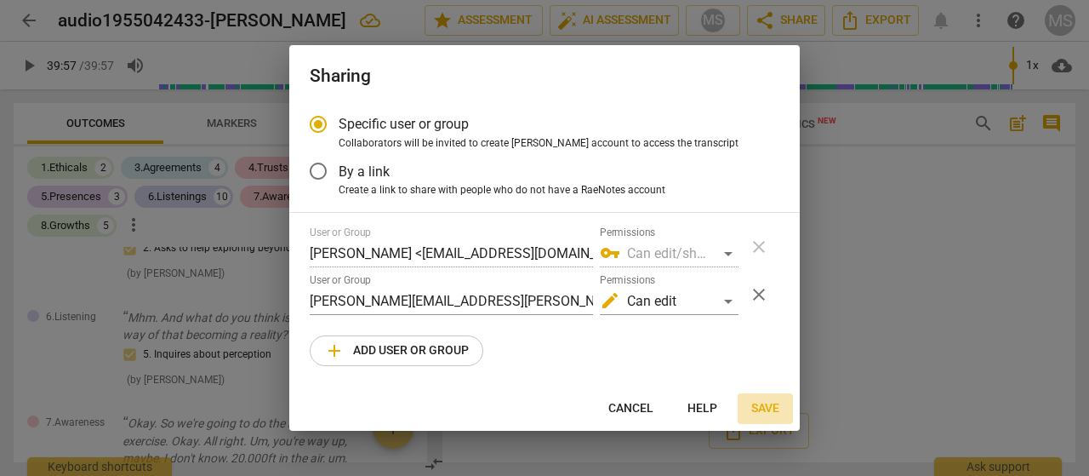
click at [762, 407] on span "Save" at bounding box center [765, 408] width 28 height 17
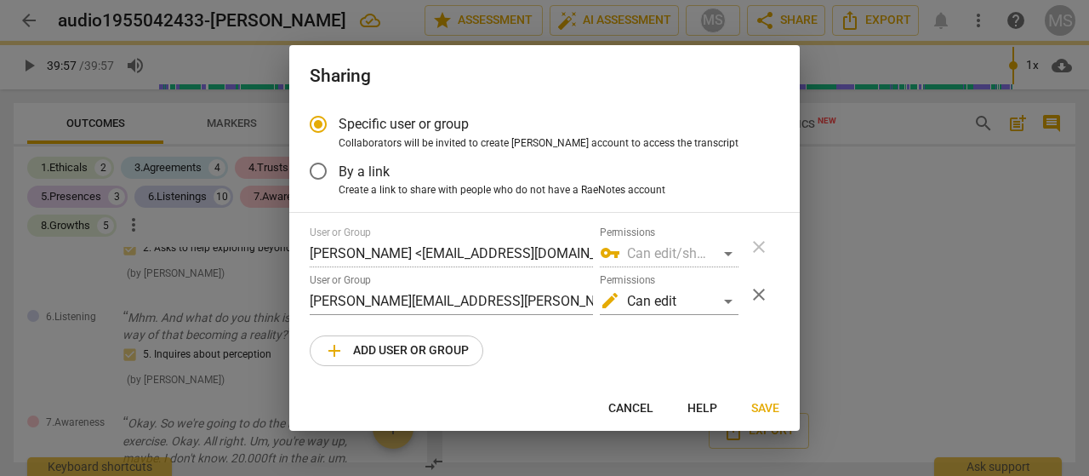
radio input "false"
type input "Mickey Parsons <mickey.parsons@life.edu>"
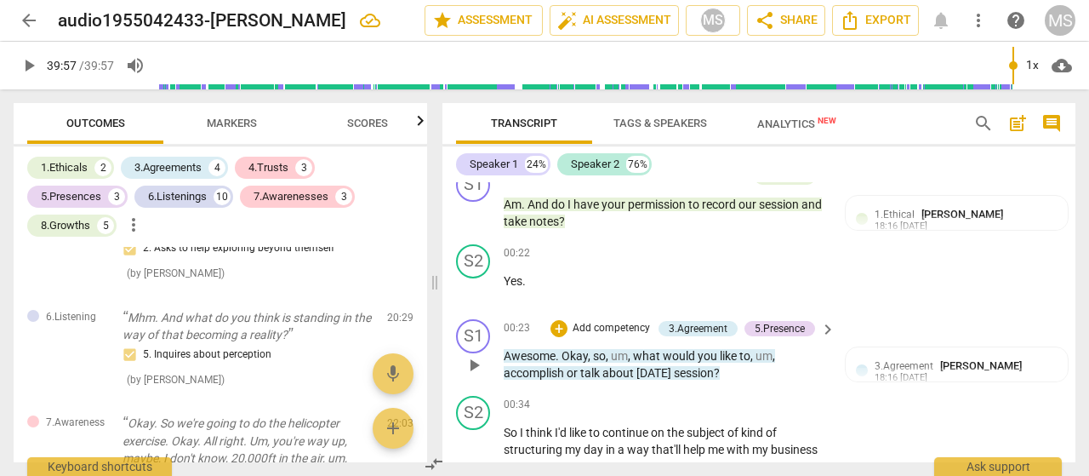
scroll to position [426, 0]
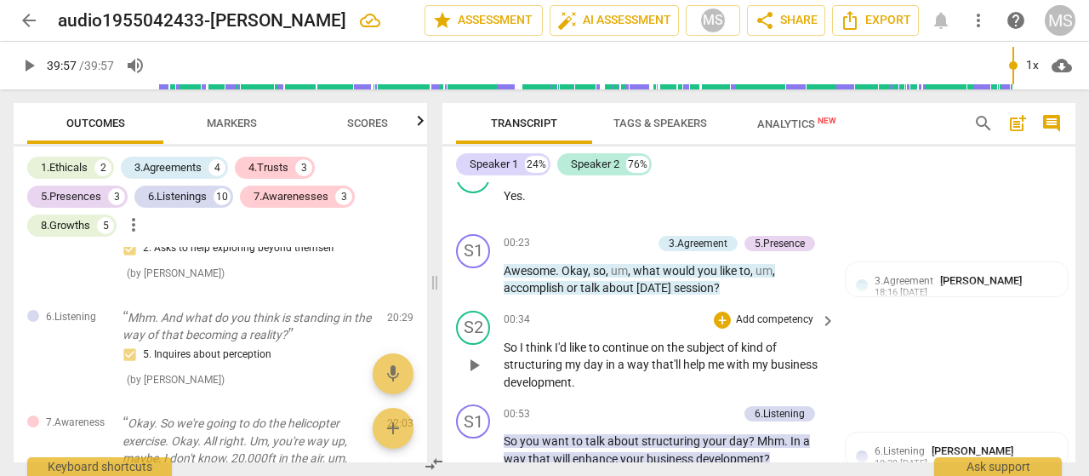
drag, startPoint x: 551, startPoint y: 350, endPoint x: 547, endPoint y: 339, distance: 11.9
click at [551, 349] on span "think" at bounding box center [540, 347] width 29 height 14
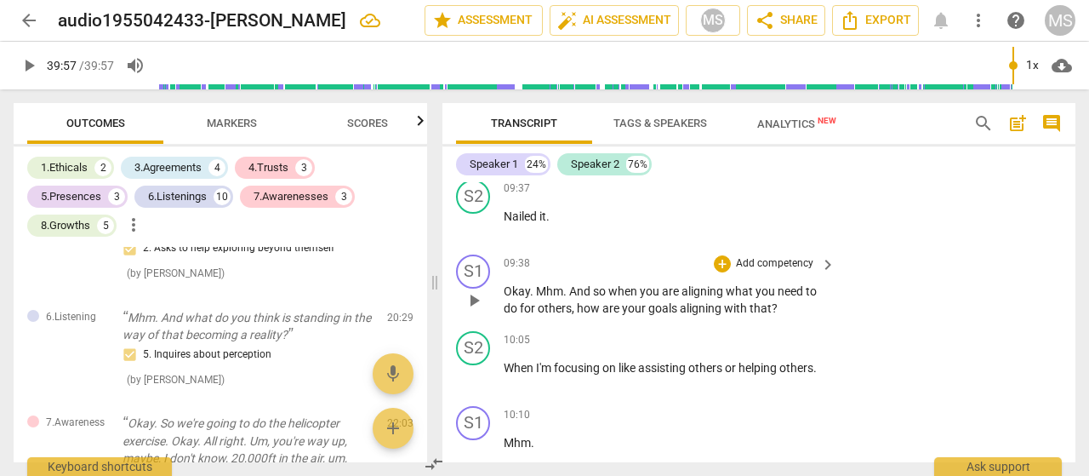
scroll to position [2553, 0]
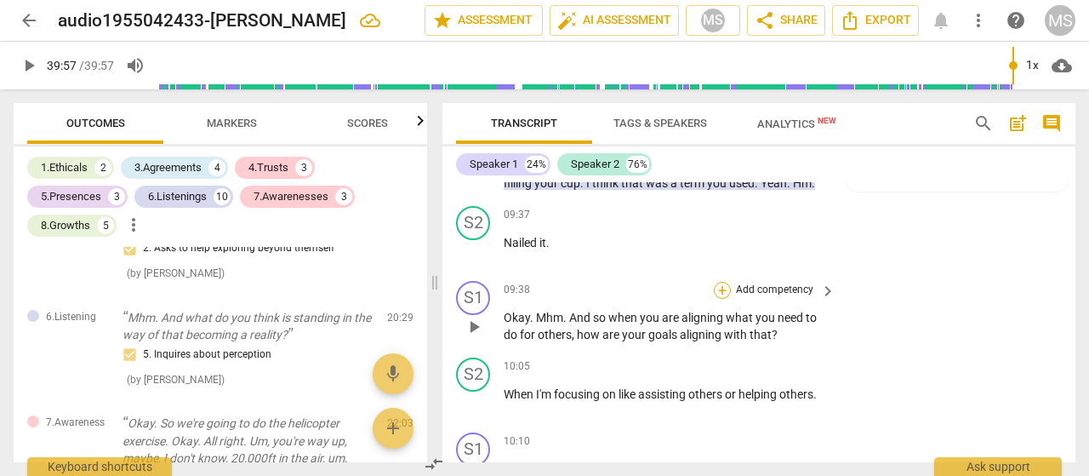
click at [722, 299] on div "+" at bounding box center [722, 290] width 17 height 17
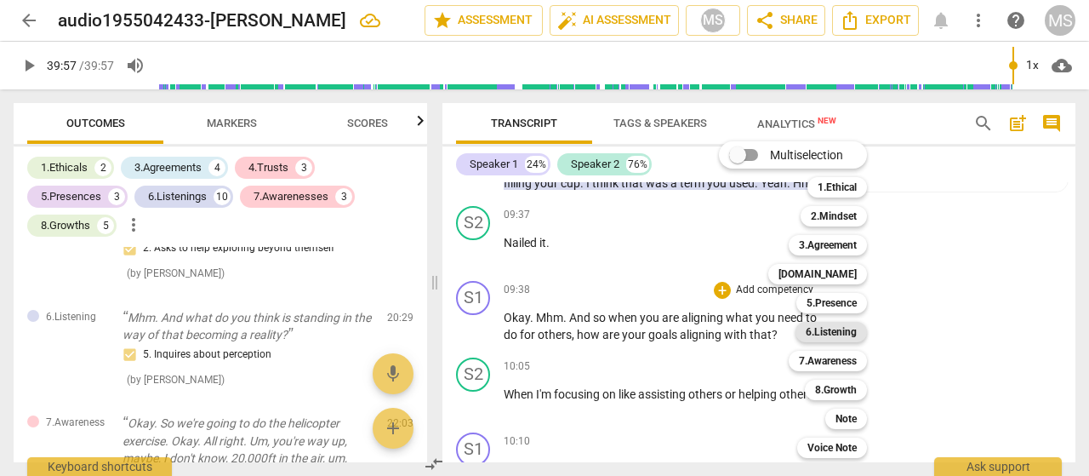
click at [824, 326] on b "6.Listening" at bounding box center [831, 332] width 51 height 20
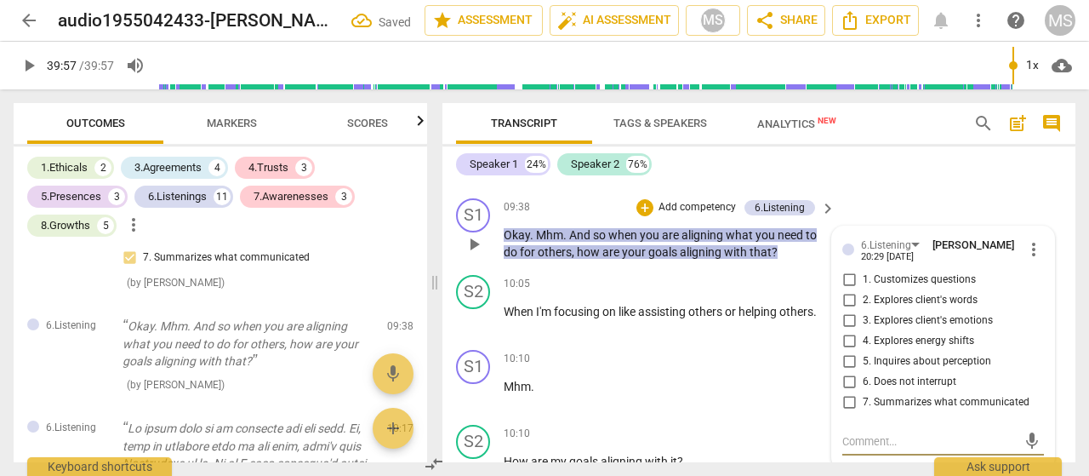
scroll to position [2619, 0]
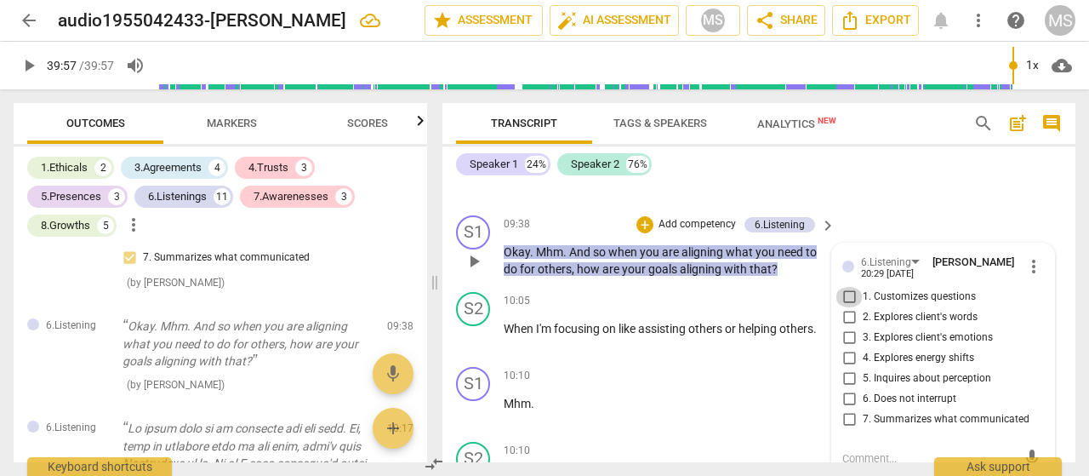
click at [851, 307] on input "1. Customizes questions" at bounding box center [849, 297] width 27 height 20
checkbox input "true"
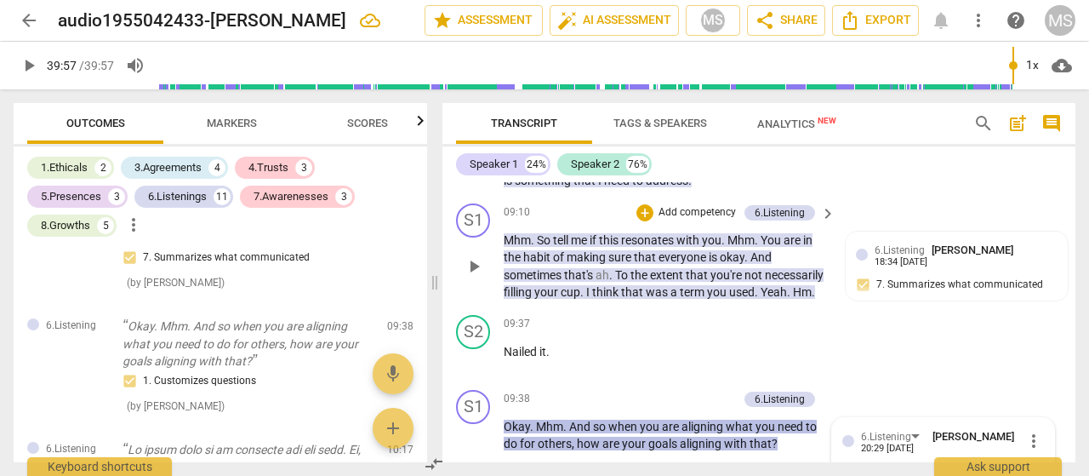
scroll to position [2449, 0]
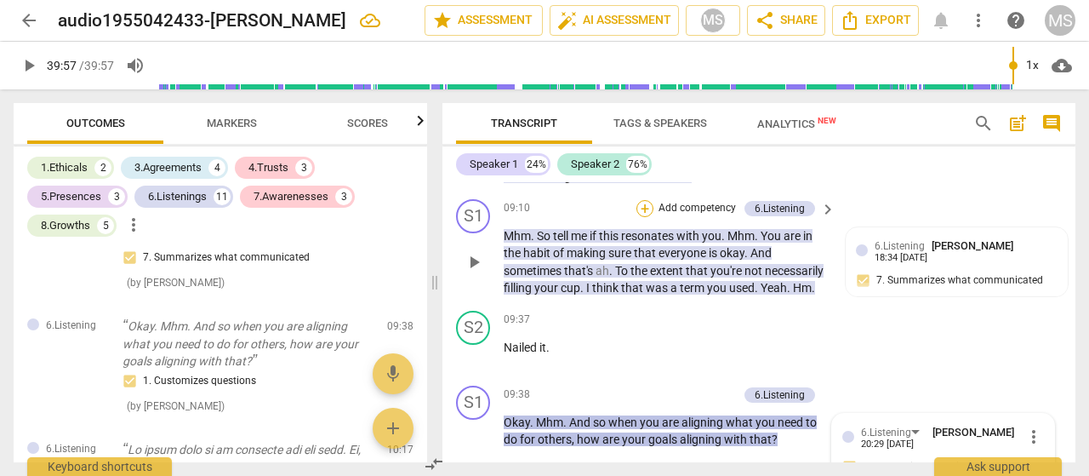
click at [639, 217] on div "+" at bounding box center [645, 208] width 17 height 17
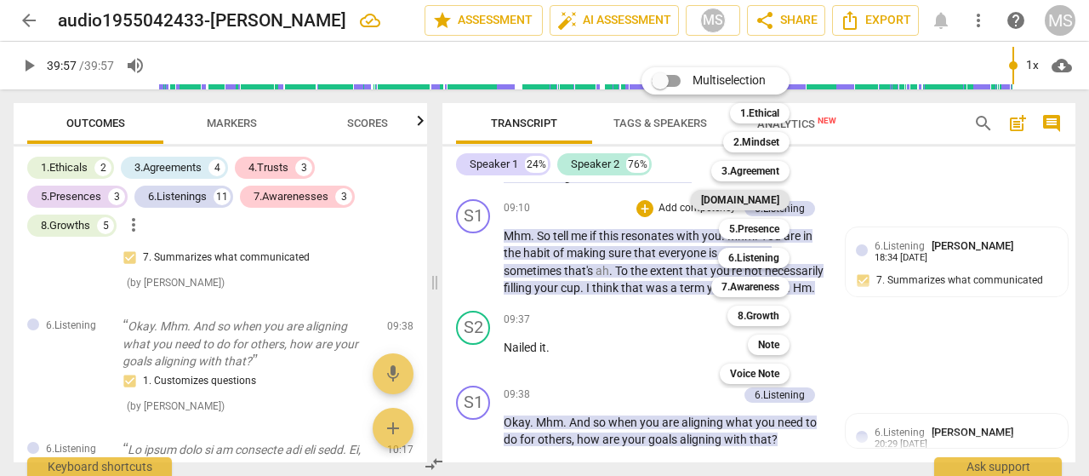
click at [757, 194] on b "[DOMAIN_NAME]" at bounding box center [740, 200] width 78 height 20
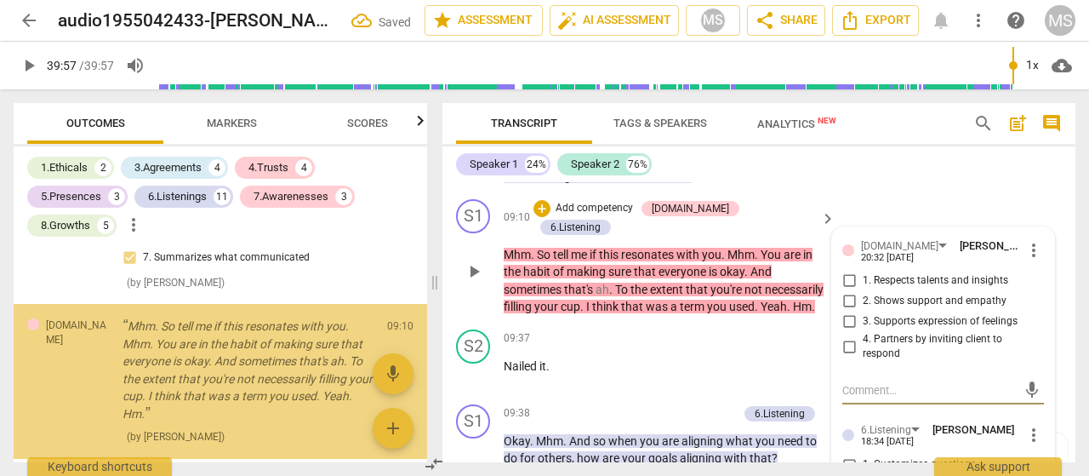
scroll to position [1448, 0]
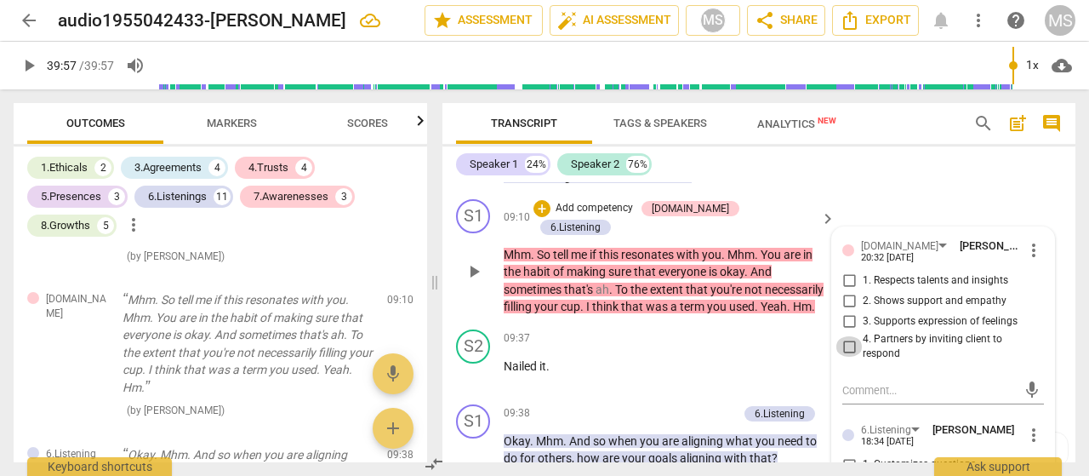
click at [849, 357] on input "4. Partners by inviting client to respond" at bounding box center [849, 346] width 27 height 20
checkbox input "true"
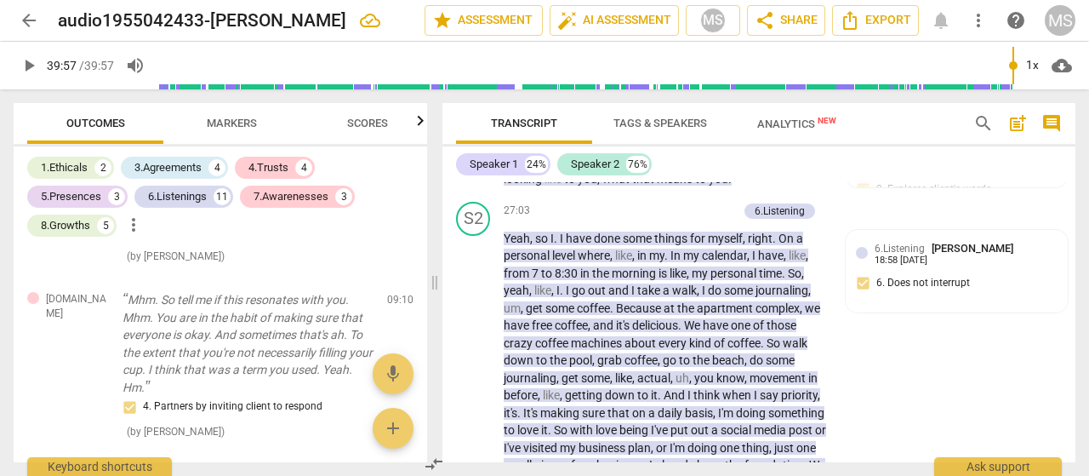
scroll to position [7300, 0]
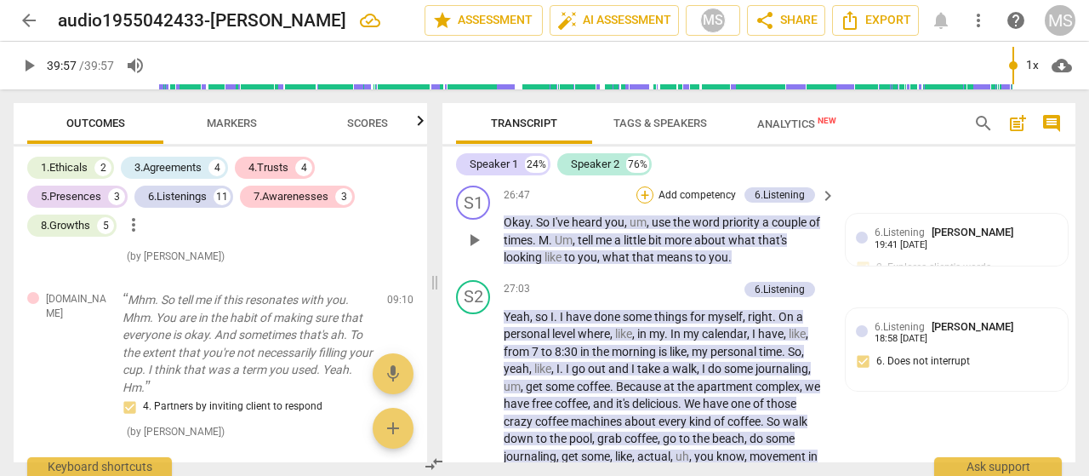
click at [645, 203] on div "+" at bounding box center [645, 194] width 17 height 17
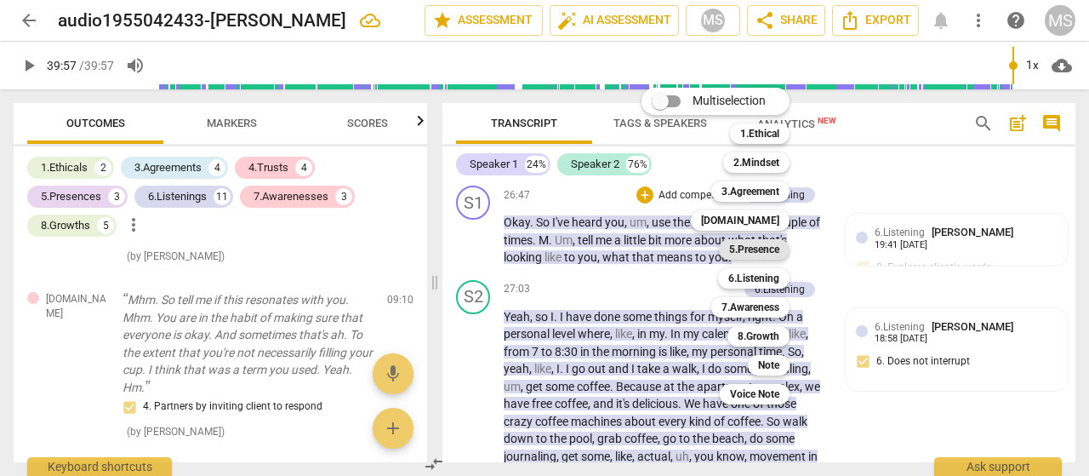
click at [758, 244] on b "5.Presence" at bounding box center [754, 249] width 50 height 20
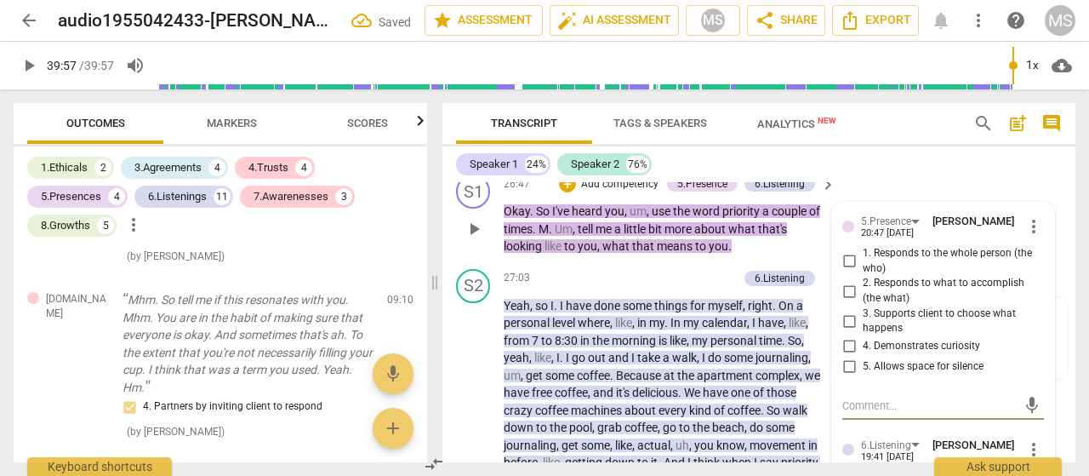
scroll to position [4606, 0]
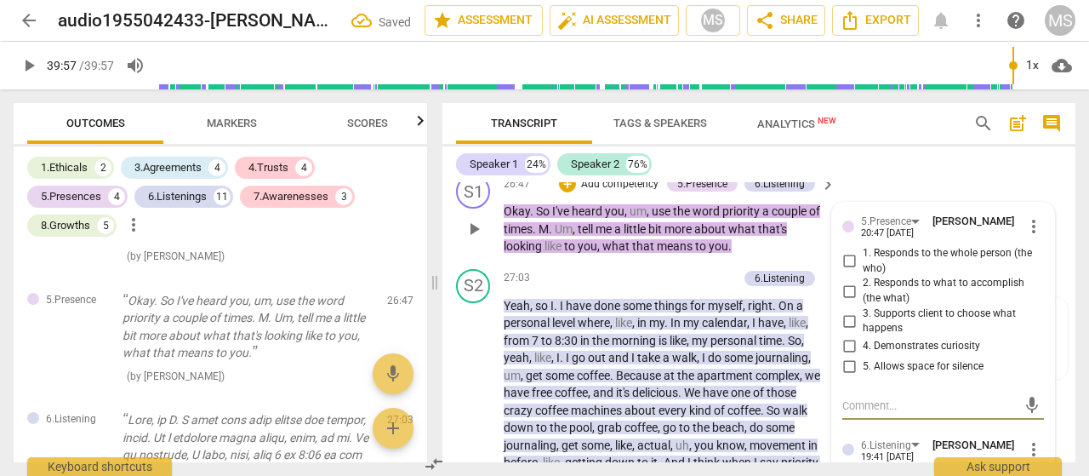
click at [844, 357] on input "4. Demonstrates curiosity" at bounding box center [849, 346] width 27 height 20
checkbox input "true"
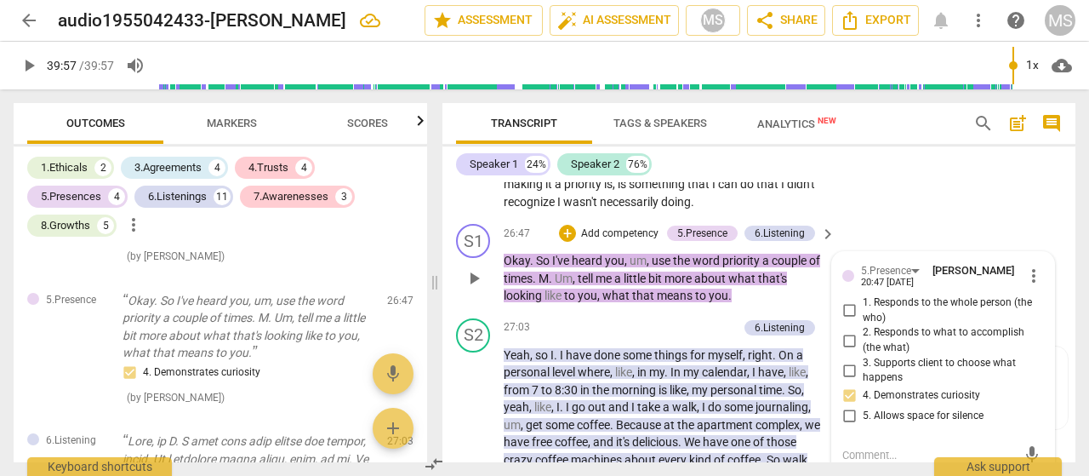
scroll to position [7226, 0]
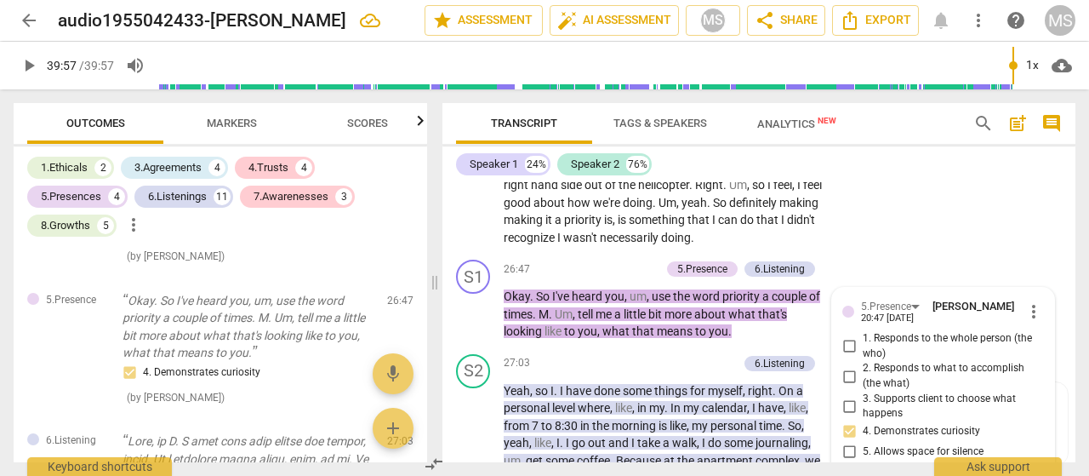
click at [860, 254] on div "S2 play_arrow pause 25:27 + Add competency keyboard_arrow_right And then I feel…" at bounding box center [759, 137] width 633 height 234
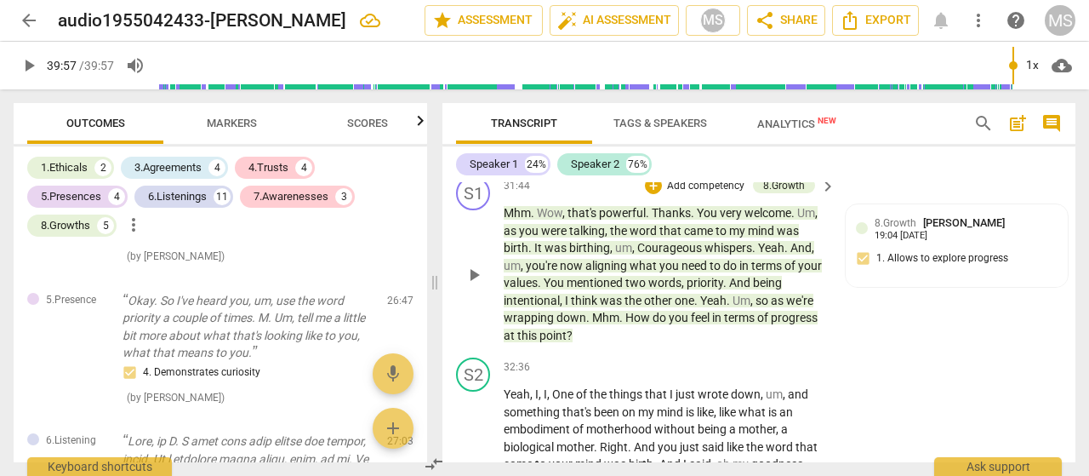
scroll to position [8332, 0]
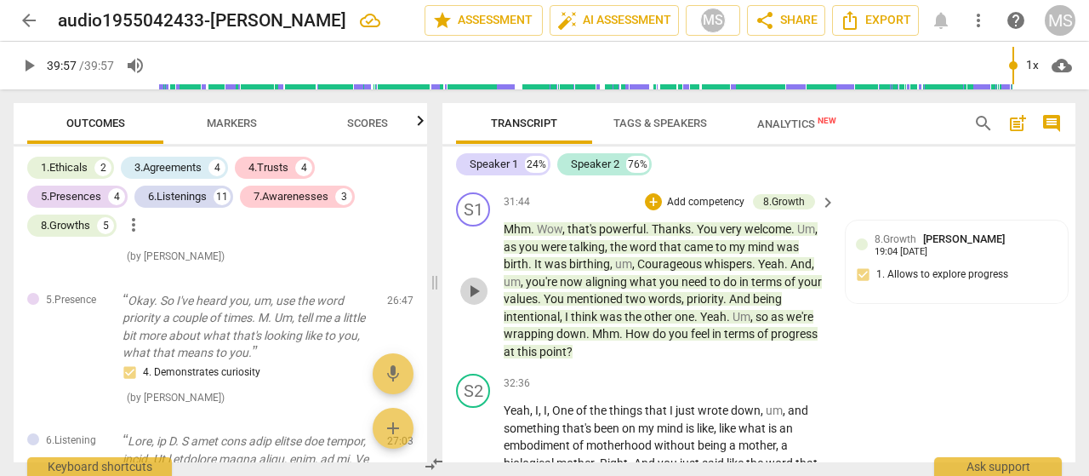
click at [468, 301] on span "play_arrow" at bounding box center [474, 291] width 20 height 20
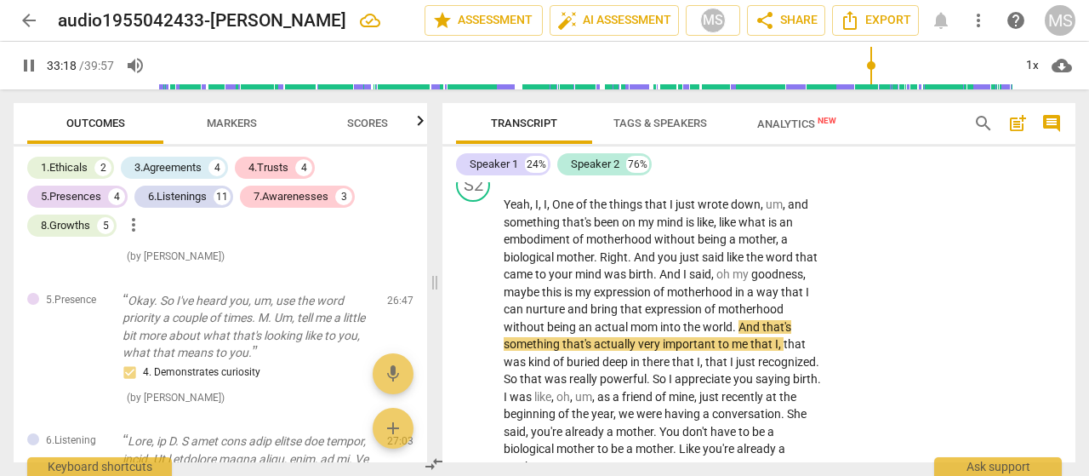
scroll to position [8453, 0]
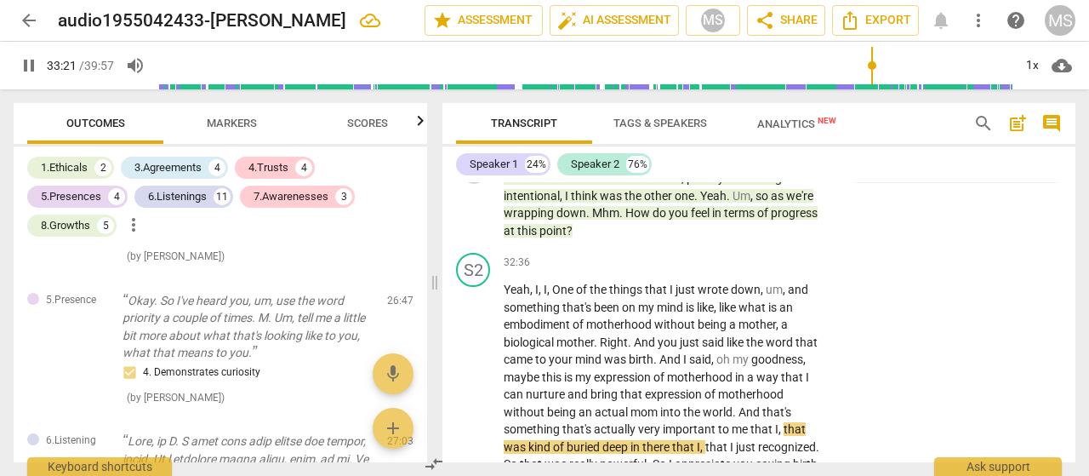
click at [477, 180] on span "pause" at bounding box center [474, 170] width 20 height 20
type input "2001"
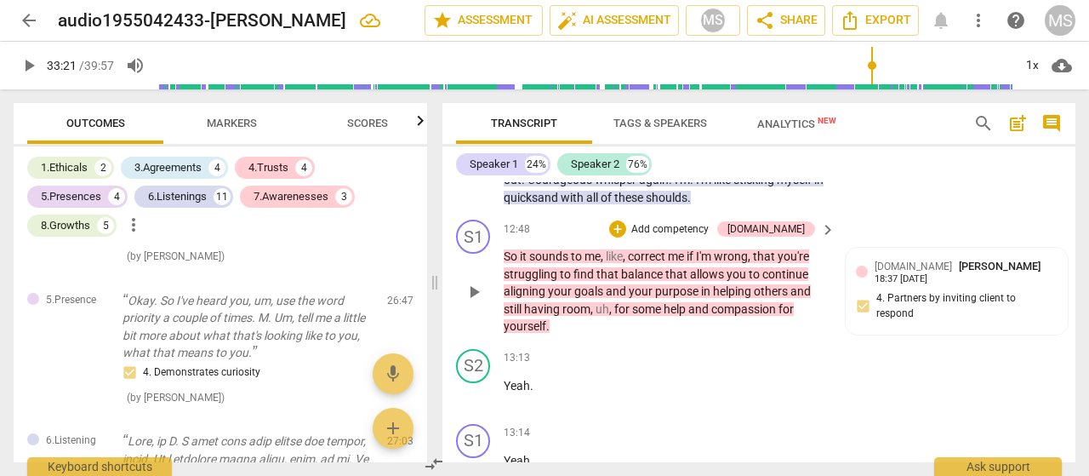
scroll to position [3432, 0]
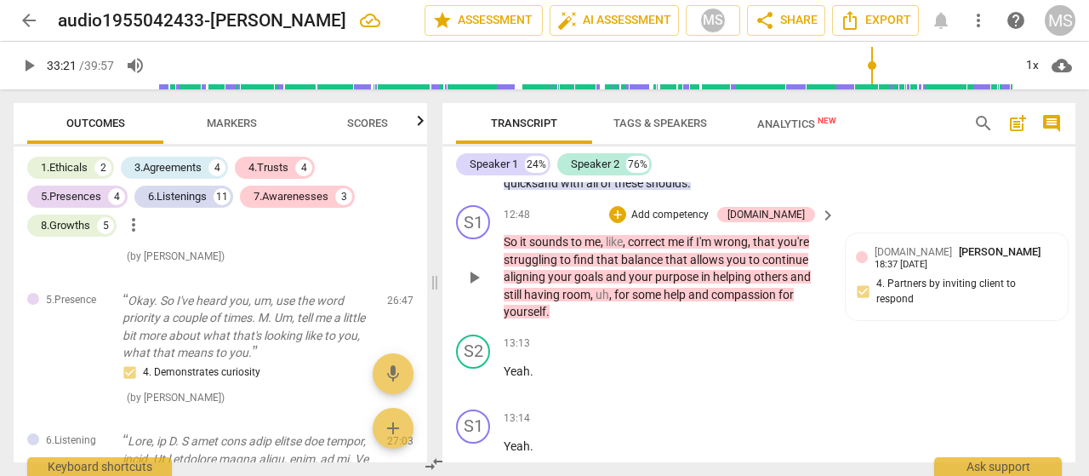
click at [671, 223] on div "+ Add competency" at bounding box center [659, 214] width 101 height 17
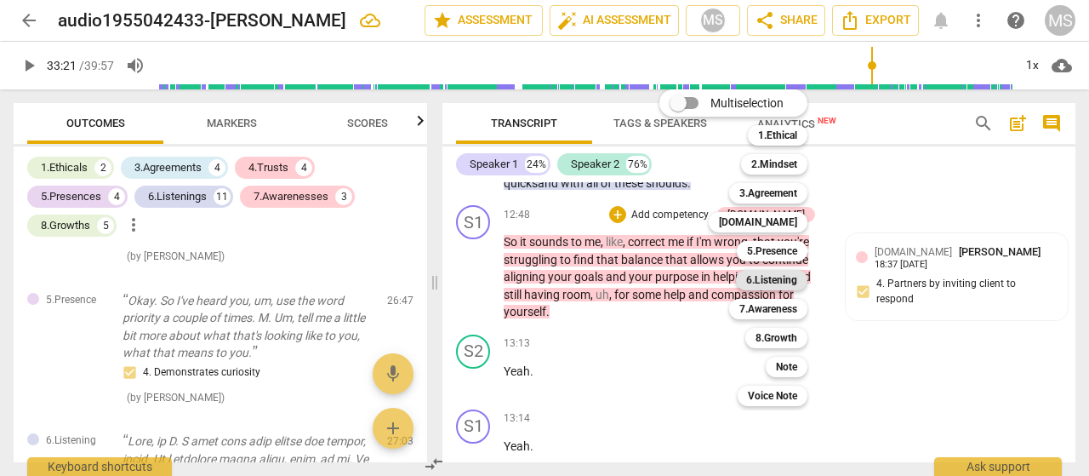
click at [770, 285] on b "6.Listening" at bounding box center [771, 280] width 51 height 20
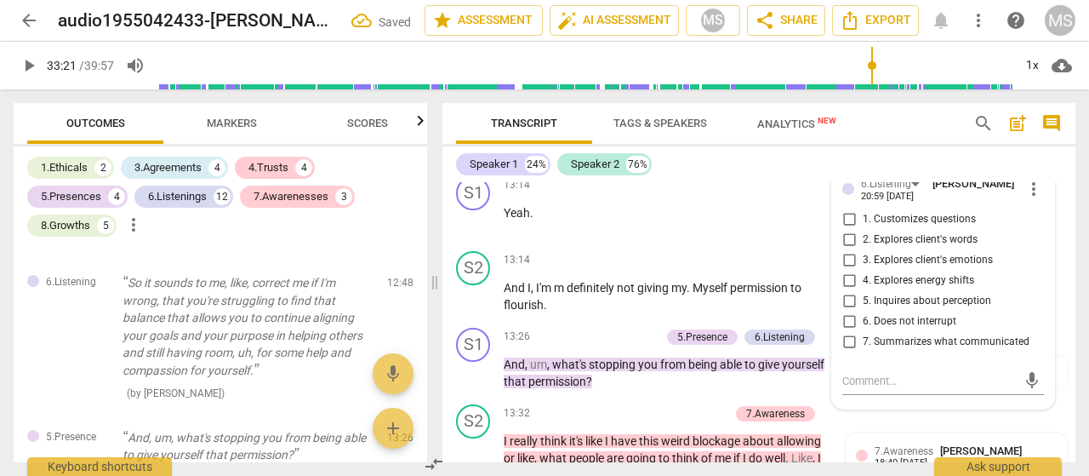
scroll to position [3687, 0]
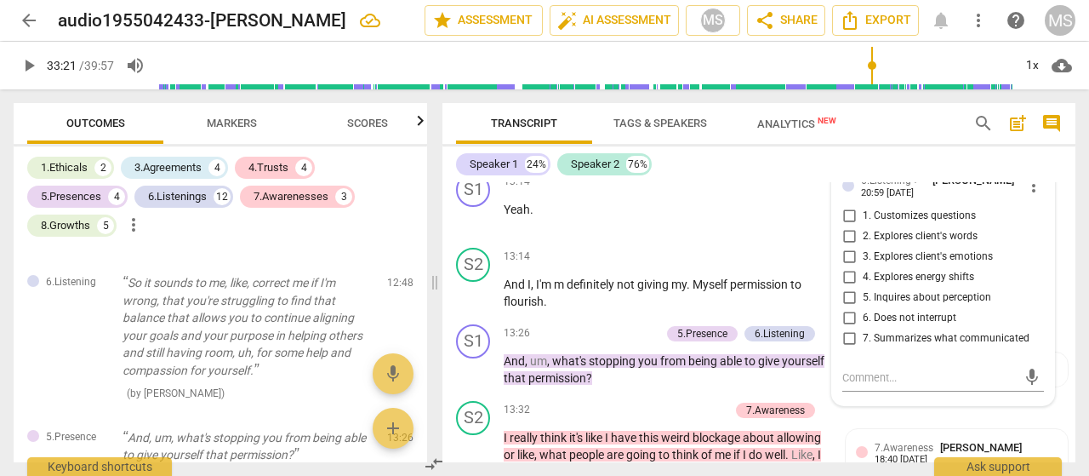
click at [850, 308] on input "5. Inquires about perception" at bounding box center [849, 298] width 27 height 20
checkbox input "true"
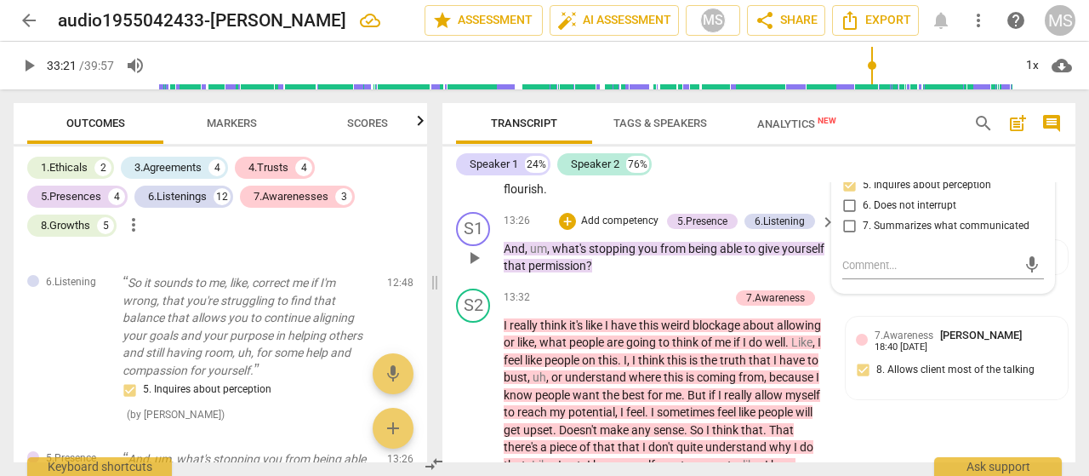
scroll to position [3772, 0]
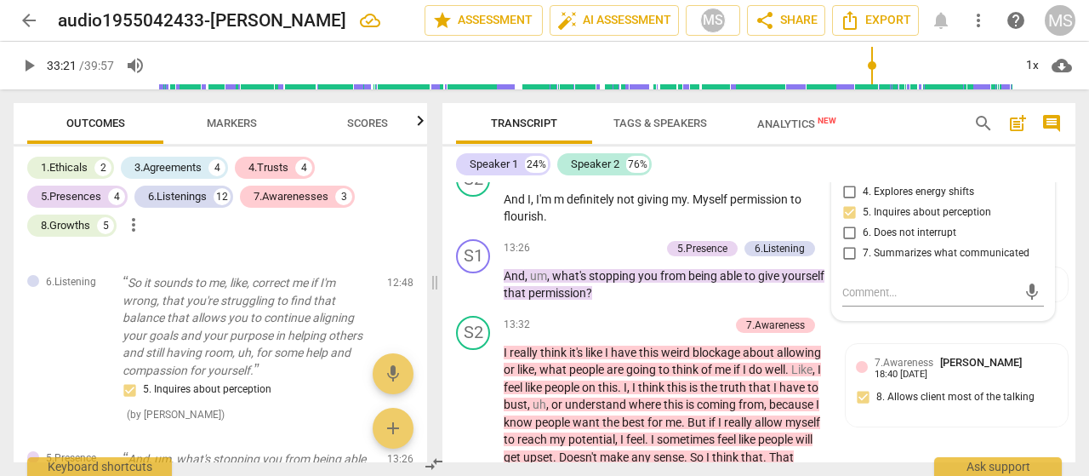
click at [844, 264] on input "7. Summarizes what communicated" at bounding box center [849, 253] width 27 height 20
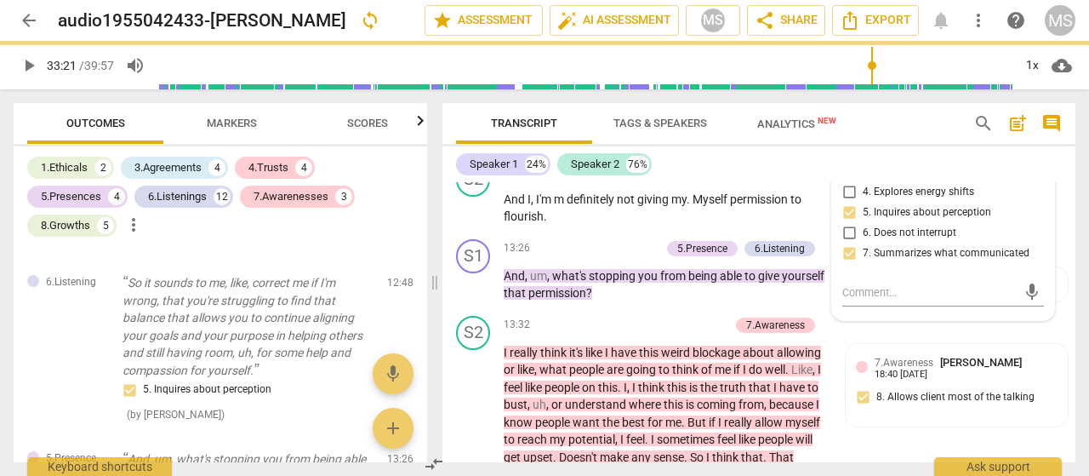
click at [847, 264] on input "7. Summarizes what communicated" at bounding box center [849, 253] width 27 height 20
checkbox input "true"
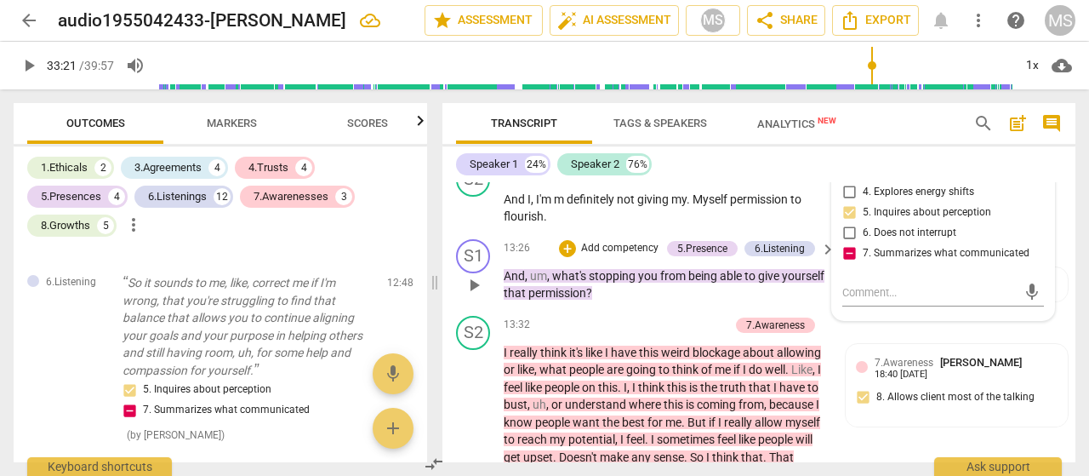
click at [600, 256] on p "Add competency" at bounding box center [620, 248] width 81 height 15
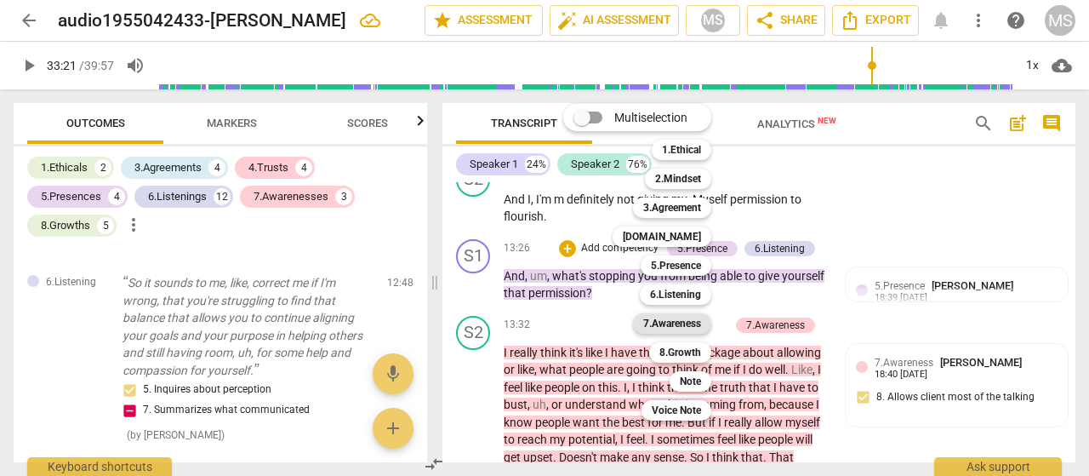
click at [671, 321] on b "7.Awareness" at bounding box center [672, 323] width 58 height 20
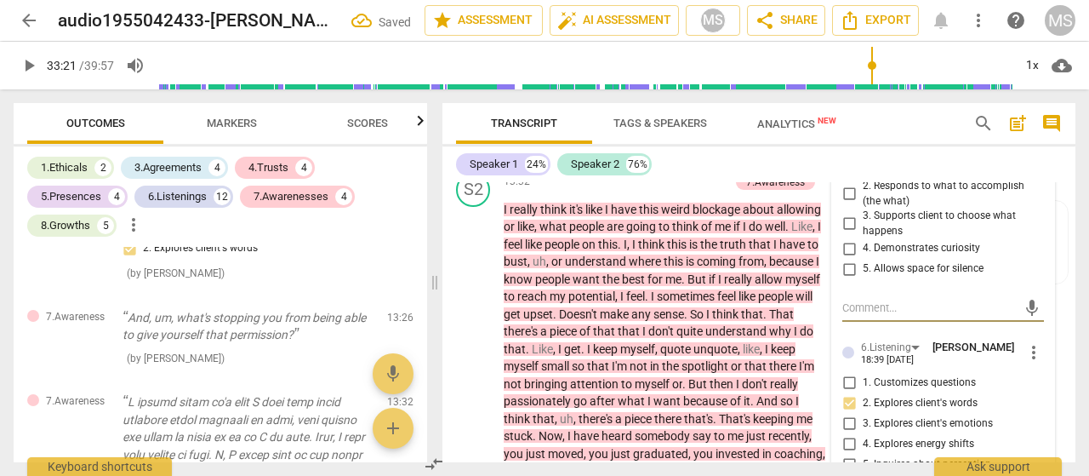
scroll to position [4274, 0]
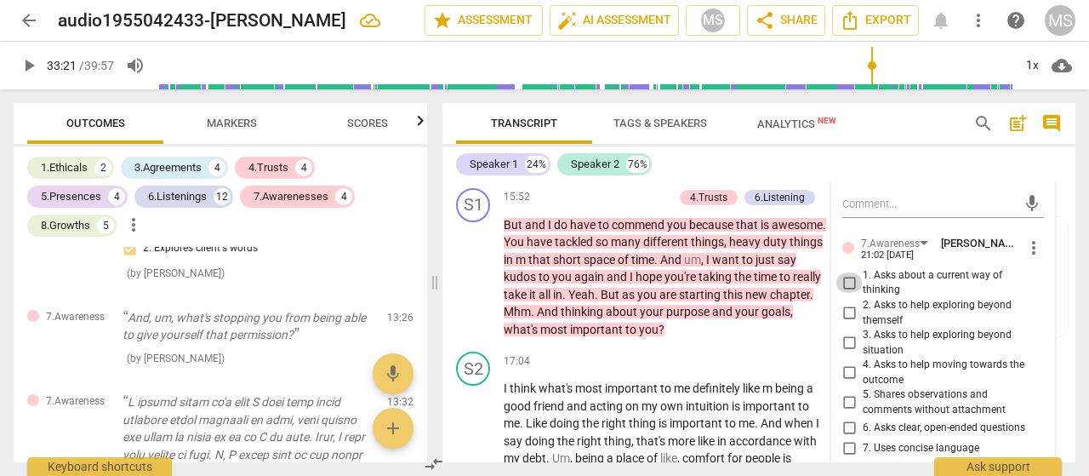
click at [845, 293] on input "1. Asks about a current way of thinking" at bounding box center [849, 282] width 27 height 20
checkbox input "true"
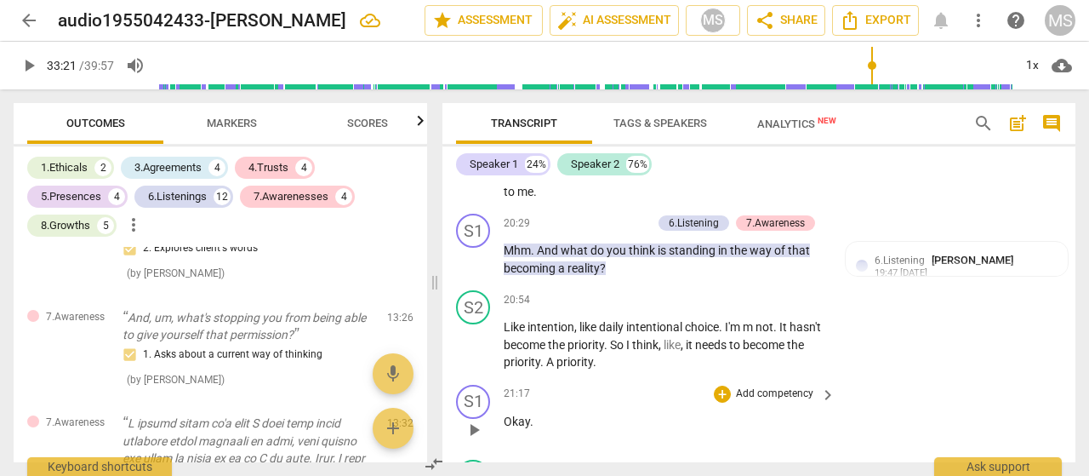
scroll to position [5551, 0]
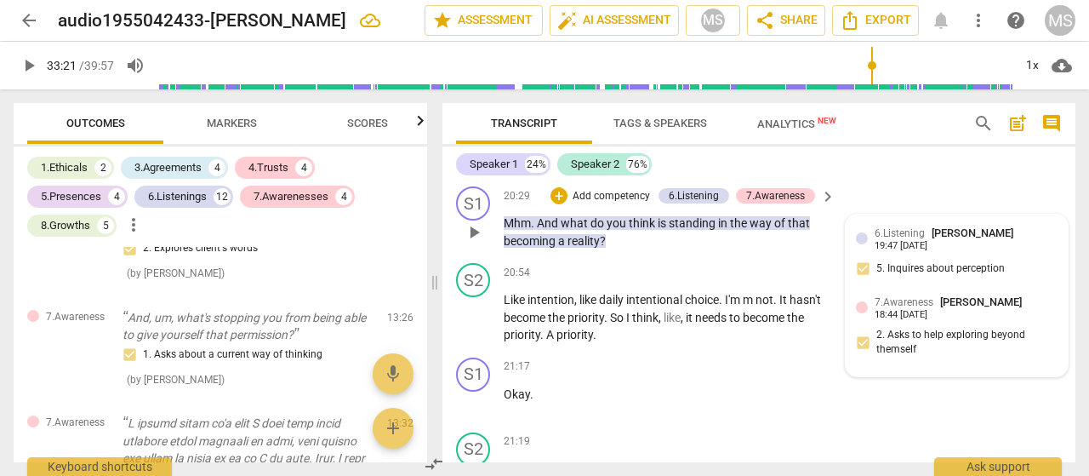
click at [875, 308] on span "7.Awareness" at bounding box center [904, 302] width 59 height 12
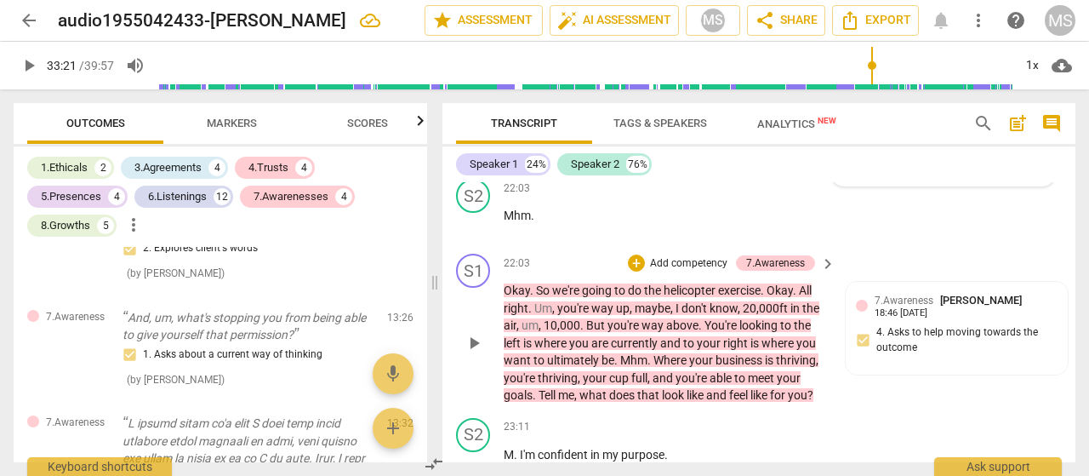
scroll to position [6152, 0]
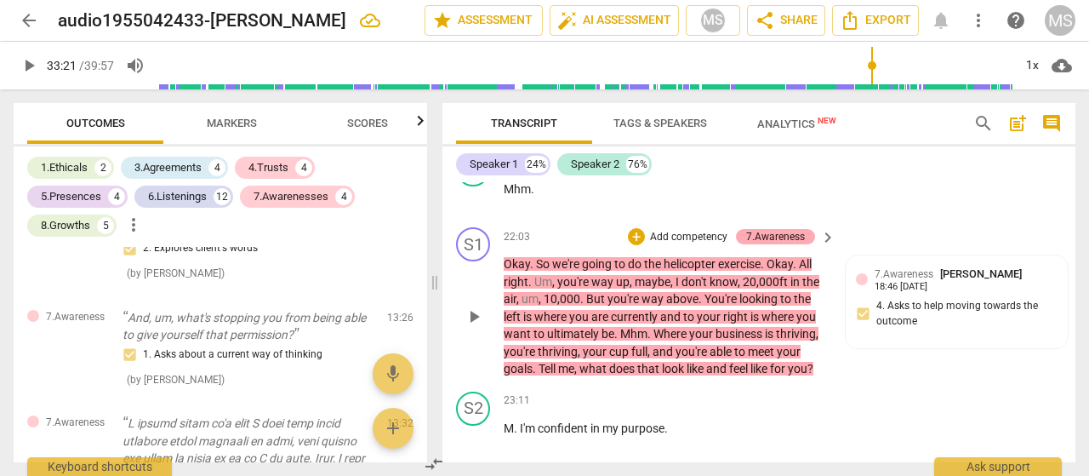
click at [776, 244] on div "7.Awareness" at bounding box center [775, 236] width 59 height 15
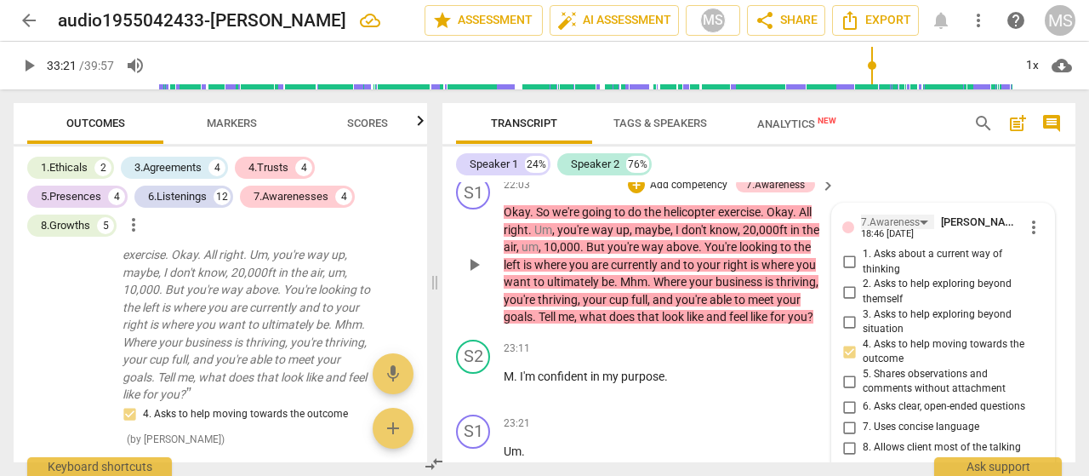
scroll to position [6230, 0]
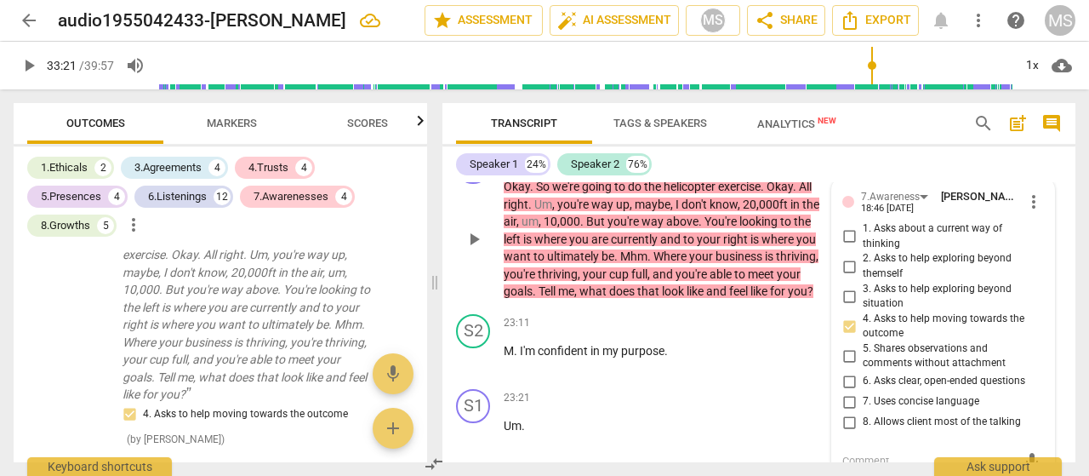
click at [846, 306] on input "3. Asks to help exploring beyond situation" at bounding box center [849, 296] width 27 height 20
checkbox input "true"
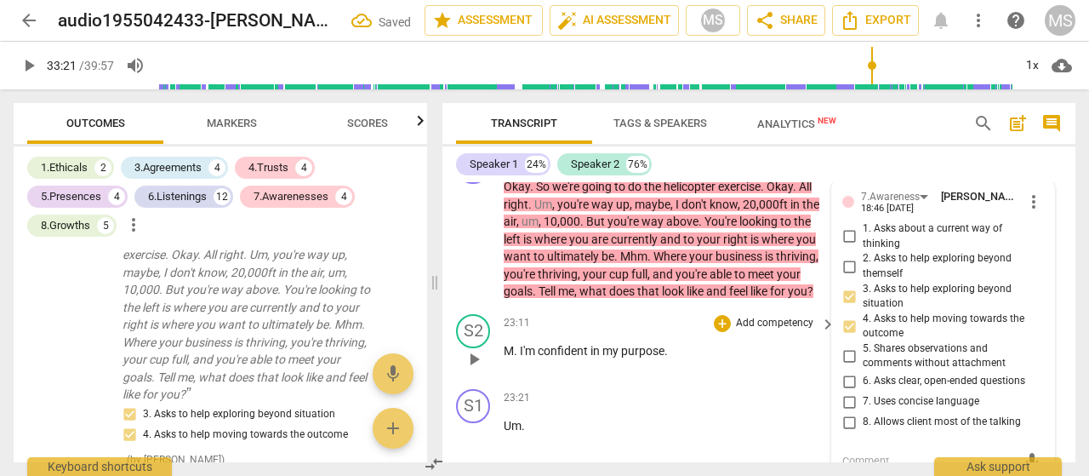
click at [771, 331] on p "Add competency" at bounding box center [774, 323] width 81 height 15
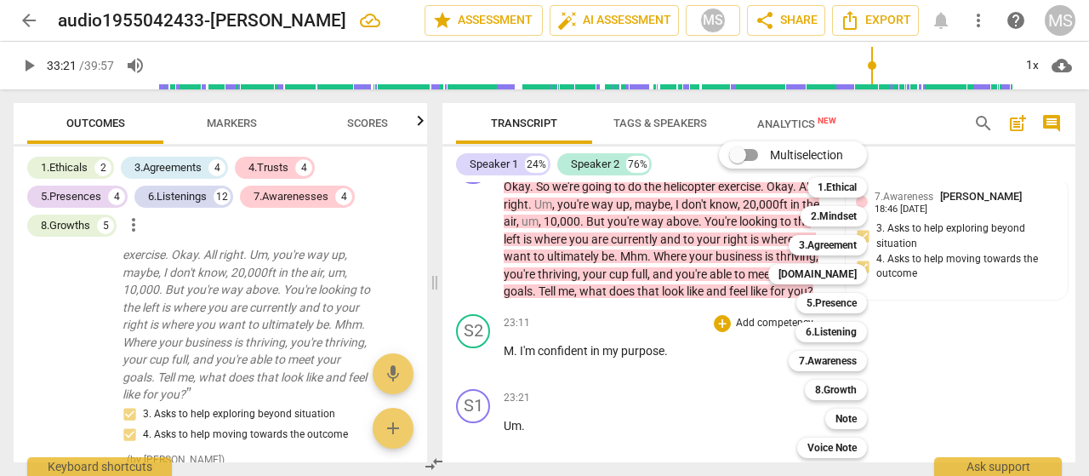
click at [662, 363] on div at bounding box center [544, 238] width 1089 height 476
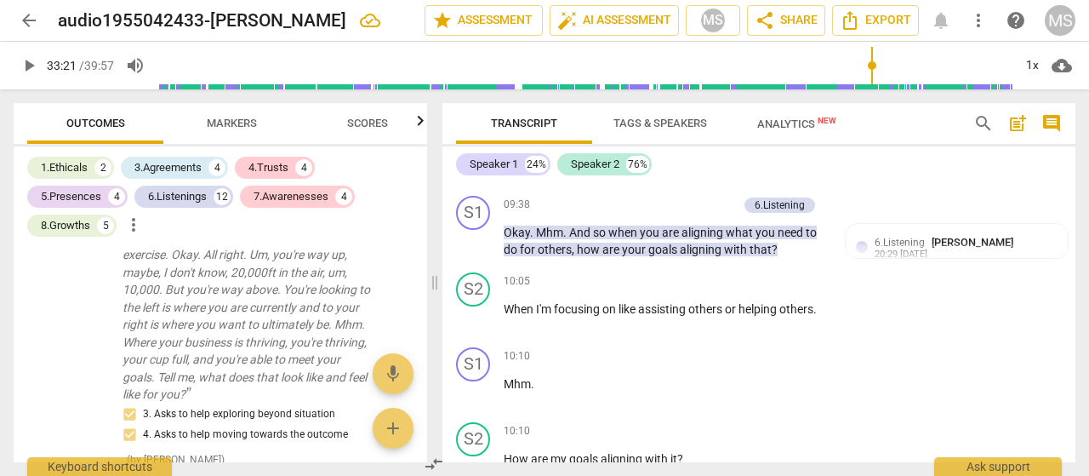
scroll to position [2655, 0]
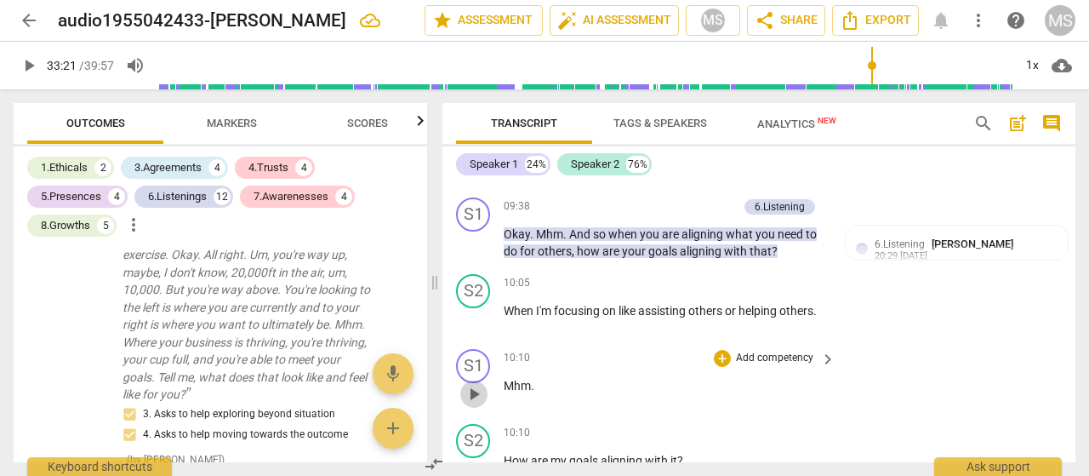
click at [469, 403] on span "play_arrow" at bounding box center [474, 394] width 20 height 20
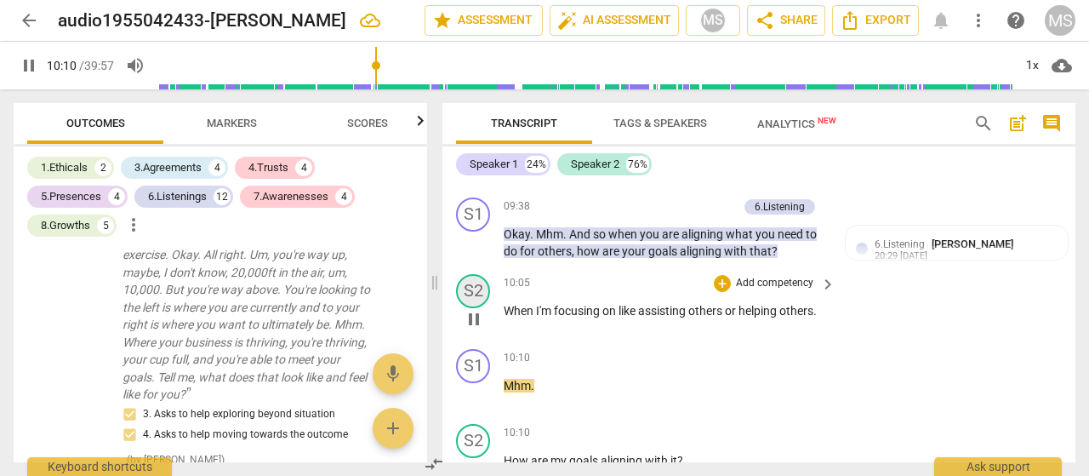
click at [477, 302] on div "S2" at bounding box center [473, 291] width 34 height 34
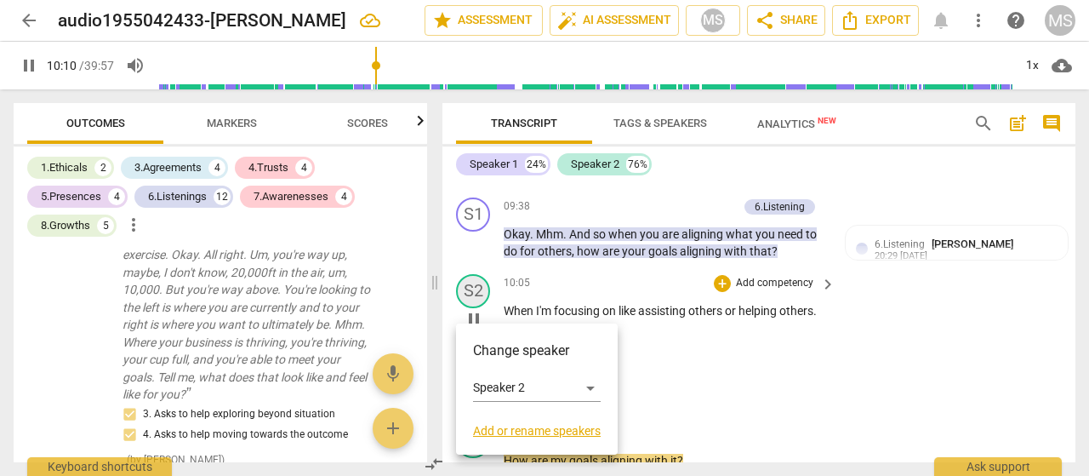
scroll to position [2941, 0]
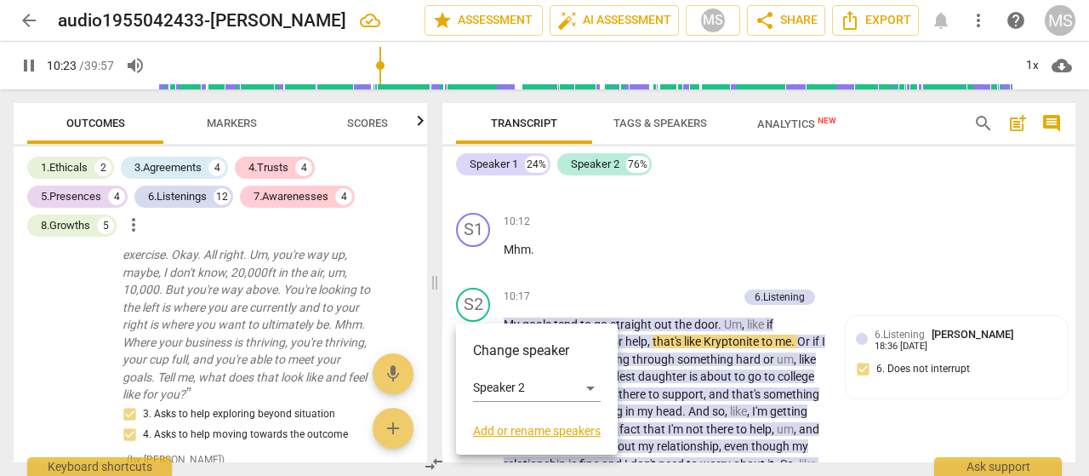
click at [728, 287] on div at bounding box center [544, 238] width 1089 height 476
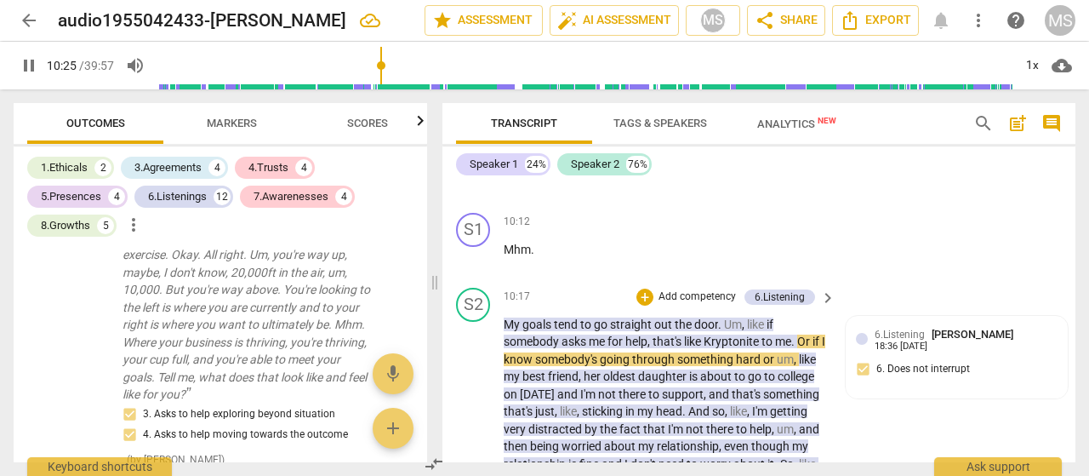
type input "626"
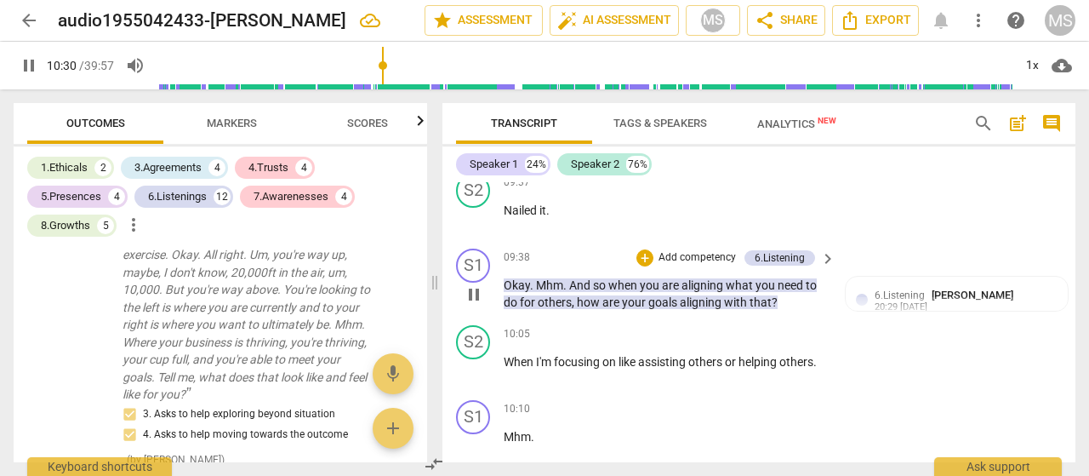
scroll to position [2601, 0]
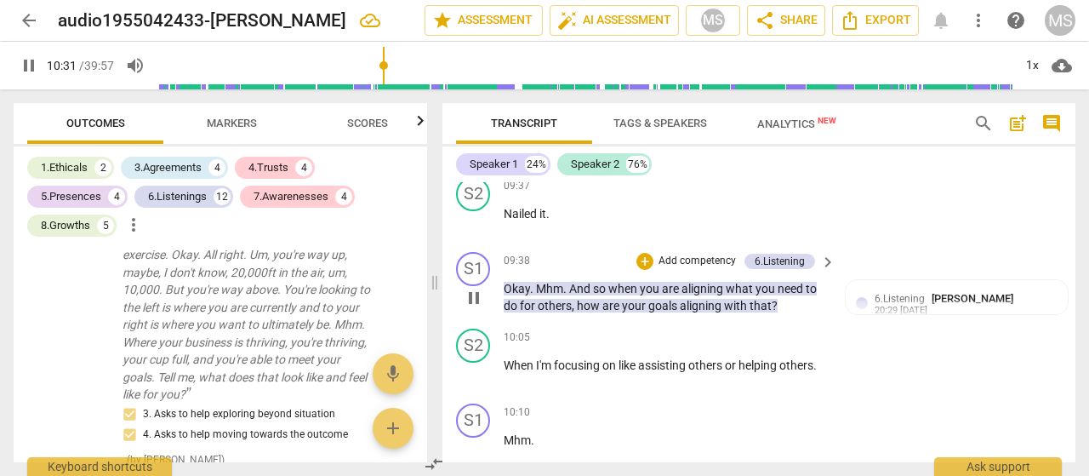
click at [546, 295] on span "Mhm" at bounding box center [549, 289] width 27 height 14
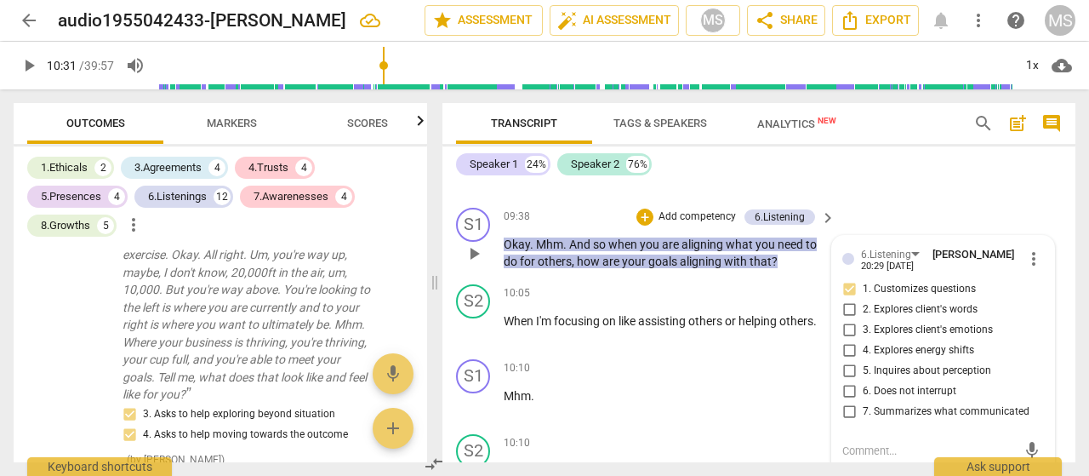
scroll to position [2619, 0]
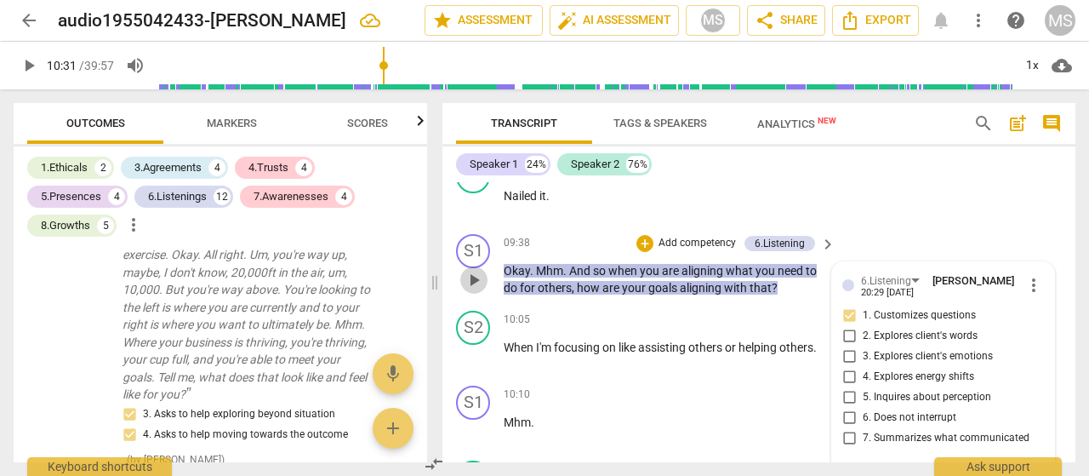
click at [478, 290] on span "play_arrow" at bounding box center [474, 280] width 20 height 20
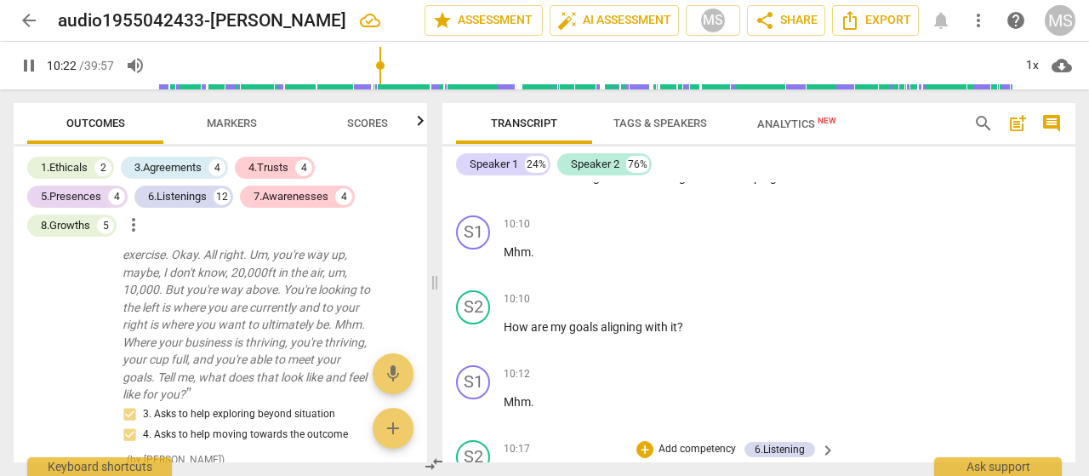
scroll to position [3109, 0]
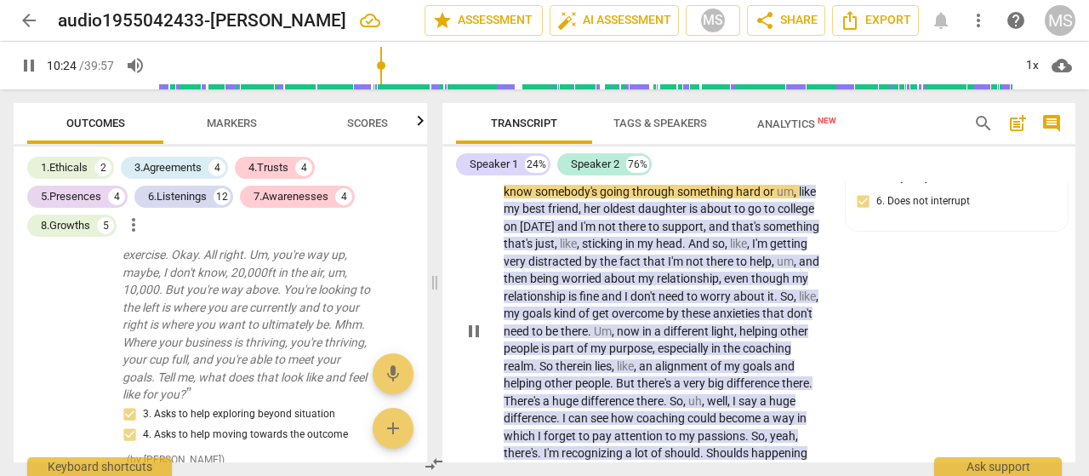
click at [915, 324] on div "S2 play_arrow pause 10:17 + Add competency 6.Listening keyboard_arrow_right My …" at bounding box center [759, 317] width 633 height 409
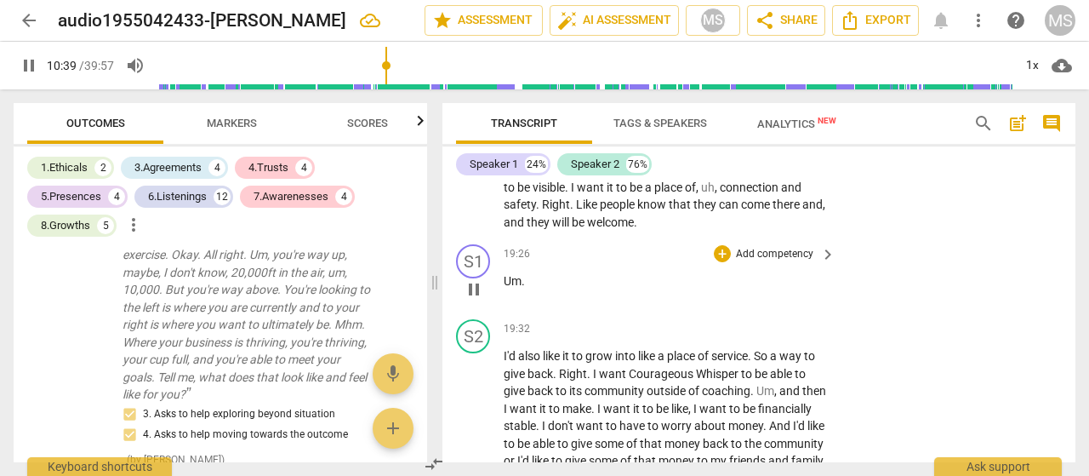
scroll to position [5066, 0]
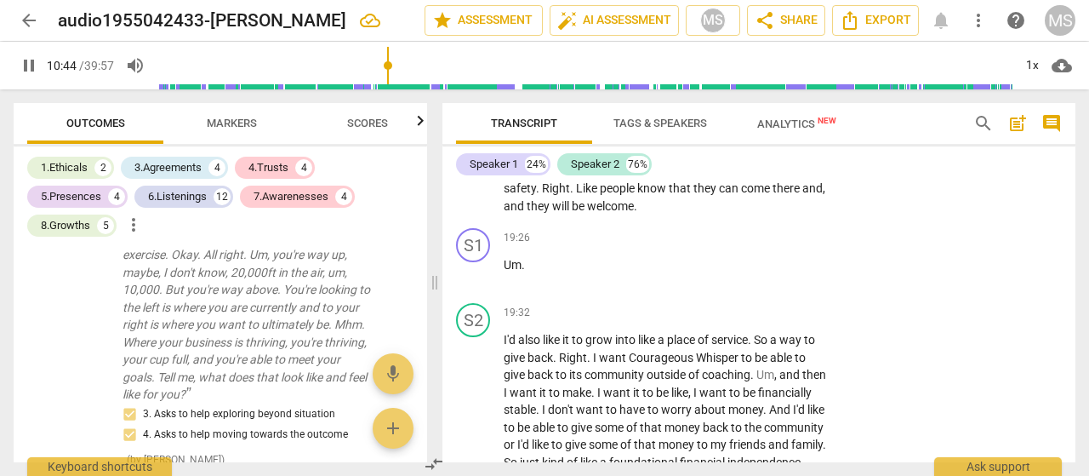
click at [552, 213] on span "they" at bounding box center [540, 206] width 26 height 14
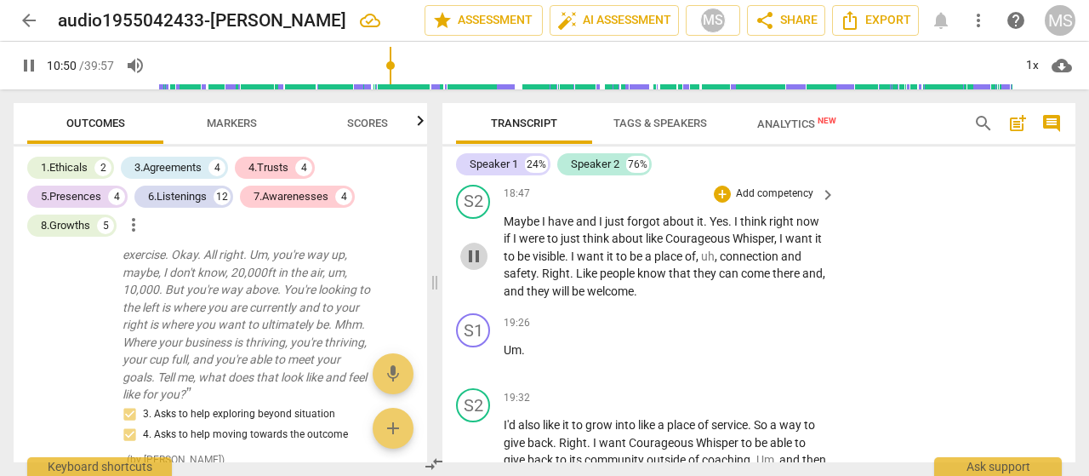
click at [473, 266] on span "pause" at bounding box center [474, 256] width 20 height 20
click at [475, 266] on span "play_arrow" at bounding box center [474, 256] width 20 height 20
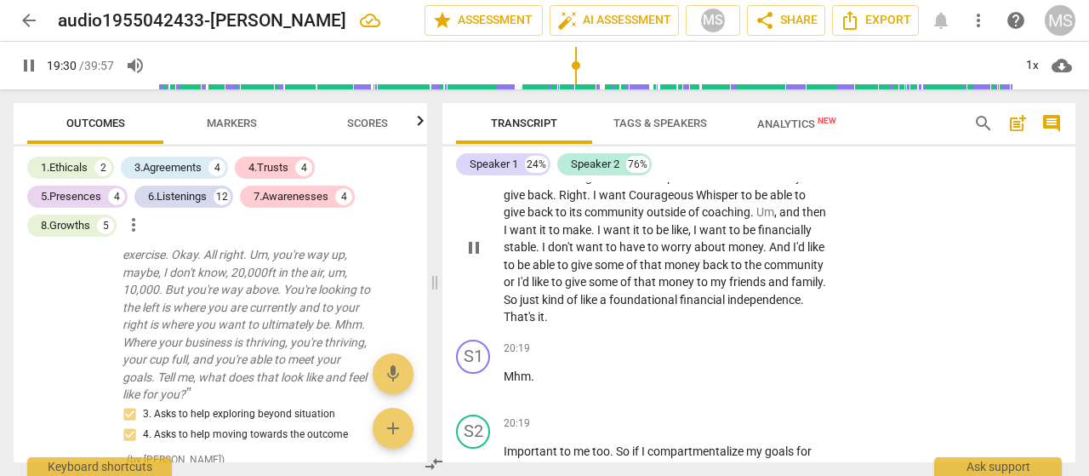
scroll to position [5237, 0]
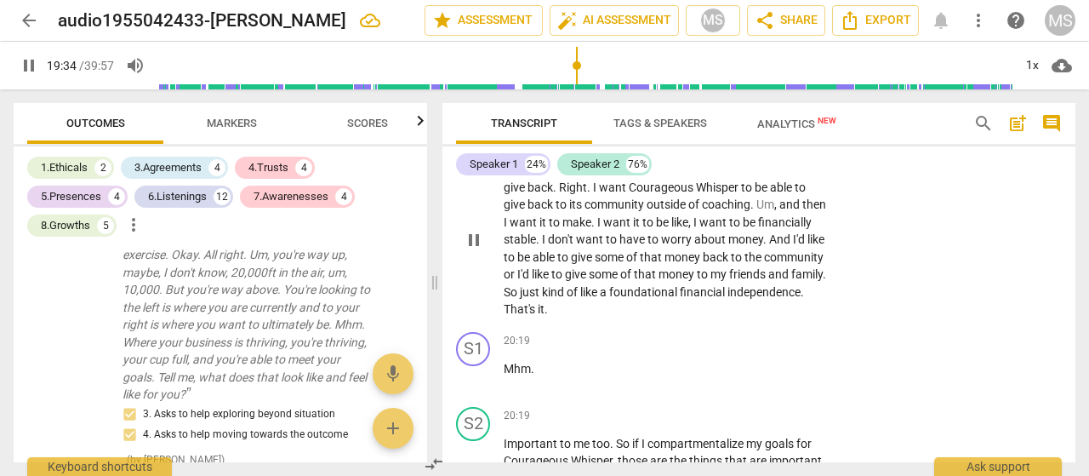
click at [538, 316] on span "That's" at bounding box center [521, 309] width 34 height 14
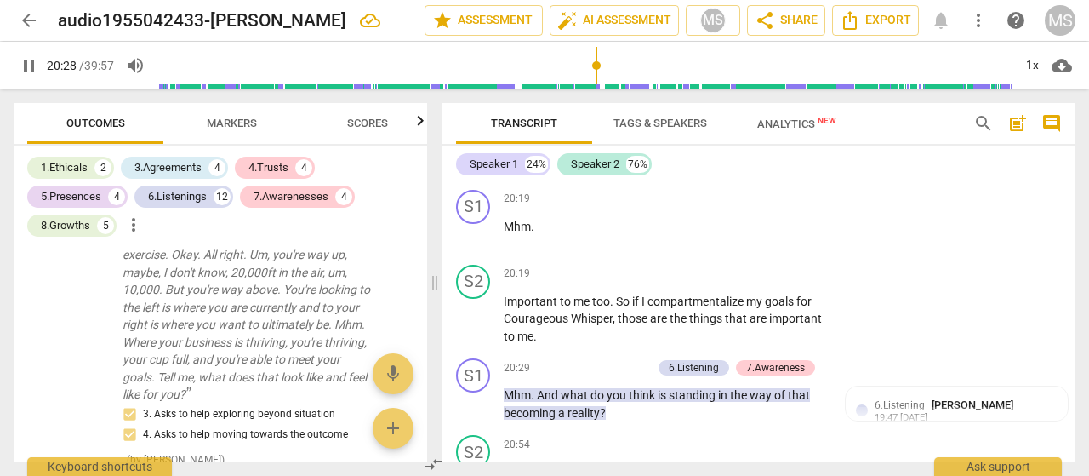
scroll to position [5352, 0]
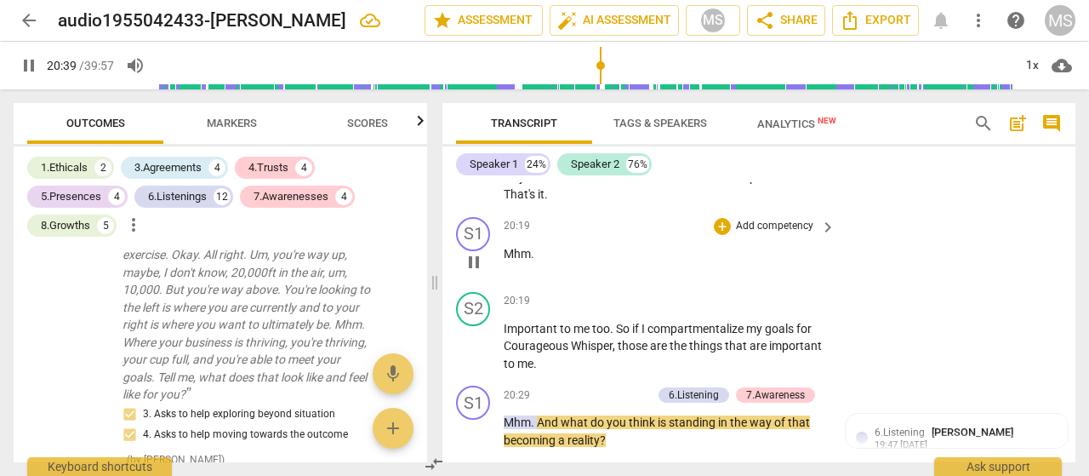
click at [532, 260] on span "." at bounding box center [532, 254] width 3 height 14
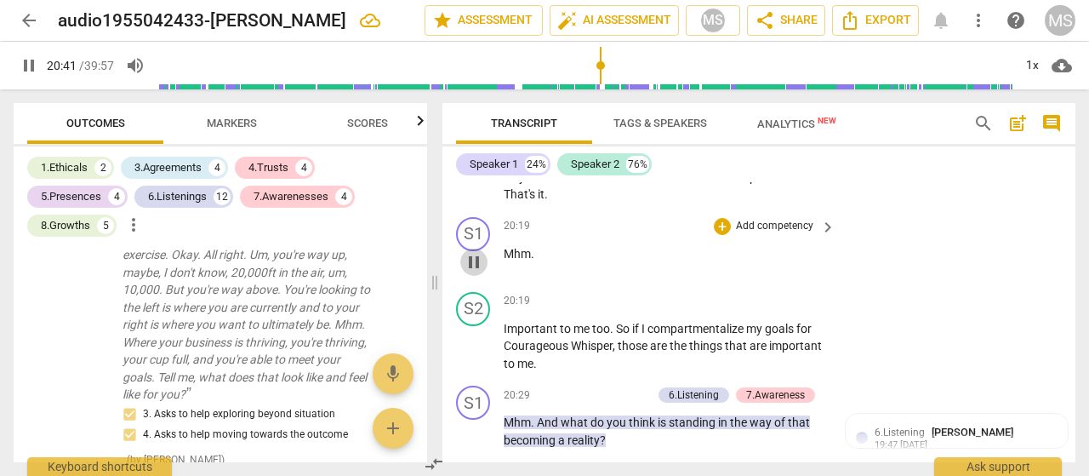
click at [477, 272] on span "pause" at bounding box center [474, 262] width 20 height 20
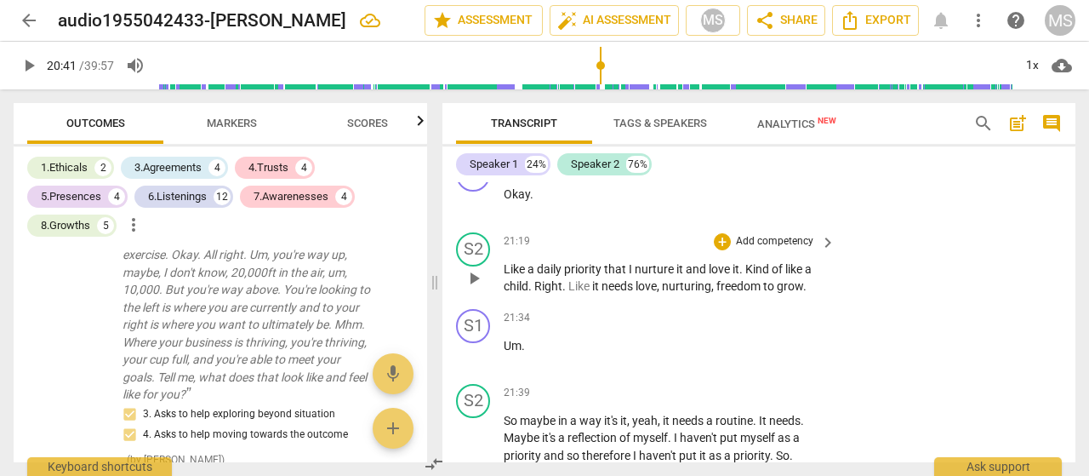
scroll to position [5777, 0]
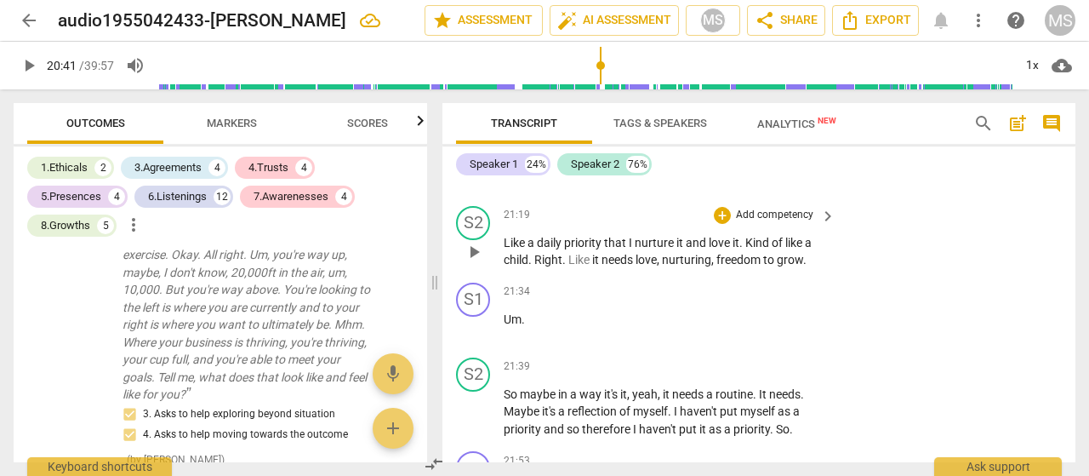
click at [780, 266] on span "grow" at bounding box center [790, 260] width 26 height 14
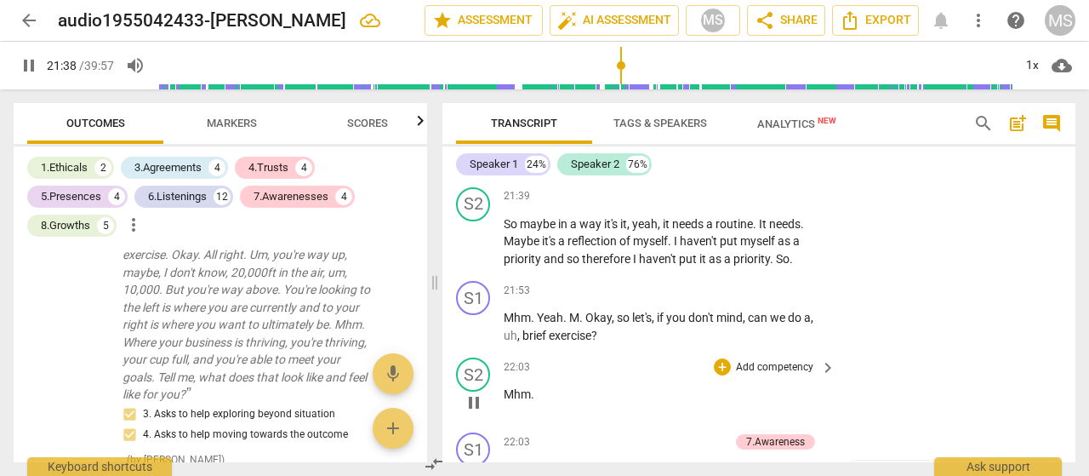
scroll to position [6032, 0]
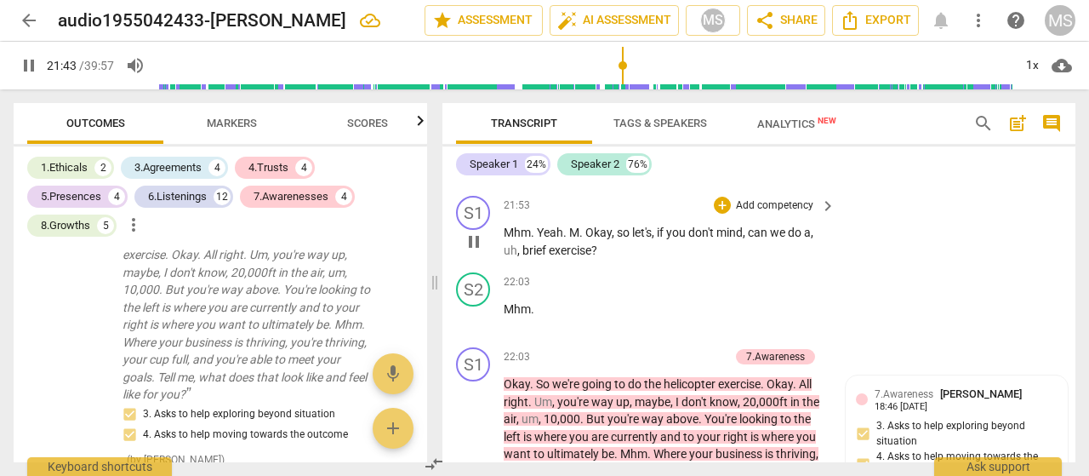
click at [575, 257] on span "exercise" at bounding box center [570, 250] width 43 height 14
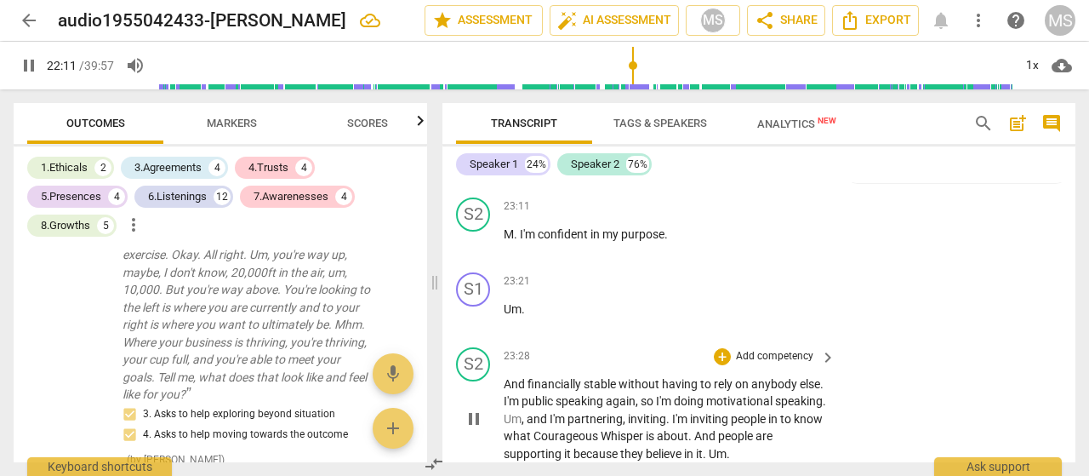
scroll to position [6373, 0]
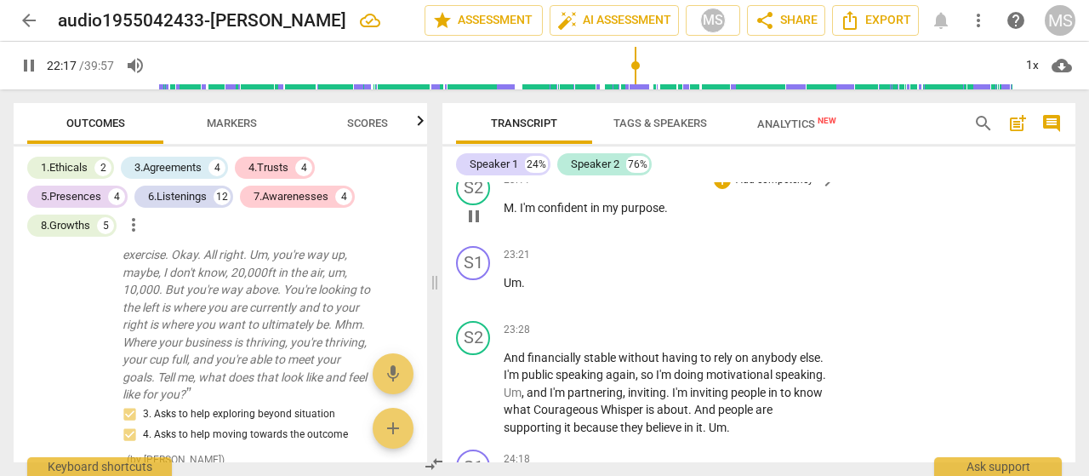
click at [628, 214] on span "purpose" at bounding box center [642, 208] width 43 height 14
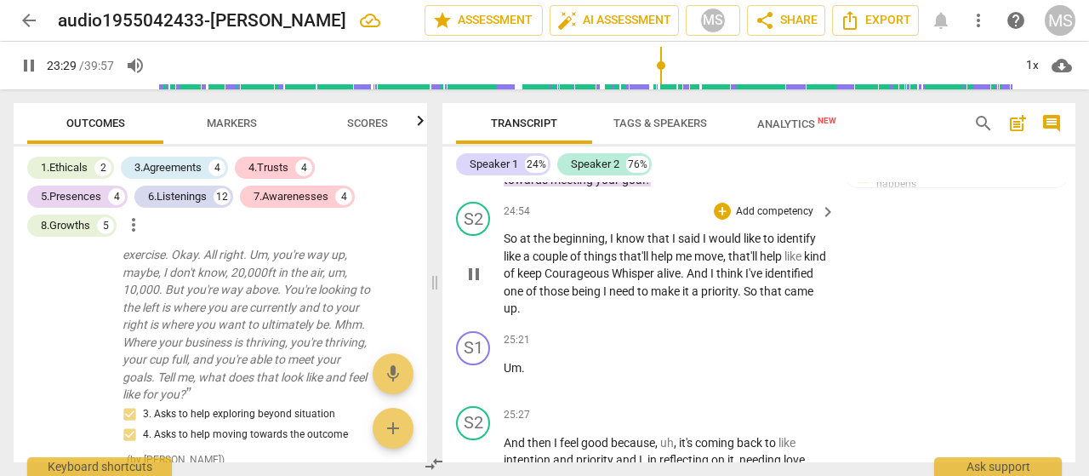
scroll to position [6969, 0]
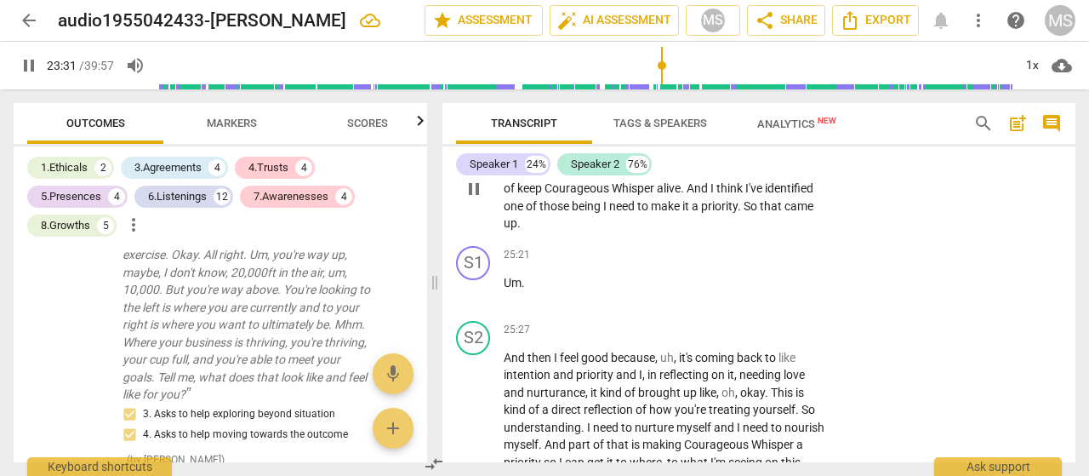
click at [517, 230] on span "up" at bounding box center [511, 223] width 14 height 14
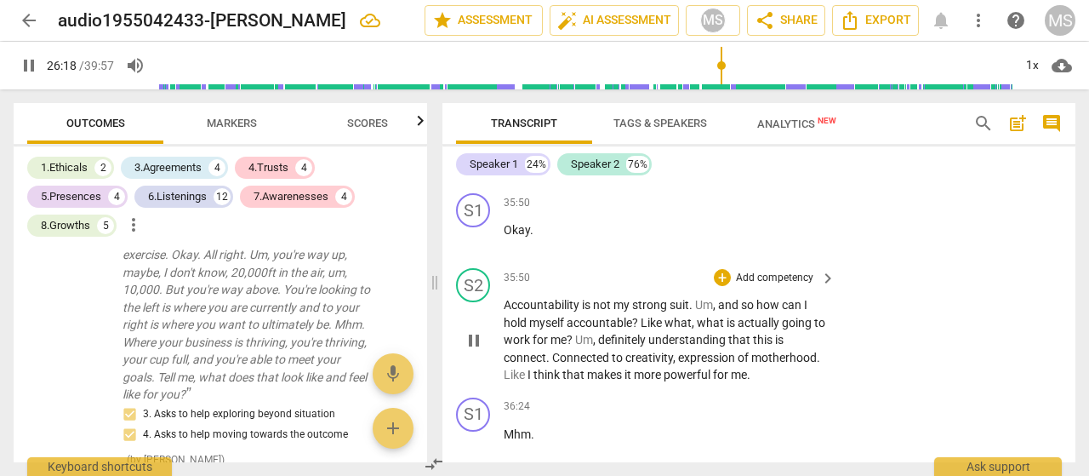
scroll to position [10118, 0]
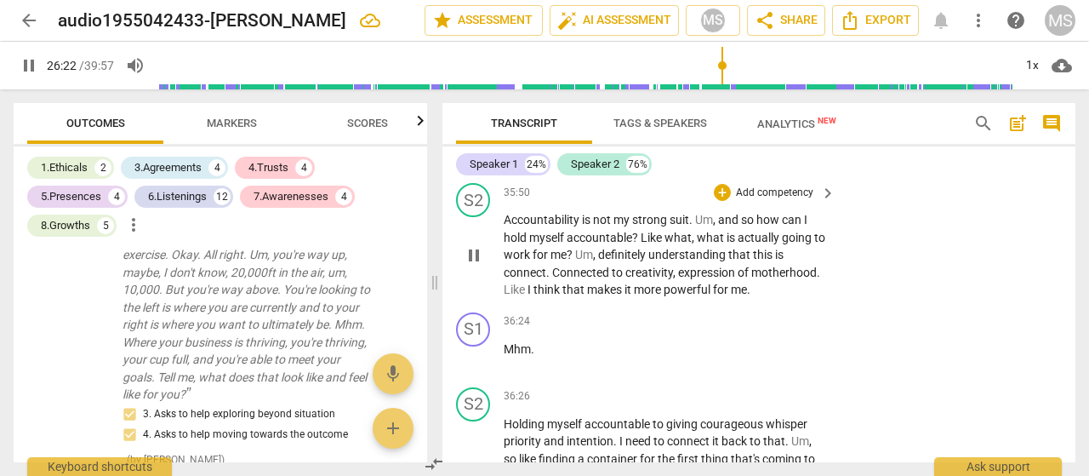
click at [725, 296] on span "for" at bounding box center [722, 290] width 18 height 14
click at [734, 296] on span "me" at bounding box center [739, 290] width 16 height 14
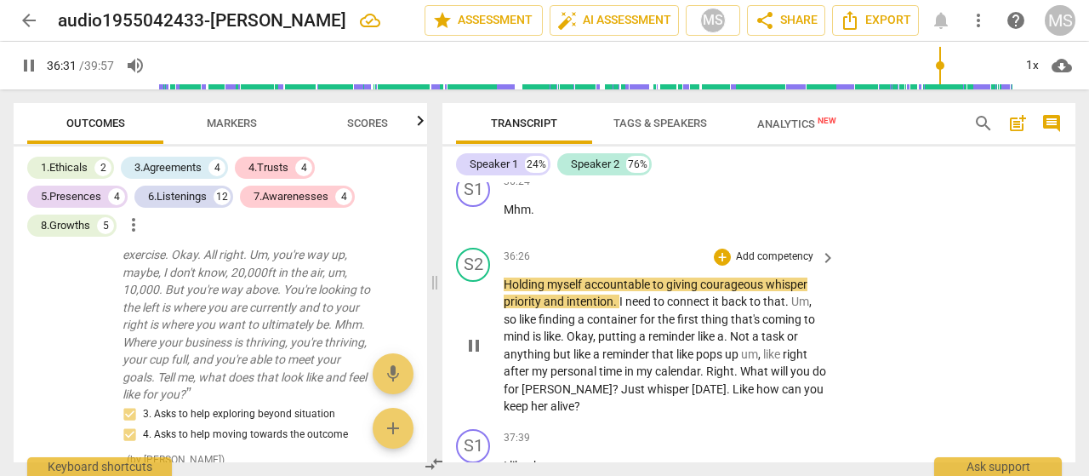
scroll to position [10231, 0]
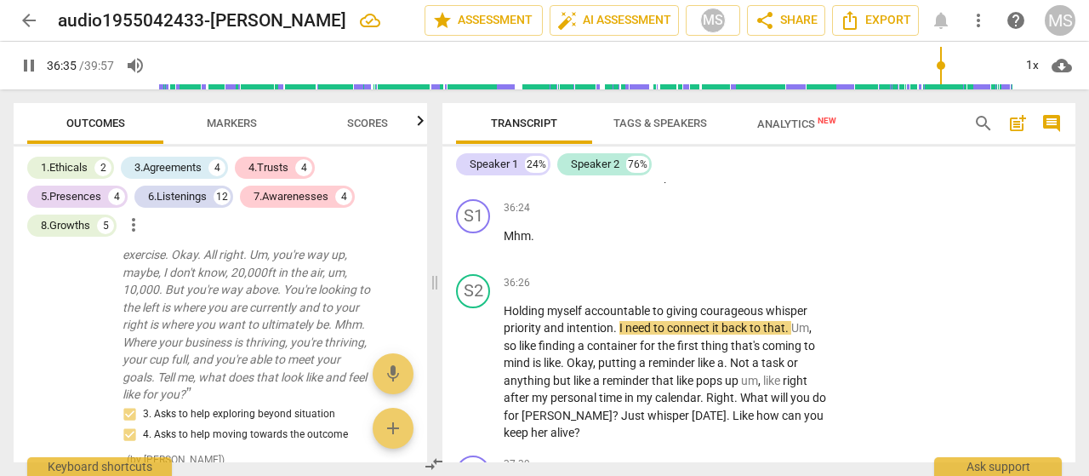
click at [691, 183] on span "powerful" at bounding box center [688, 176] width 49 height 14
click at [472, 254] on span "pause" at bounding box center [474, 244] width 20 height 20
type input "2196"
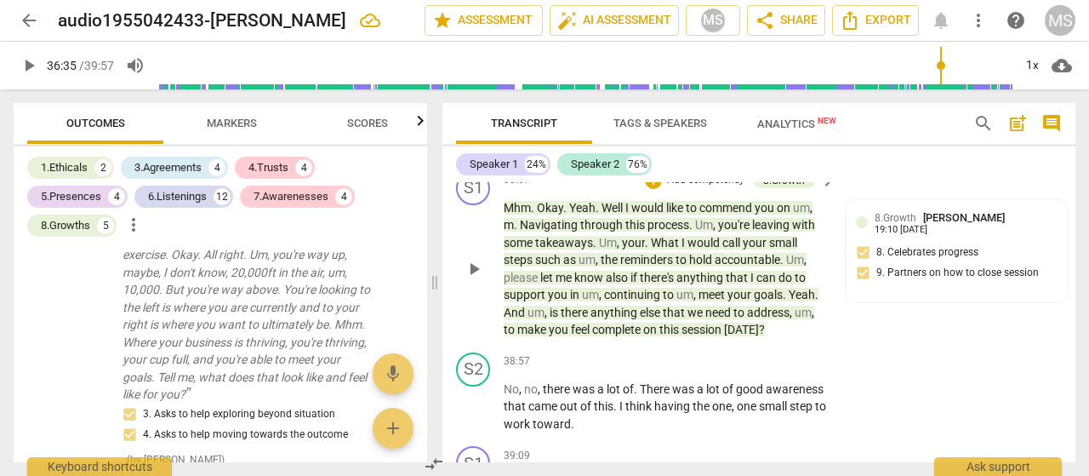
scroll to position [10826, 0]
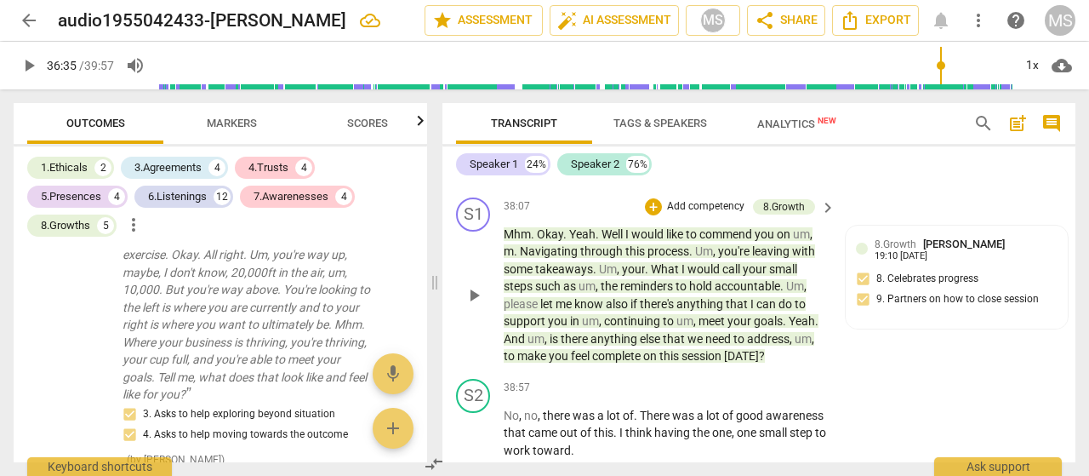
click at [695, 214] on p "Add competency" at bounding box center [706, 206] width 81 height 15
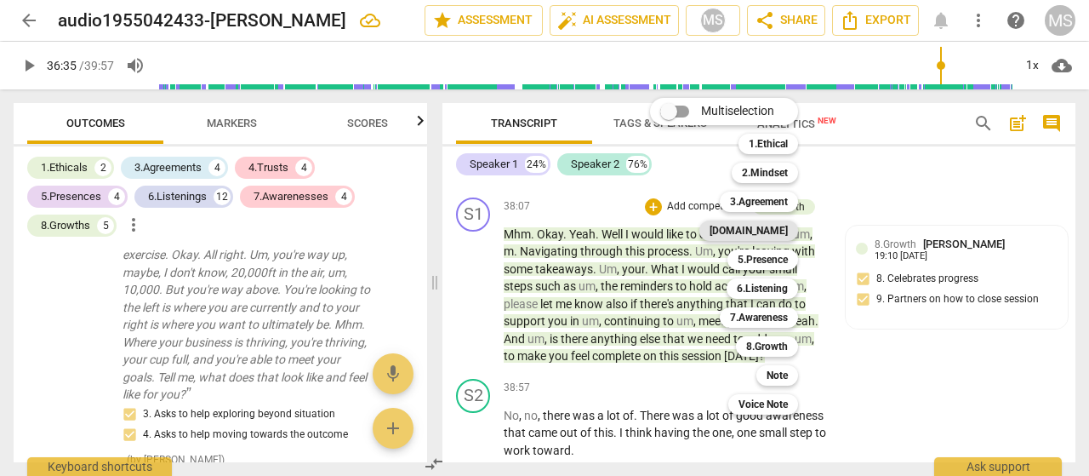
click at [768, 228] on b "[DOMAIN_NAME]" at bounding box center [749, 230] width 78 height 20
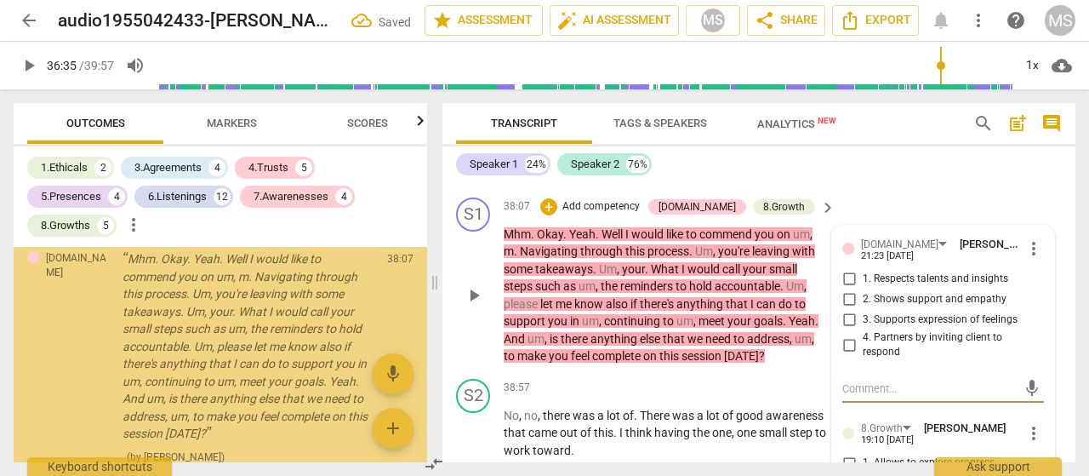
scroll to position [6890, 0]
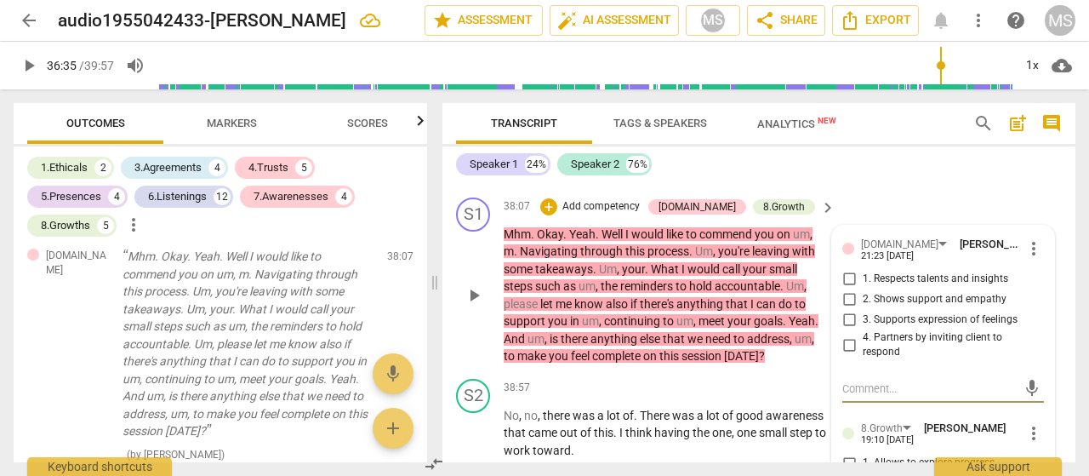
click at [844, 289] on input "1. Respects talents and insights" at bounding box center [849, 279] width 27 height 20
checkbox input "true"
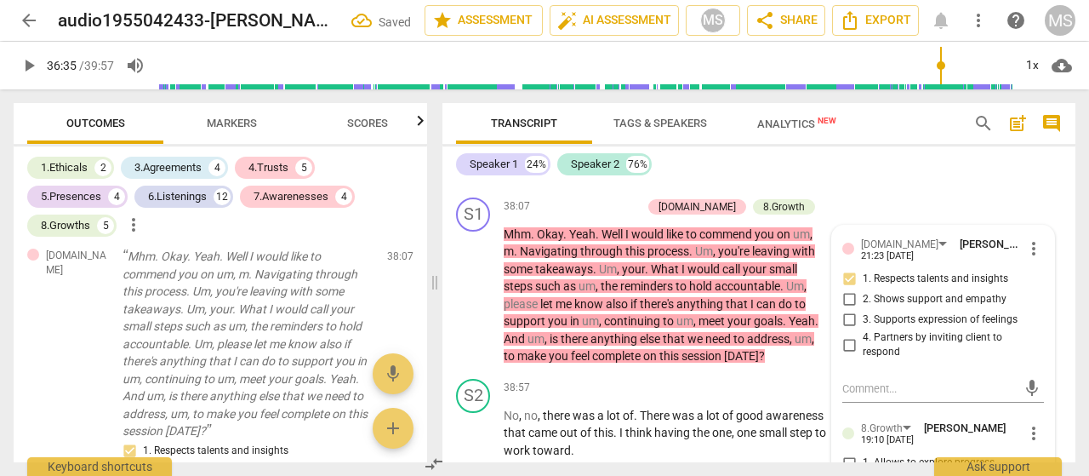
click at [964, 191] on div "S2 play_arrow pause 37:51 + Add competency keyboard_arrow_right My journaling o…" at bounding box center [759, 134] width 633 height 111
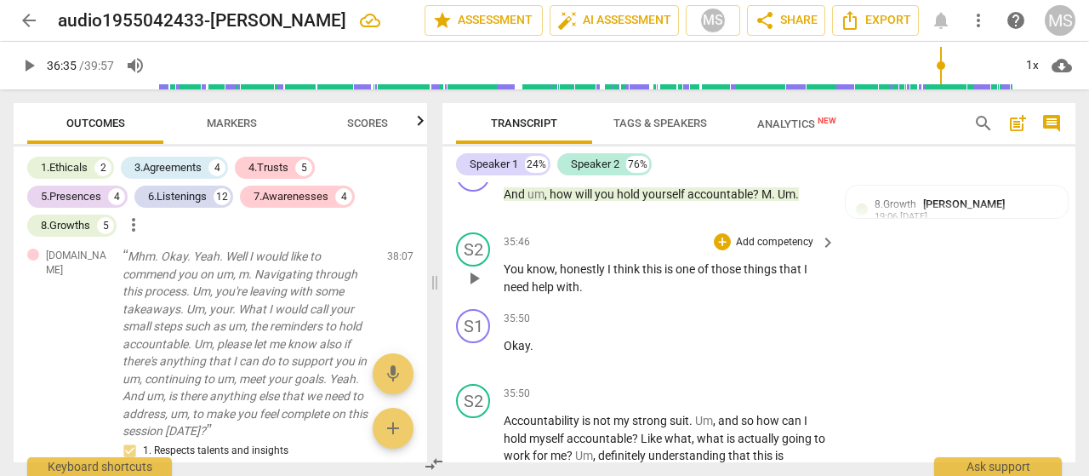
scroll to position [9890, 0]
